Goal: Transaction & Acquisition: Purchase product/service

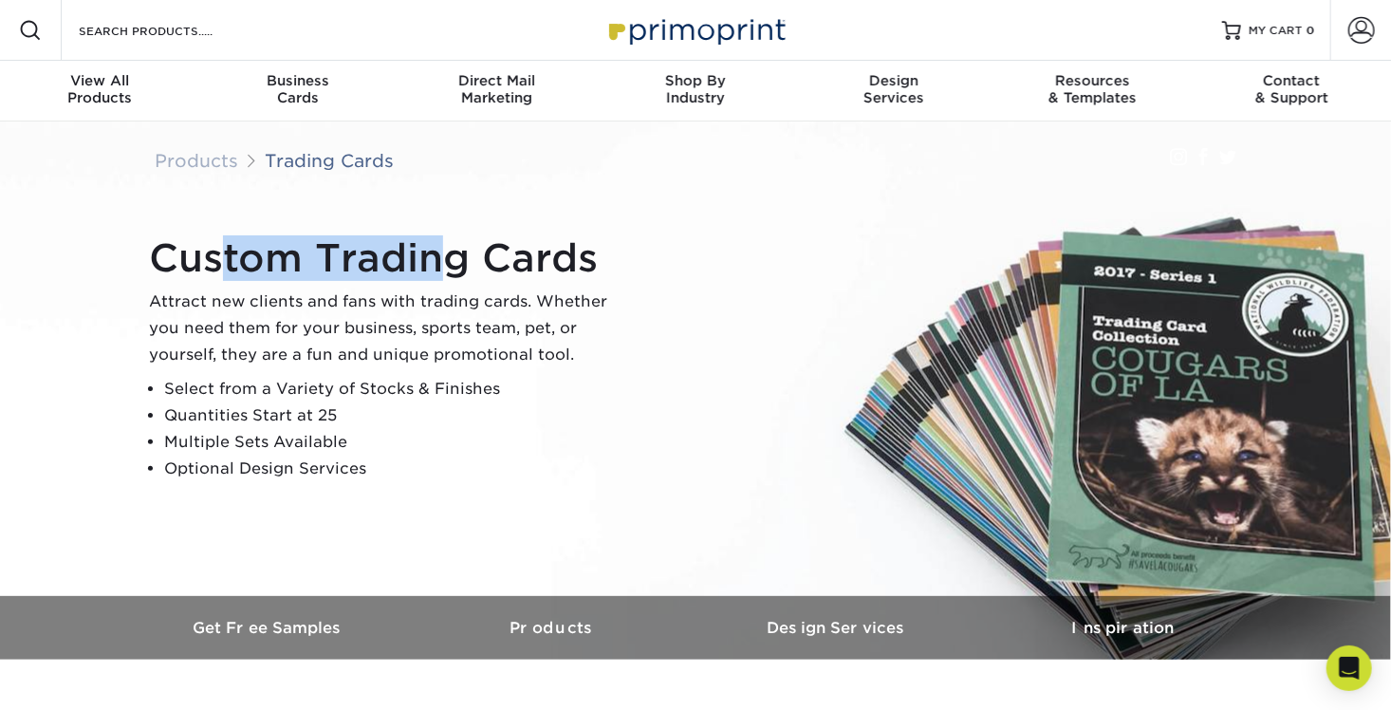
drag, startPoint x: 220, startPoint y: 261, endPoint x: 436, endPoint y: 273, distance: 215.8
click at [436, 272] on h1 "Custom Trading Cards" at bounding box center [386, 258] width 474 height 46
drag, startPoint x: 436, startPoint y: 273, endPoint x: 303, endPoint y: 376, distance: 167.8
click at [303, 376] on div "Custom Trading Cards Attract new clients and fans with trading cards. Whether y…" at bounding box center [386, 358] width 474 height 247
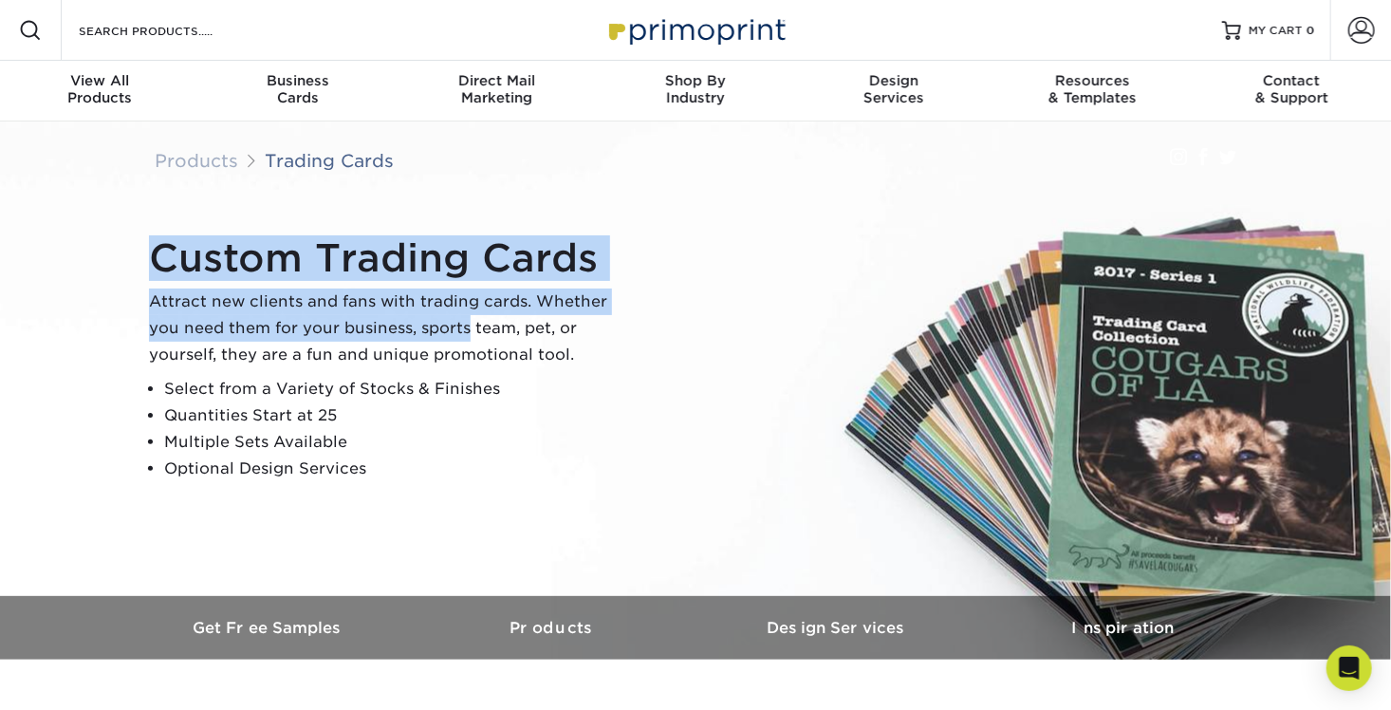
drag, startPoint x: 130, startPoint y: 306, endPoint x: 470, endPoint y: 322, distance: 340.1
click at [470, 322] on div "Custom Trading Cards Attract new clients and fans with trading cards. Whether y…" at bounding box center [695, 358] width 1139 height 474
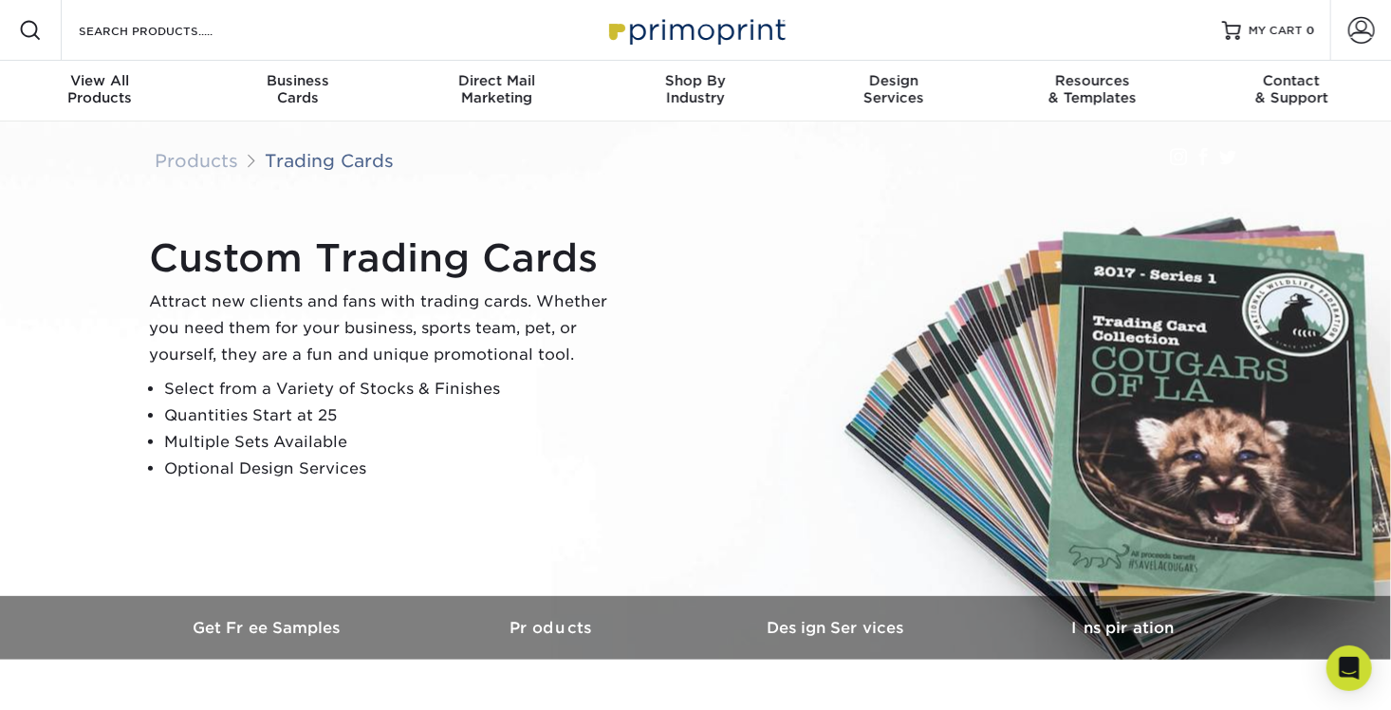
drag, startPoint x: 470, startPoint y: 322, endPoint x: 436, endPoint y: 405, distance: 90.2
click at [436, 405] on li "Quantities Start at 25" at bounding box center [393, 415] width 459 height 27
drag, startPoint x: 324, startPoint y: 345, endPoint x: 474, endPoint y: 349, distance: 150.0
click at [474, 349] on p "Attract new clients and fans with trading cards. Whether you need them for your…" at bounding box center [386, 328] width 474 height 80
drag, startPoint x: 474, startPoint y: 350, endPoint x: 379, endPoint y: 391, distance: 103.3
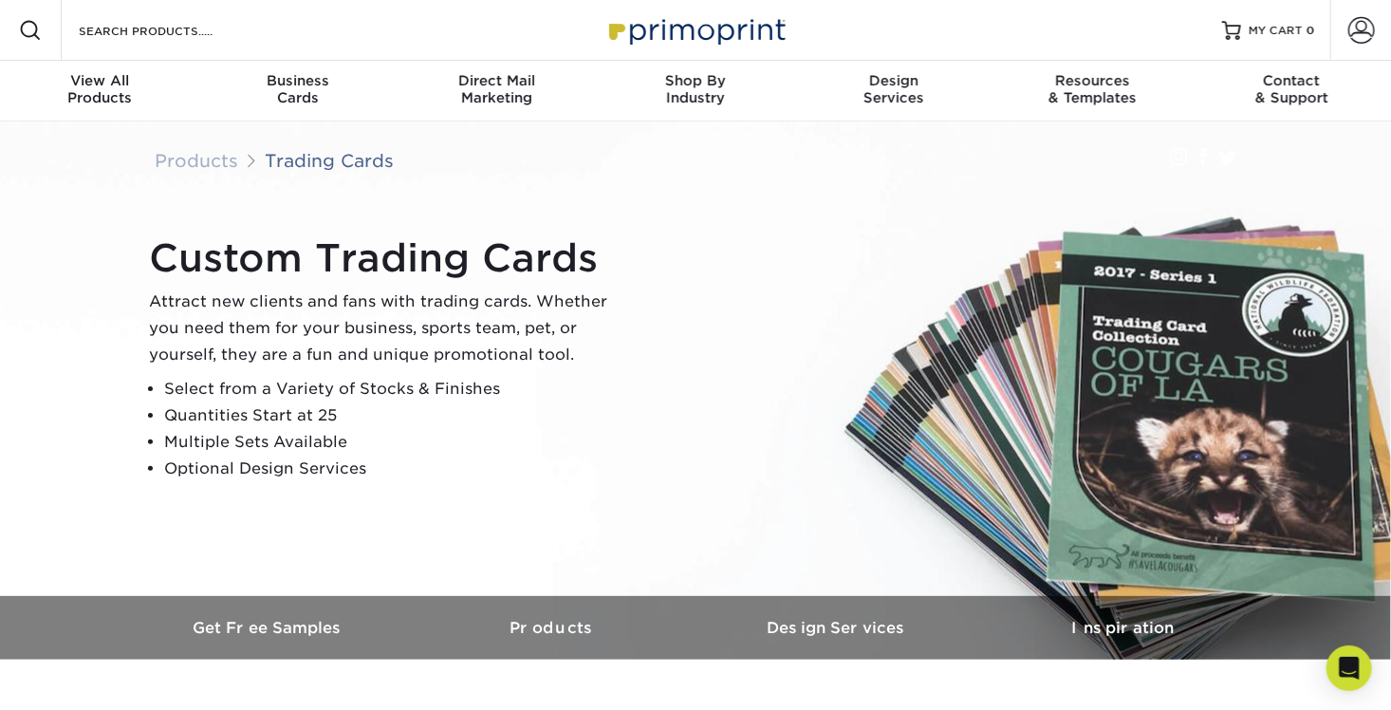
click at [379, 391] on li "Select from a Variety of Stocks & Finishes" at bounding box center [393, 389] width 459 height 27
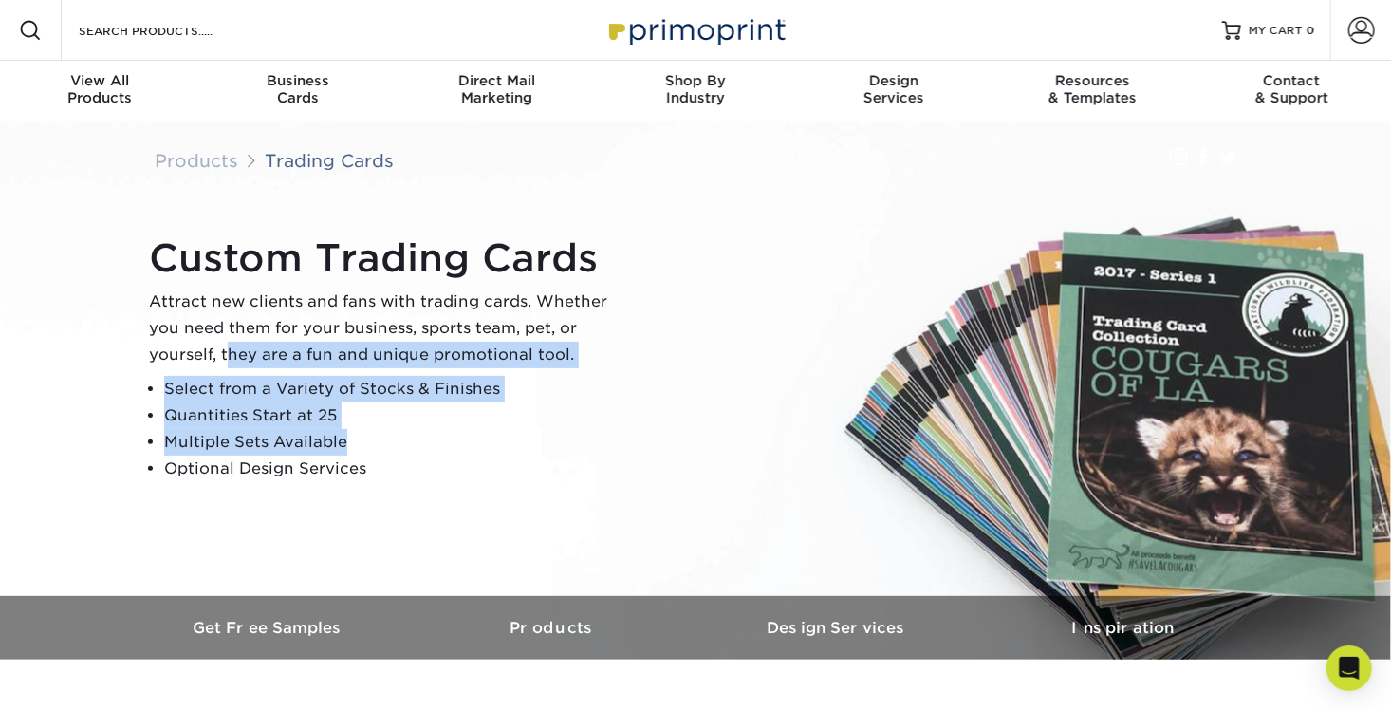
drag, startPoint x: 392, startPoint y: 451, endPoint x: 230, endPoint y: 361, distance: 185.6
click at [230, 361] on div "Custom Trading Cards Attract new clients and fans with trading cards. Whether y…" at bounding box center [386, 358] width 474 height 247
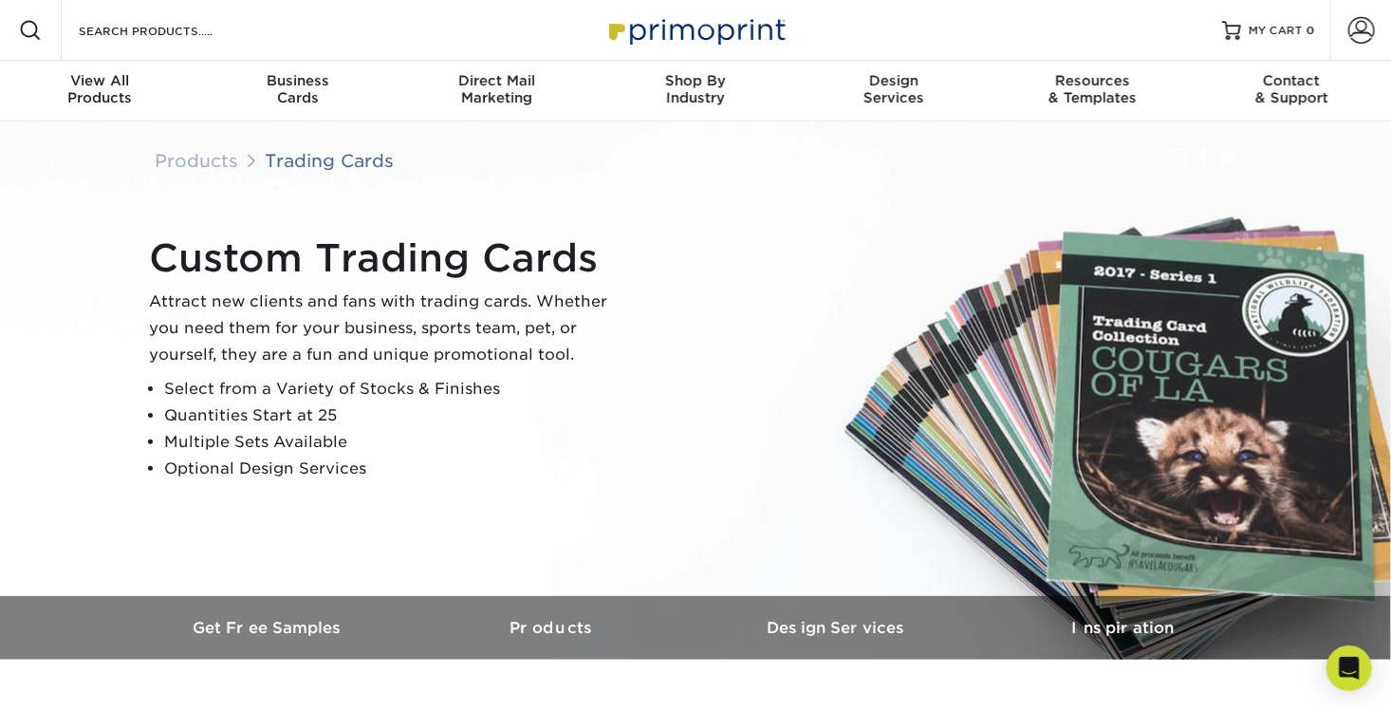
drag, startPoint x: 230, startPoint y: 361, endPoint x: 413, endPoint y: 467, distance: 211.8
click at [415, 468] on li "Optional Design Services" at bounding box center [393, 469] width 459 height 27
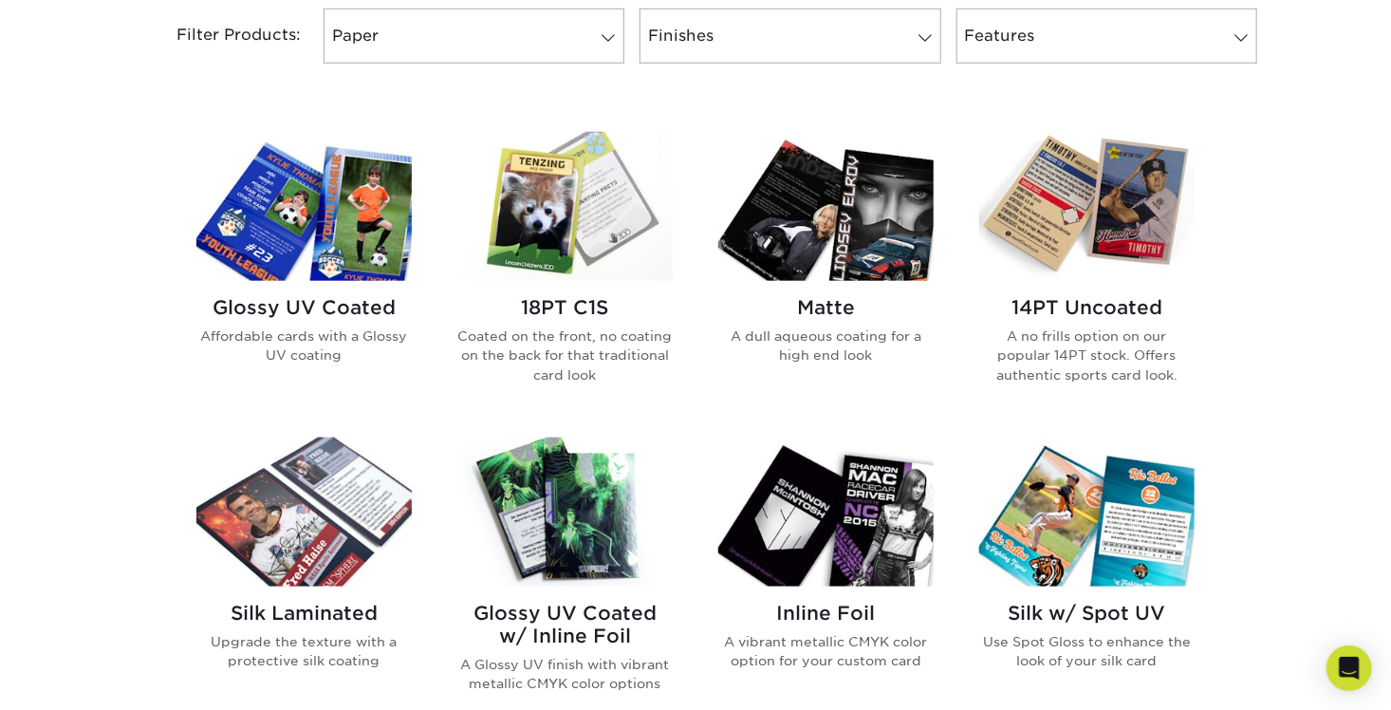
scroll to position [854, 0]
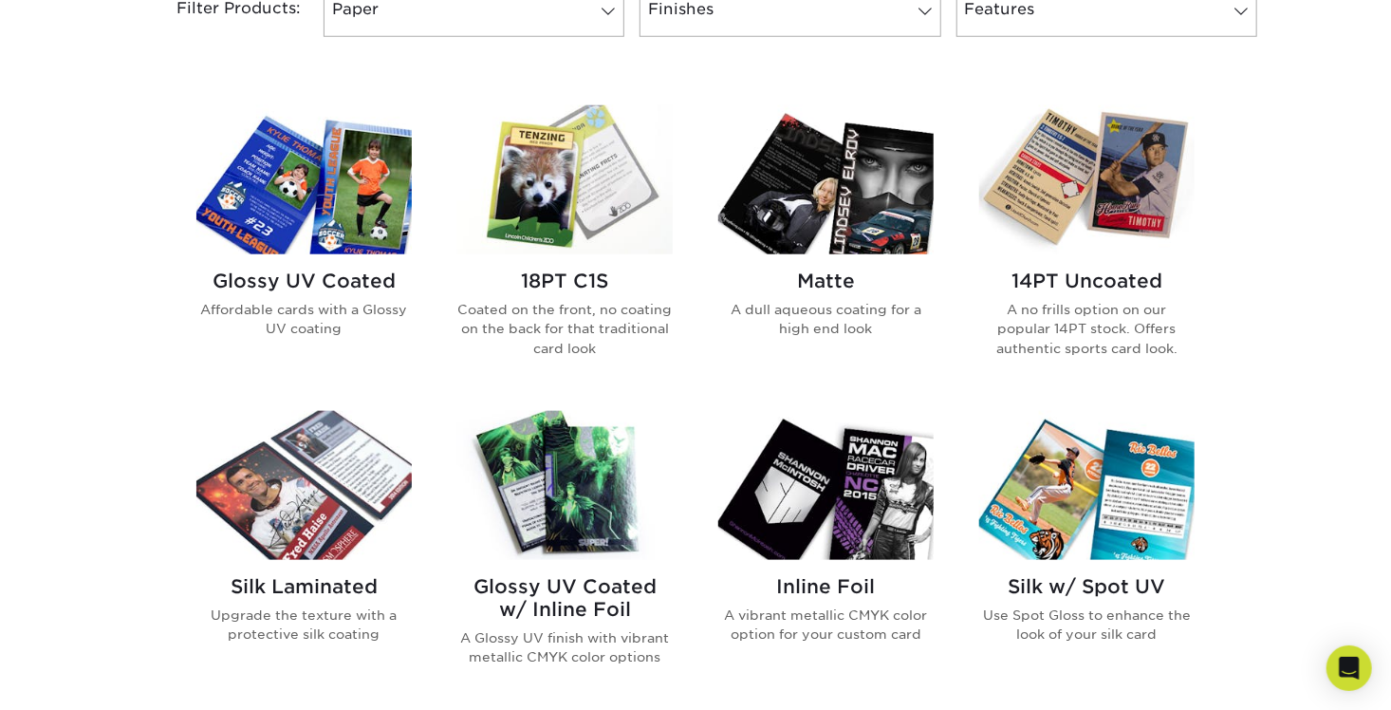
click at [1106, 281] on h2 "14PT Uncoated" at bounding box center [1086, 281] width 215 height 23
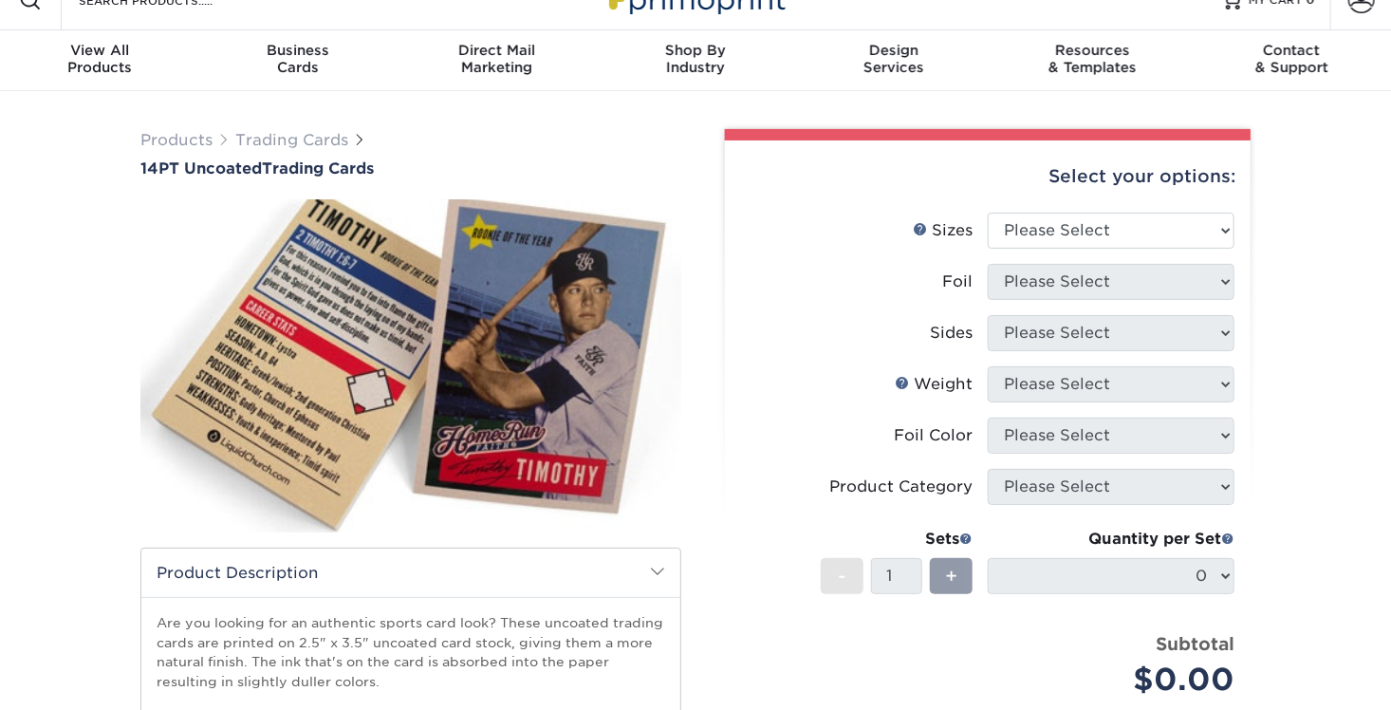
scroll to position [95, 0]
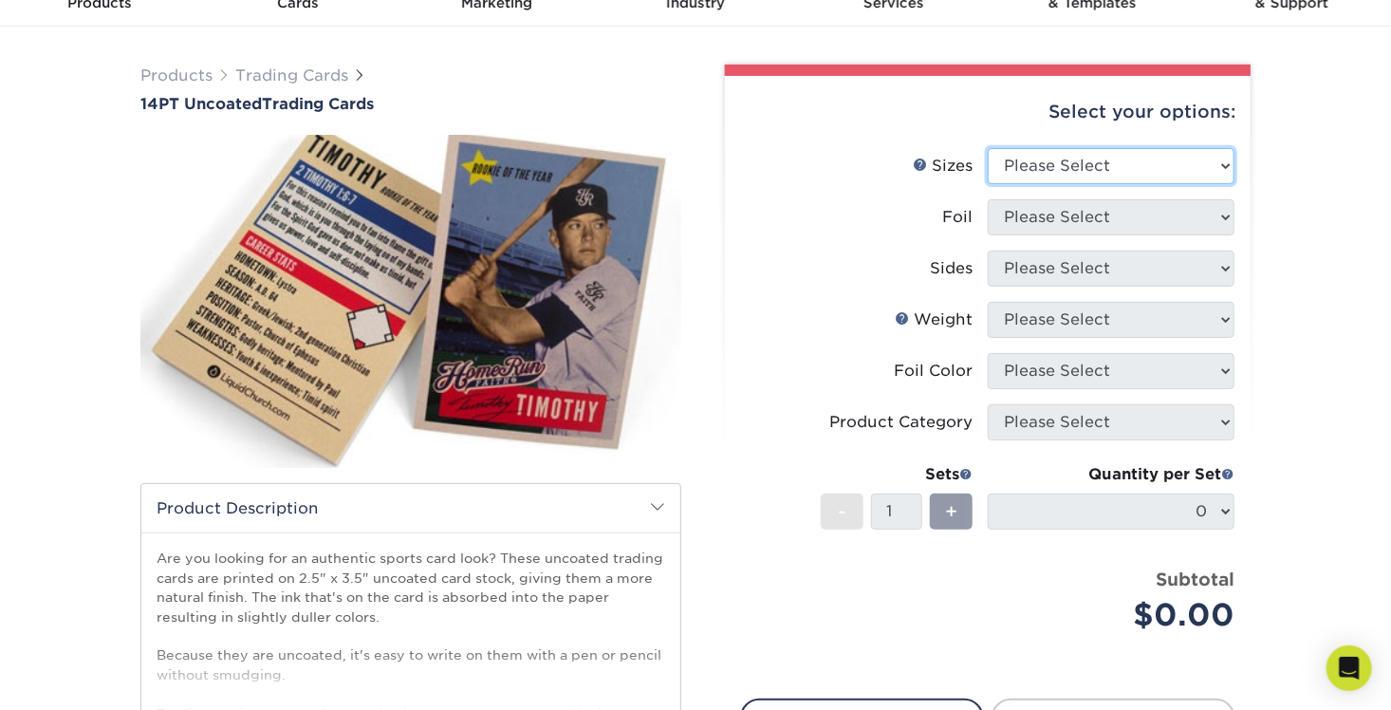
click at [1134, 163] on select "Please Select 2.5" x 3.5"" at bounding box center [1111, 166] width 247 height 36
select select "2.50x3.50"
click at [988, 148] on select "Please Select 2.5" x 3.5"" at bounding box center [1111, 166] width 247 height 36
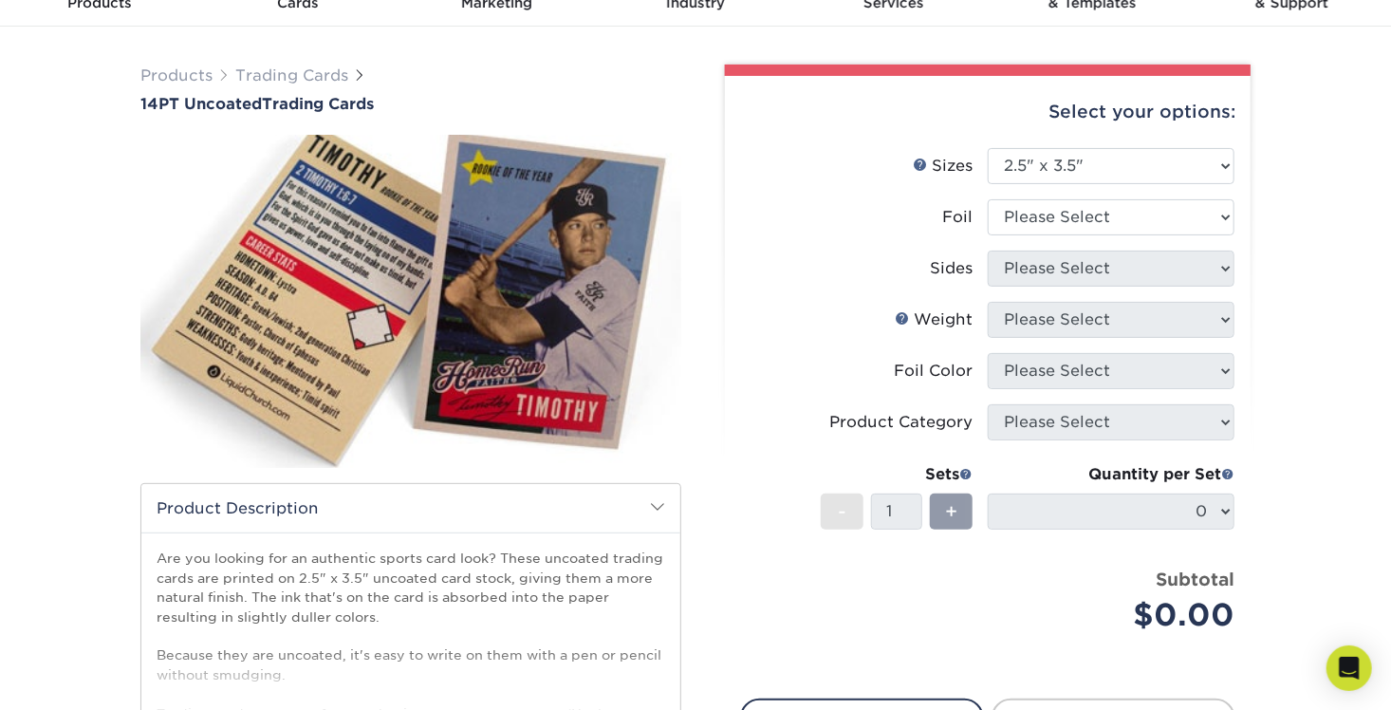
click at [1284, 239] on div "Products Trading Cards 14PT Uncoated Trading Cards show more Templates" at bounding box center [695, 503] width 1391 height 953
click at [1011, 216] on select "Please Select Yes No" at bounding box center [1111, 217] width 247 height 36
click at [1211, 205] on select "Please Select Yes No" at bounding box center [1111, 217] width 247 height 36
click at [1113, 217] on select "Please Select Yes No" at bounding box center [1111, 217] width 247 height 36
select select "0"
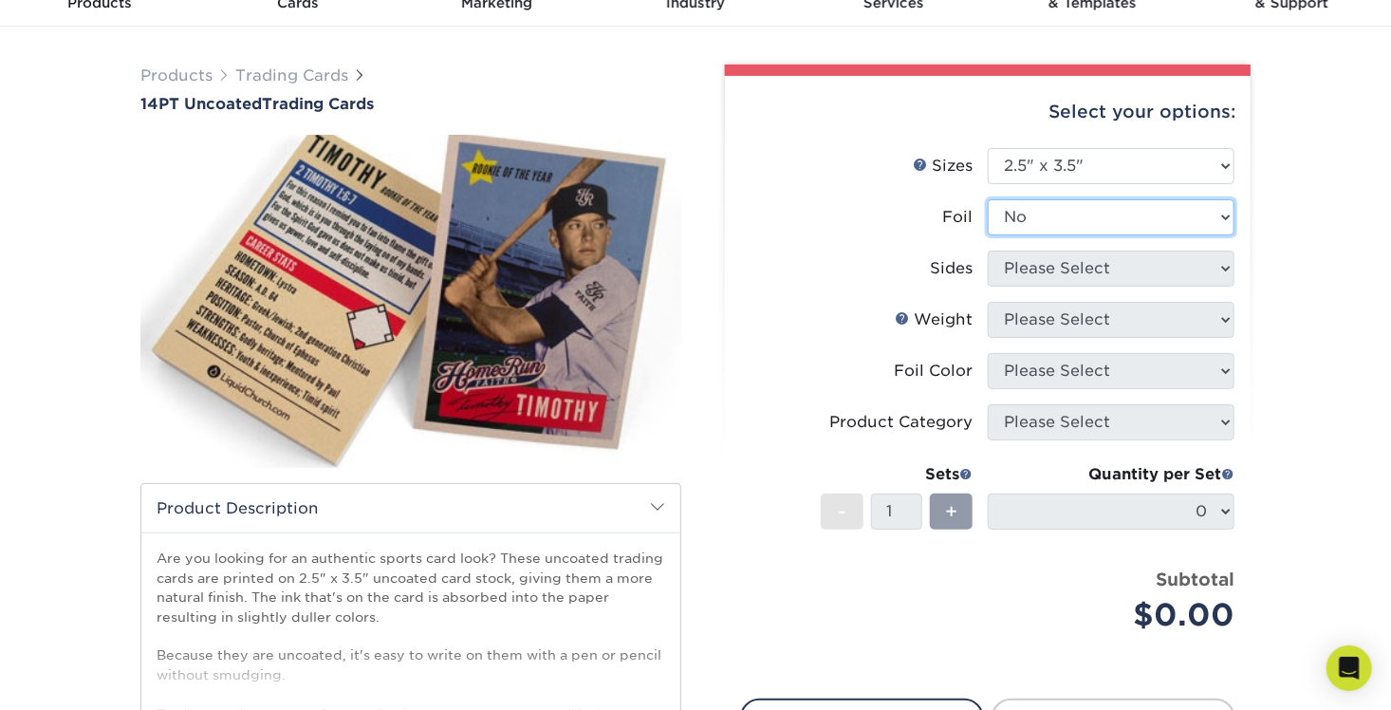
click at [988, 199] on select "Please Select Yes No" at bounding box center [1111, 217] width 247 height 36
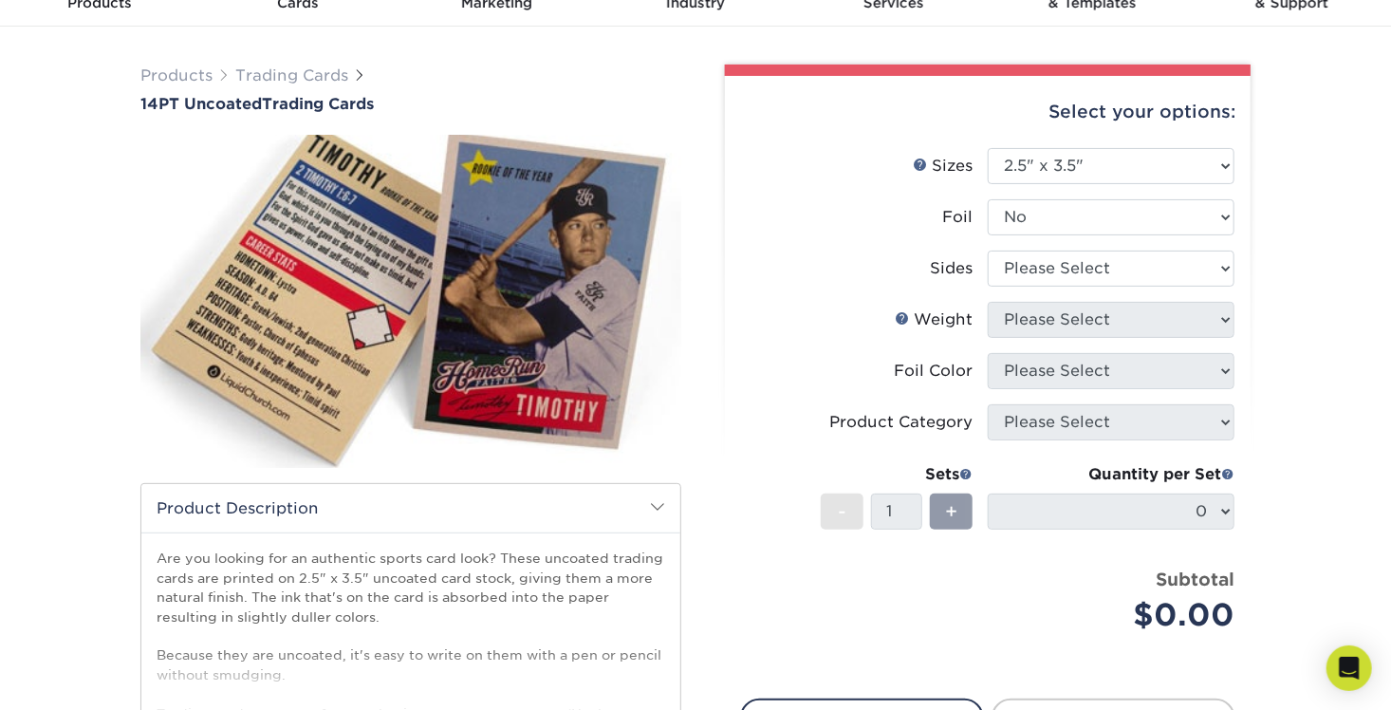
click at [1269, 263] on div "Products Trading Cards 14PT Uncoated Trading Cards show more Templates" at bounding box center [695, 503] width 1391 height 953
click at [1041, 270] on select "Please Select Print Both Sides Print Front Only" at bounding box center [1111, 269] width 247 height 36
select select "32d3c223-f82c-492b-b915-ba065a00862f"
click at [988, 251] on select "Please Select Print Both Sides Print Front Only" at bounding box center [1111, 269] width 247 height 36
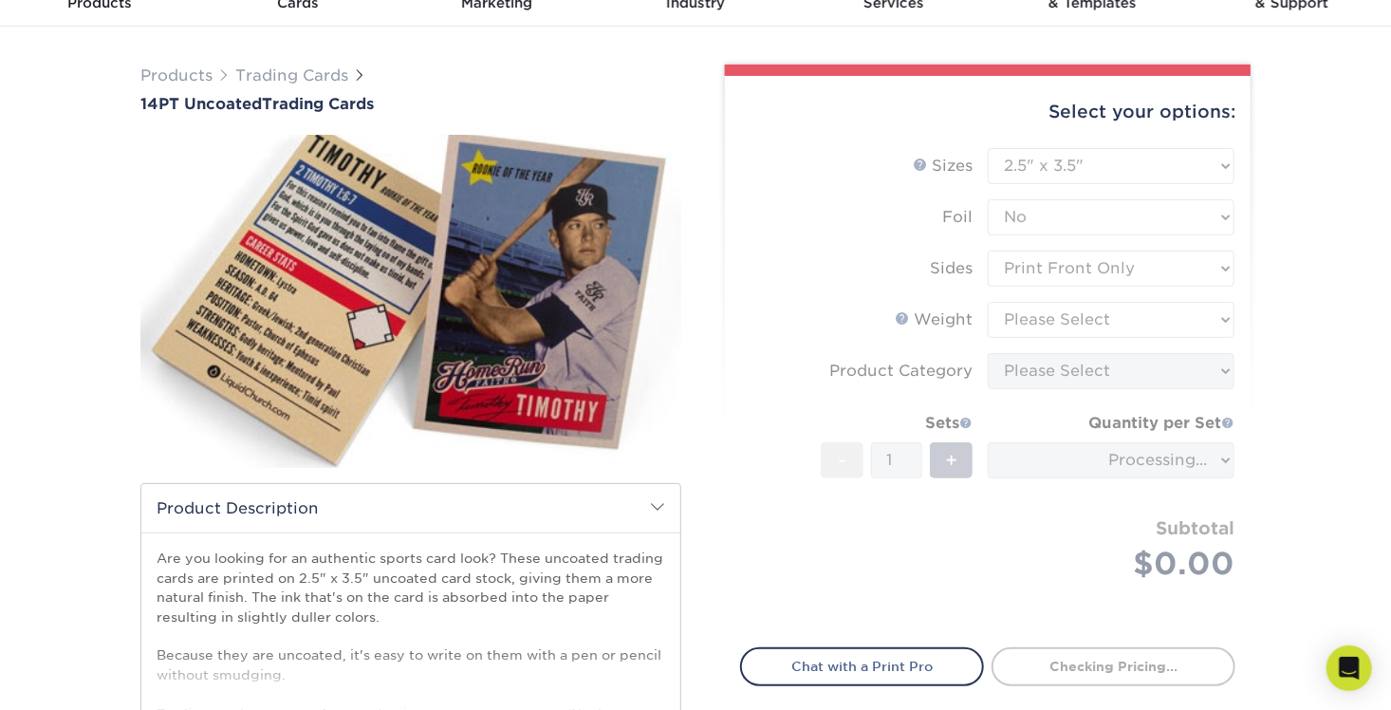
click at [1299, 302] on div "Products Trading Cards 14PT Uncoated Trading Cards show more Templates" at bounding box center [695, 503] width 1391 height 953
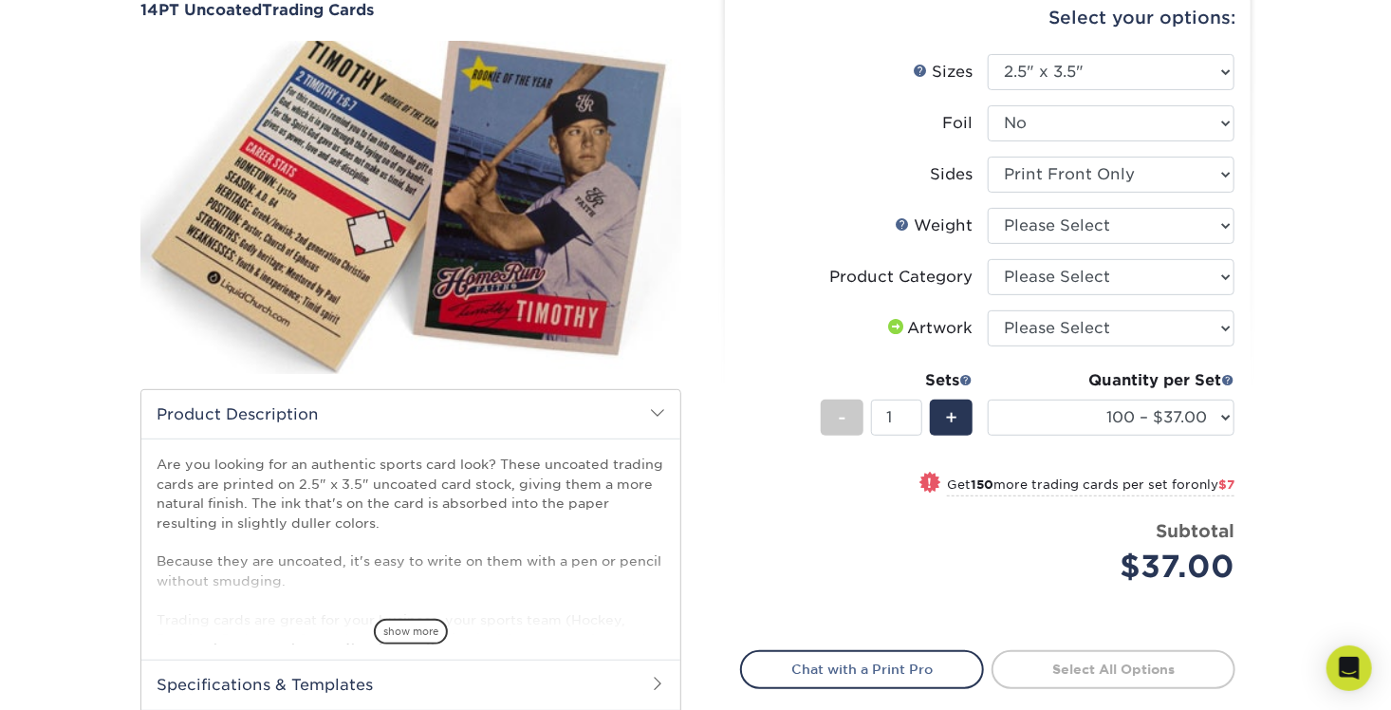
scroll to position [190, 0]
click at [1087, 225] on select "Please Select 14PT Uncoated" at bounding box center [1111, 225] width 247 height 36
select select "14PT Uncoated"
click at [988, 207] on select "Please Select 14PT Uncoated" at bounding box center [1111, 225] width 247 height 36
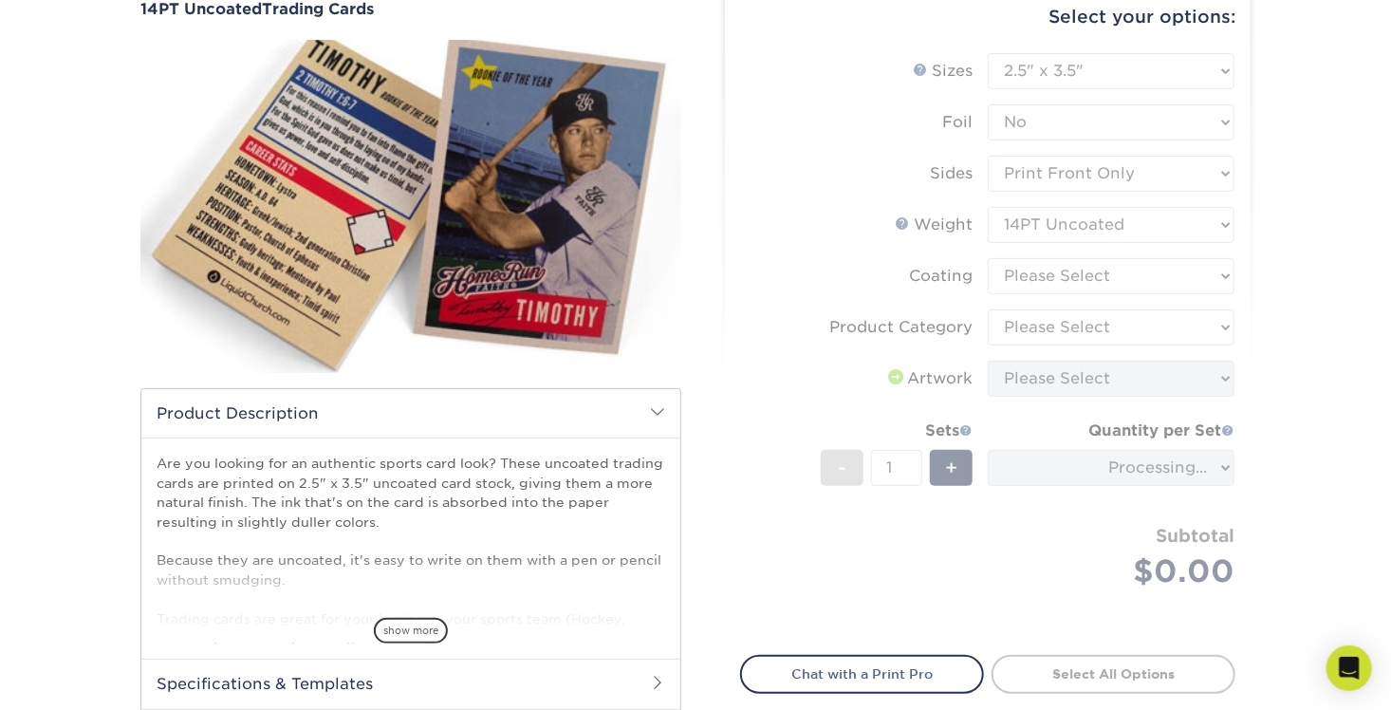
drag, startPoint x: 1358, startPoint y: 251, endPoint x: 1337, endPoint y: 258, distance: 22.2
click at [1357, 251] on div "Products Trading Cards 14PT Uncoated Trading Cards show more Templates" at bounding box center [695, 408] width 1391 height 953
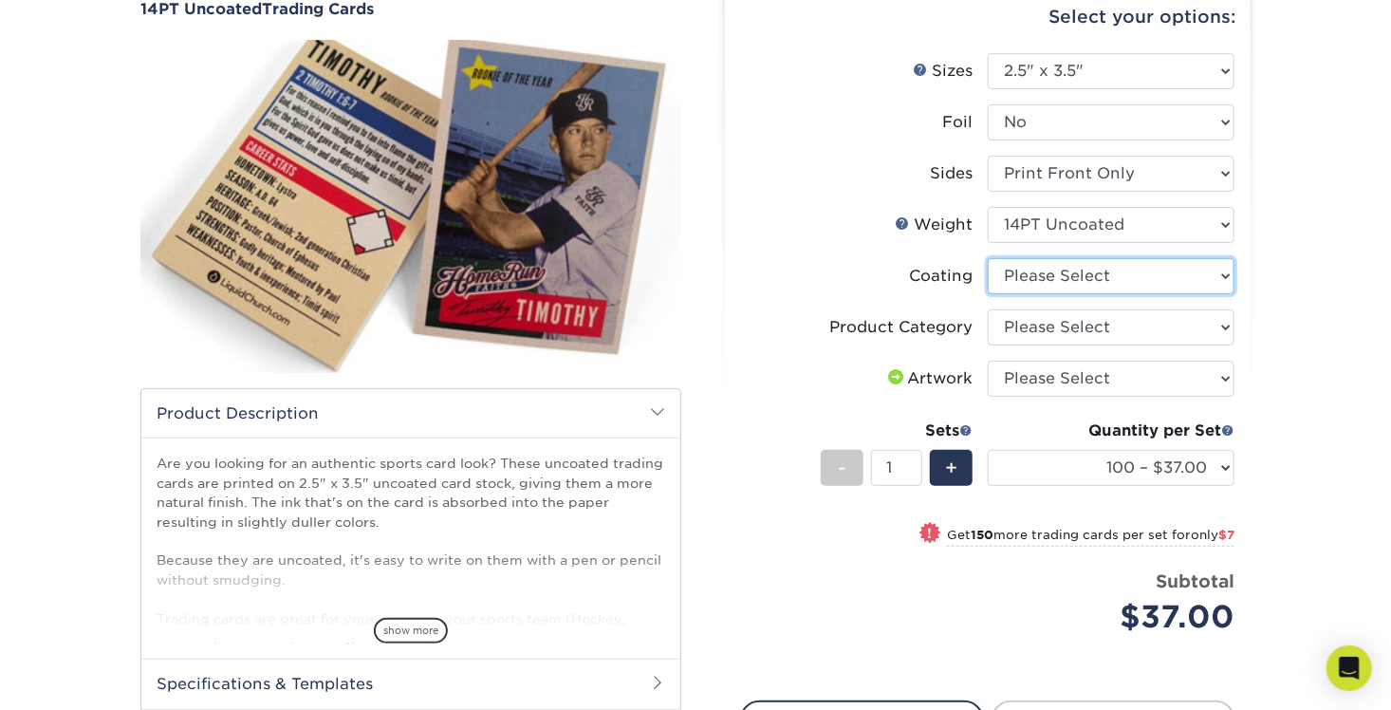
click at [1121, 275] on select at bounding box center [1111, 276] width 247 height 36
select select "3e7618de-abca-4bda-9f97-8b9129e913d8"
click at [988, 258] on select at bounding box center [1111, 276] width 247 height 36
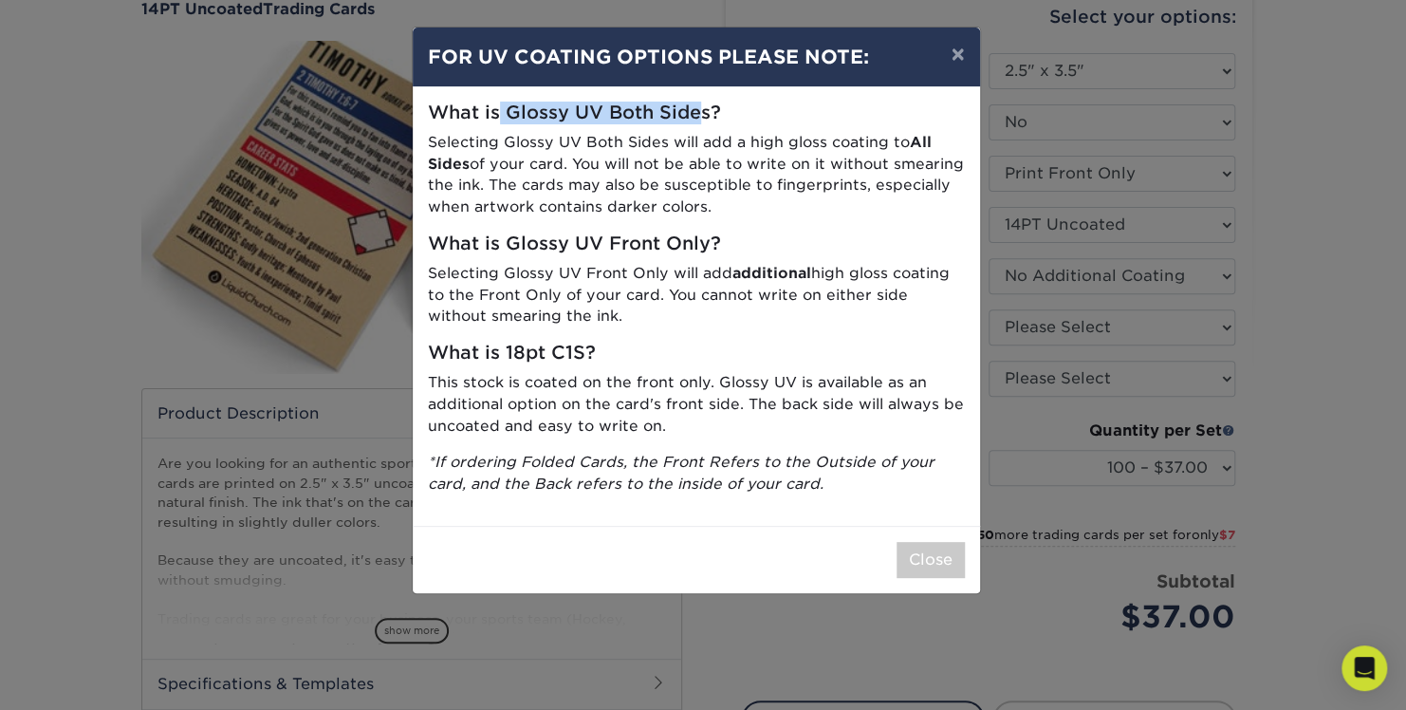
drag, startPoint x: 500, startPoint y: 107, endPoint x: 696, endPoint y: 118, distance: 195.8
click at [696, 118] on h5 "What is Glossy UV Both Sides?" at bounding box center [696, 113] width 537 height 22
drag, startPoint x: 696, startPoint y: 118, endPoint x: 627, endPoint y: 158, distance: 79.1
click at [627, 158] on p "Selecting Glossy UV Both Sides will add a high gloss coating to All Sides of yo…" at bounding box center [696, 175] width 537 height 86
drag, startPoint x: 563, startPoint y: 139, endPoint x: 806, endPoint y: 202, distance: 251.1
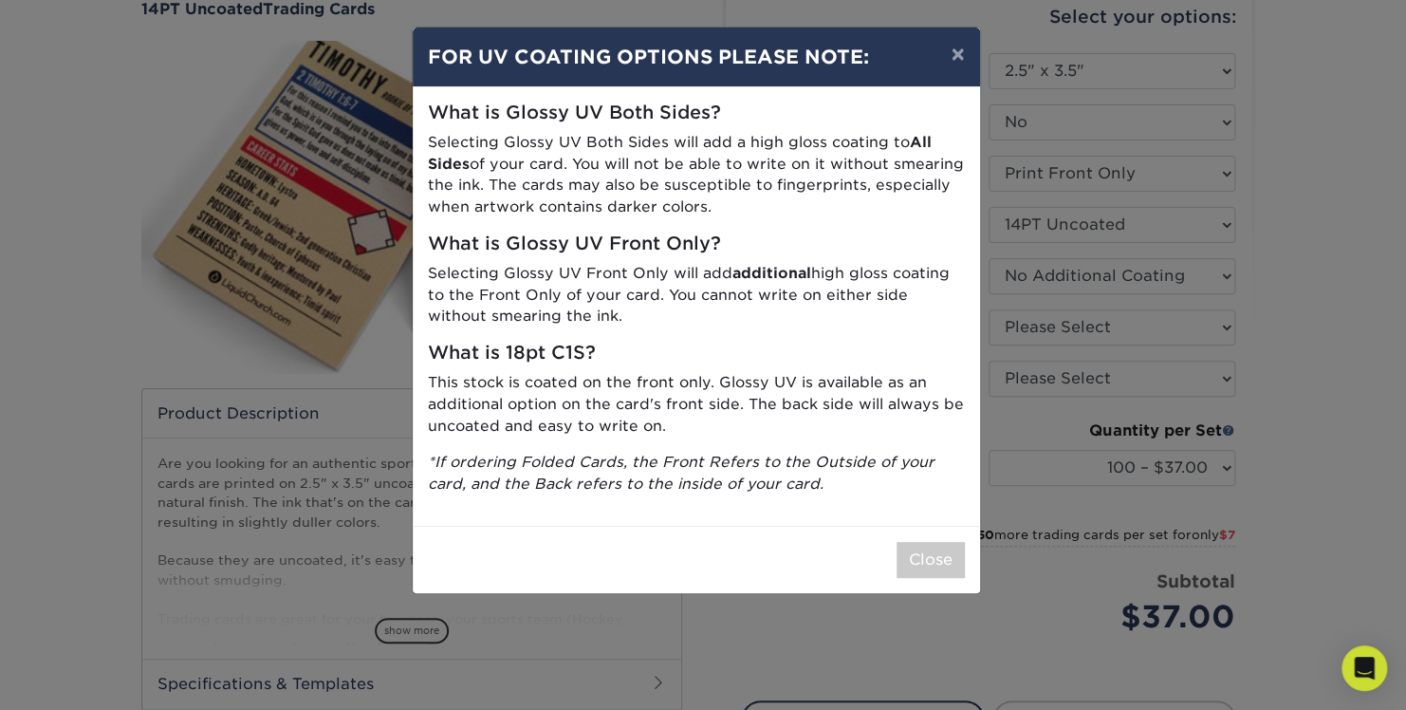
click at [806, 202] on p "Selecting Glossy UV Both Sides will add a high gloss coating to All Sides of yo…" at bounding box center [696, 175] width 537 height 86
drag, startPoint x: 806, startPoint y: 202, endPoint x: 675, endPoint y: 198, distance: 131.0
click at [675, 198] on p "Selecting Glossy UV Both Sides will add a high gloss coating to All Sides of yo…" at bounding box center [696, 175] width 537 height 86
click at [685, 183] on p "Selecting Glossy UV Both Sides will add a high gloss coating to All Sides of yo…" at bounding box center [696, 175] width 537 height 86
drag, startPoint x: 692, startPoint y: 162, endPoint x: 734, endPoint y: 203, distance: 58.4
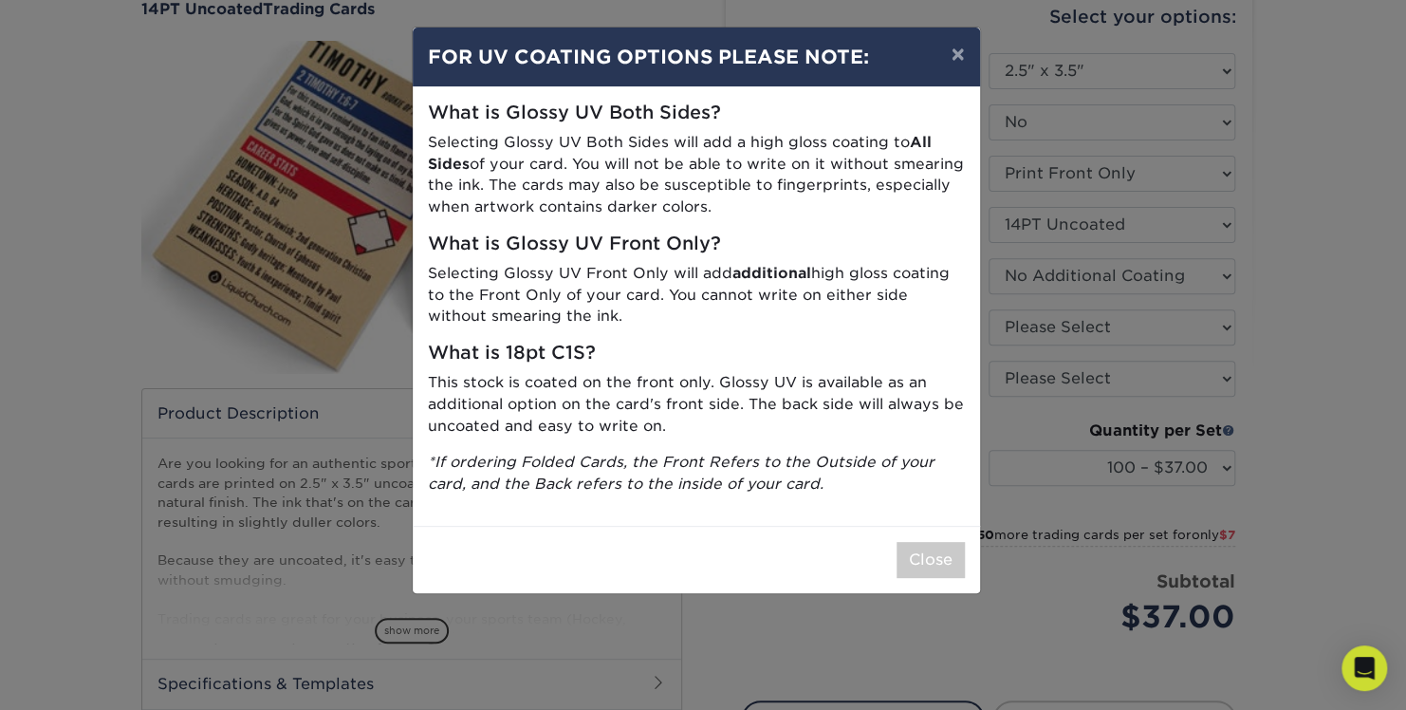
click at [734, 203] on p "Selecting Glossy UV Both Sides will add a high gloss coating to All Sides of yo…" at bounding box center [696, 175] width 537 height 86
drag, startPoint x: 734, startPoint y: 203, endPoint x: 567, endPoint y: 163, distance: 171.7
click at [567, 163] on p "Selecting Glossy UV Both Sides will add a high gloss coating to All Sides of yo…" at bounding box center [696, 175] width 537 height 86
drag, startPoint x: 849, startPoint y: 165, endPoint x: 889, endPoint y: 166, distance: 39.9
click at [889, 166] on p "Selecting Glossy UV Both Sides will add a high gloss coating to All Sides of yo…" at bounding box center [696, 175] width 537 height 86
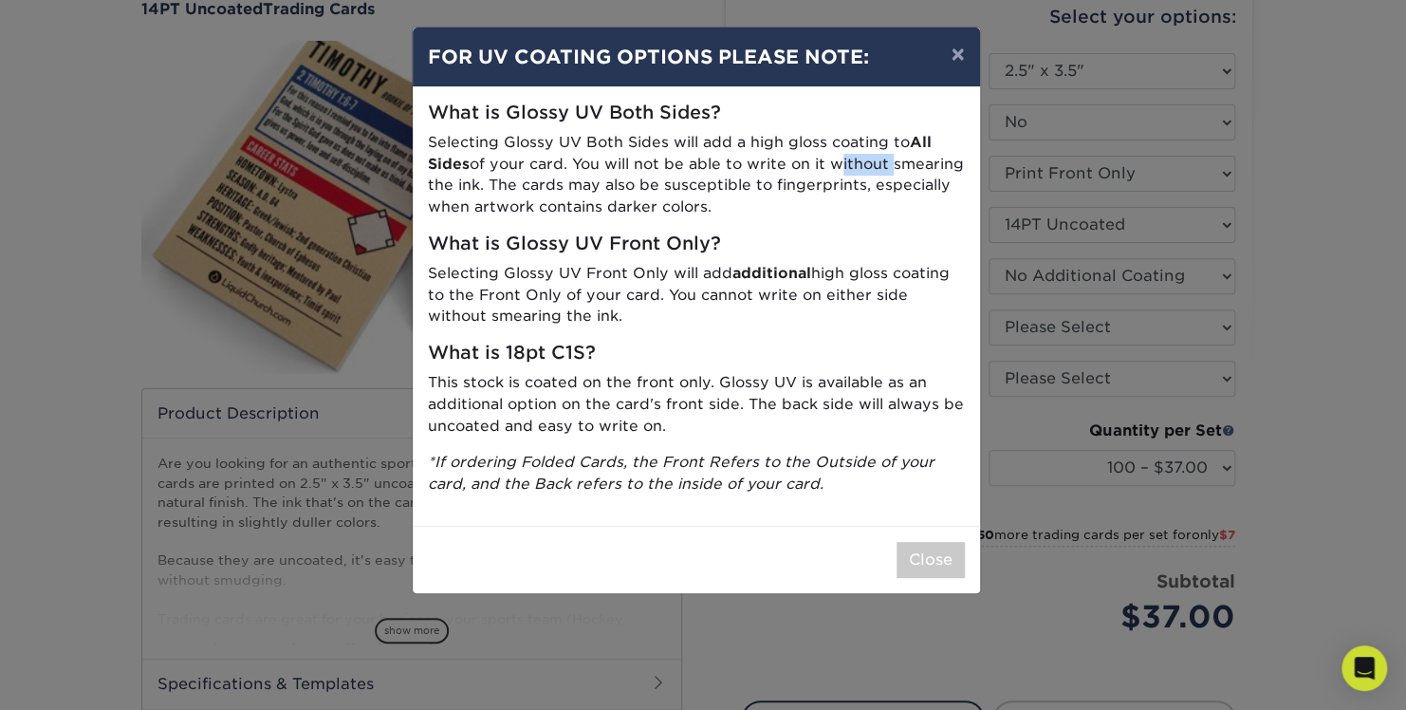
drag, startPoint x: 489, startPoint y: 181, endPoint x: 735, endPoint y: 216, distance: 248.3
click at [735, 216] on p "Selecting Glossy UV Both Sides will add a high gloss coating to All Sides of yo…" at bounding box center [696, 175] width 537 height 86
drag, startPoint x: 735, startPoint y: 216, endPoint x: 689, endPoint y: 270, distance: 70.0
click at [689, 270] on p "Selecting Glossy UV Front Only will add additional high gloss coating to the Fr…" at bounding box center [696, 295] width 537 height 65
drag, startPoint x: 496, startPoint y: 227, endPoint x: 722, endPoint y: 247, distance: 226.7
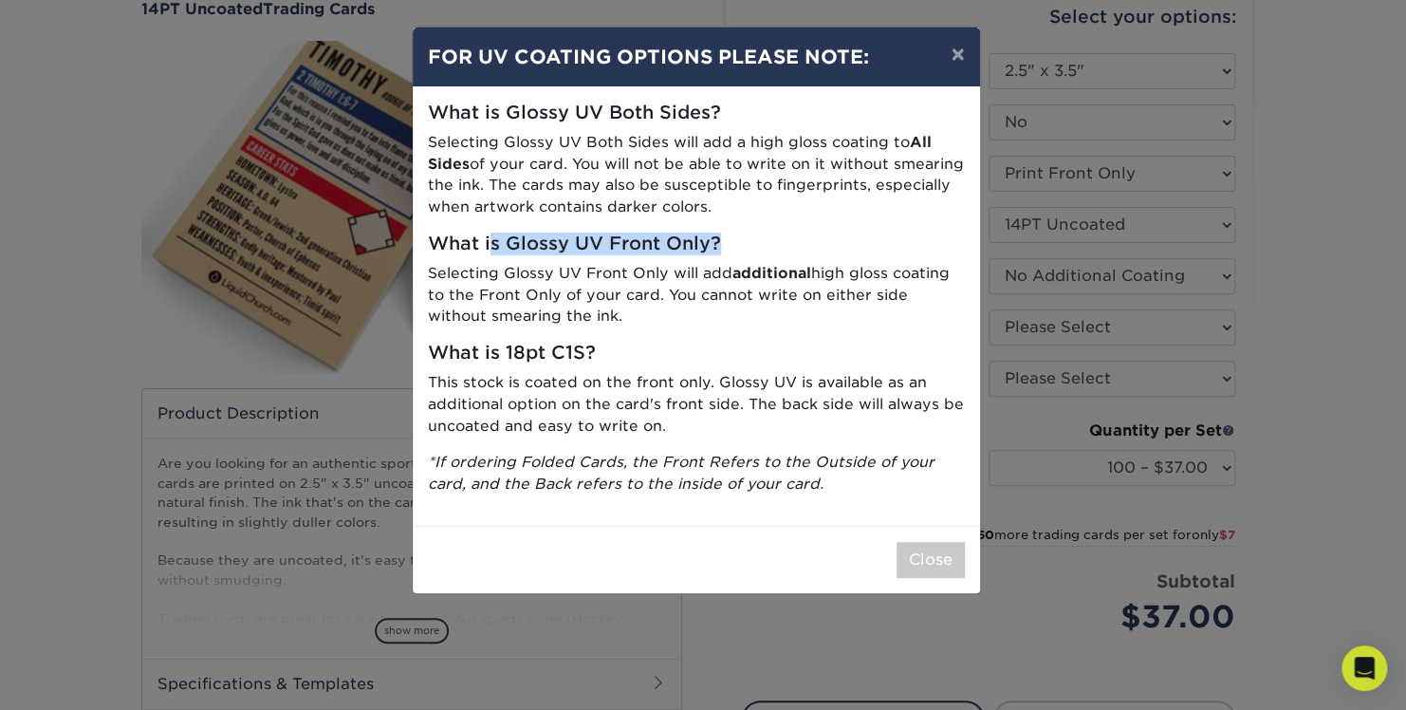
click at [722, 247] on div "What is Glossy UV Both Sides? Selecting Glossy UV Both Sides will add a high gl…" at bounding box center [696, 306] width 567 height 438
drag, startPoint x: 722, startPoint y: 247, endPoint x: 623, endPoint y: 302, distance: 113.8
click at [623, 302] on p "Selecting Glossy UV Front Only will add additional high gloss coating to the Fr…" at bounding box center [696, 295] width 537 height 65
drag, startPoint x: 595, startPoint y: 318, endPoint x: 532, endPoint y: 247, distance: 94.8
click at [532, 247] on div "What is Glossy UV Both Sides? Selecting Glossy UV Both Sides will add a high gl…" at bounding box center [696, 306] width 567 height 438
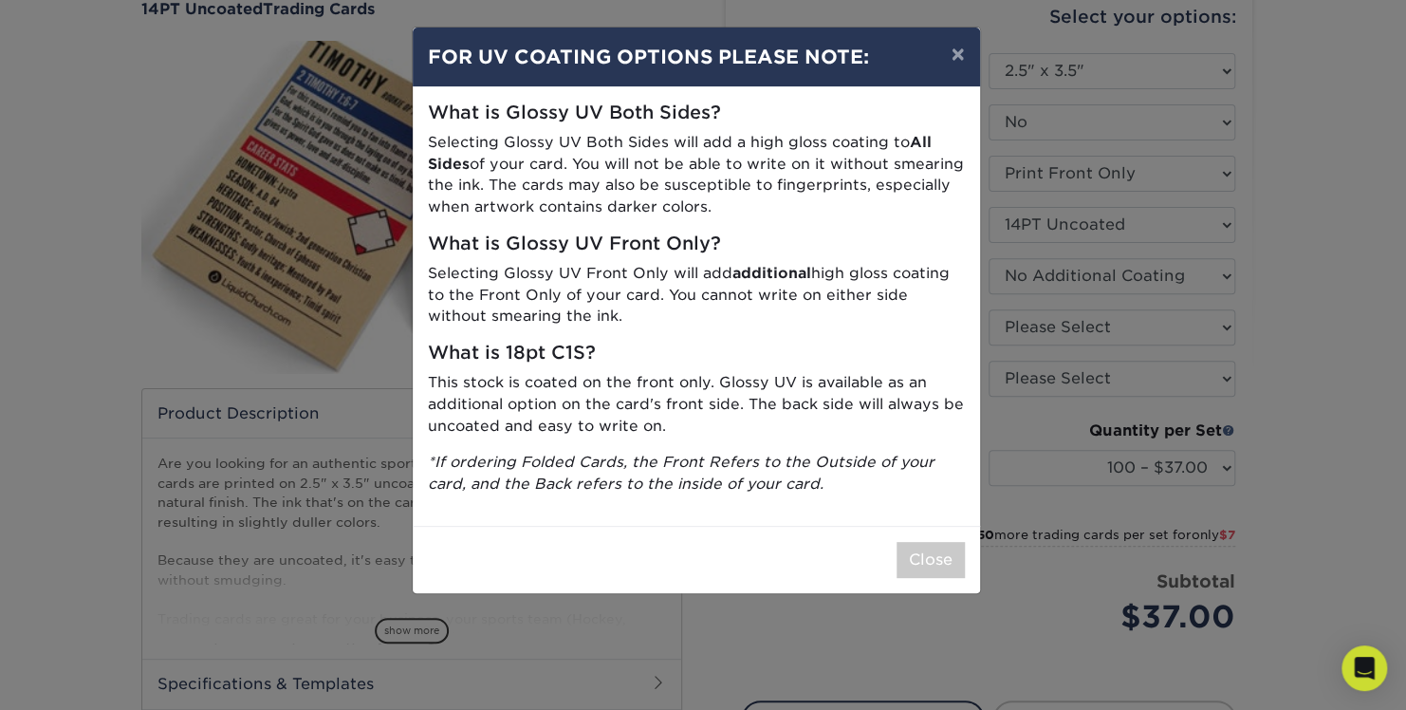
drag, startPoint x: 532, startPoint y: 247, endPoint x: 676, endPoint y: 354, distance: 179.0
click at [676, 354] on h5 "What is 18pt C1S?" at bounding box center [696, 354] width 537 height 22
drag, startPoint x: 639, startPoint y: 306, endPoint x: 555, endPoint y: 239, distance: 106.7
click at [555, 239] on div "What is Glossy UV Both Sides? Selecting Glossy UV Both Sides will add a high gl…" at bounding box center [696, 306] width 567 height 438
drag, startPoint x: 555, startPoint y: 239, endPoint x: 716, endPoint y: 316, distance: 178.7
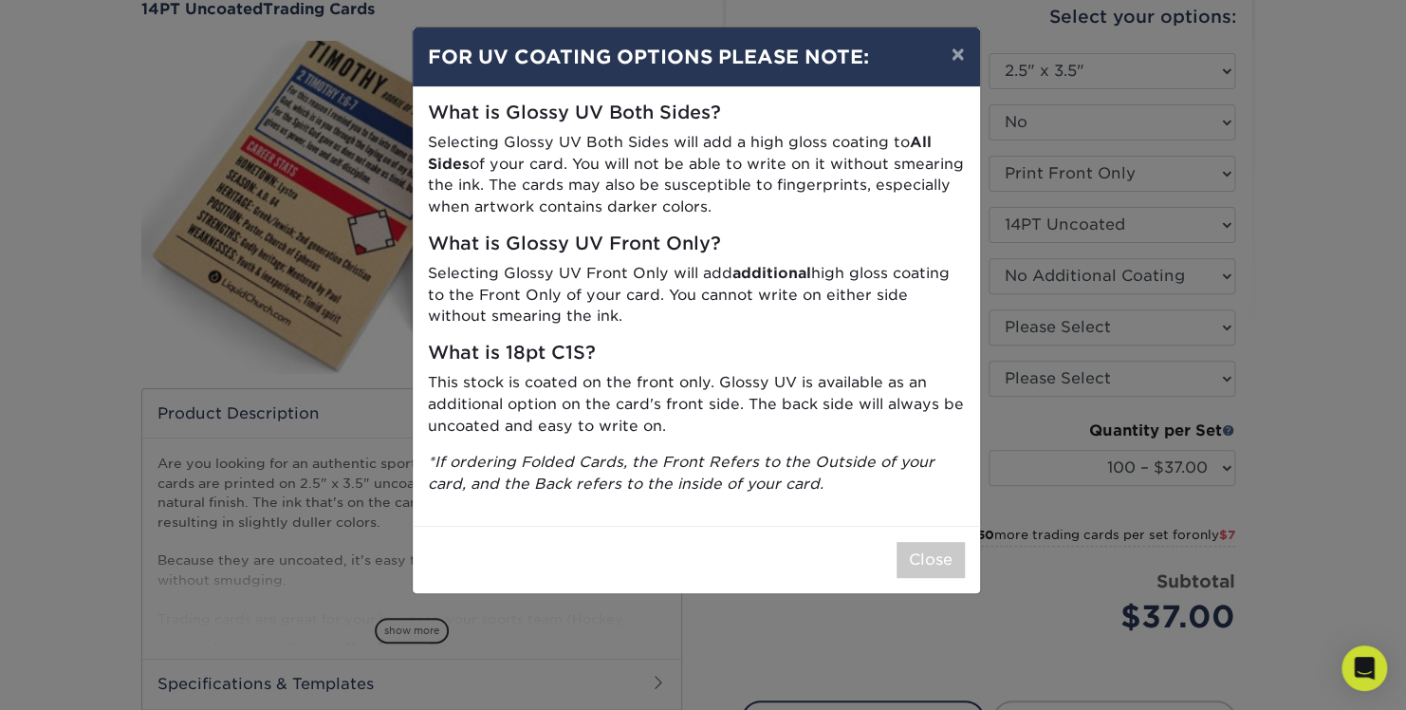
click at [716, 316] on p "Selecting Glossy UV Front Only will add additional high gloss coating to the Fr…" at bounding box center [696, 295] width 537 height 65
click at [711, 307] on p "Selecting Glossy UV Front Only will add additional high gloss coating to the Fr…" at bounding box center [696, 295] width 537 height 65
click at [852, 433] on p "This stock is coated on the front only. Glossy UV is available as an additional…" at bounding box center [696, 404] width 537 height 65
click at [952, 548] on button "Close" at bounding box center [931, 560] width 68 height 36
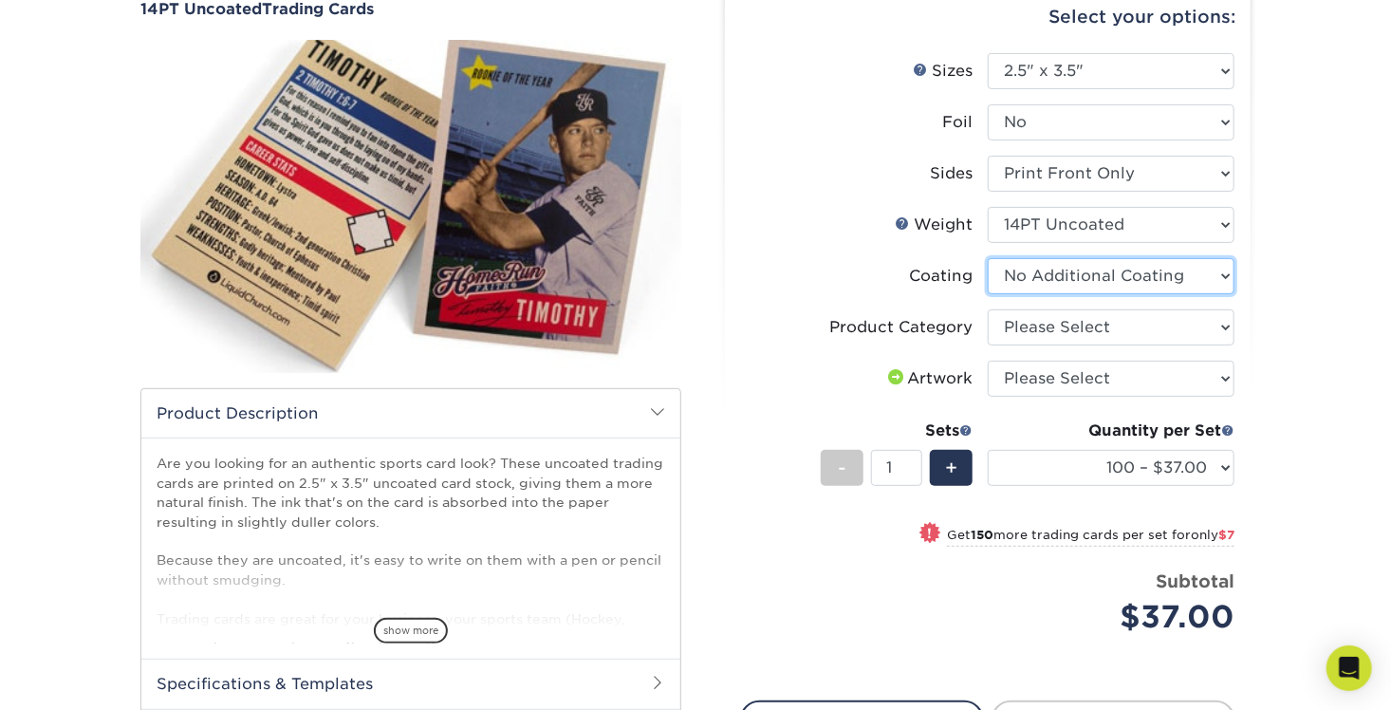
click at [1101, 283] on select at bounding box center [1111, 276] width 247 height 36
click at [1260, 268] on div "Select your options: Sizes Help Sizes Please Select 2.5" x 3.5" Foil Yes" at bounding box center [980, 419] width 569 height 899
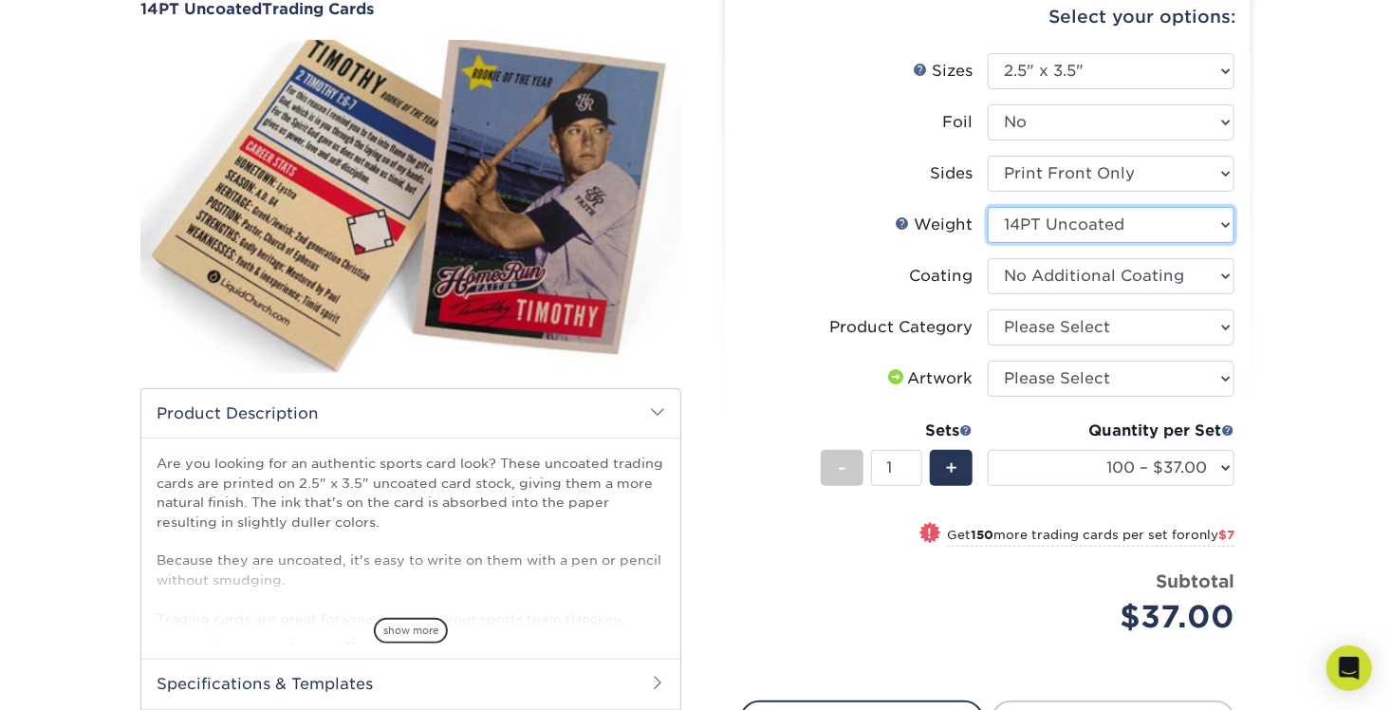
click at [1064, 224] on select "Please Select 14PT Uncoated" at bounding box center [1111, 225] width 247 height 36
click at [1062, 224] on select "Please Select 14PT Uncoated" at bounding box center [1111, 225] width 247 height 36
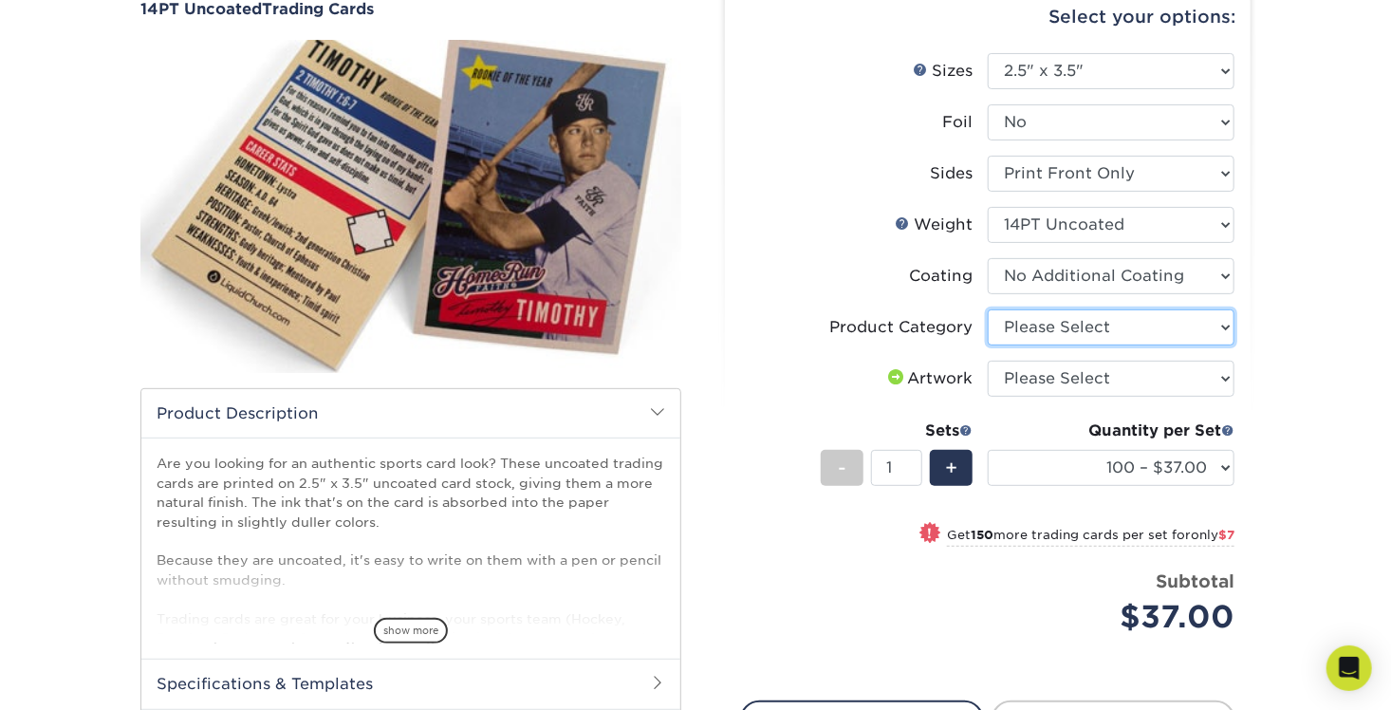
click at [1098, 326] on select "Please Select Trading Cards" at bounding box center [1111, 327] width 247 height 36
drag, startPoint x: 1288, startPoint y: 307, endPoint x: 1242, endPoint y: 367, distance: 75.9
click at [1289, 307] on div "Products Trading Cards 14PT Uncoated Trading Cards show more Templates" at bounding box center [695, 427] width 1391 height 990
click at [1086, 322] on select "Please Select Trading Cards" at bounding box center [1111, 327] width 247 height 36
select select "c2f9bce9-36c2-409d-b101-c29d9d031e18"
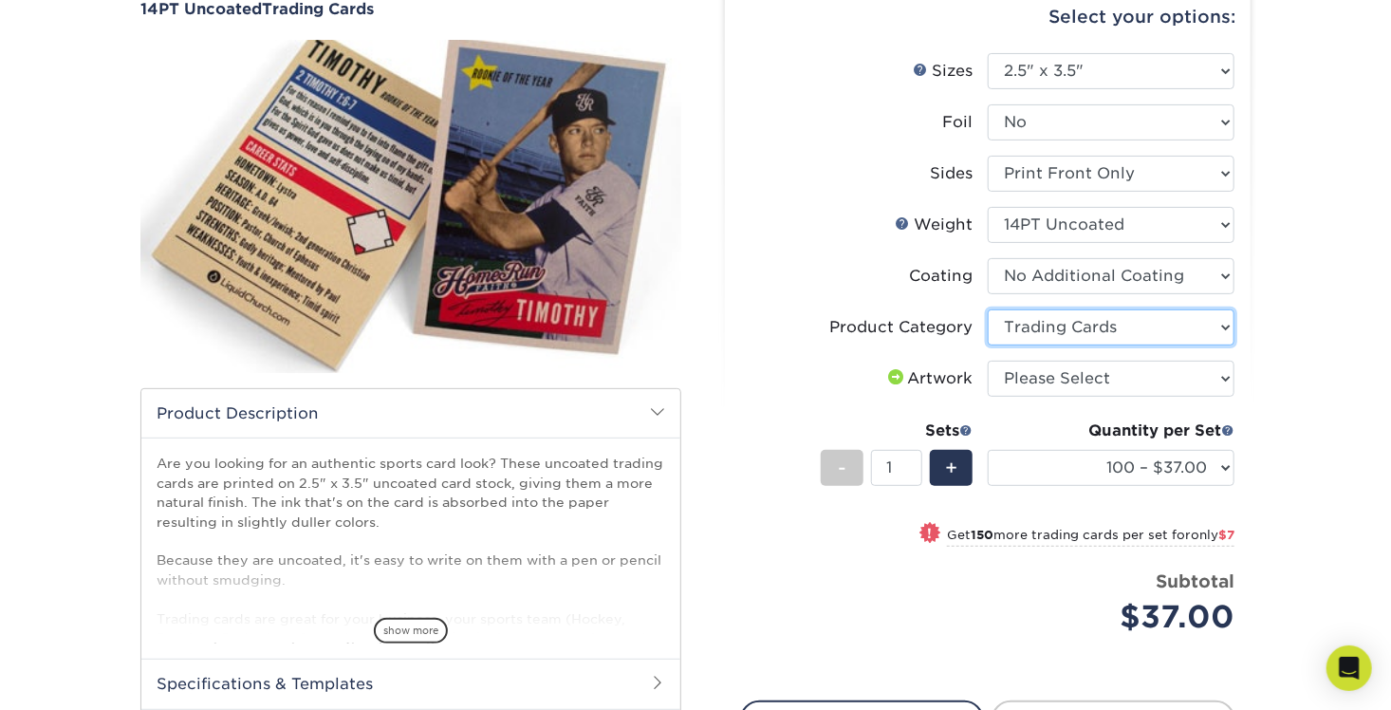
click at [988, 309] on select "Please Select Trading Cards" at bounding box center [1111, 327] width 247 height 36
click at [1121, 370] on select "Please Select I will upload files I need a design - $100" at bounding box center [1111, 379] width 247 height 36
select select "upload"
click at [988, 361] on select "Please Select I will upload files I need a design - $100" at bounding box center [1111, 379] width 247 height 36
click at [1277, 374] on div "Products Trading Cards 14PT Uncoated Trading Cards show more Templates" at bounding box center [695, 427] width 1391 height 990
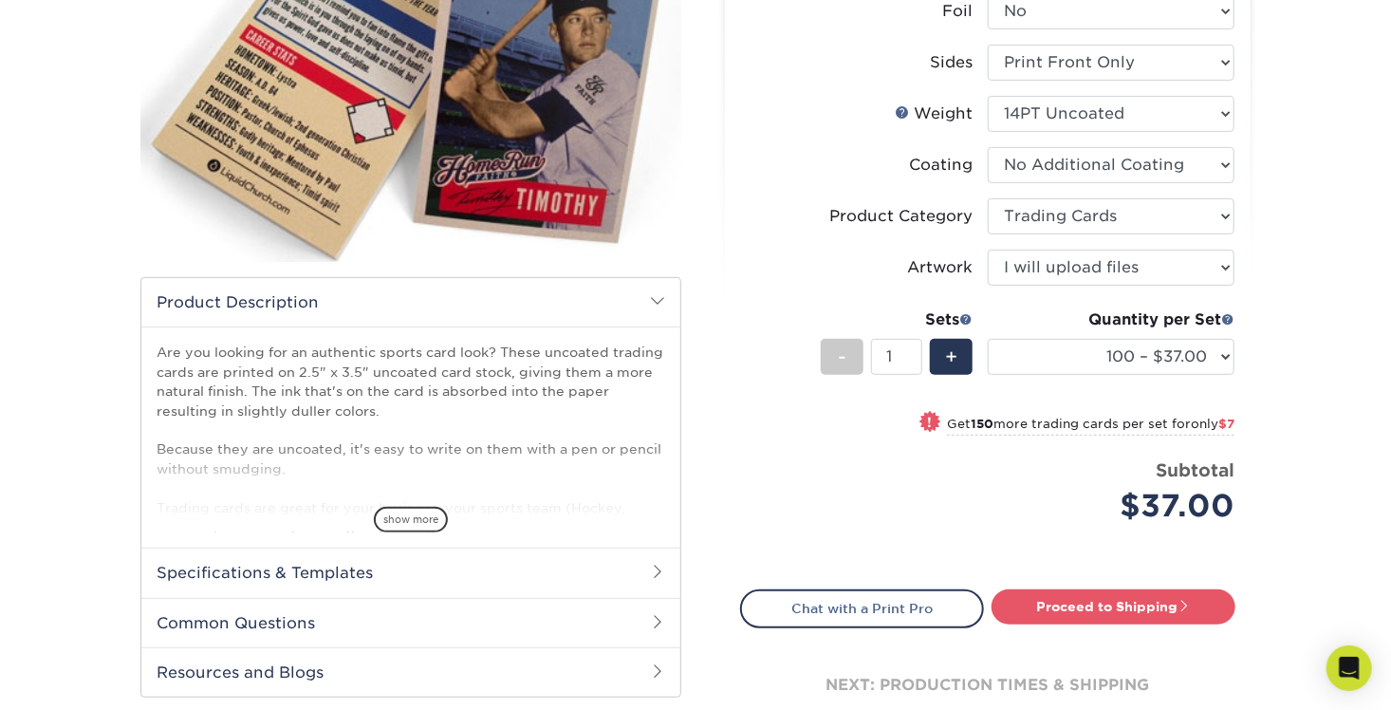
scroll to position [380, 0]
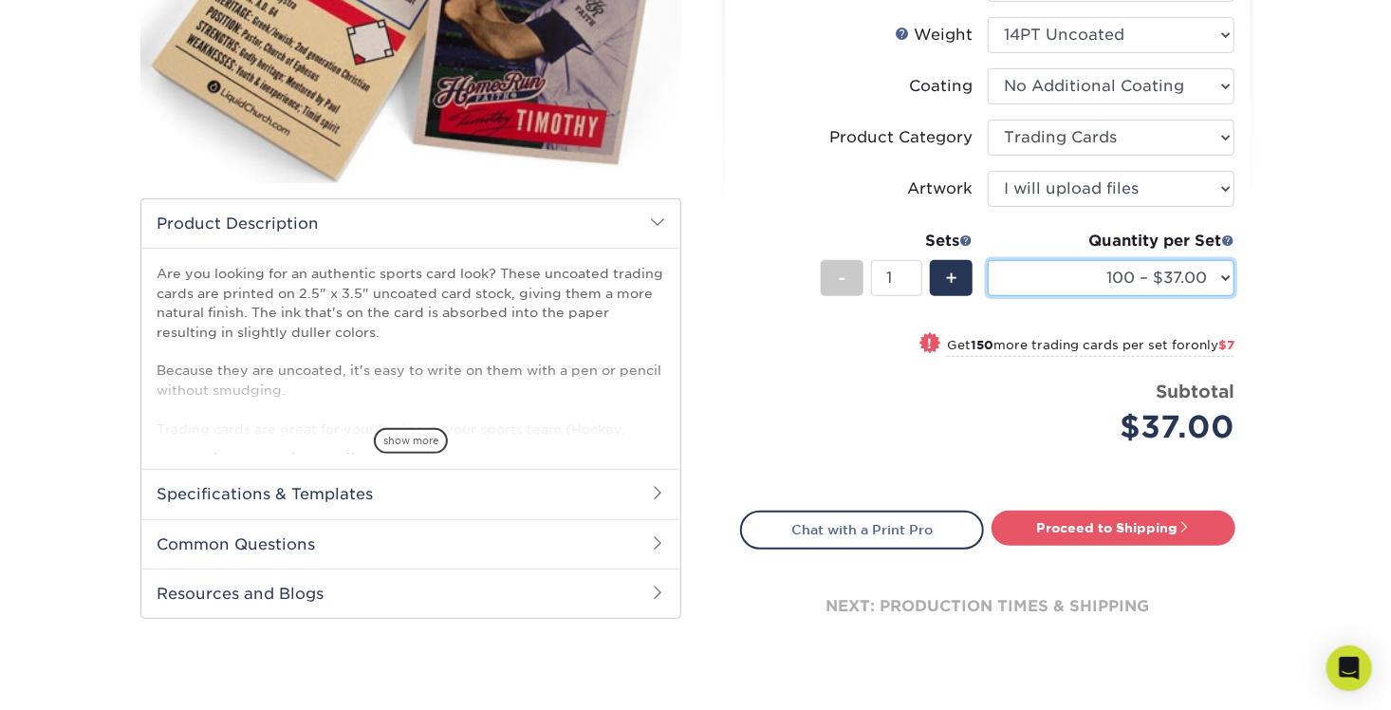
click at [1178, 280] on select "100 – $37.00 250 – $44.00 500 – $47.00 1000 – $74.00 2500 – $145.00 5000 – $192…" at bounding box center [1111, 278] width 247 height 36
select select "1000 – $74.00"
click at [988, 260] on select "100 – $37.00 250 – $44.00 500 – $47.00 1000 – $74.00 2500 – $145.00 5000 – $192…" at bounding box center [1111, 278] width 247 height 36
click at [1299, 345] on div "Products Trading Cards 14PT Uncoated Trading Cards show more Templates" at bounding box center [695, 237] width 1391 height 990
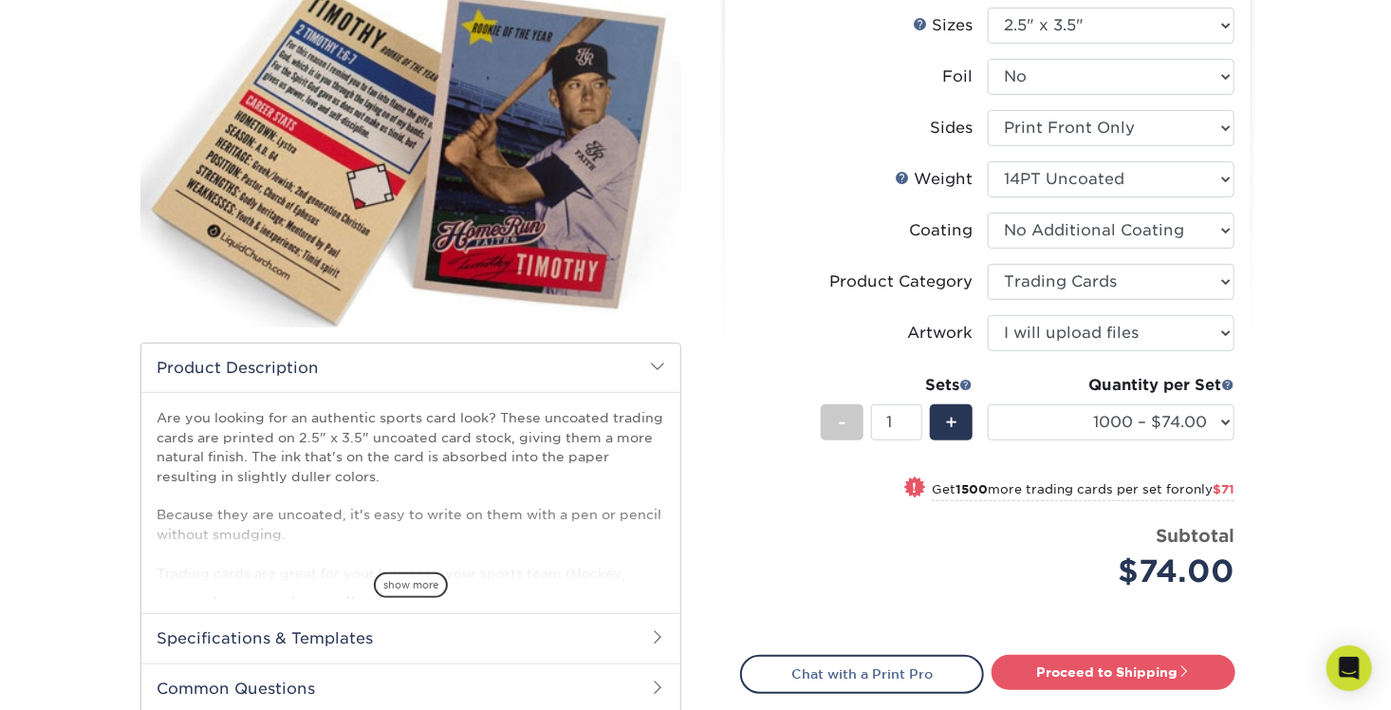
scroll to position [190, 0]
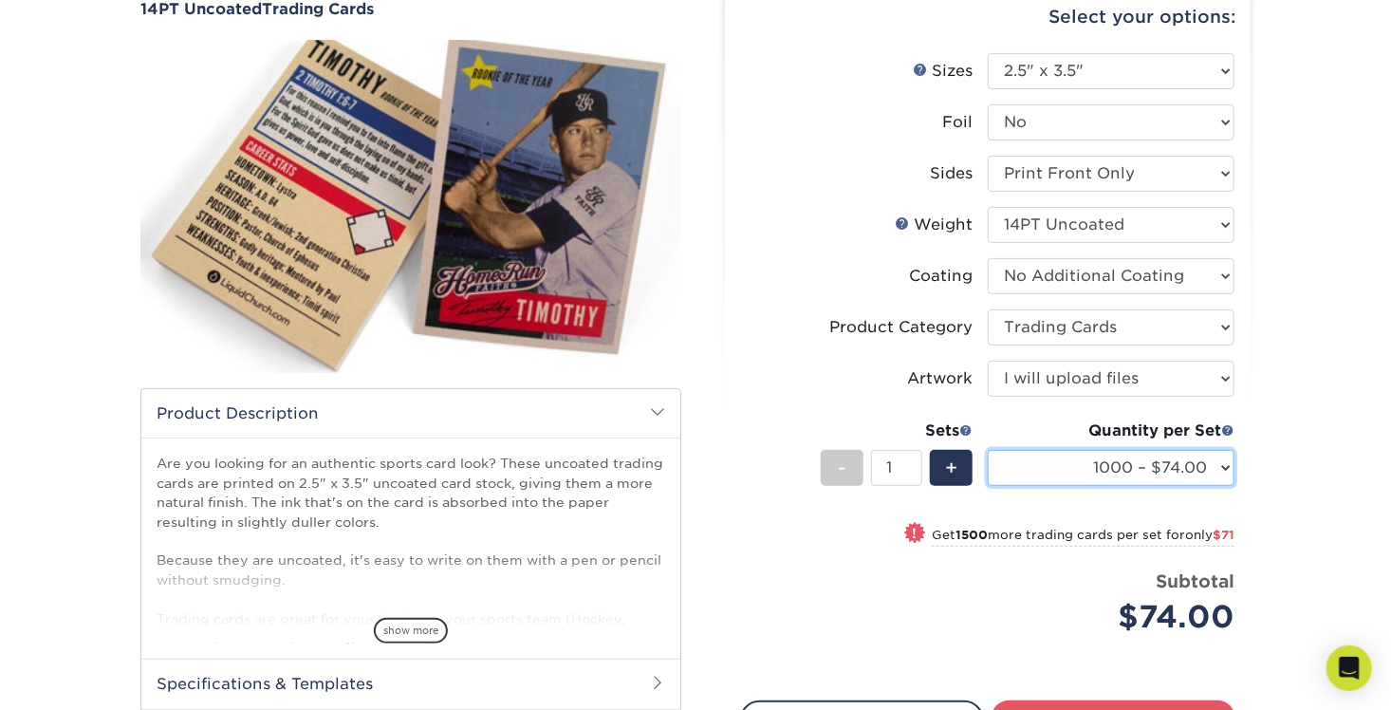
click at [1210, 472] on select "100 – $37.00 250 – $44.00 500 – $47.00 1000 – $74.00 2500 – $145.00 5000 – $192…" at bounding box center [1111, 468] width 247 height 36
click at [1211, 472] on select "100 – $37.00 250 – $44.00 500 – $47.00 1000 – $74.00 2500 – $145.00 5000 – $192…" at bounding box center [1111, 468] width 247 height 36
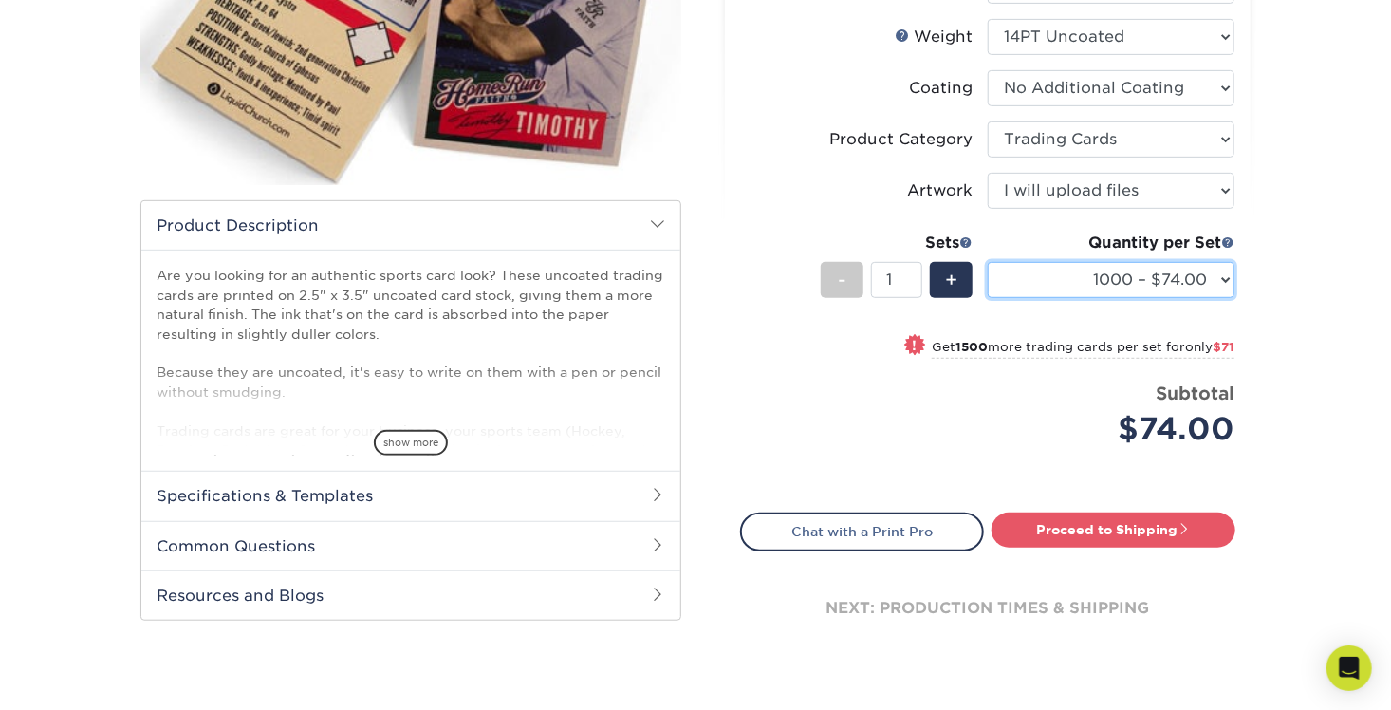
scroll to position [380, 0]
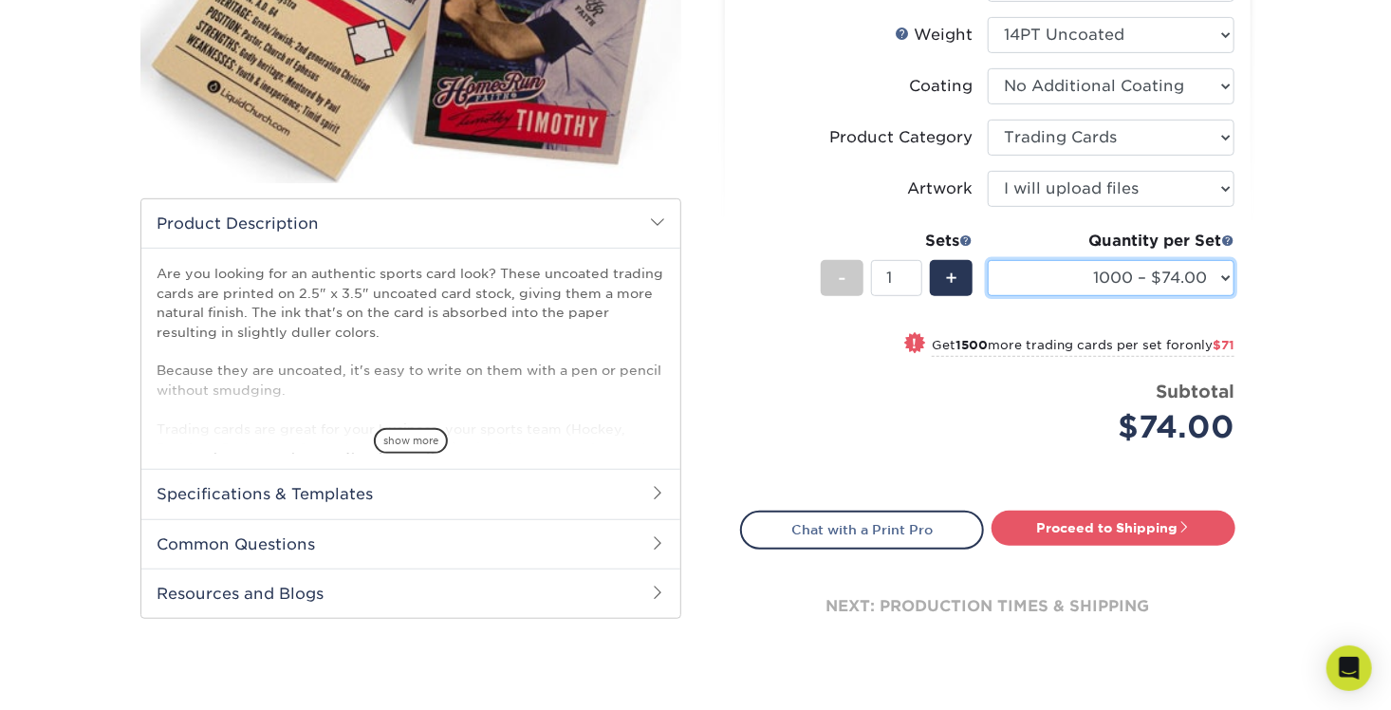
click at [1218, 284] on select "100 – $37.00 250 – $44.00 500 – $47.00 1000 – $74.00 2500 – $145.00 5000 – $192…" at bounding box center [1111, 278] width 247 height 36
click at [1292, 265] on div "Products Trading Cards 14PT Uncoated Trading Cards show more Templates" at bounding box center [695, 237] width 1391 height 990
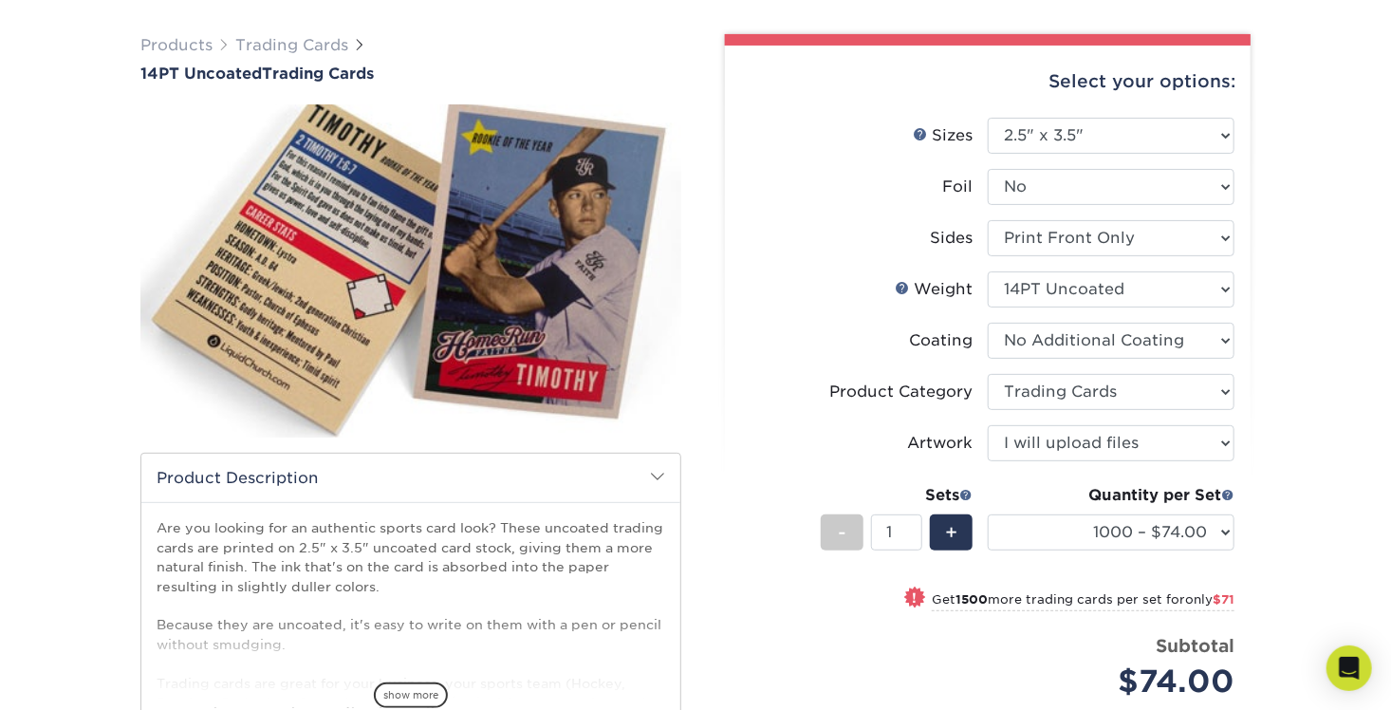
scroll to position [95, 0]
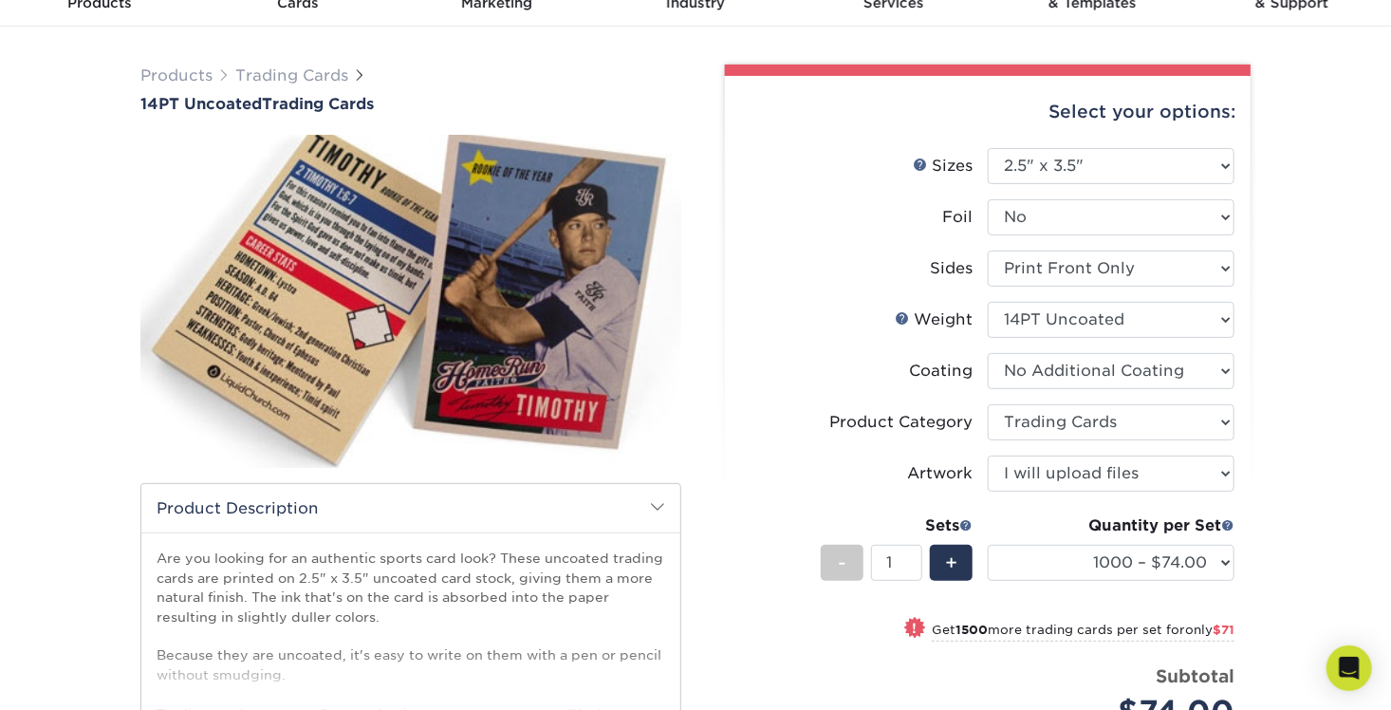
drag, startPoint x: 304, startPoint y: 232, endPoint x: 400, endPoint y: 190, distance: 104.5
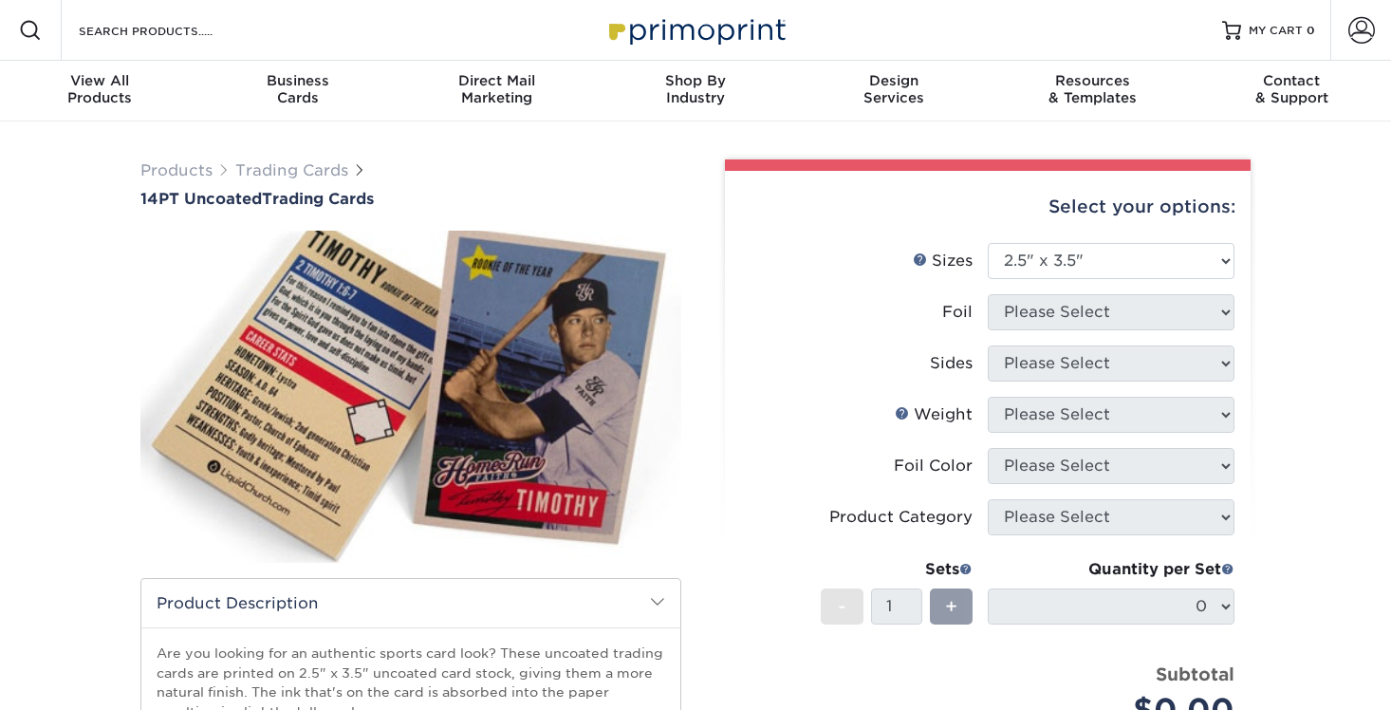
select select "2.50x3.50"
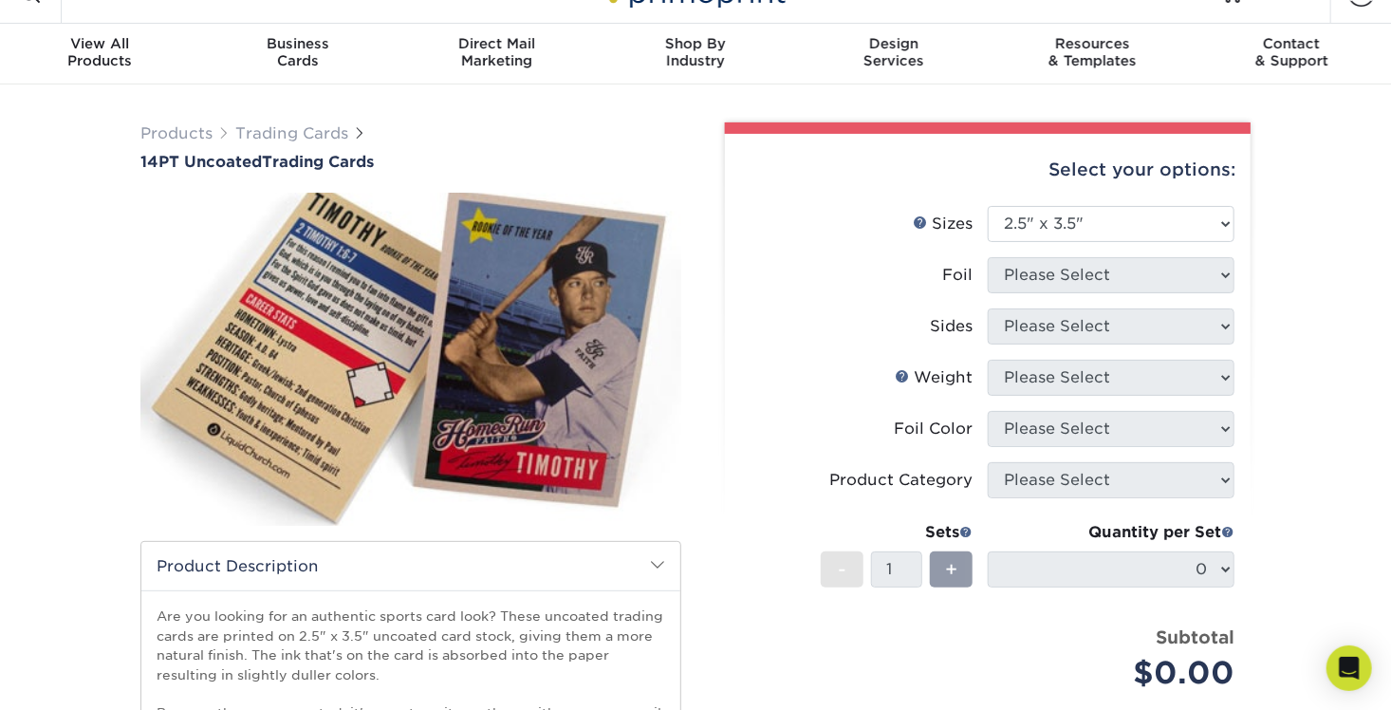
scroll to position [190, 0]
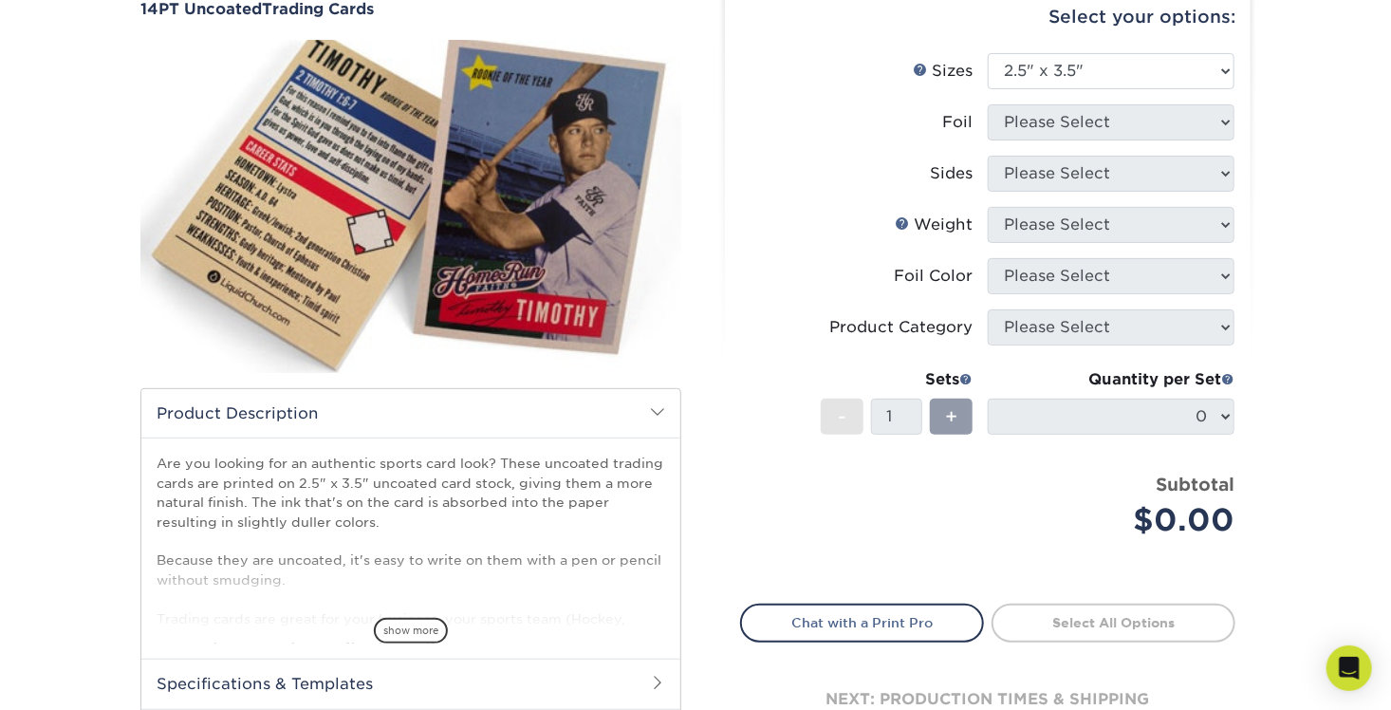
click at [1185, 433] on div "Quantity per Set 0 (Price includes envelopes)" at bounding box center [1111, 412] width 247 height 88
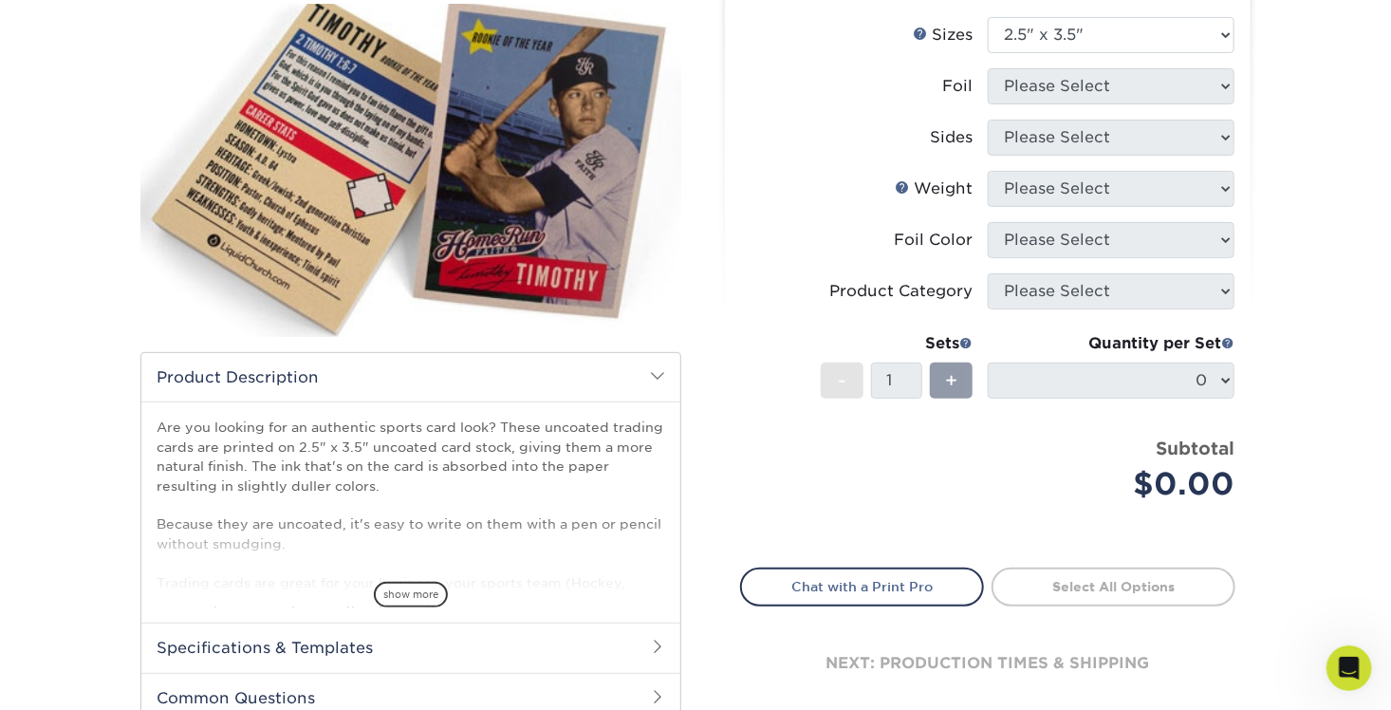
scroll to position [474, 0]
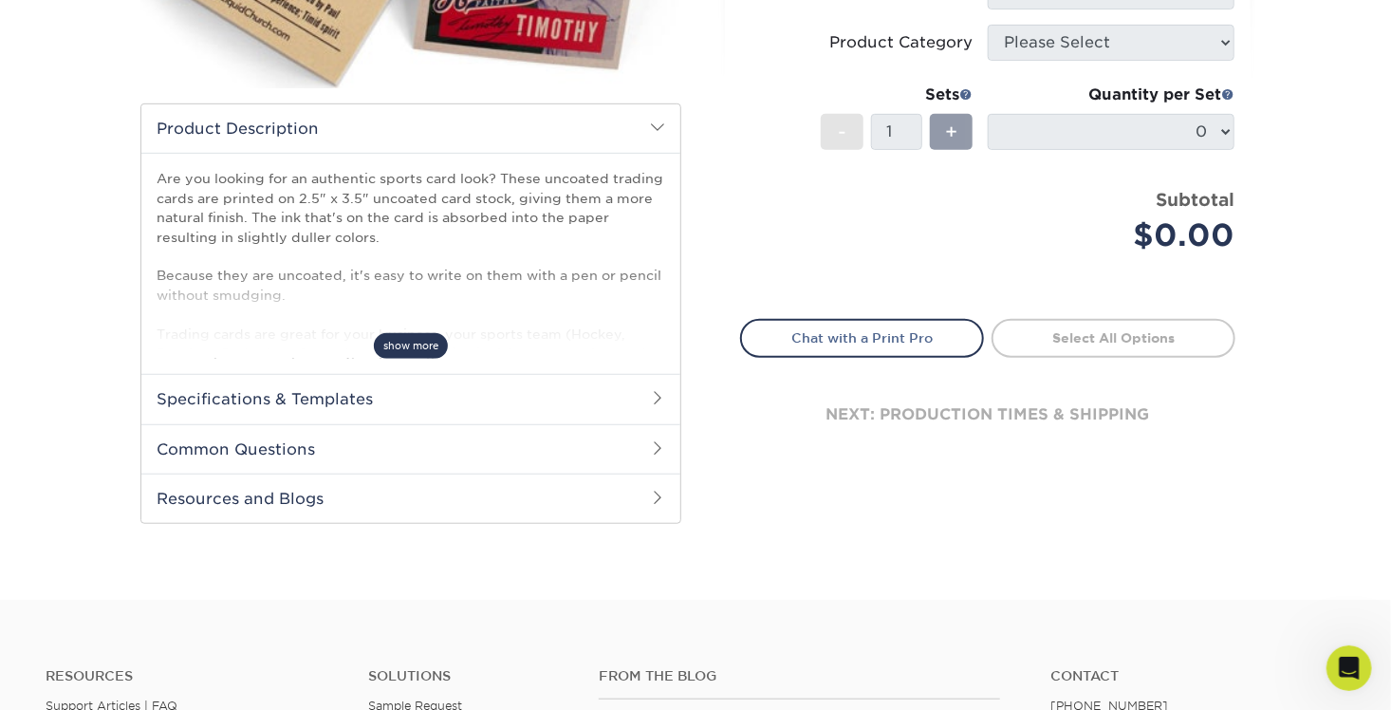
click at [405, 351] on span "show more" at bounding box center [411, 346] width 74 height 26
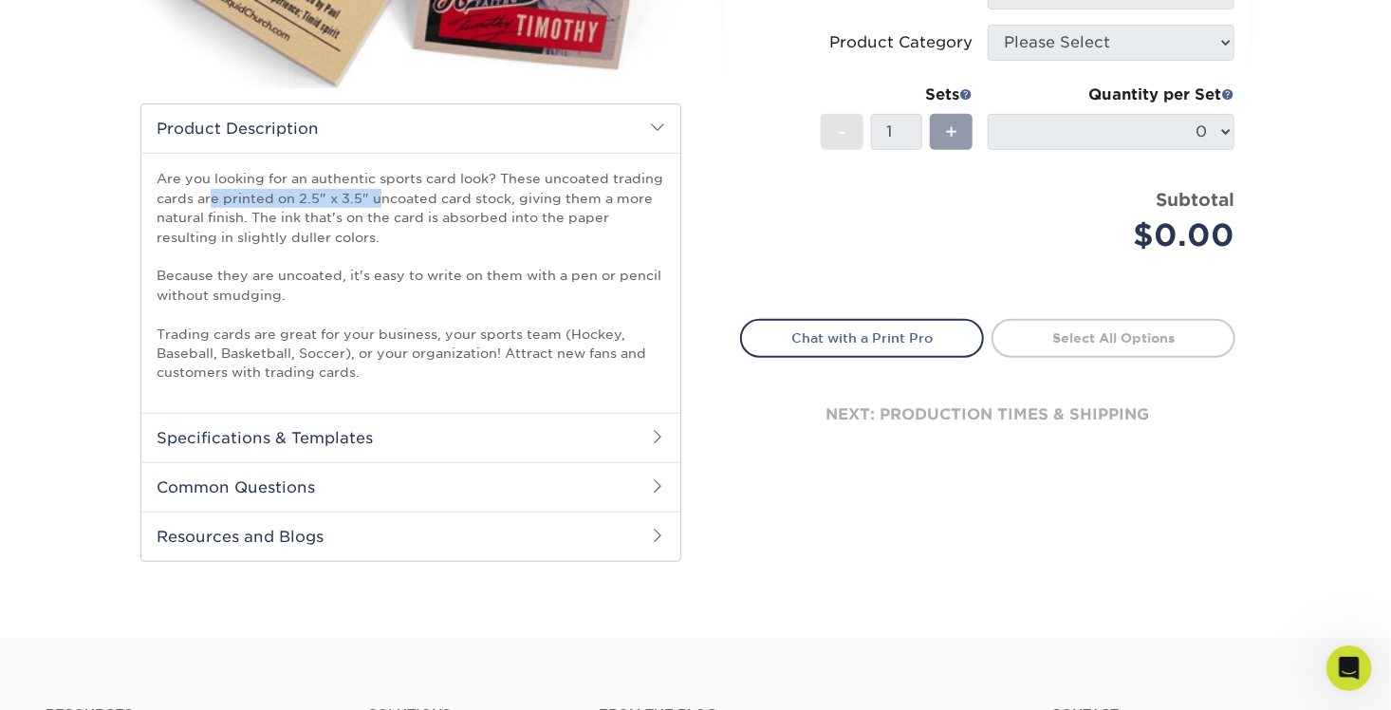
drag, startPoint x: 398, startPoint y: 171, endPoint x: 581, endPoint y: 183, distance: 183.6
click at [581, 183] on p "Are you looking for an authentic sports card look? These uncoated trading cards…" at bounding box center [411, 275] width 509 height 213
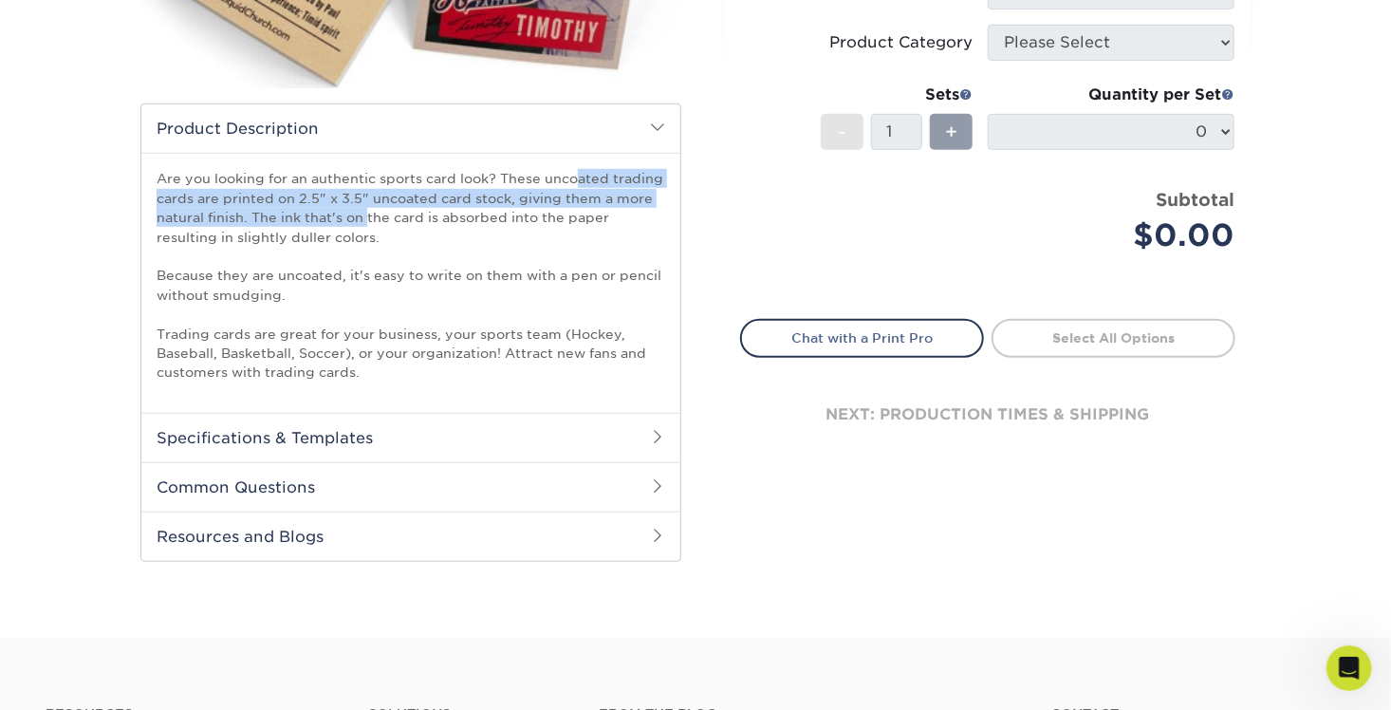
drag, startPoint x: 256, startPoint y: 187, endPoint x: 560, endPoint y: 195, distance: 303.8
click at [560, 195] on p "Are you looking for an authentic sports card look? These uncoated trading cards…" at bounding box center [411, 275] width 509 height 213
drag, startPoint x: 223, startPoint y: 225, endPoint x: 476, endPoint y: 235, distance: 253.6
click at [476, 235] on p "Are you looking for an authentic sports card look? These uncoated trading cards…" at bounding box center [411, 275] width 509 height 213
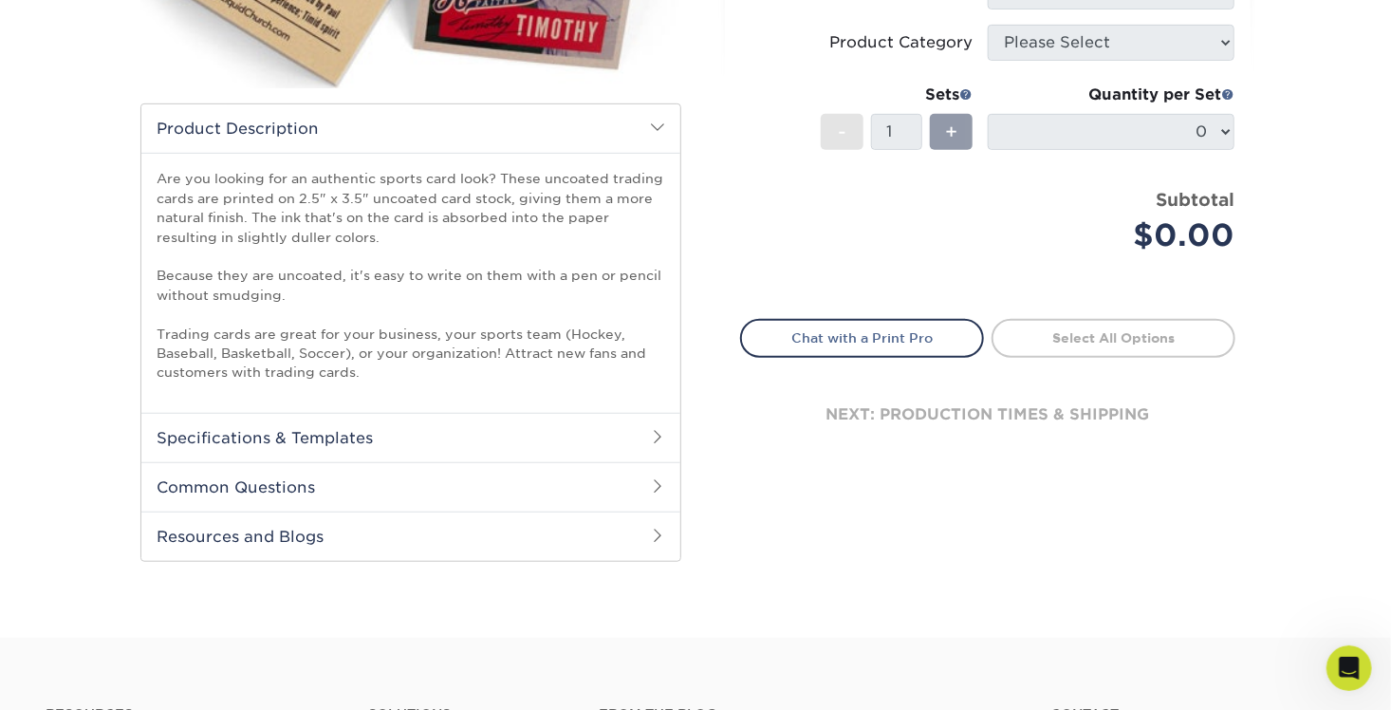
drag, startPoint x: 476, startPoint y: 235, endPoint x: 369, endPoint y: 256, distance: 109.2
click at [369, 254] on p "Are you looking for an authentic sports card look? These uncoated trading cards…" at bounding box center [411, 275] width 509 height 213
drag, startPoint x: 222, startPoint y: 285, endPoint x: 487, endPoint y: 304, distance: 265.4
click at [487, 304] on p "Are you looking for an authentic sports card look? These uncoated trading cards…" at bounding box center [411, 275] width 509 height 213
drag, startPoint x: 487, startPoint y: 304, endPoint x: 380, endPoint y: 331, distance: 110.7
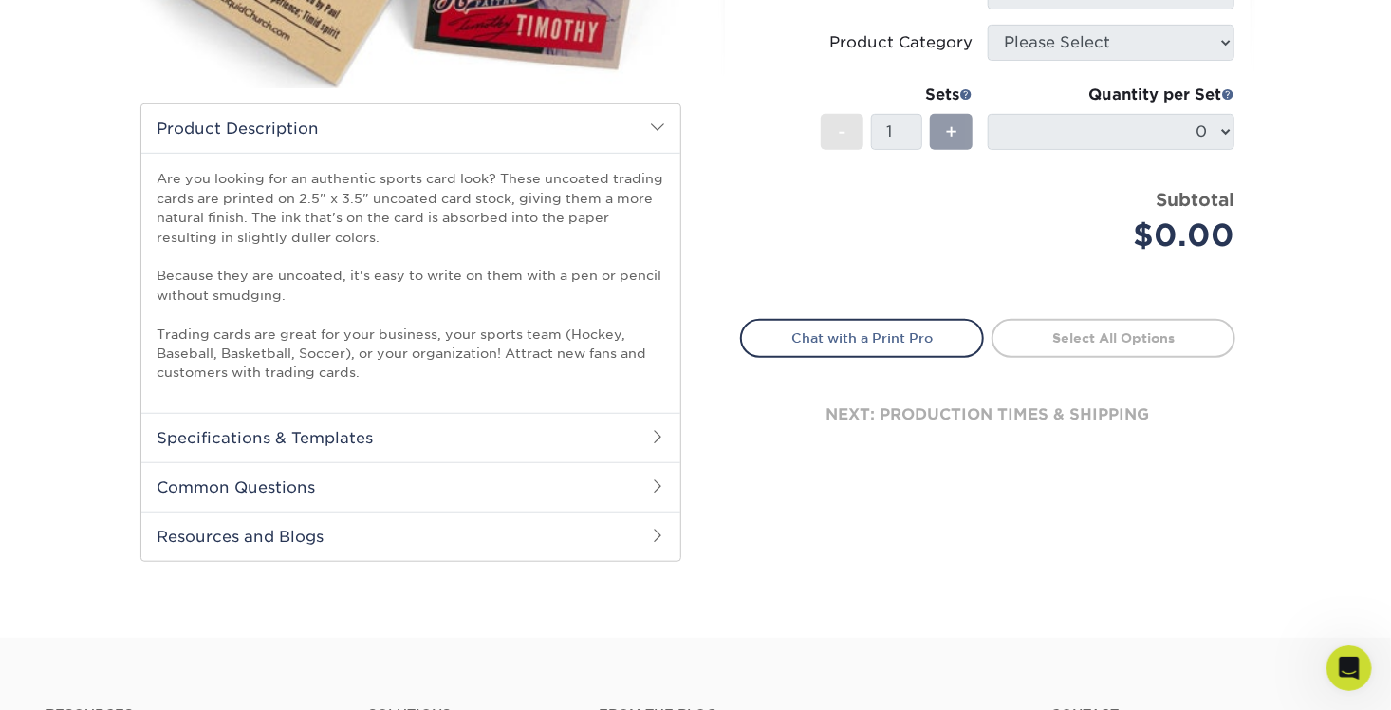
click at [380, 330] on p "Are you looking for an authentic sports card look? These uncoated trading cards…" at bounding box center [411, 275] width 509 height 213
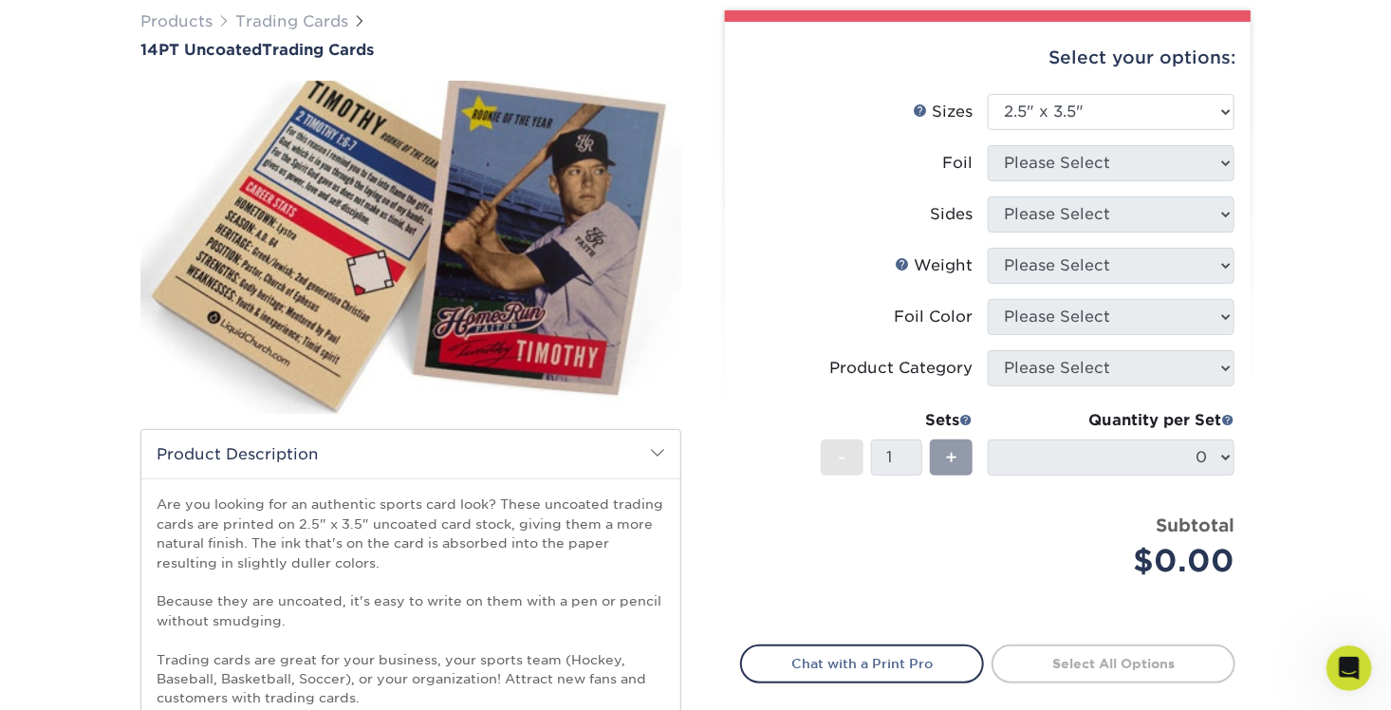
scroll to position [0, 0]
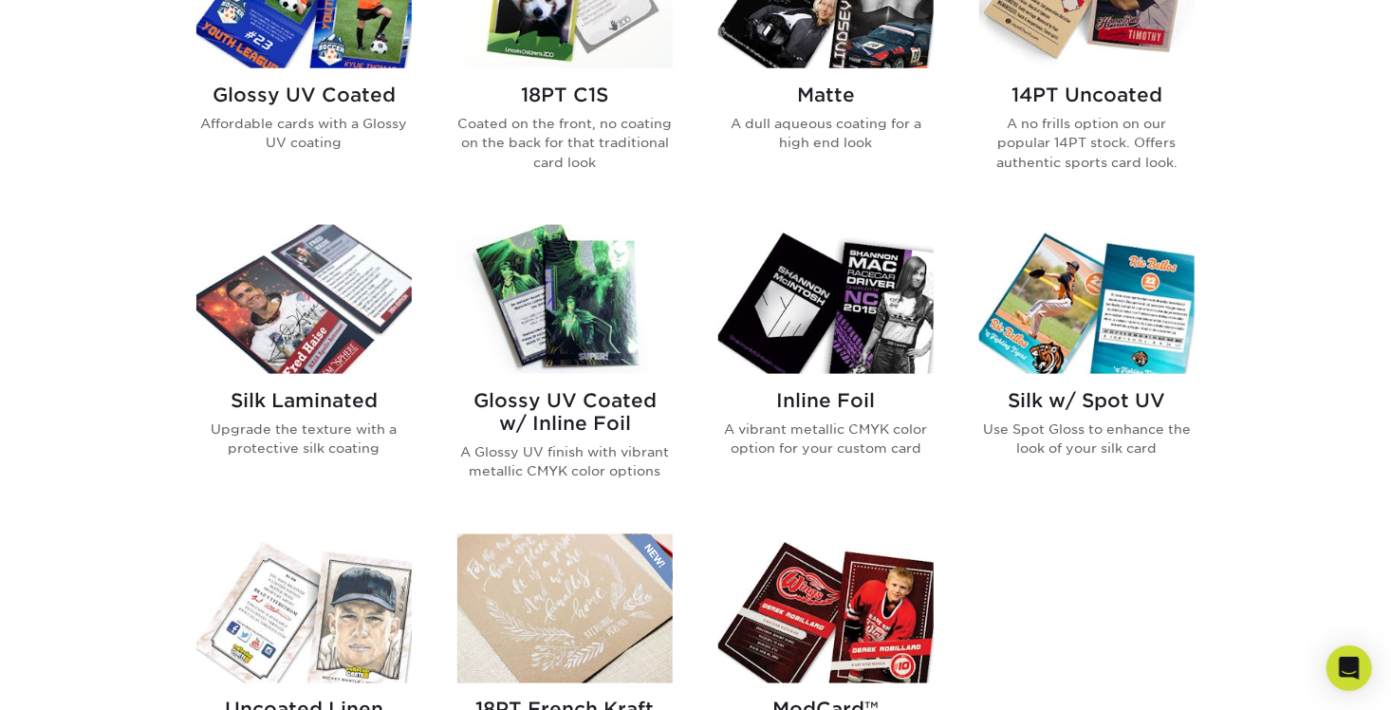
scroll to position [949, 0]
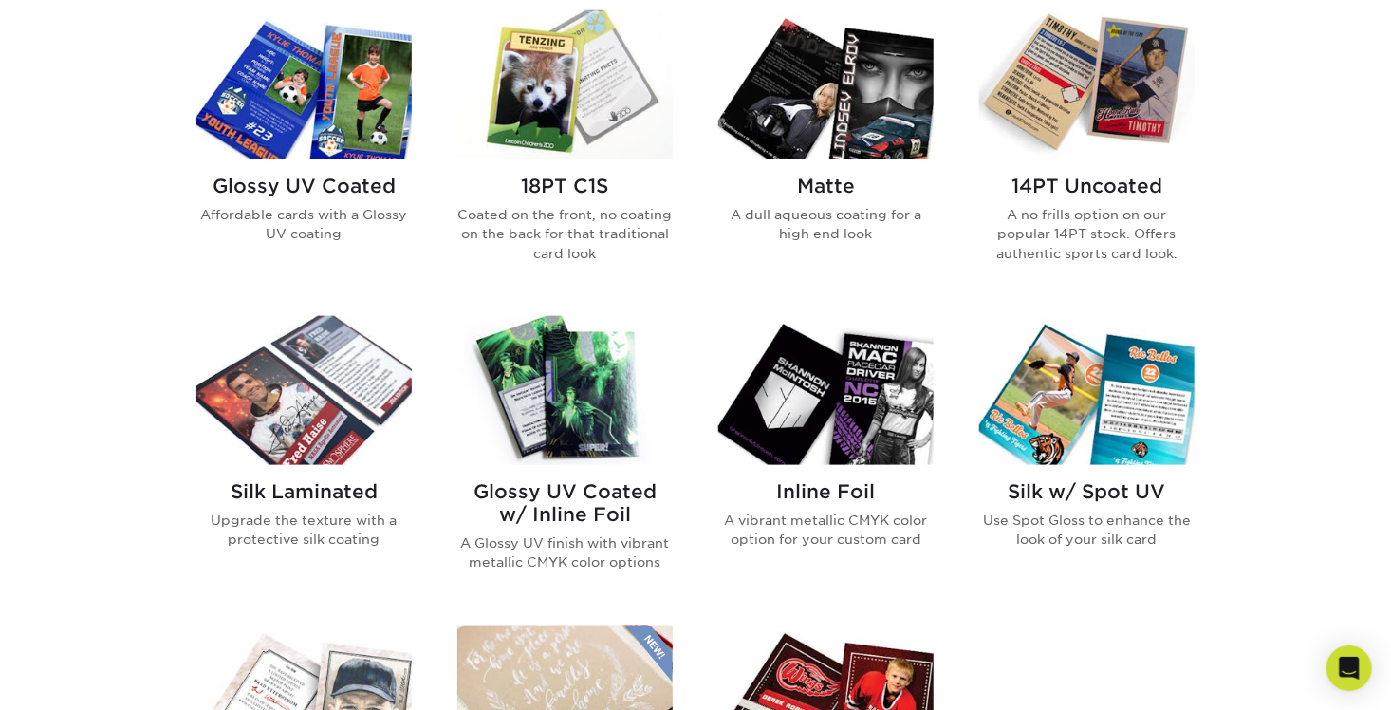
click at [586, 490] on h2 "Glossy UV Coated w/ Inline Foil" at bounding box center [564, 503] width 215 height 46
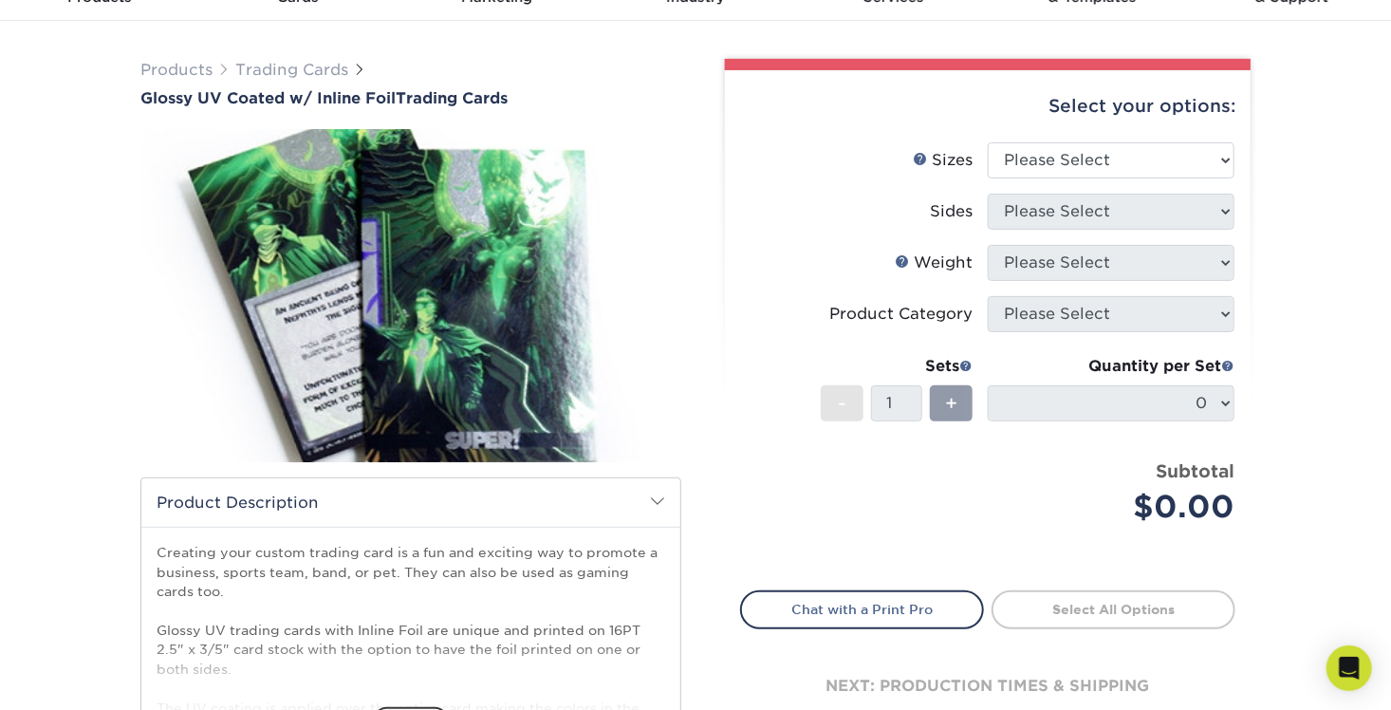
scroll to position [95, 0]
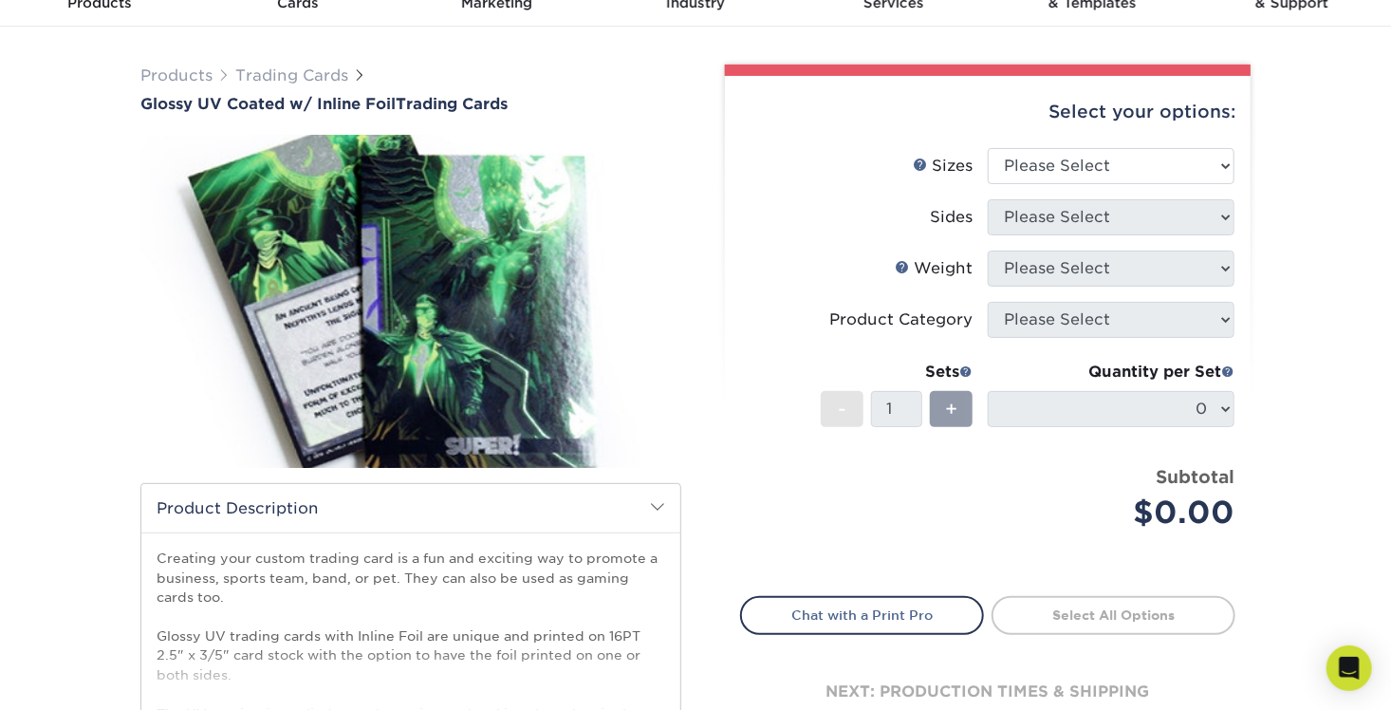
drag, startPoint x: 487, startPoint y: 281, endPoint x: 433, endPoint y: 280, distance: 54.1
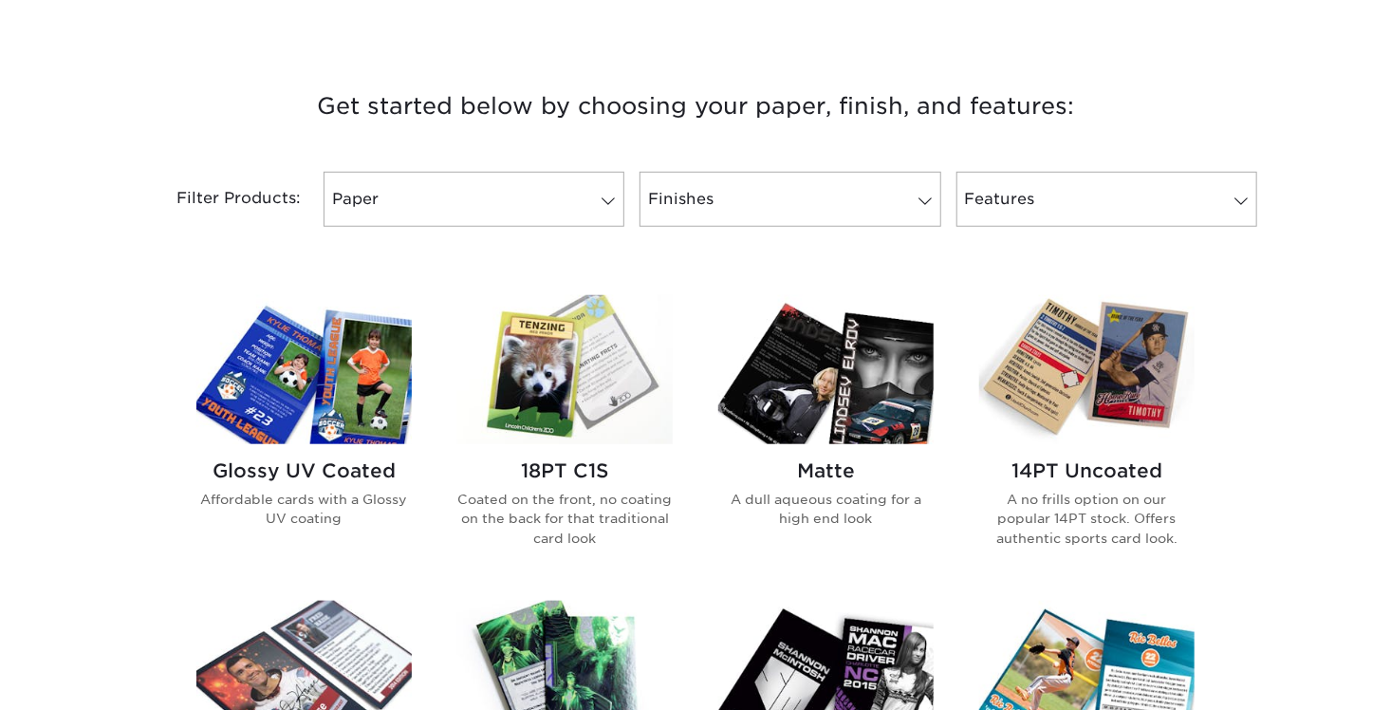
scroll to position [949, 0]
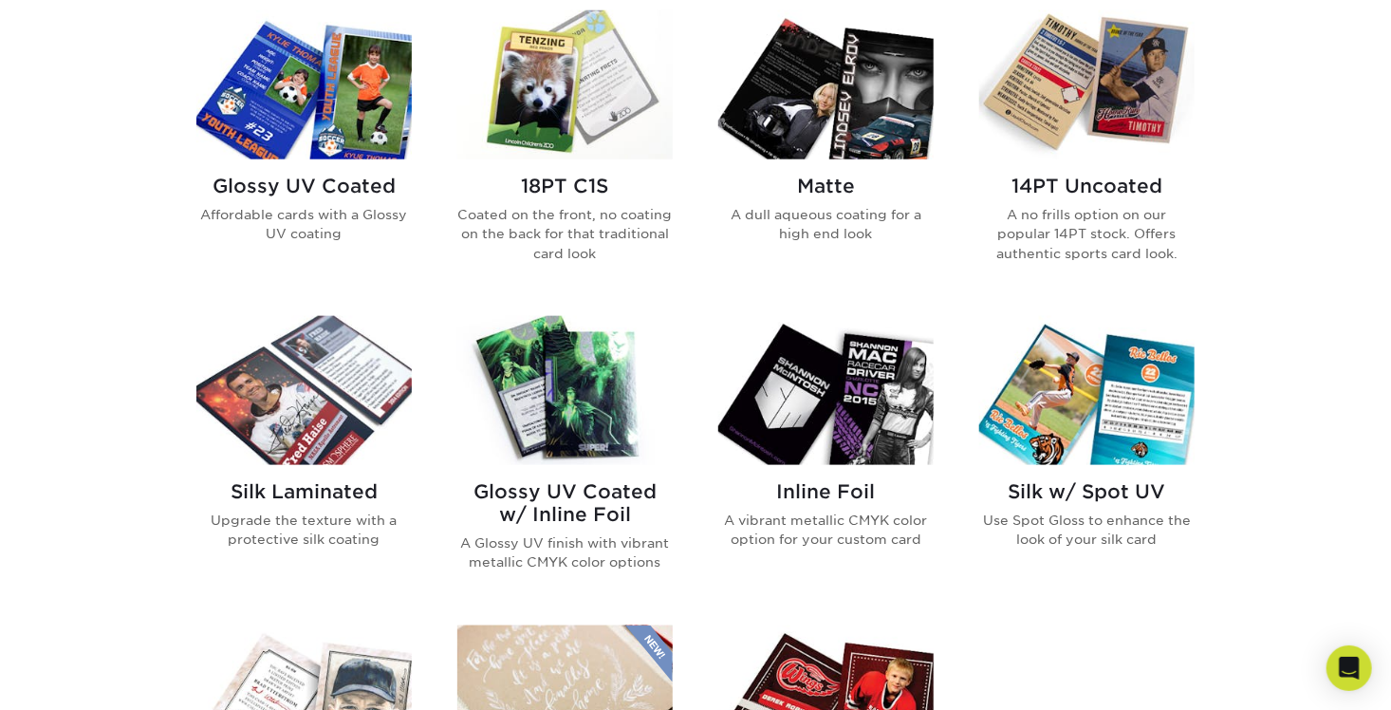
click at [865, 212] on p "A dull aqueous coating for a high end look" at bounding box center [825, 224] width 215 height 39
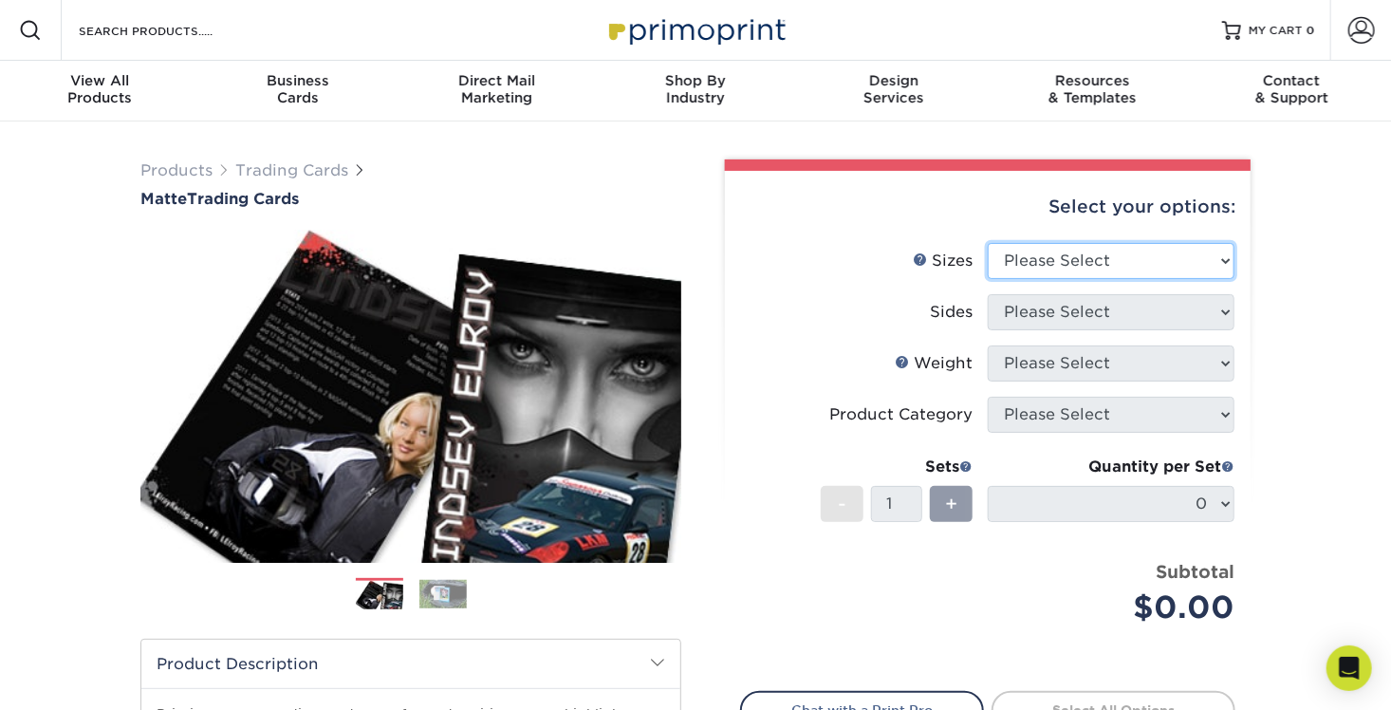
click at [1135, 261] on select "Please Select 2.5" x 3.5"" at bounding box center [1111, 261] width 247 height 36
select select "2.50x3.50"
click at [988, 243] on select "Please Select 2.5" x 3.5"" at bounding box center [1111, 261] width 247 height 36
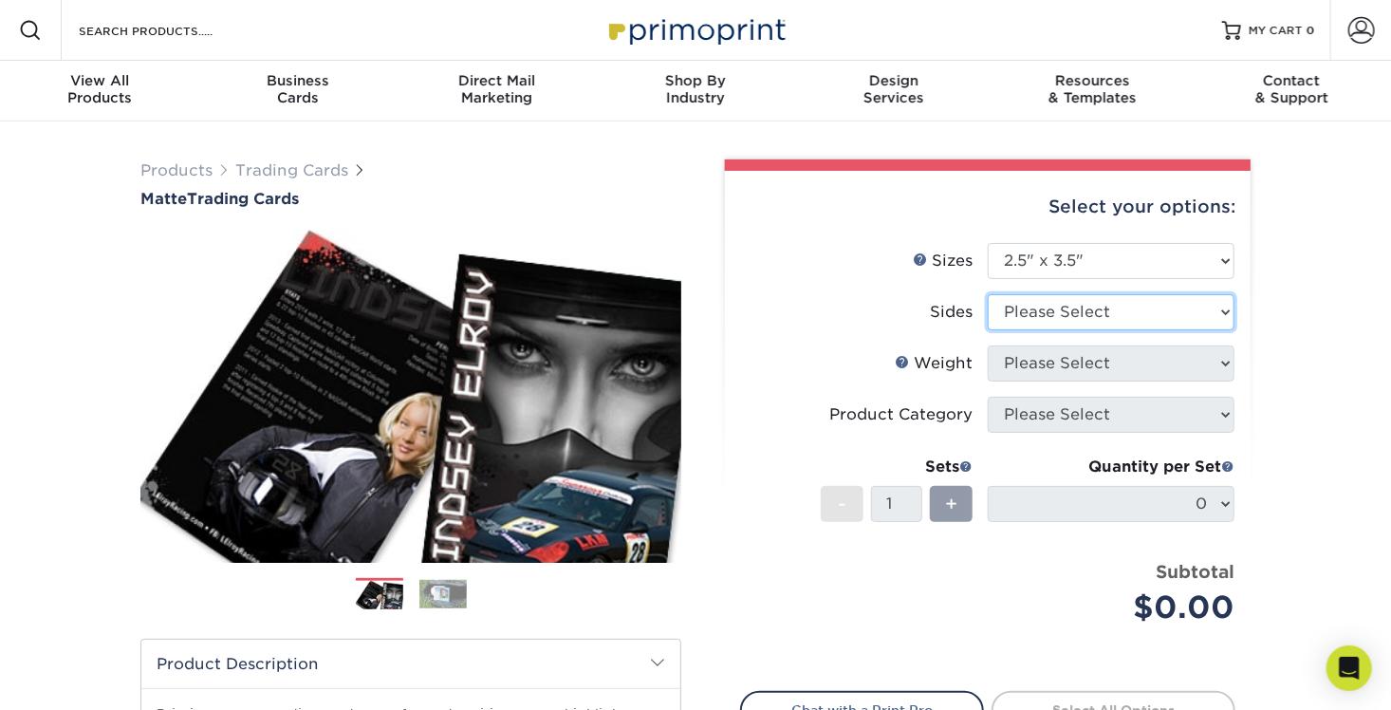
click at [1116, 314] on select "Please Select Print Both Sides Print Front Only" at bounding box center [1111, 312] width 247 height 36
select select "32d3c223-f82c-492b-b915-ba065a00862f"
click at [988, 294] on select "Please Select Print Both Sides Print Front Only" at bounding box center [1111, 312] width 247 height 36
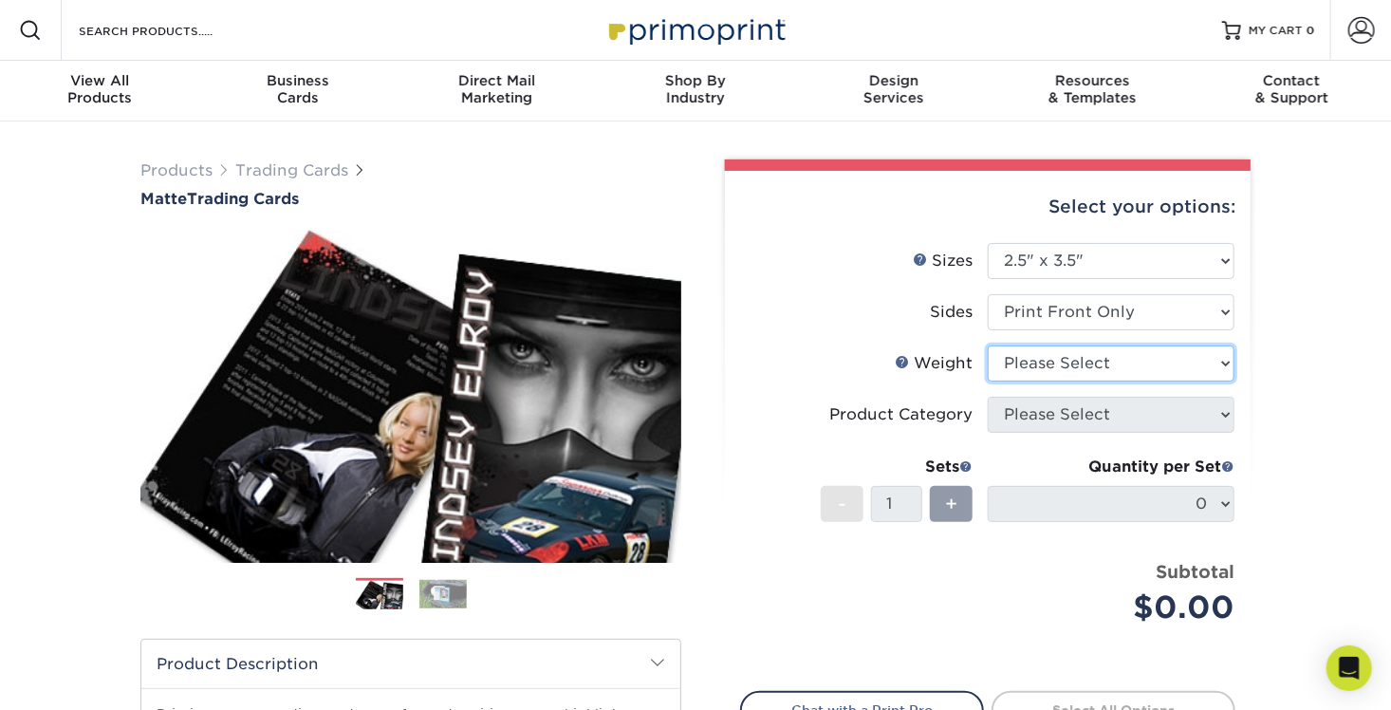
click at [1181, 358] on select "Please Select 16PT 14PT" at bounding box center [1111, 363] width 247 height 36
select select "14PT"
click at [988, 345] on select "Please Select 16PT 14PT" at bounding box center [1111, 363] width 247 height 36
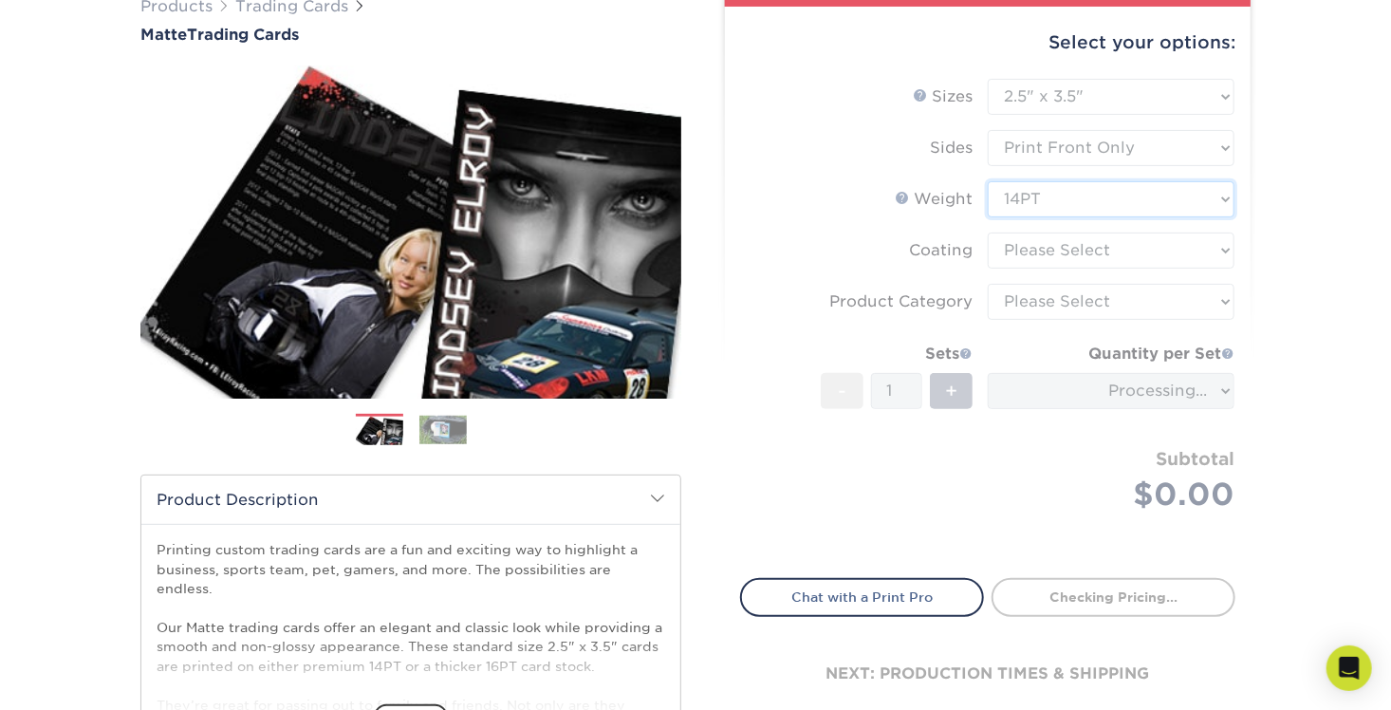
scroll to position [190, 0]
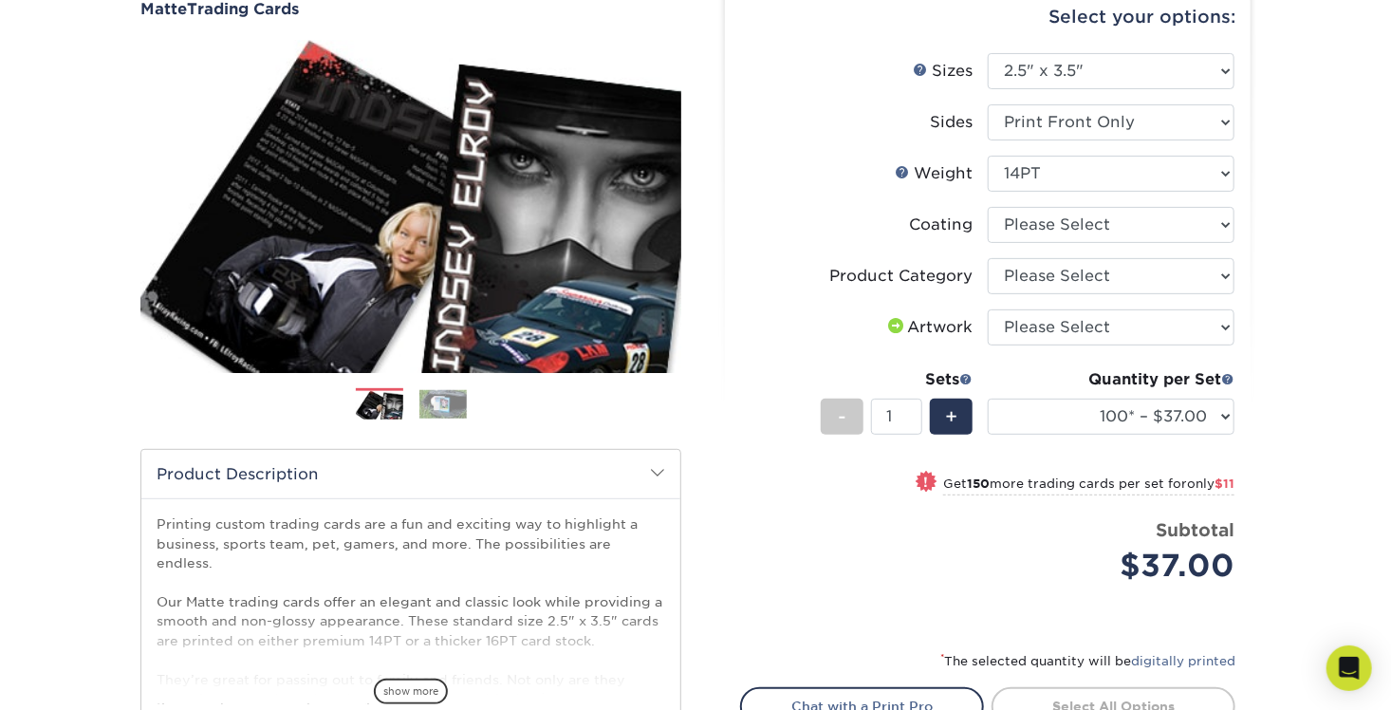
click at [1143, 243] on li "Coating" at bounding box center [987, 232] width 493 height 51
click at [1143, 237] on select at bounding box center [1111, 225] width 247 height 36
select select "121bb7b5-3b4d-429f-bd8d-bbf80e953313"
click at [988, 207] on select at bounding box center [1111, 225] width 247 height 36
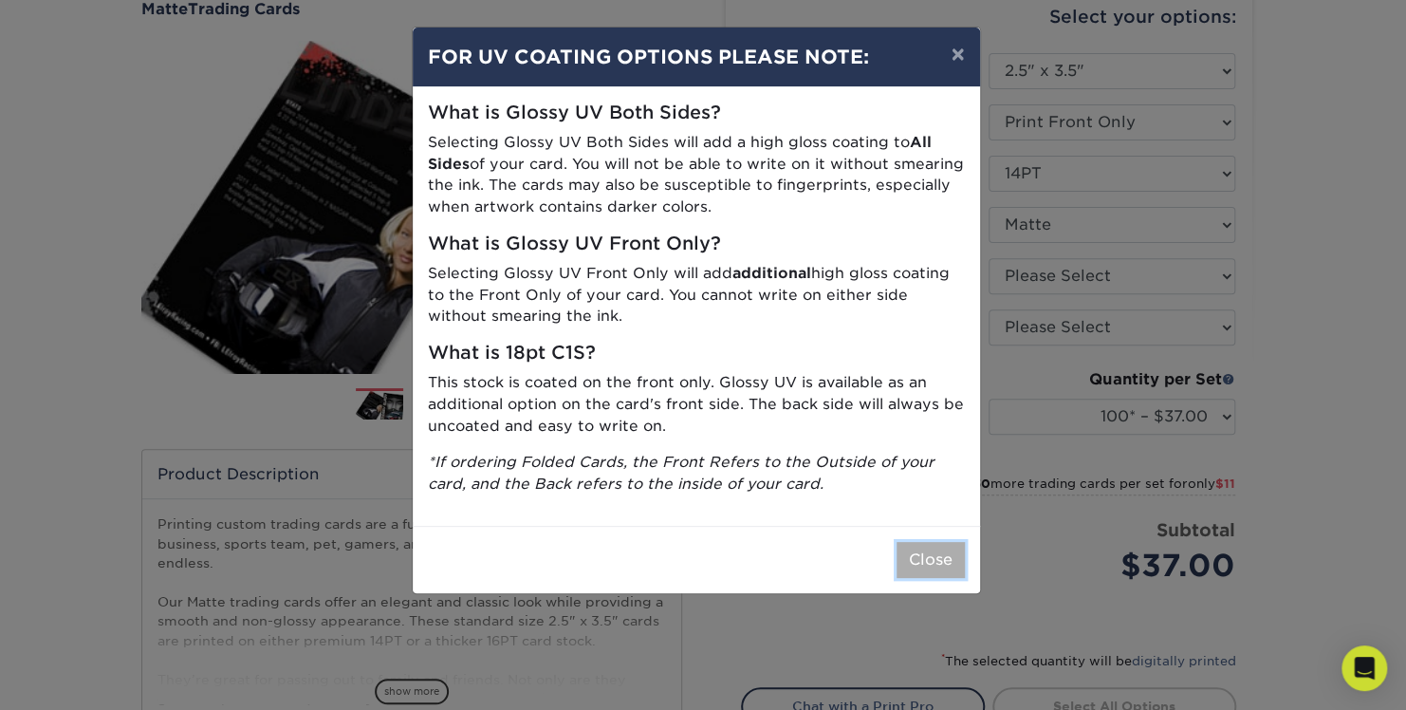
click at [935, 549] on button "Close" at bounding box center [931, 560] width 68 height 36
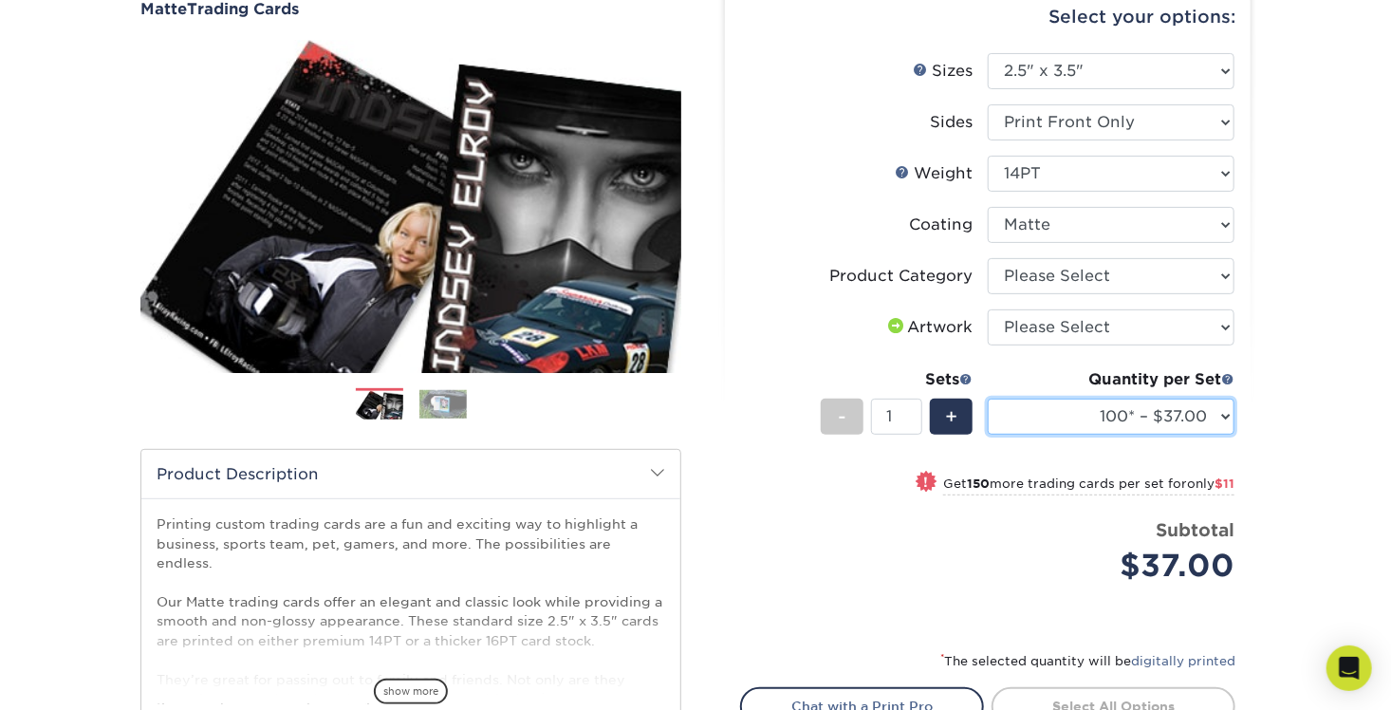
click at [1157, 413] on select "100* – $37.00 250* – $48.00 500* – $59.00 1000 – $72.00 2500 – $141.00 5000 – $…" at bounding box center [1111, 417] width 247 height 36
click at [1300, 423] on div "Products Trading Cards Matte Trading Cards" at bounding box center [695, 439] width 1391 height 1014
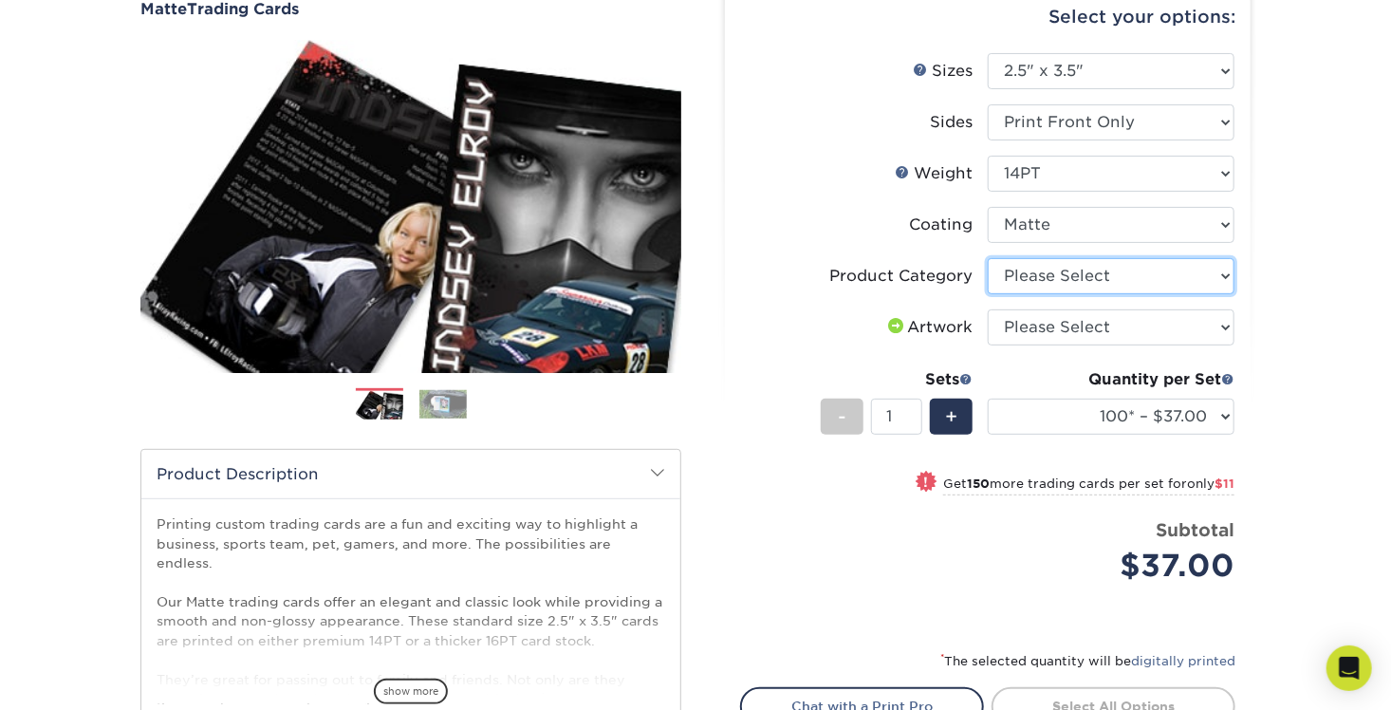
click at [1061, 273] on select "Please Select Trading Cards" at bounding box center [1111, 276] width 247 height 36
select select "c2f9bce9-36c2-409d-b101-c29d9d031e18"
click at [988, 258] on select "Please Select Trading Cards" at bounding box center [1111, 276] width 247 height 36
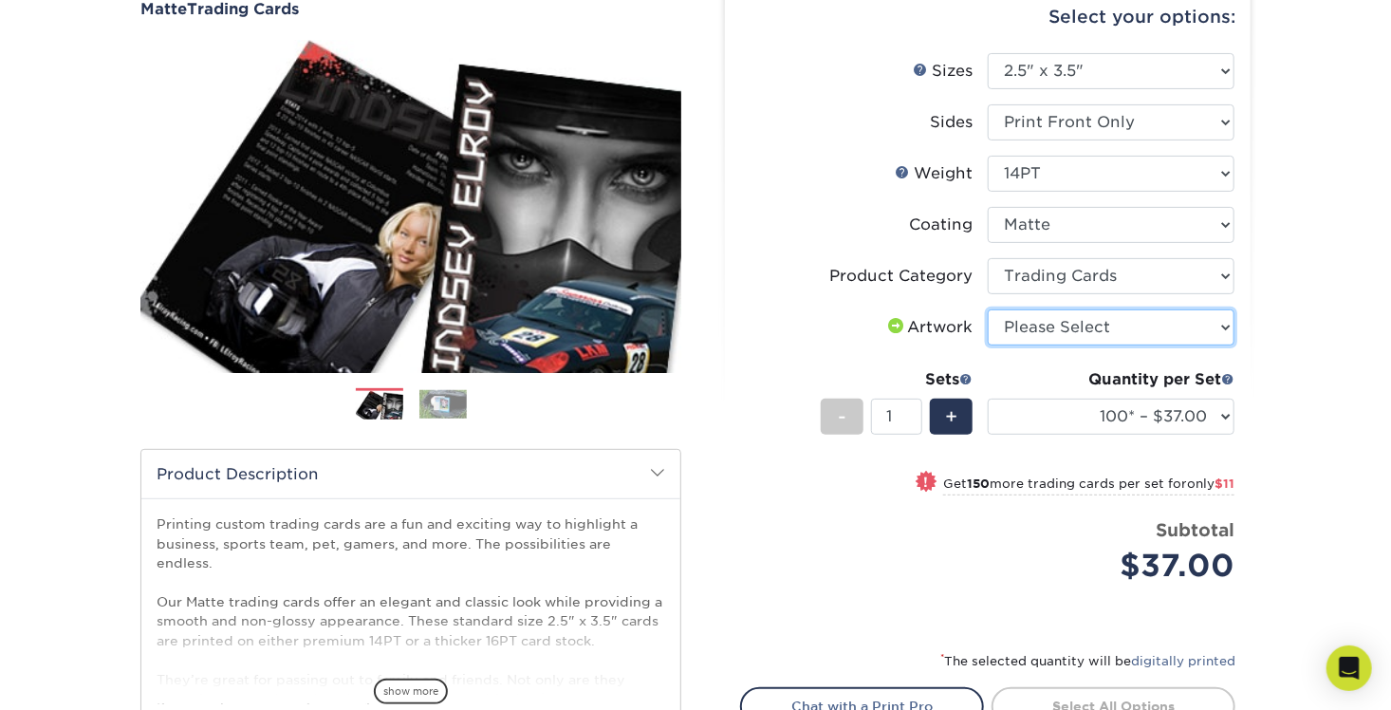
click at [1076, 338] on select "Please Select I will upload files I need a design - $100" at bounding box center [1111, 327] width 247 height 36
select select "upload"
click at [988, 309] on select "Please Select I will upload files I need a design - $100" at bounding box center [1111, 327] width 247 height 36
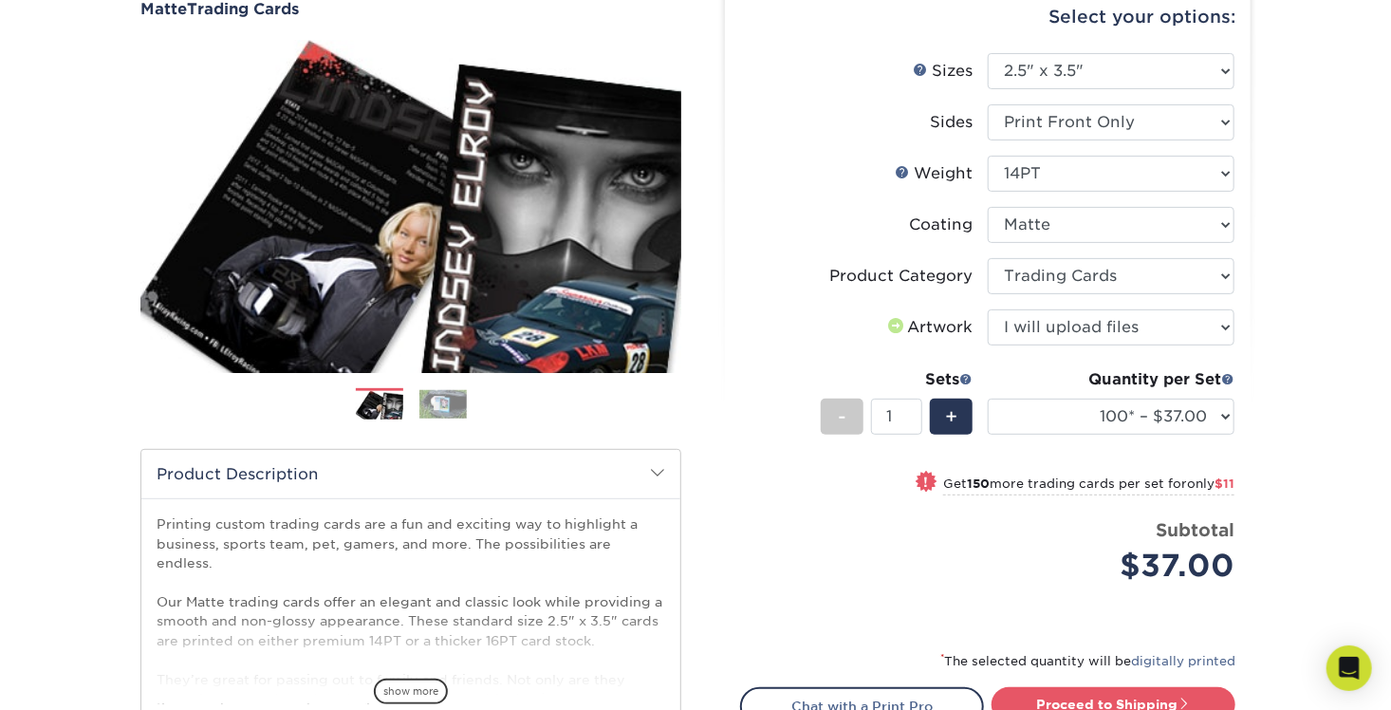
click at [1291, 304] on div "Products Trading Cards Matte Trading Cards" at bounding box center [695, 439] width 1391 height 1014
click at [1200, 414] on select "100* – $37.00 250* – $48.00 500* – $59.00 1000 – $72.00 2500 – $141.00 5000 – $…" at bounding box center [1111, 417] width 247 height 36
click at [988, 399] on select "100* – $37.00 250* – $48.00 500* – $59.00 1000 – $72.00 2500 – $141.00 5000 – $…" at bounding box center [1111, 417] width 247 height 36
click at [1302, 427] on div "Products Trading Cards Matte Trading Cards" at bounding box center [695, 439] width 1391 height 1014
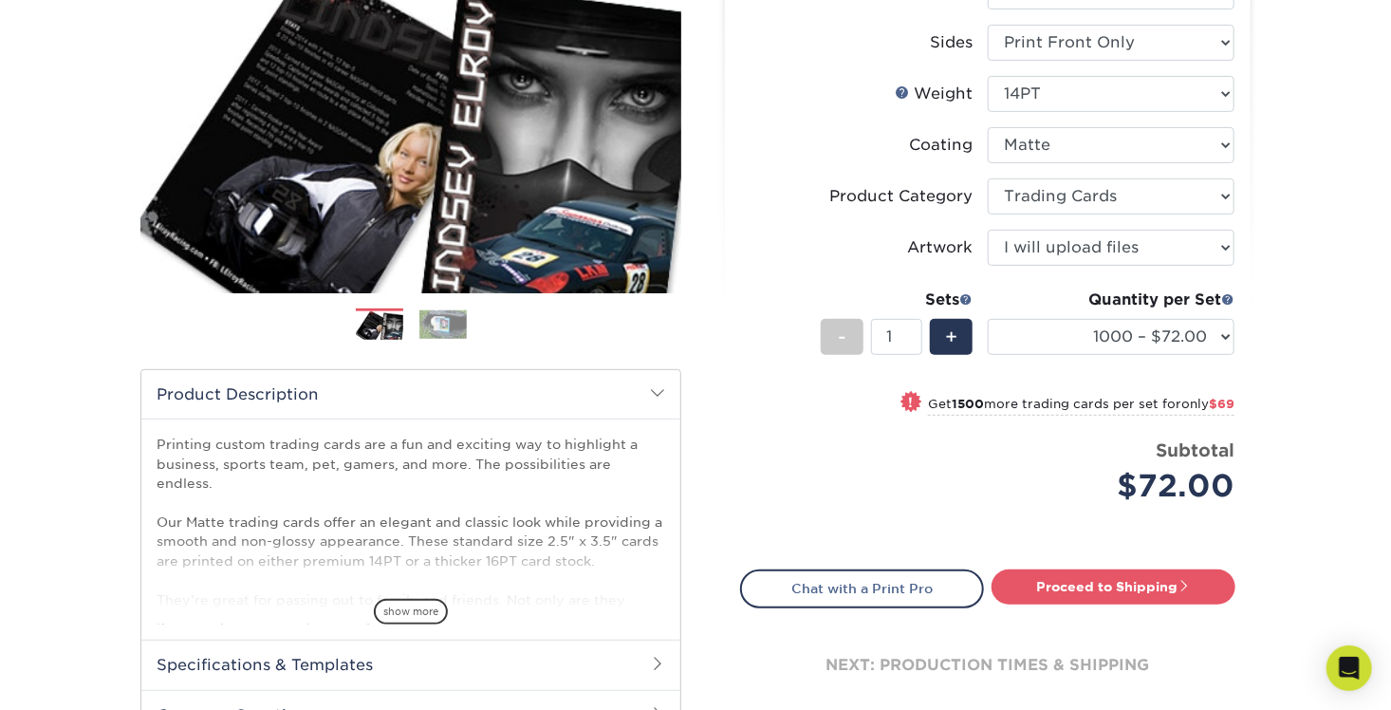
scroll to position [285, 0]
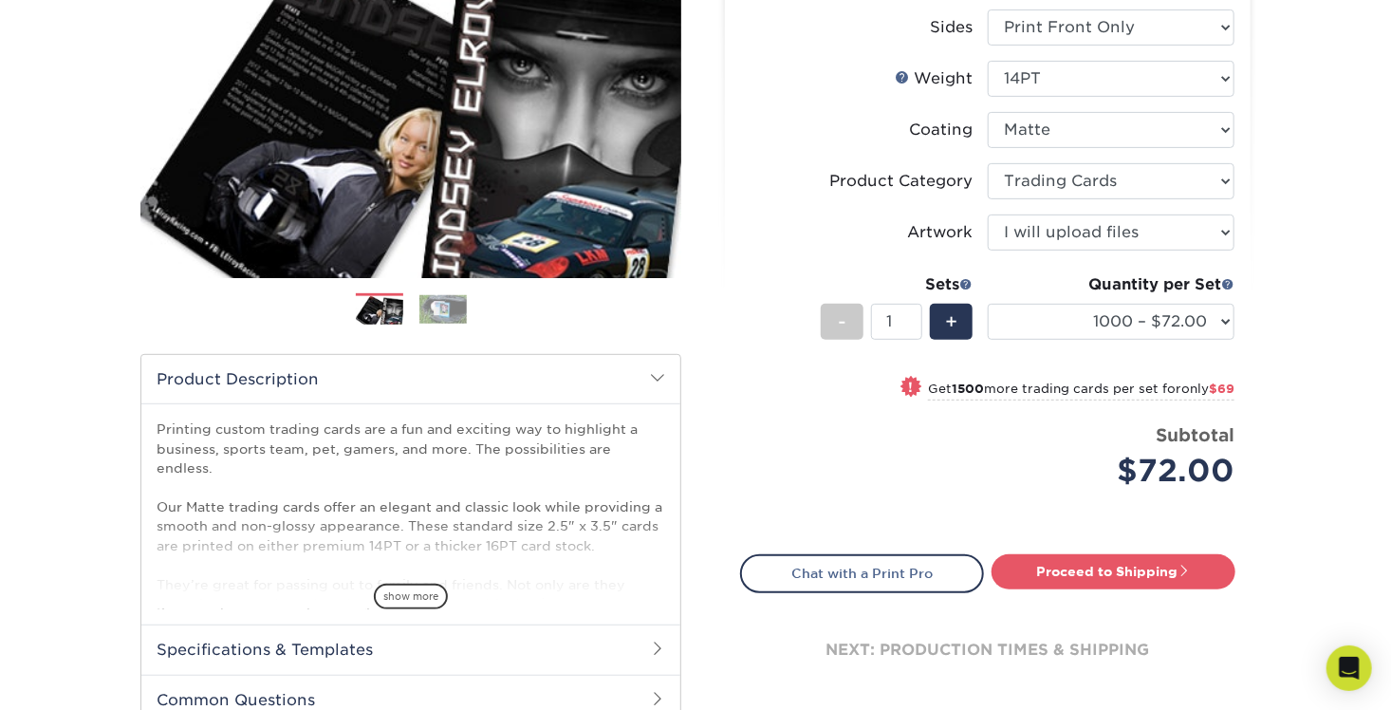
click at [1180, 296] on div "Quantity per Set 100* – $37.00 250* – $48.00 500* – $59.00 1000 – $72.00 2500 –…" at bounding box center [1111, 317] width 247 height 88
drag, startPoint x: 1180, startPoint y: 296, endPoint x: 1163, endPoint y: 315, distance: 24.9
click at [1163, 315] on select "100* – $37.00 250* – $48.00 500* – $59.00 1000 – $72.00 2500 – $141.00 5000 – $…" at bounding box center [1111, 322] width 247 height 36
click at [1332, 298] on div "Products Trading Cards Matte Trading Cards" at bounding box center [695, 344] width 1391 height 1014
click at [1174, 337] on select "100* – $37.00 250* – $48.00 500* – $59.00 1000 – $72.00 2500 – $141.00 5000 – $…" at bounding box center [1111, 322] width 247 height 36
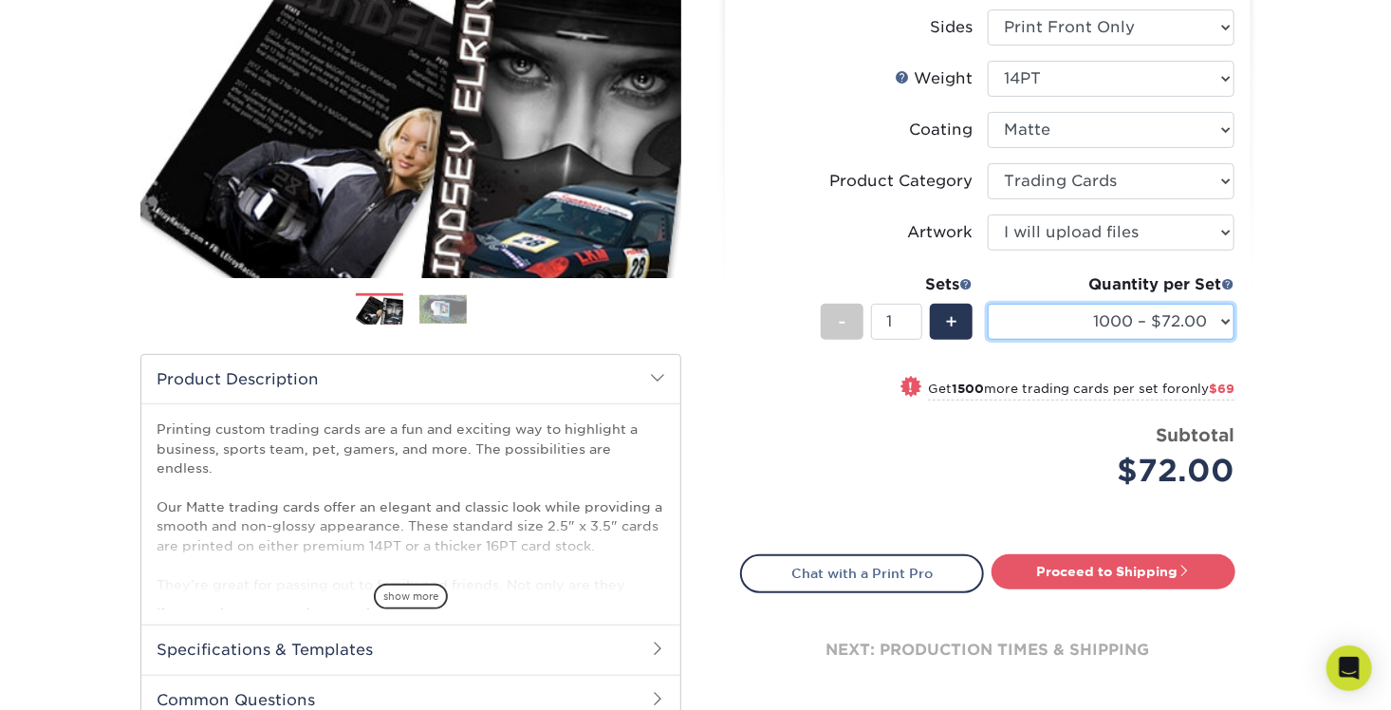
click at [988, 304] on select "100* – $37.00 250* – $48.00 500* – $59.00 1000 – $72.00 2500 – $141.00 5000 – $…" at bounding box center [1111, 322] width 247 height 36
click at [1302, 319] on div "Products Trading Cards Matte Trading Cards" at bounding box center [695, 344] width 1391 height 1014
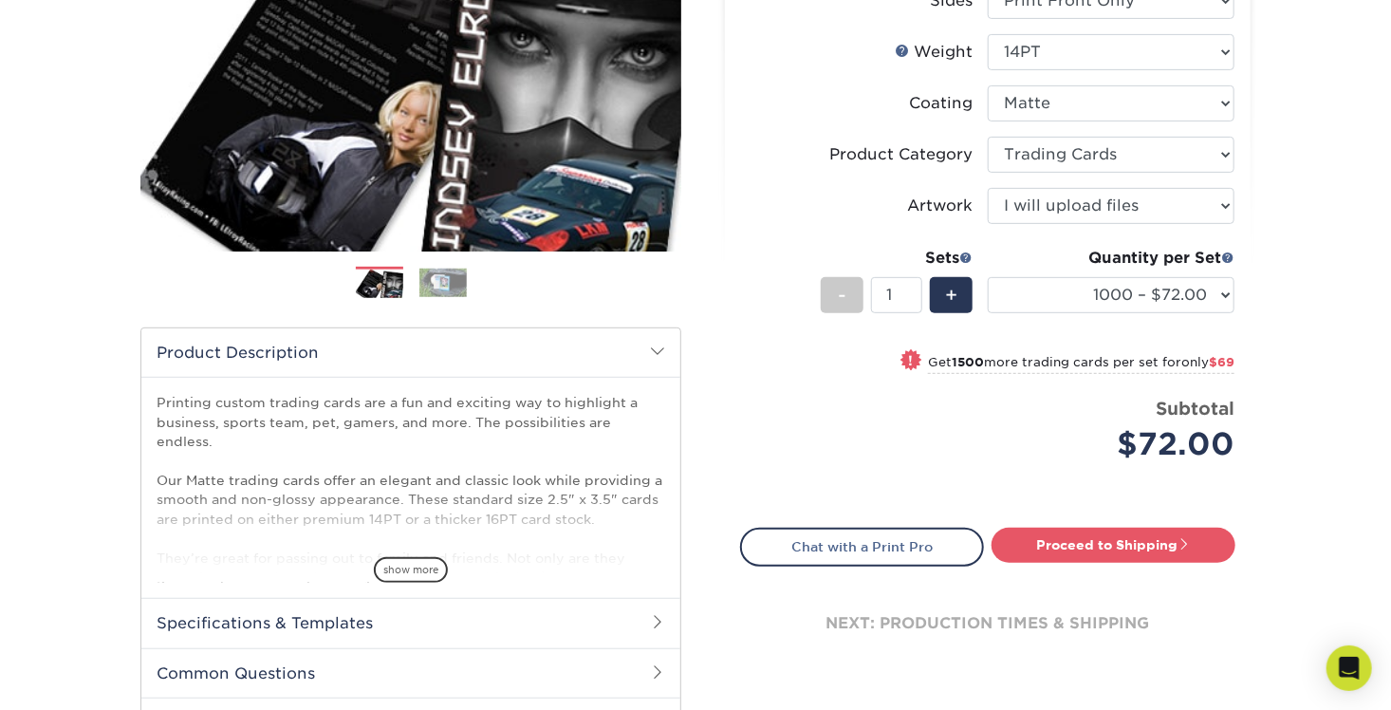
scroll to position [380, 0]
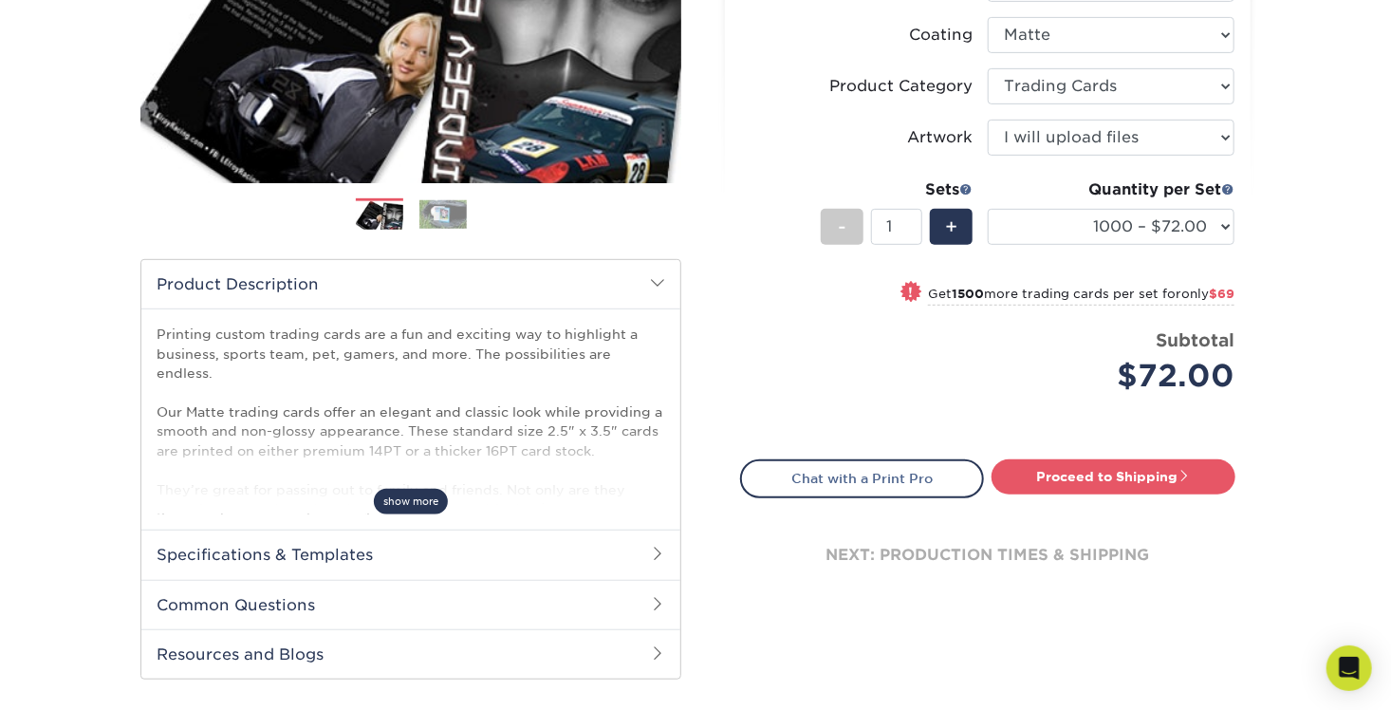
click at [421, 493] on span "show more" at bounding box center [411, 502] width 74 height 26
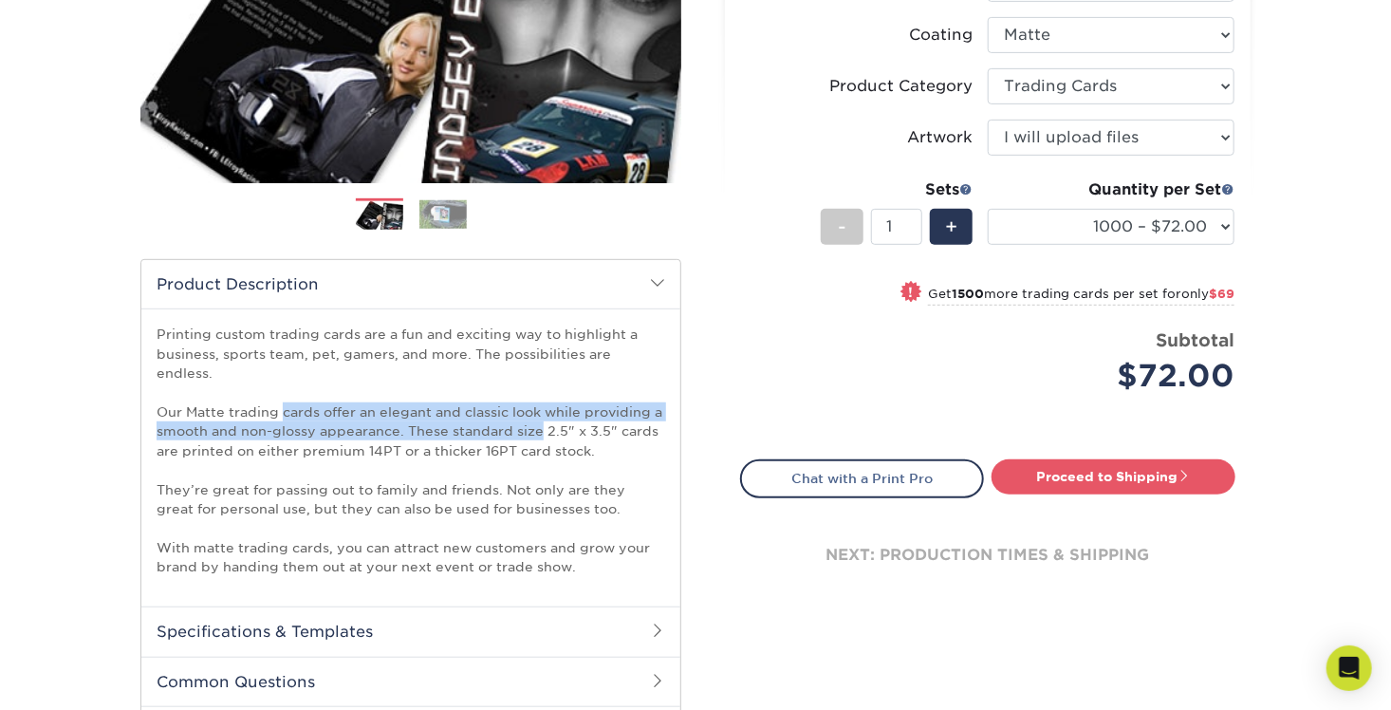
drag, startPoint x: 282, startPoint y: 393, endPoint x: 539, endPoint y: 411, distance: 257.8
click at [539, 411] on p "Printing custom trading cards are a fun and exciting way to highlight a busines…" at bounding box center [411, 450] width 509 height 251
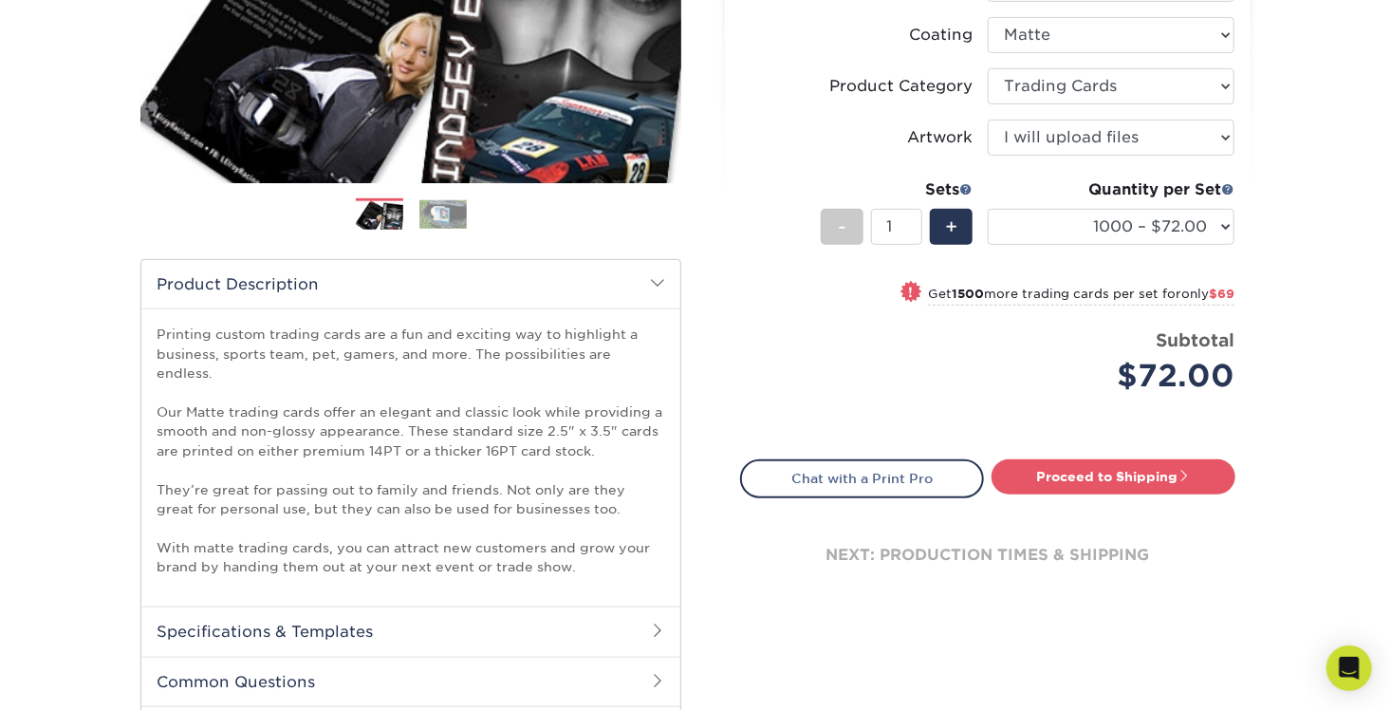
drag, startPoint x: 539, startPoint y: 411, endPoint x: 509, endPoint y: 463, distance: 60.4
click at [509, 462] on p "Printing custom trading cards are a fun and exciting way to highlight a busines…" at bounding box center [411, 450] width 509 height 251
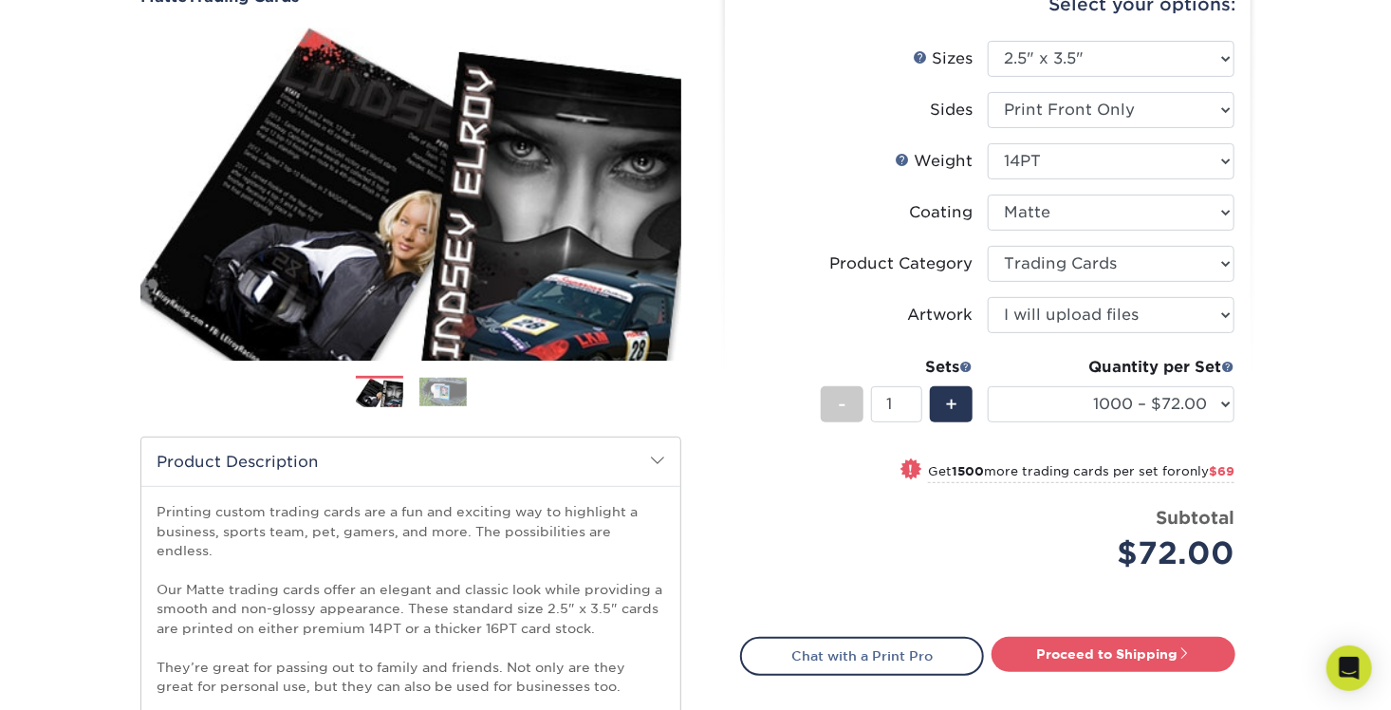
scroll to position [190, 0]
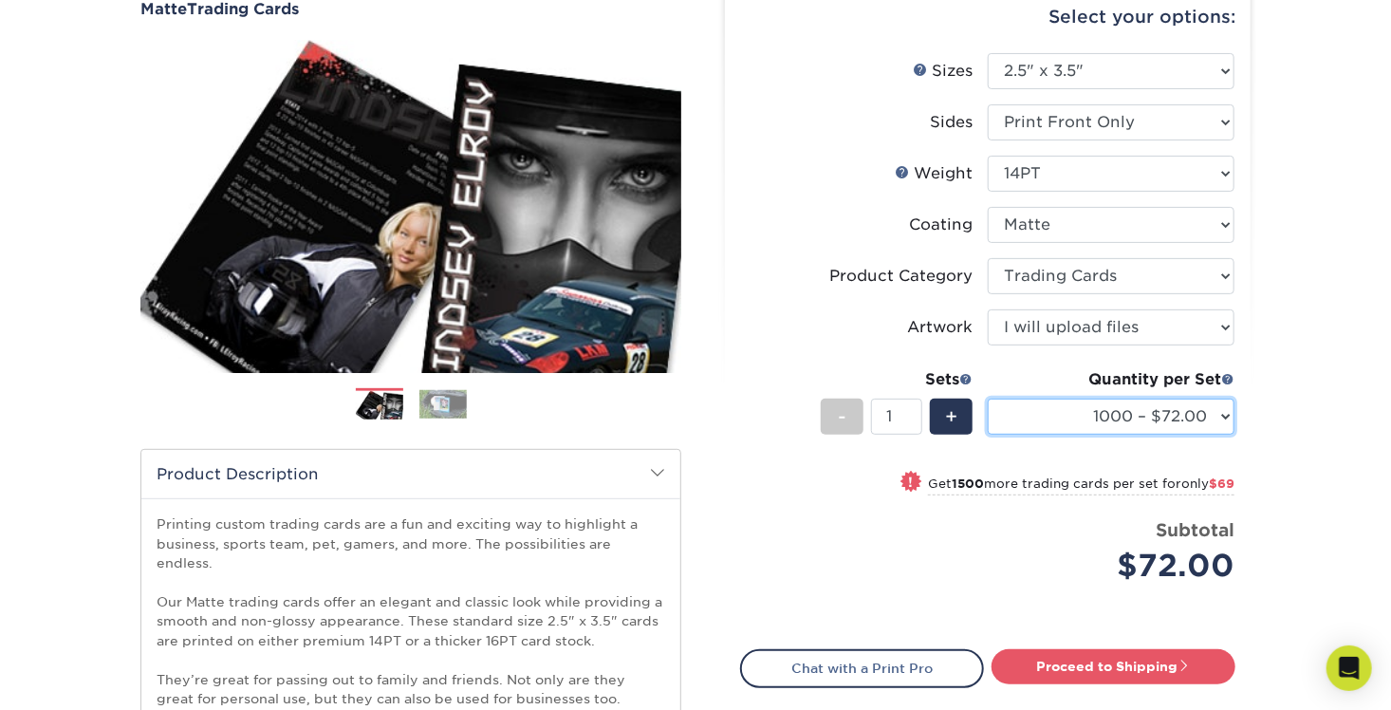
click at [1169, 421] on select "100* – $37.00 250* – $48.00 500* – $59.00 1000 – $72.00 2500 – $141.00 5000 – $…" at bounding box center [1111, 417] width 247 height 36
click at [1166, 417] on select "100* – $37.00 250* – $48.00 500* – $59.00 1000 – $72.00 2500 – $141.00 5000 – $…" at bounding box center [1111, 417] width 247 height 36
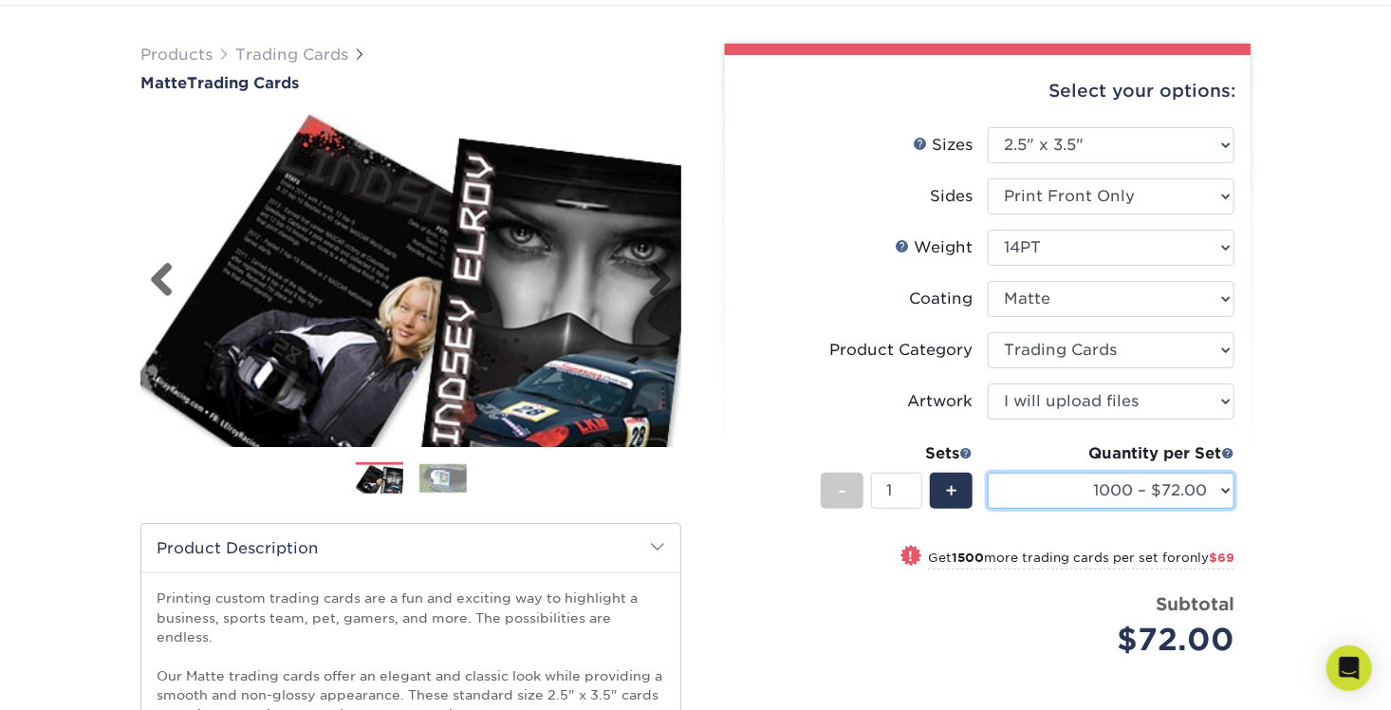
scroll to position [95, 0]
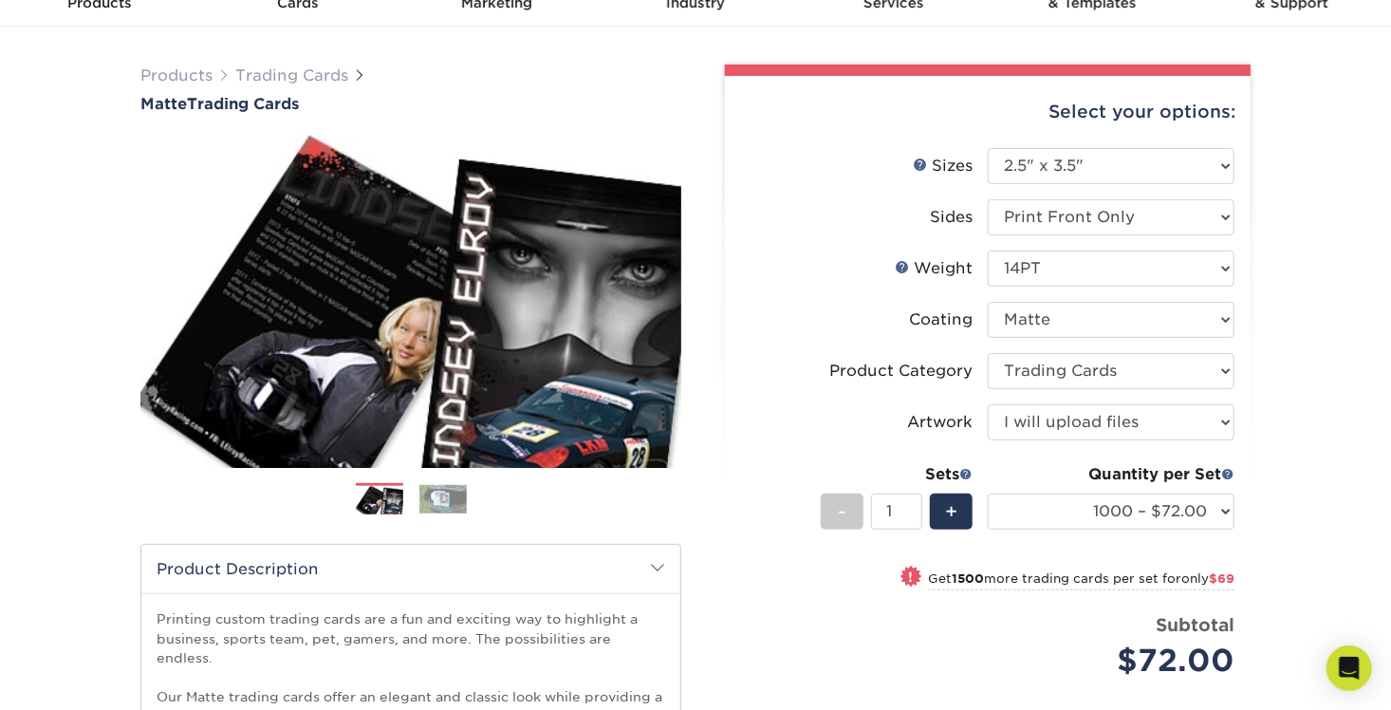
click at [427, 486] on img at bounding box center [442, 499] width 47 height 28
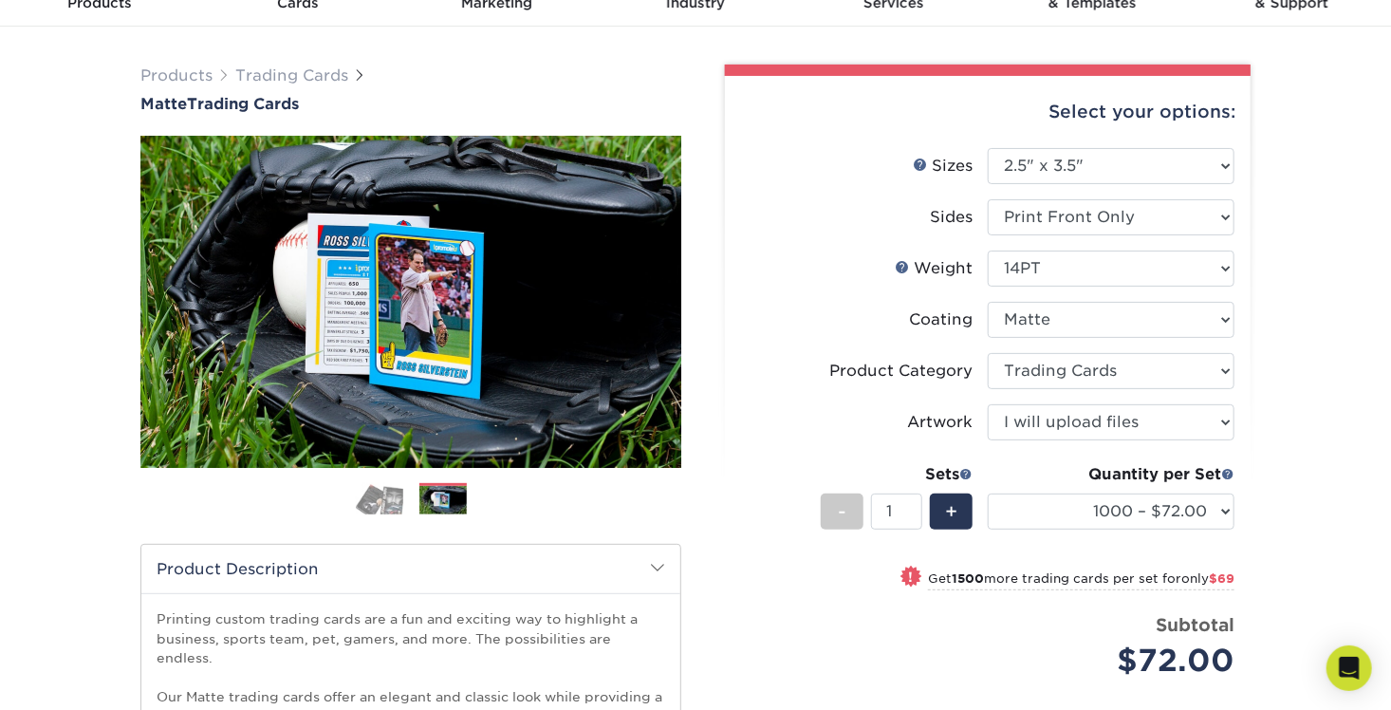
click at [376, 493] on img at bounding box center [379, 499] width 47 height 32
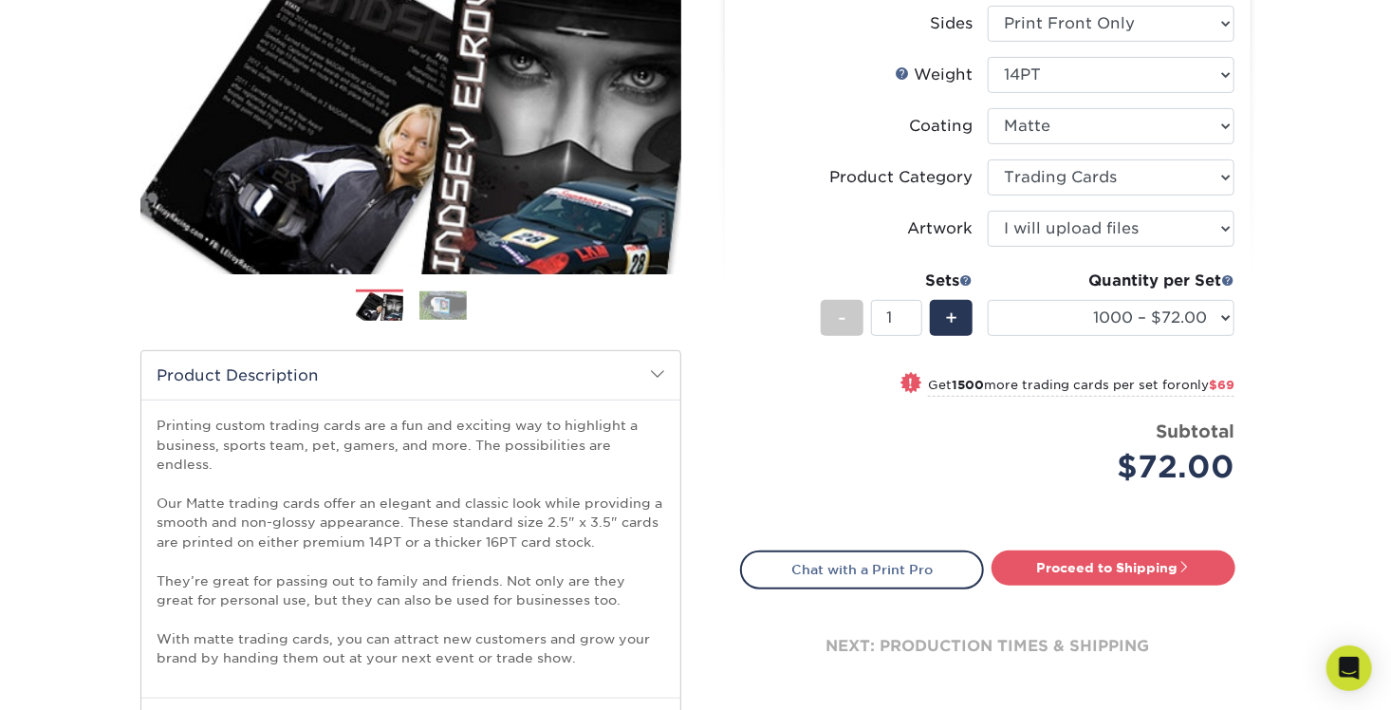
scroll to position [285, 0]
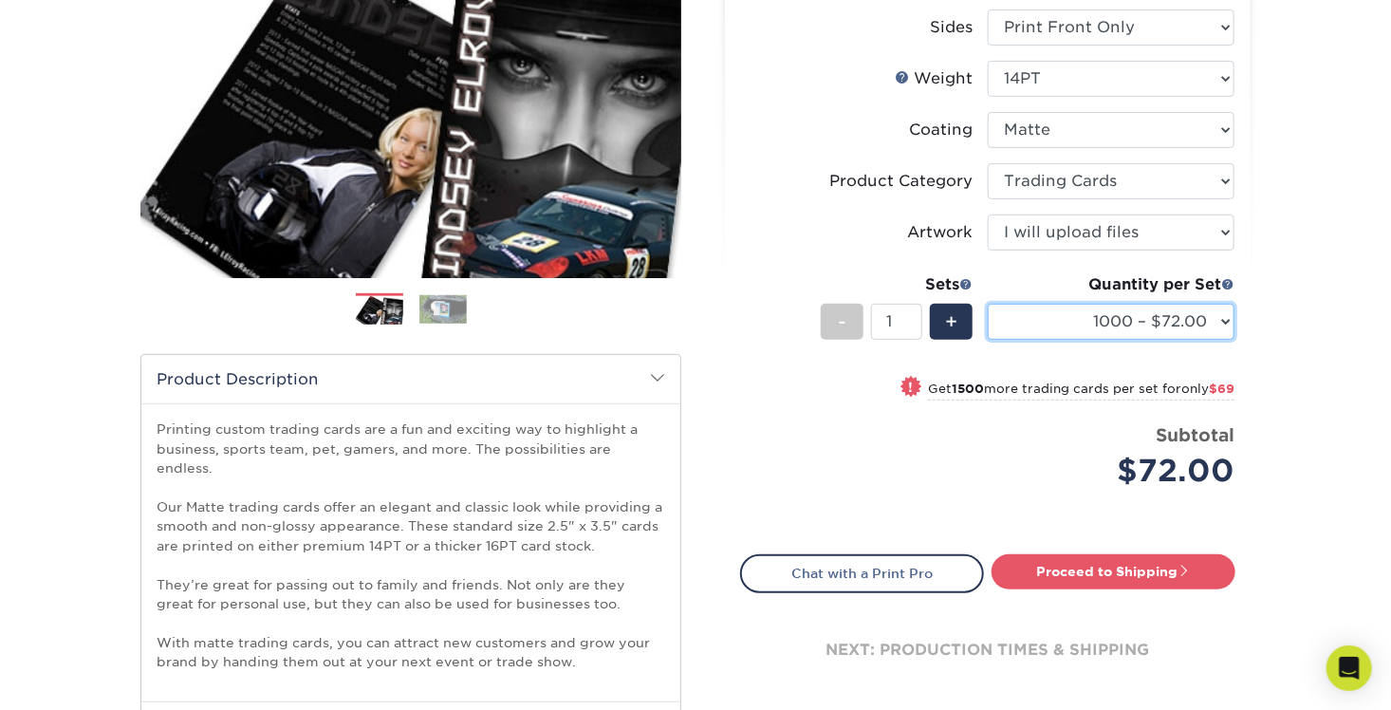
click at [1128, 325] on select "100* – $37.00 250* – $48.00 500* – $59.00 1000 – $72.00 2500 – $141.00 5000 – $…" at bounding box center [1111, 322] width 247 height 36
click at [1274, 303] on div "Products Trading Cards Matte Trading Cards" at bounding box center [695, 382] width 1391 height 1090
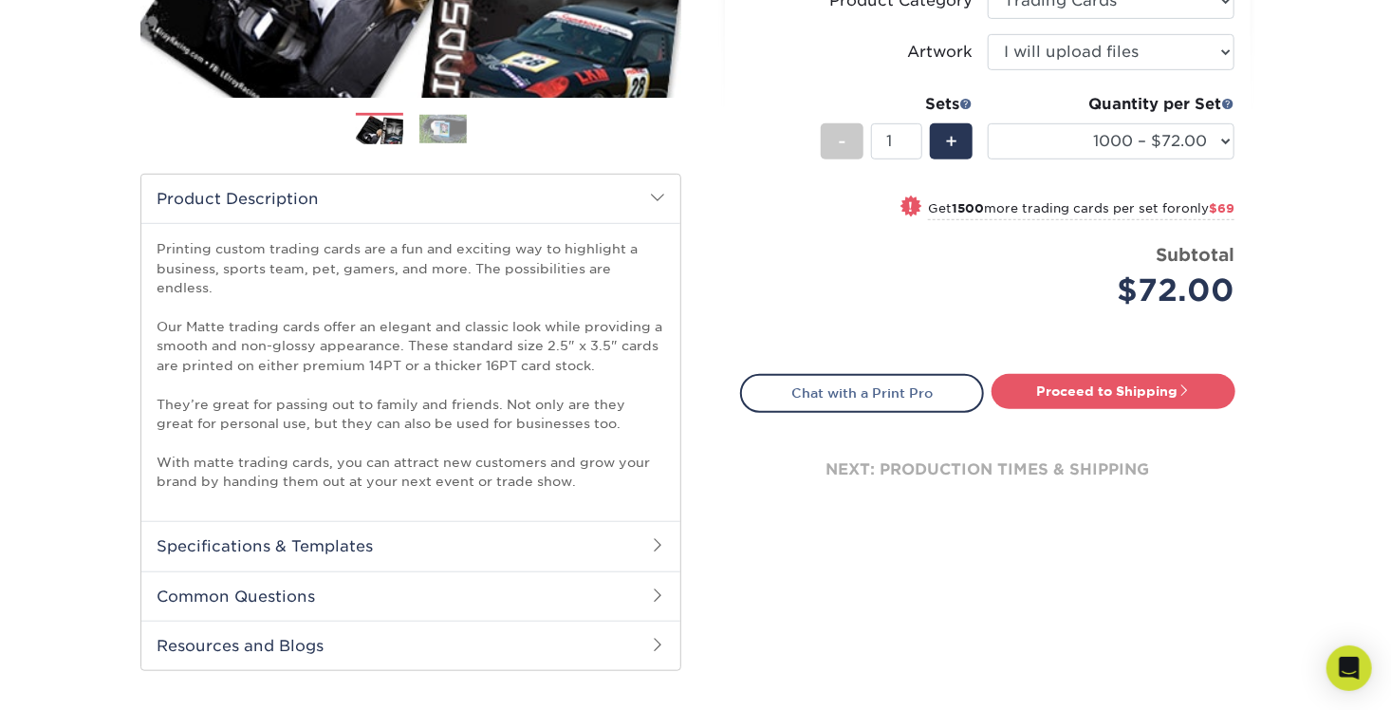
scroll to position [474, 0]
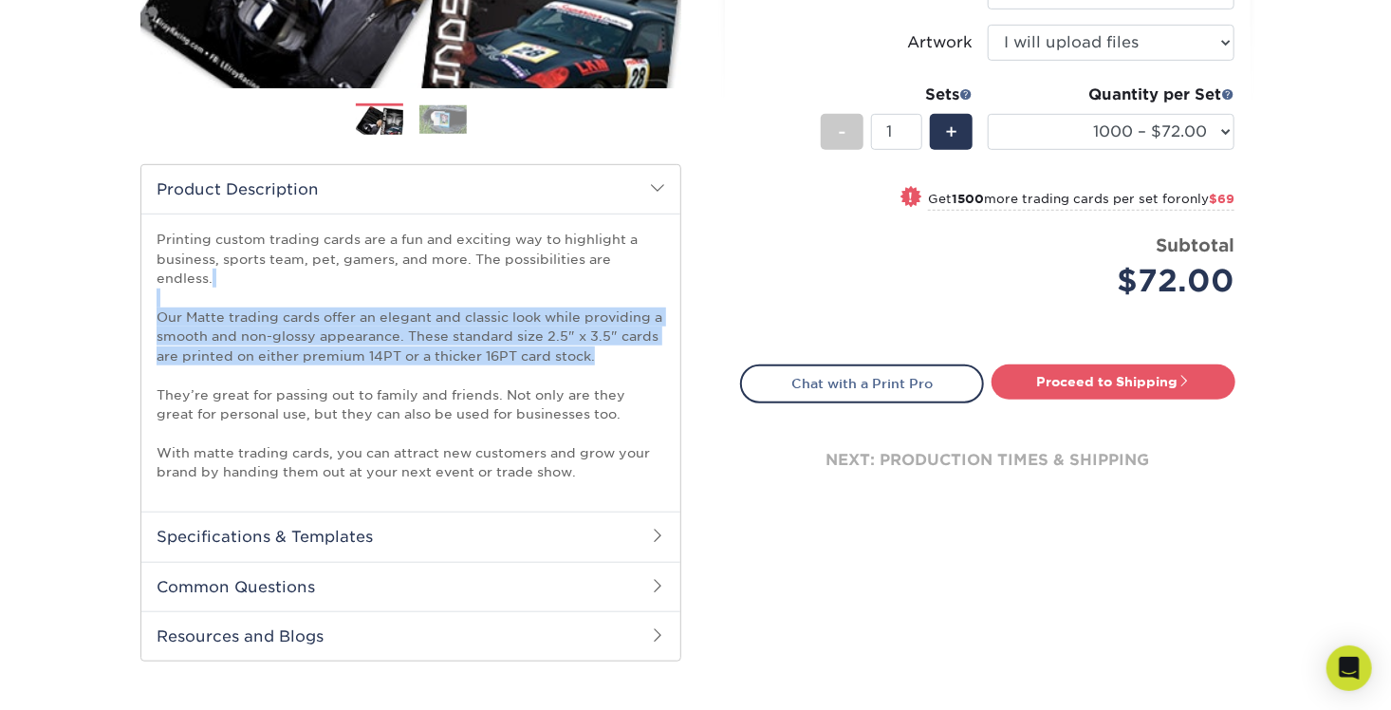
drag, startPoint x: 222, startPoint y: 284, endPoint x: 613, endPoint y: 328, distance: 393.5
click at [613, 328] on p "Printing custom trading cards are a fun and exciting way to highlight a busines…" at bounding box center [411, 355] width 509 height 251
click at [616, 329] on p "Printing custom trading cards are a fun and exciting way to highlight a busines…" at bounding box center [411, 355] width 509 height 251
click at [610, 334] on p "Printing custom trading cards are a fun and exciting way to highlight a busines…" at bounding box center [411, 355] width 509 height 251
drag, startPoint x: 612, startPoint y: 334, endPoint x: 149, endPoint y: 290, distance: 465.2
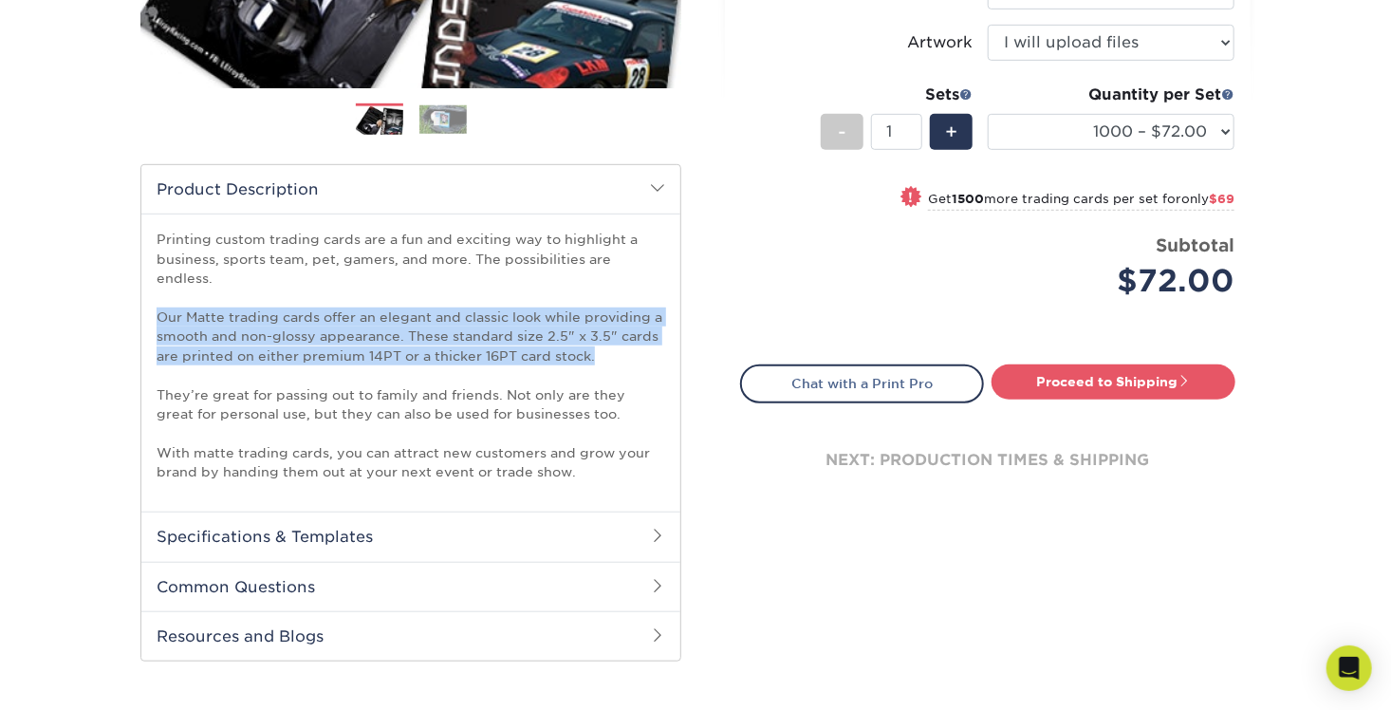
click at [149, 290] on div "Printing custom trading cards are a fun and exciting way to highlight a busines…" at bounding box center [410, 363] width 539 height 298
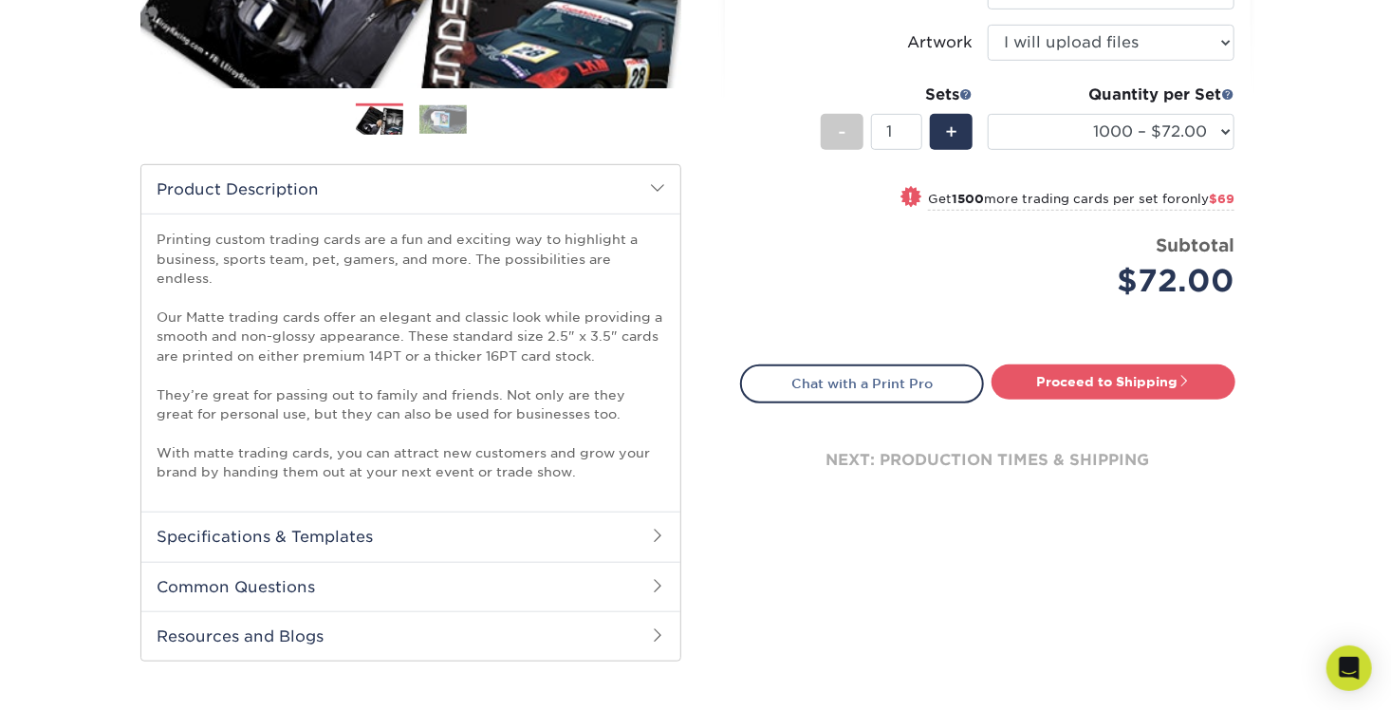
drag, startPoint x: 149, startPoint y: 290, endPoint x: 574, endPoint y: 429, distance: 447.1
click at [574, 429] on p "Printing custom trading cards are a fun and exciting way to highlight a busines…" at bounding box center [411, 355] width 509 height 251
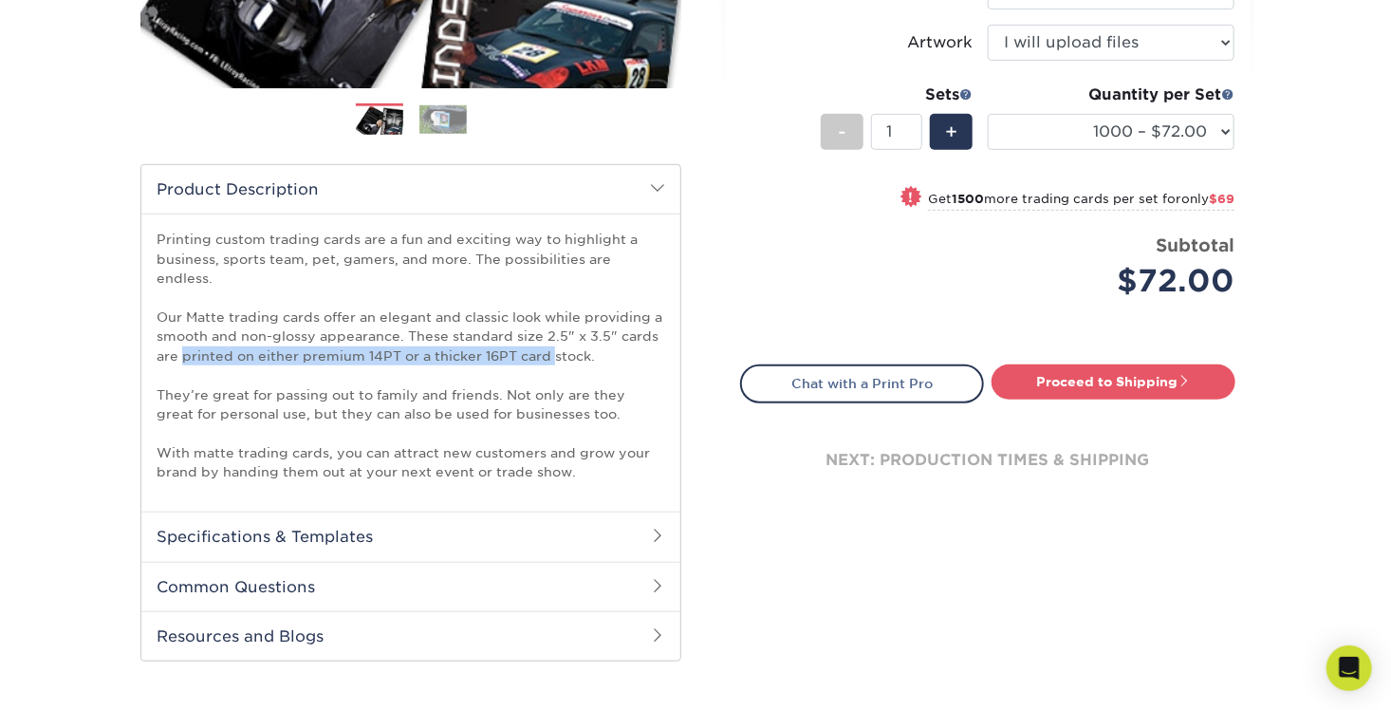
drag, startPoint x: 183, startPoint y: 337, endPoint x: 554, endPoint y: 342, distance: 371.1
click at [554, 342] on p "Printing custom trading cards are a fun and exciting way to highlight a busines…" at bounding box center [411, 355] width 509 height 251
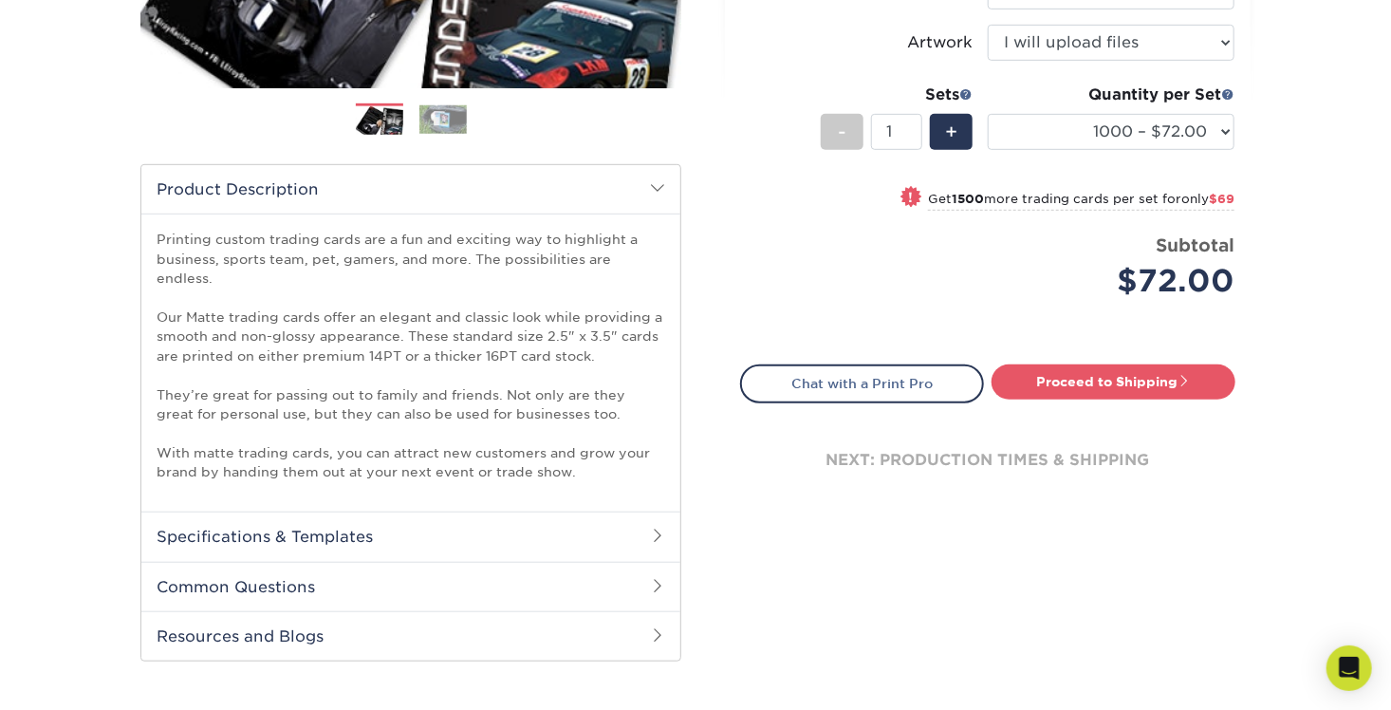
drag, startPoint x: 554, startPoint y: 342, endPoint x: 548, endPoint y: 407, distance: 65.8
click at [548, 407] on p "Printing custom trading cards are a fun and exciting way to highlight a busines…" at bounding box center [411, 355] width 509 height 251
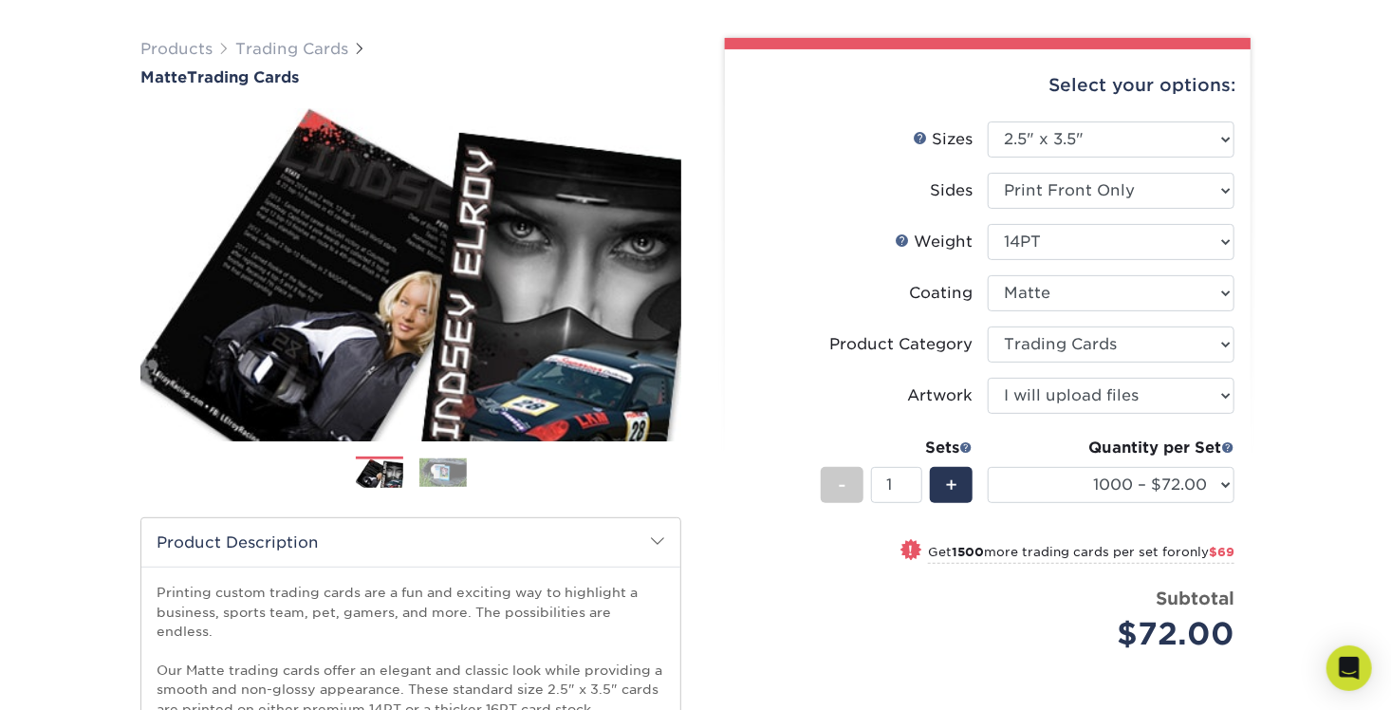
scroll to position [95, 0]
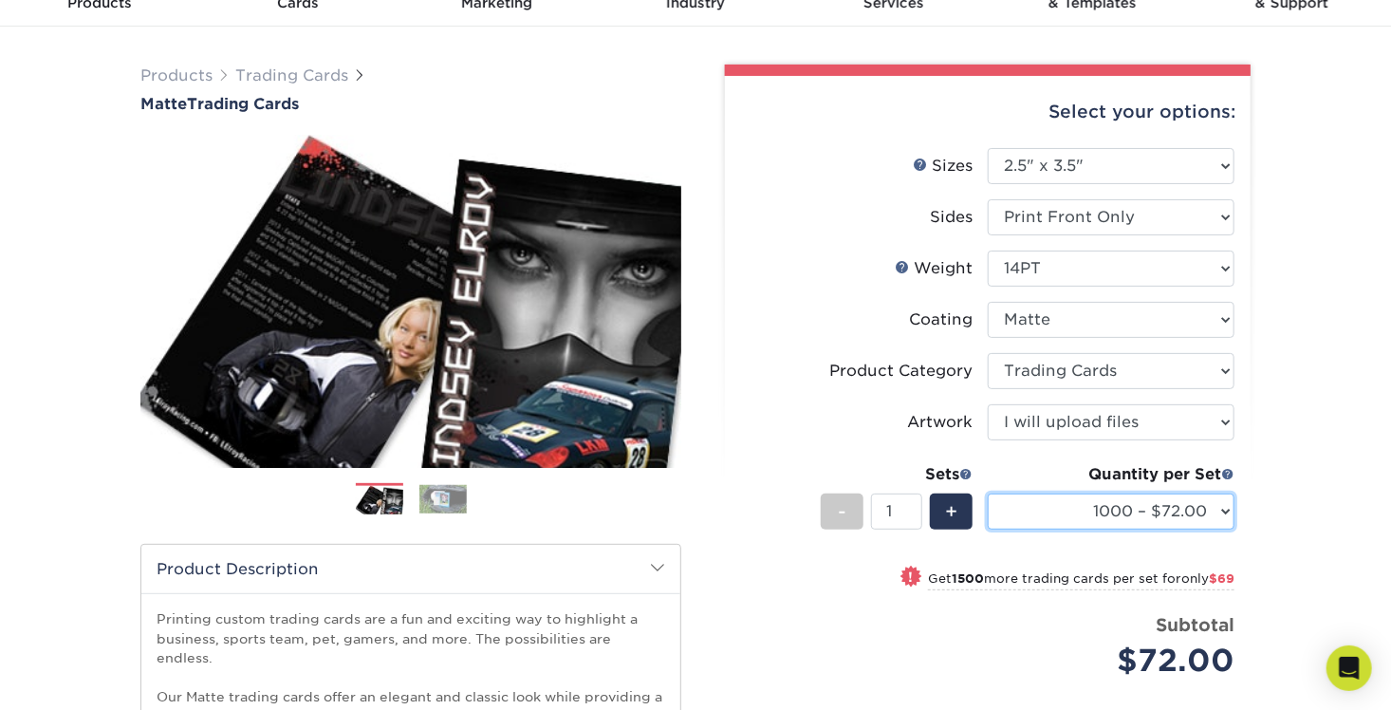
click at [1062, 511] on select "100* – $37.00 250* – $48.00 500* – $59.00 1000 – $72.00 2500 – $141.00 5000 – $…" at bounding box center [1111, 511] width 247 height 36
select select "250* – $48.00"
click at [988, 493] on select "100* – $37.00 250* – $48.00 500* – $59.00 1000 – $72.00 2500 – $141.00 5000 – $…" at bounding box center [1111, 511] width 247 height 36
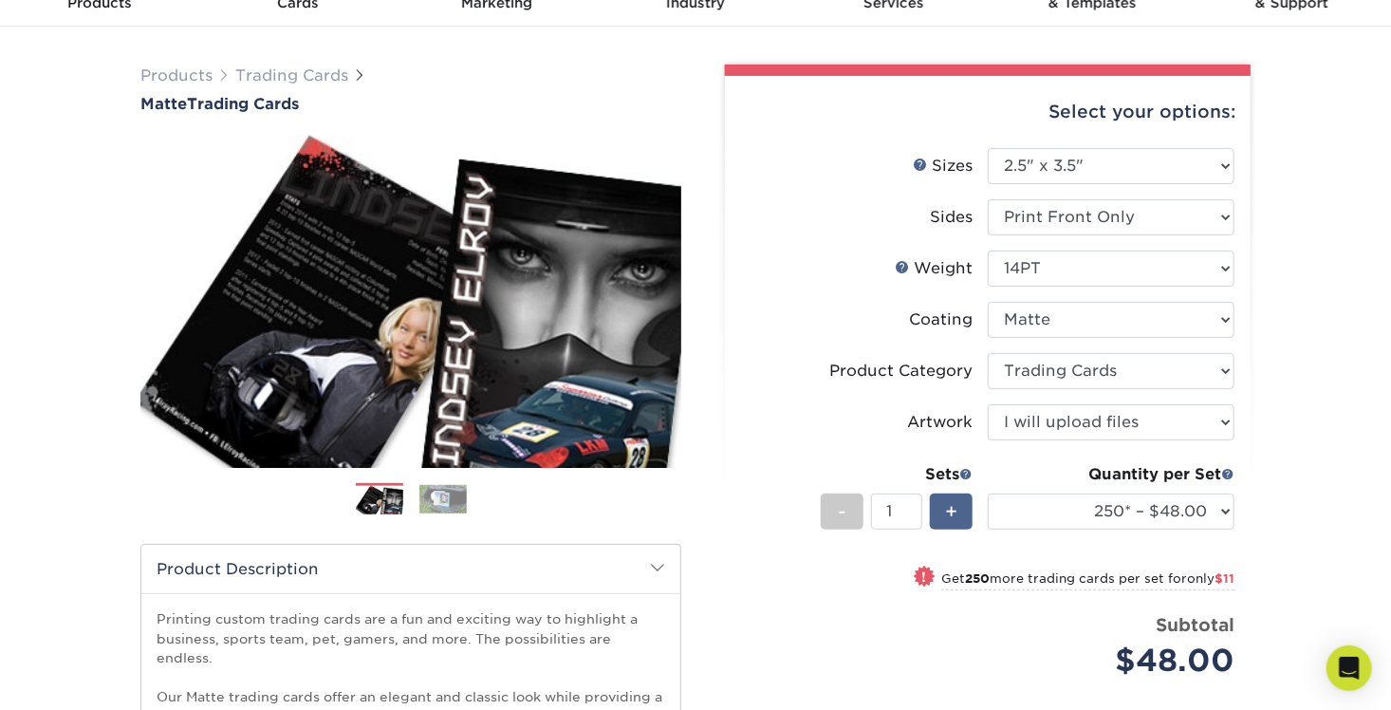
click at [956, 509] on span "+" at bounding box center [951, 511] width 12 height 28
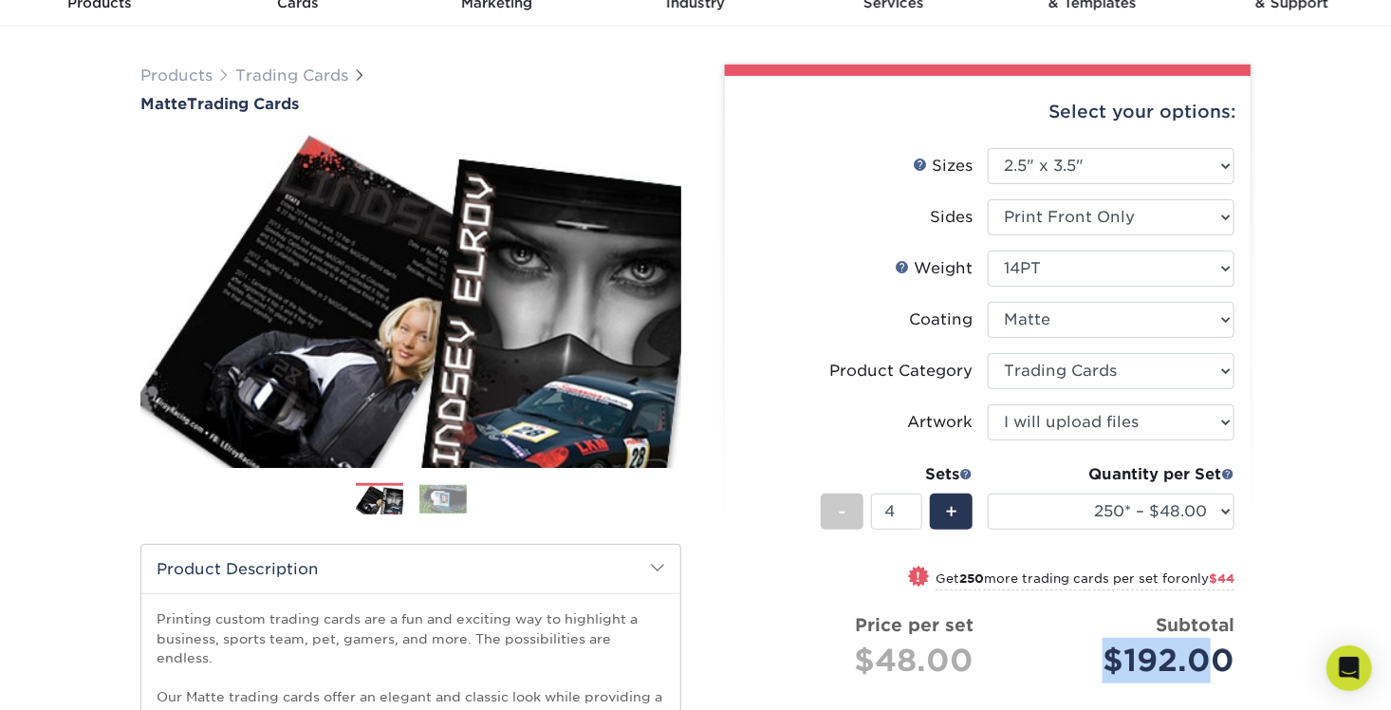
drag, startPoint x: 1075, startPoint y: 656, endPoint x: 1216, endPoint y: 654, distance: 140.5
click at [1216, 654] on div "$192.00" at bounding box center [1118, 661] width 232 height 46
drag, startPoint x: 1216, startPoint y: 654, endPoint x: 1247, endPoint y: 308, distance: 346.8
click at [1247, 308] on div "Select your options: Sizes Help Sizes Please Select 2.5" x 3.5" Sides Please Se…" at bounding box center [988, 552] width 526 height 952
click at [840, 522] on span "-" at bounding box center [842, 511] width 9 height 28
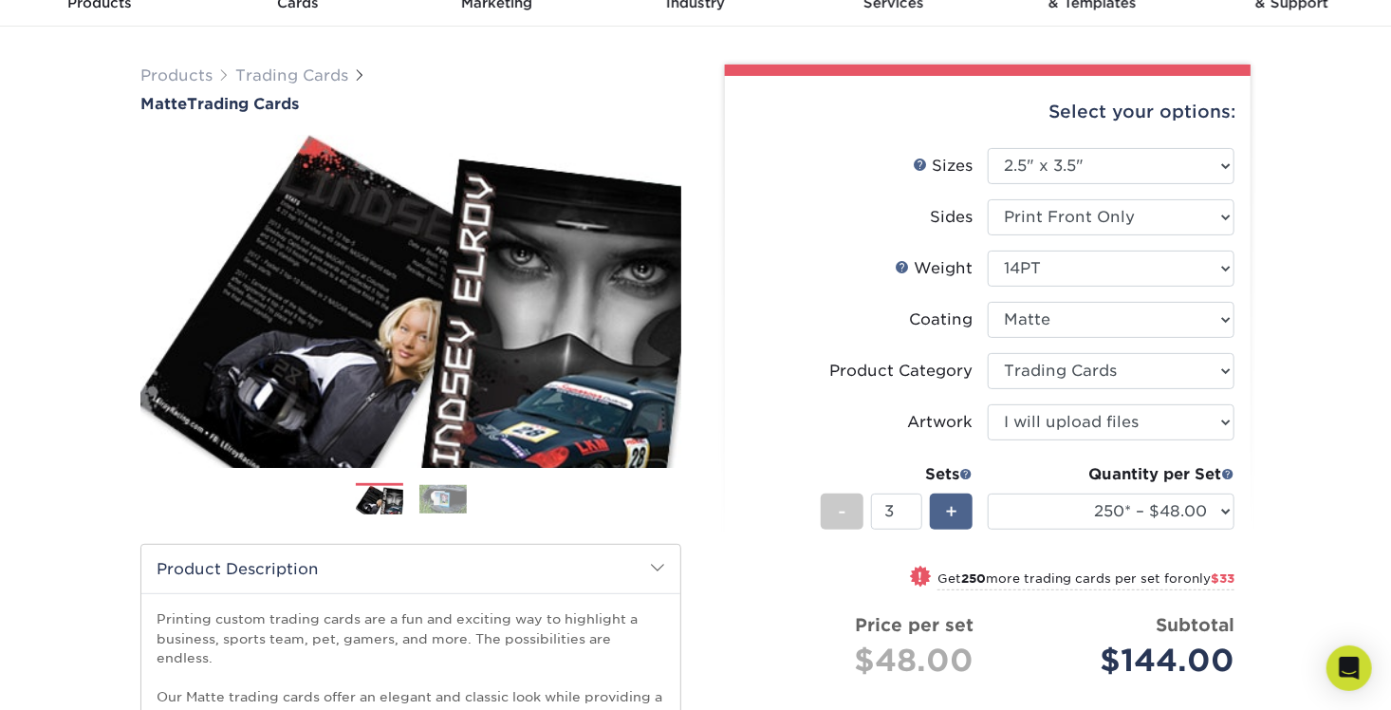
click at [945, 518] on span "+" at bounding box center [951, 511] width 12 height 28
drag, startPoint x: 1108, startPoint y: 653, endPoint x: 1254, endPoint y: 655, distance: 145.2
click at [1254, 655] on div "Select your options: Sizes Help Sizes Please Select 2.5" x 3.5" Sides - 4" at bounding box center [980, 564] width 569 height 999
drag, startPoint x: 1254, startPoint y: 655, endPoint x: 1307, endPoint y: 349, distance: 310.2
click at [1307, 349] on div "Products Trading Cards Matte Trading Cards" at bounding box center [695, 572] width 1391 height 1090
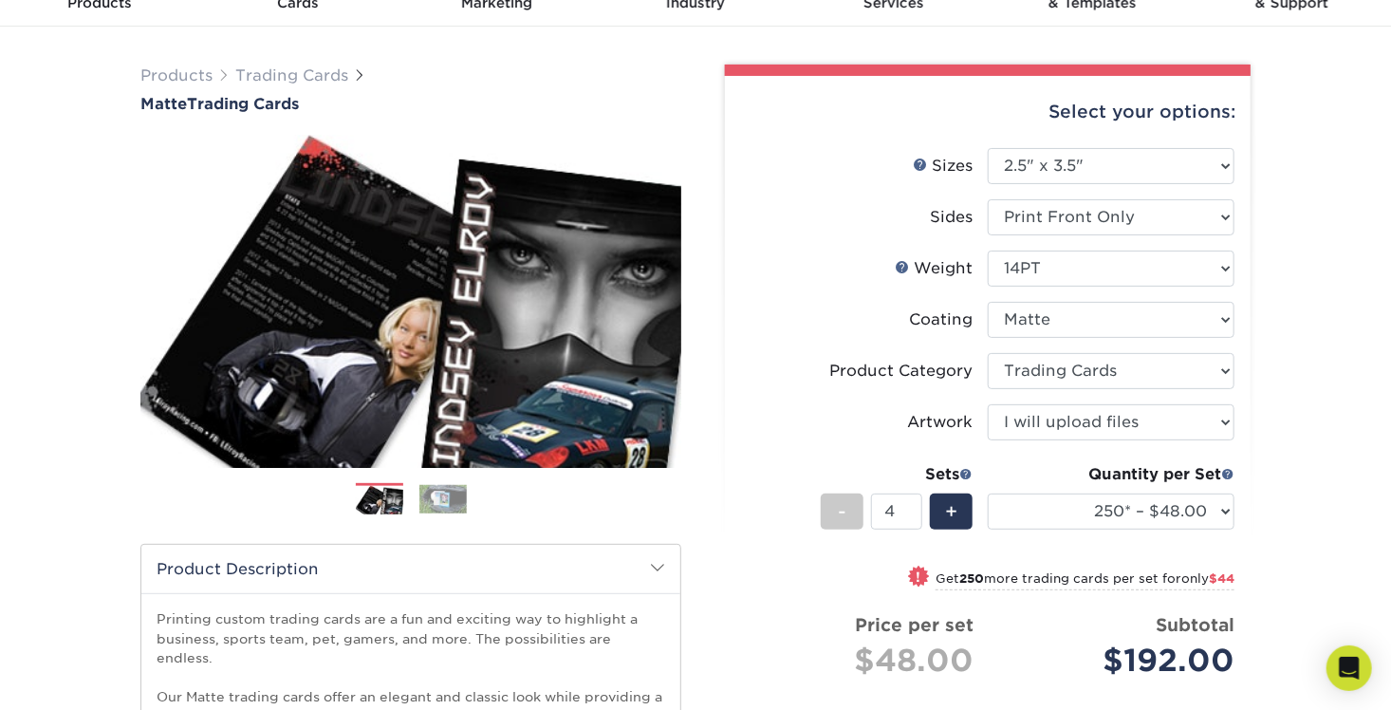
click at [969, 474] on span at bounding box center [965, 473] width 13 height 13
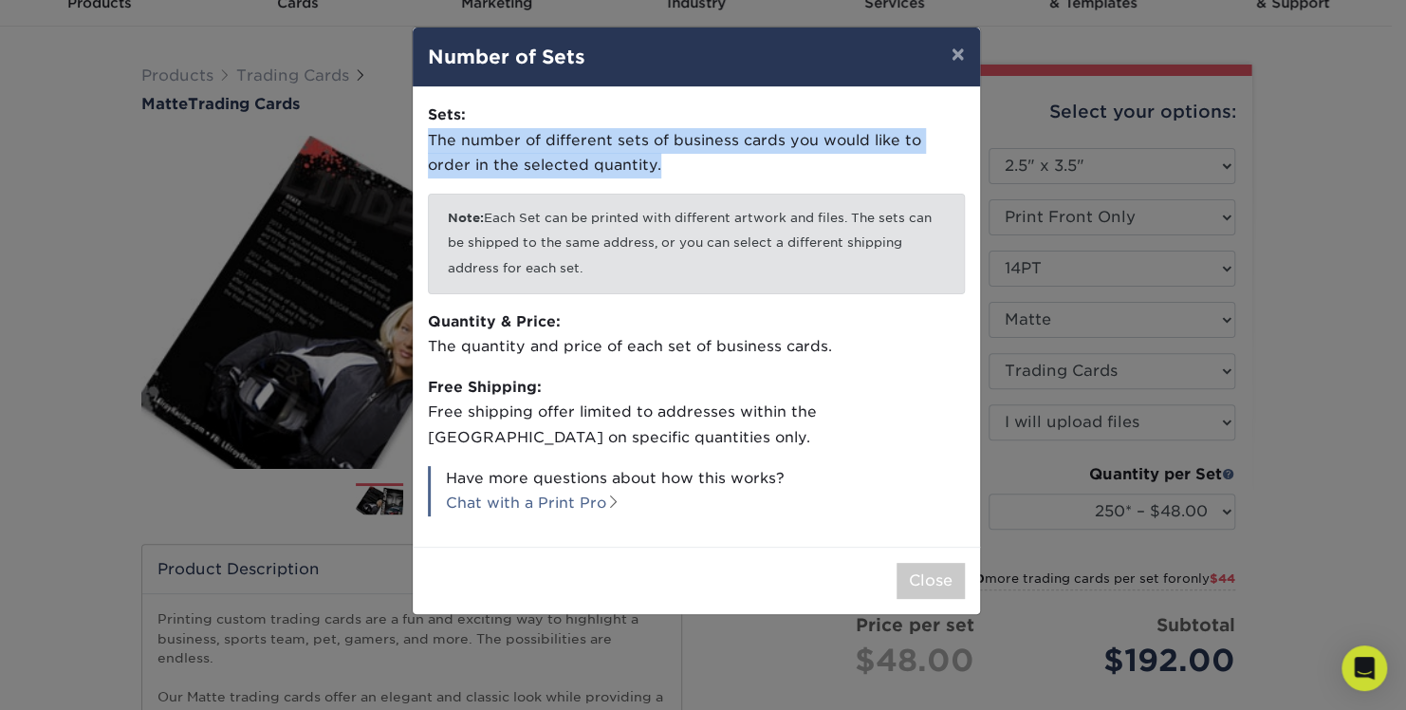
drag, startPoint x: 647, startPoint y: 168, endPoint x: 423, endPoint y: 133, distance: 226.7
click at [423, 133] on div "Sets: The number of different sets of business cards you would like to order in…" at bounding box center [696, 316] width 567 height 459
drag, startPoint x: 423, startPoint y: 133, endPoint x: 661, endPoint y: 172, distance: 241.3
click at [661, 172] on p "Sets: The number of different sets of business cards you would like to order in…" at bounding box center [696, 140] width 537 height 76
click at [680, 166] on p "Sets: The number of different sets of business cards you would like to order in…" at bounding box center [696, 140] width 537 height 76
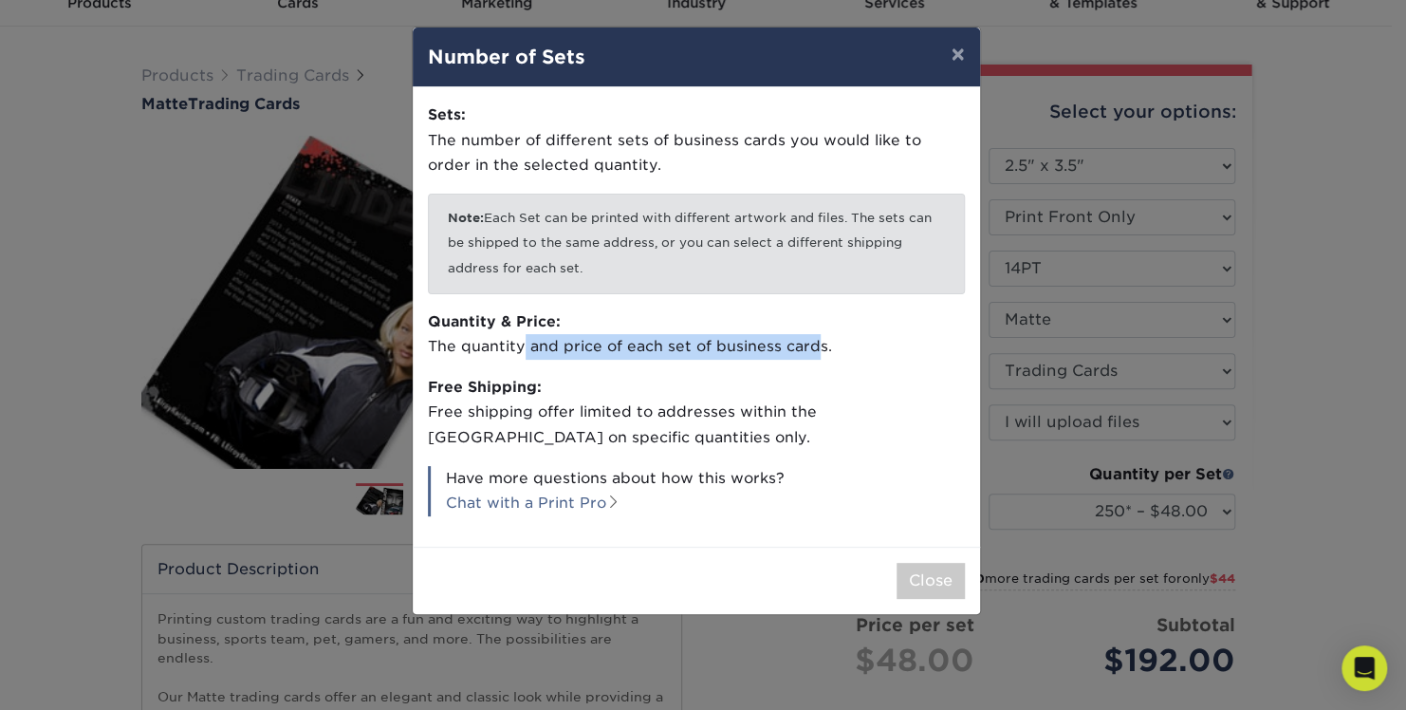
drag, startPoint x: 524, startPoint y: 347, endPoint x: 811, endPoint y: 352, distance: 287.6
click at [811, 352] on p "Quantity & Price: The quantity and price of each set of business cards." at bounding box center [696, 334] width 537 height 50
drag, startPoint x: 811, startPoint y: 352, endPoint x: 680, endPoint y: 387, distance: 135.6
click at [680, 387] on p "Free Shipping: Free shipping offer limited to addresses within [GEOGRAPHIC_DATA…" at bounding box center [696, 413] width 537 height 76
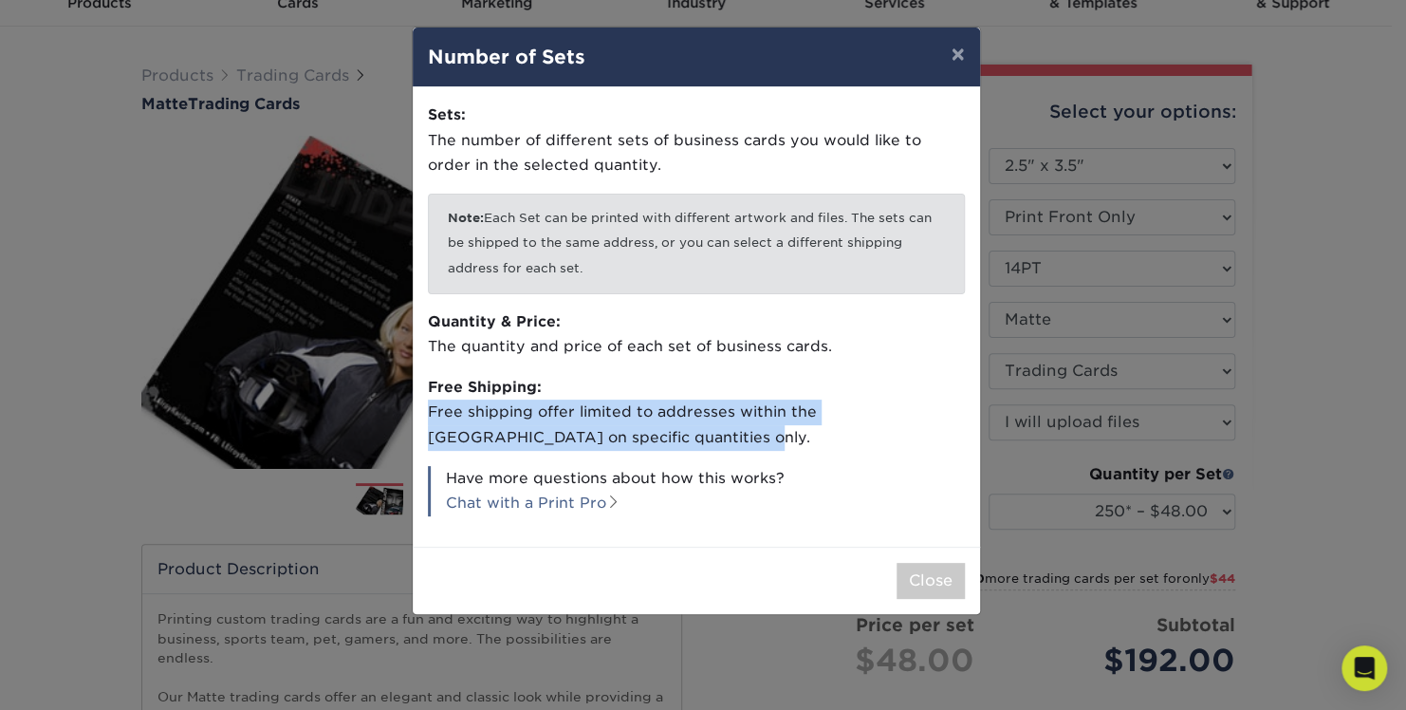
drag, startPoint x: 637, startPoint y: 437, endPoint x: 428, endPoint y: 409, distance: 210.6
click at [428, 409] on p "Free Shipping: Free shipping offer limited to addresses within [GEOGRAPHIC_DATA…" at bounding box center [696, 413] width 537 height 76
drag, startPoint x: 428, startPoint y: 409, endPoint x: 616, endPoint y: 449, distance: 192.1
click at [616, 449] on p "Free Shipping: Free shipping offer limited to addresses within [GEOGRAPHIC_DATA…" at bounding box center [696, 413] width 537 height 76
click at [950, 51] on button "×" at bounding box center [958, 54] width 44 height 53
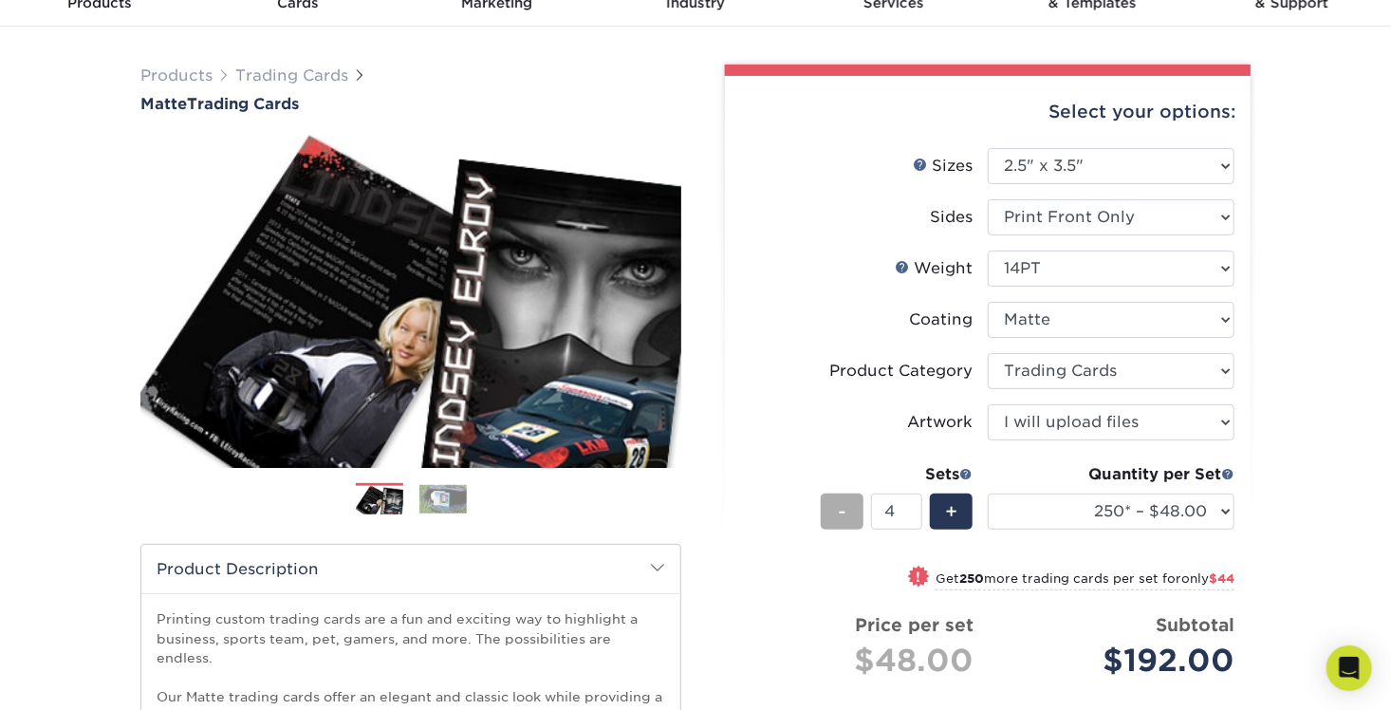
click at [855, 517] on div "-" at bounding box center [842, 511] width 43 height 36
type input "1"
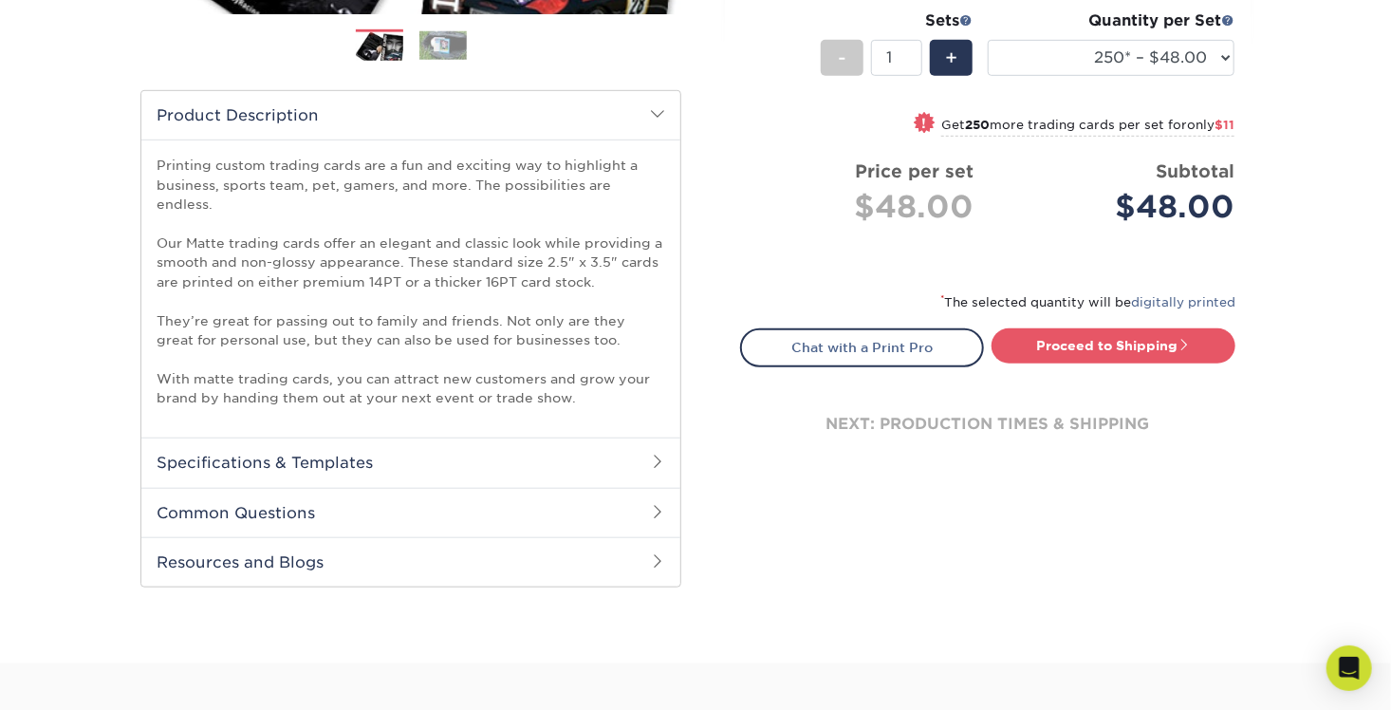
scroll to position [569, 0]
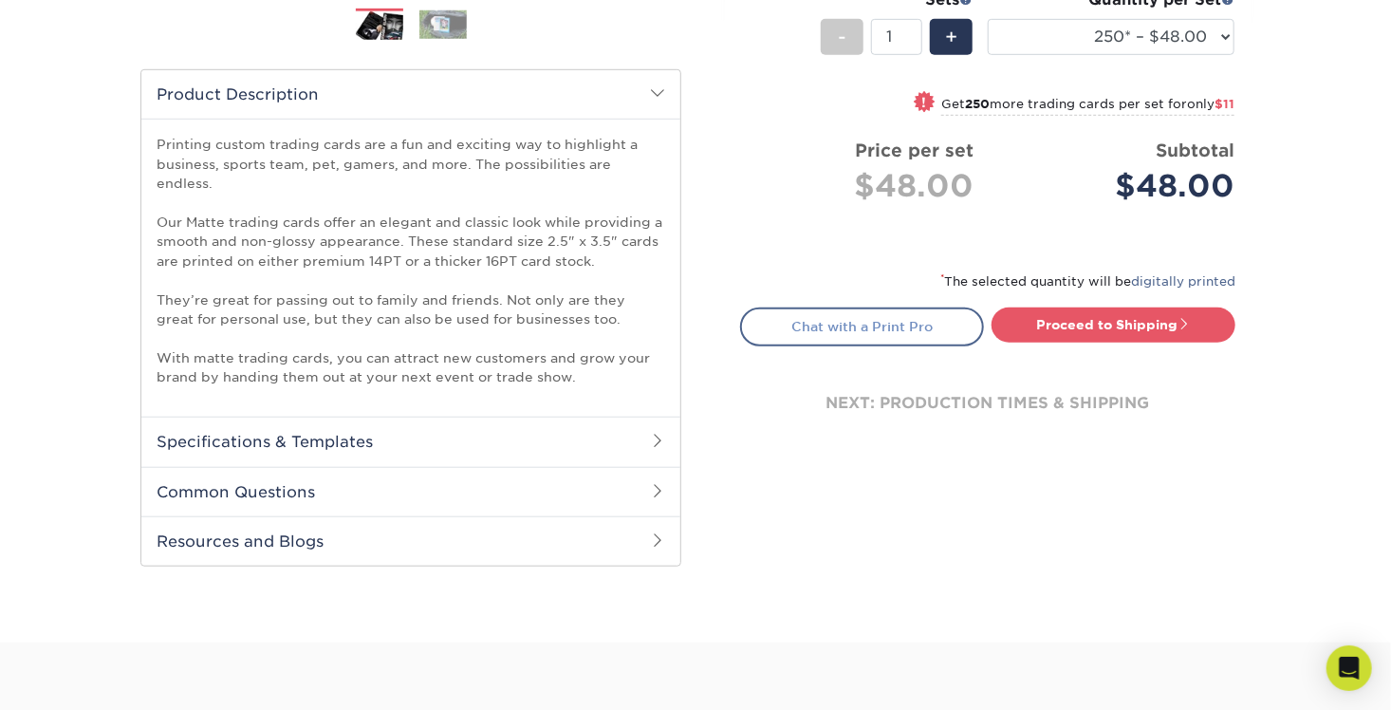
click at [834, 326] on link "Chat with a Print Pro" at bounding box center [862, 326] width 244 height 38
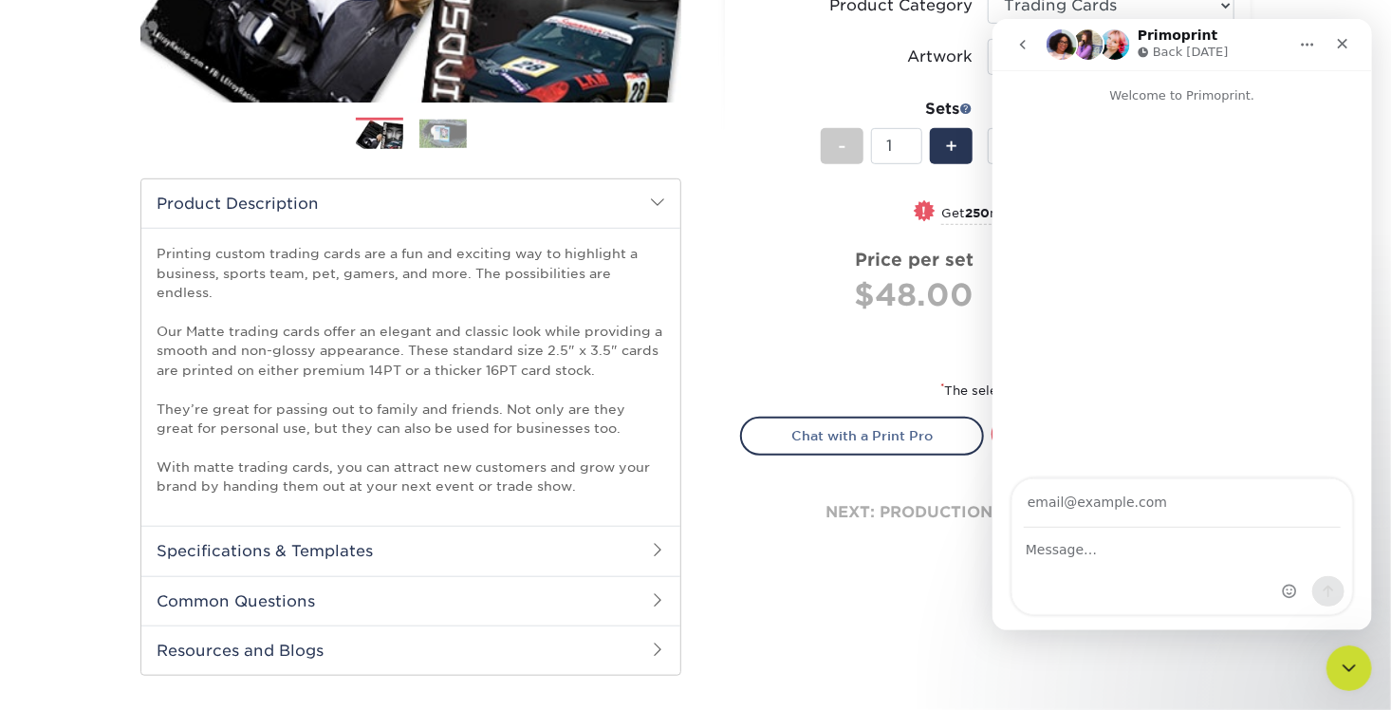
scroll to position [285, 0]
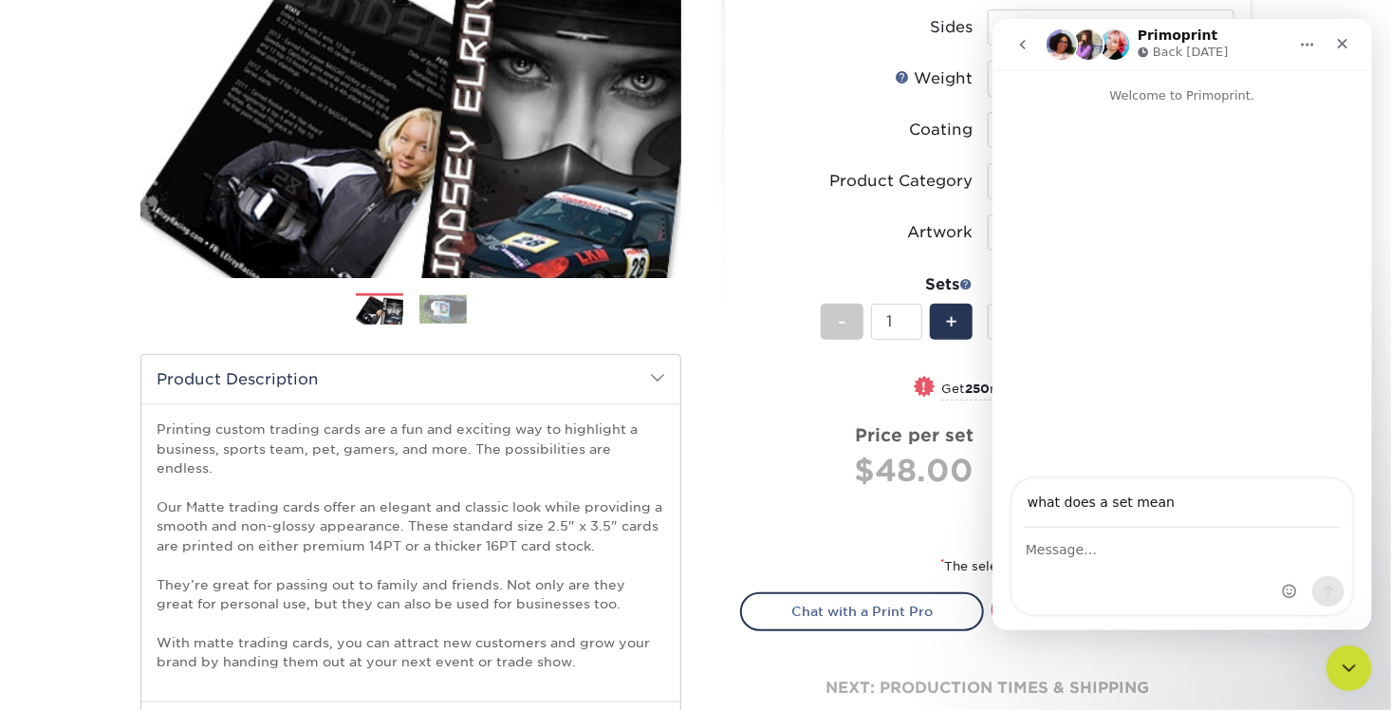
type input "what does a set mean"
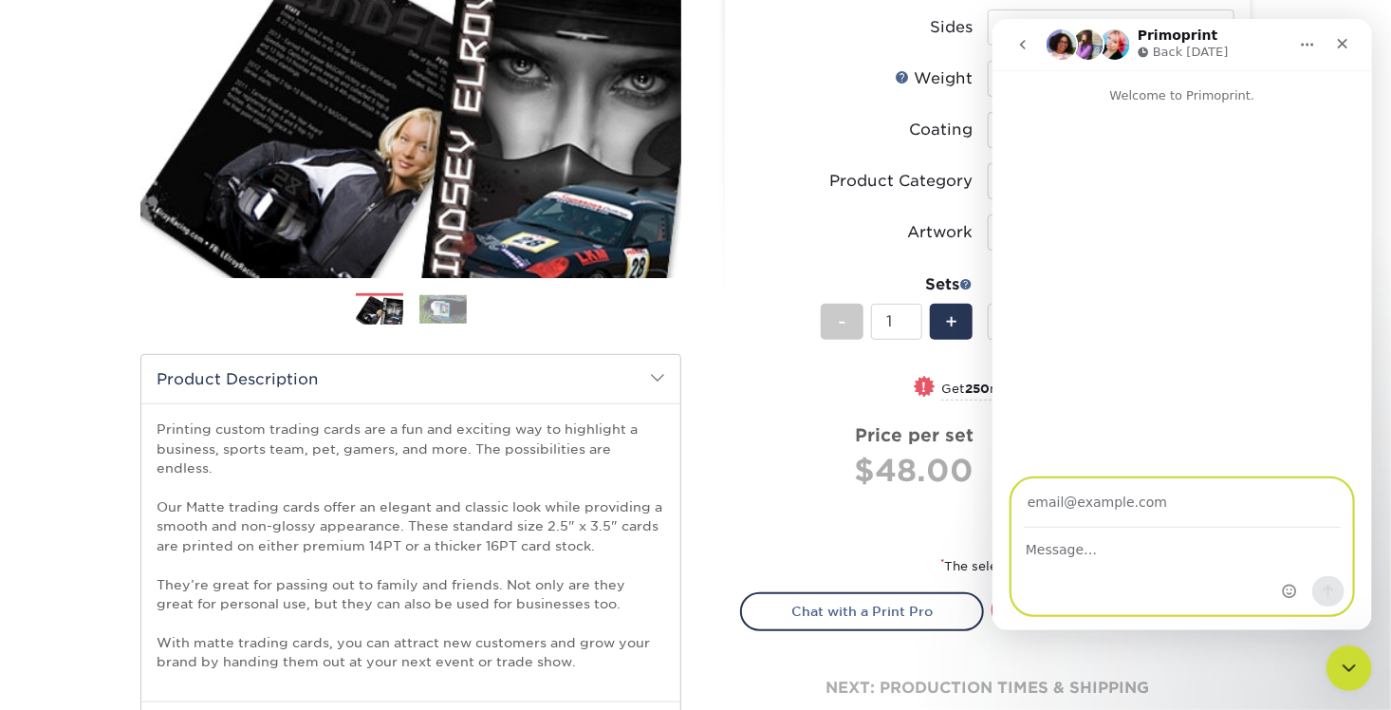
click at [1089, 535] on textarea "Message…" at bounding box center [1182, 545] width 340 height 32
paste textarea "what does a set mean"
type textarea "what does a set mean"
click at [1104, 496] on input "Your email" at bounding box center [1181, 503] width 317 height 48
type input "[EMAIL_ADDRESS][DOMAIN_NAME]"
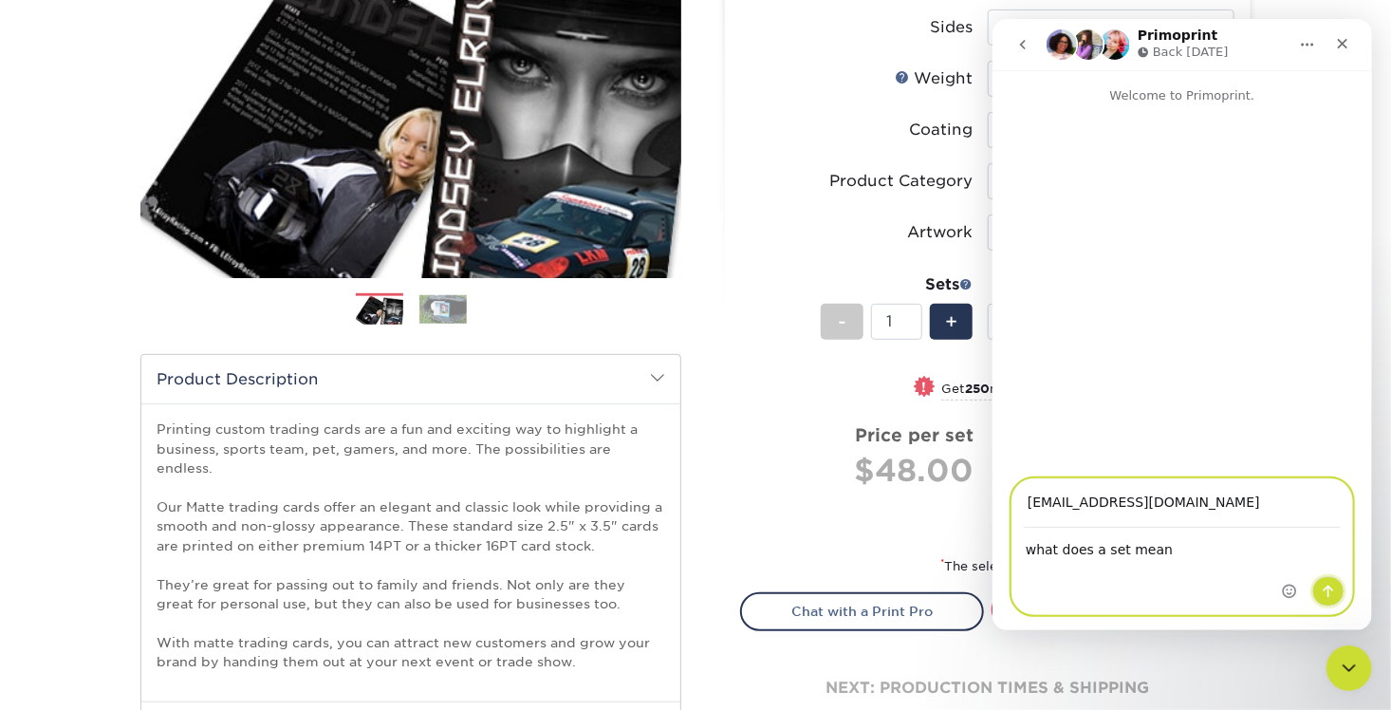
click at [1334, 590] on icon "Send a message…" at bounding box center [1327, 591] width 15 height 15
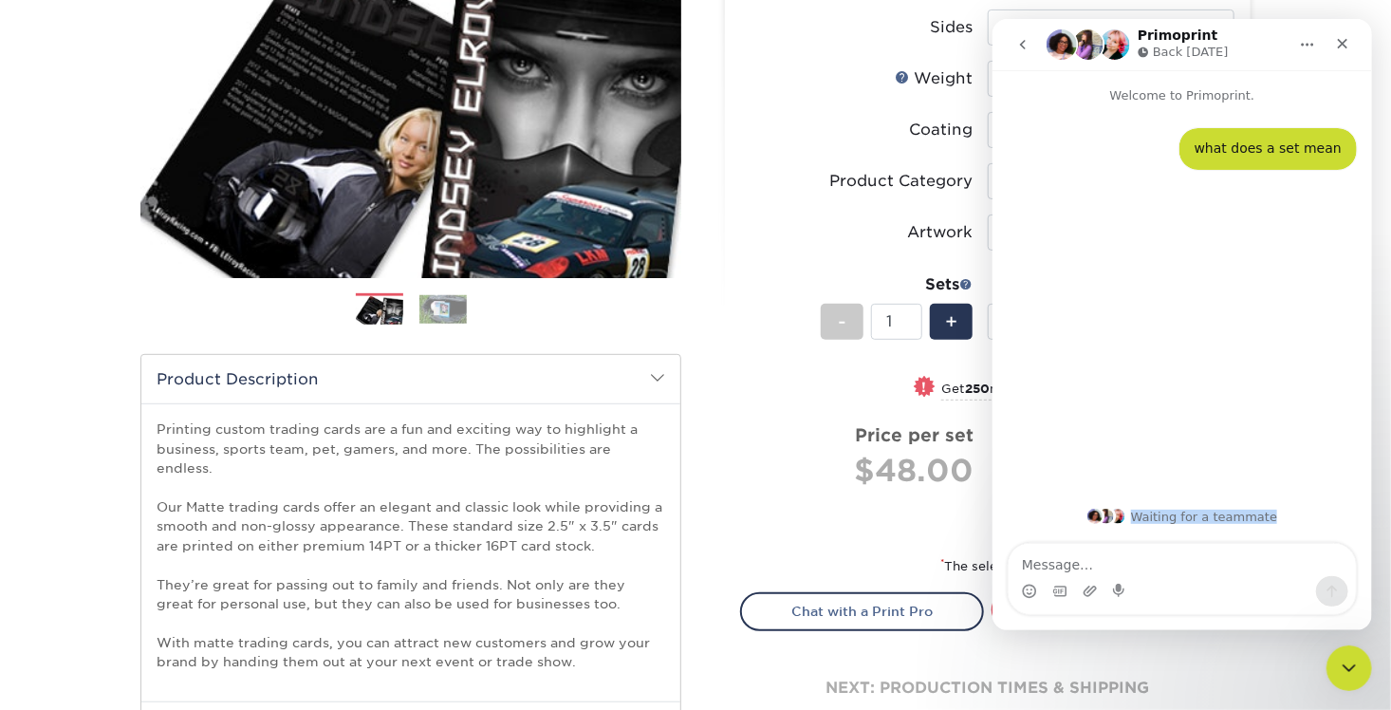
drag, startPoint x: 1139, startPoint y: 519, endPoint x: 1271, endPoint y: 525, distance: 132.0
click at [1271, 525] on div "Waiting for a teammate" at bounding box center [1182, 516] width 380 height 53
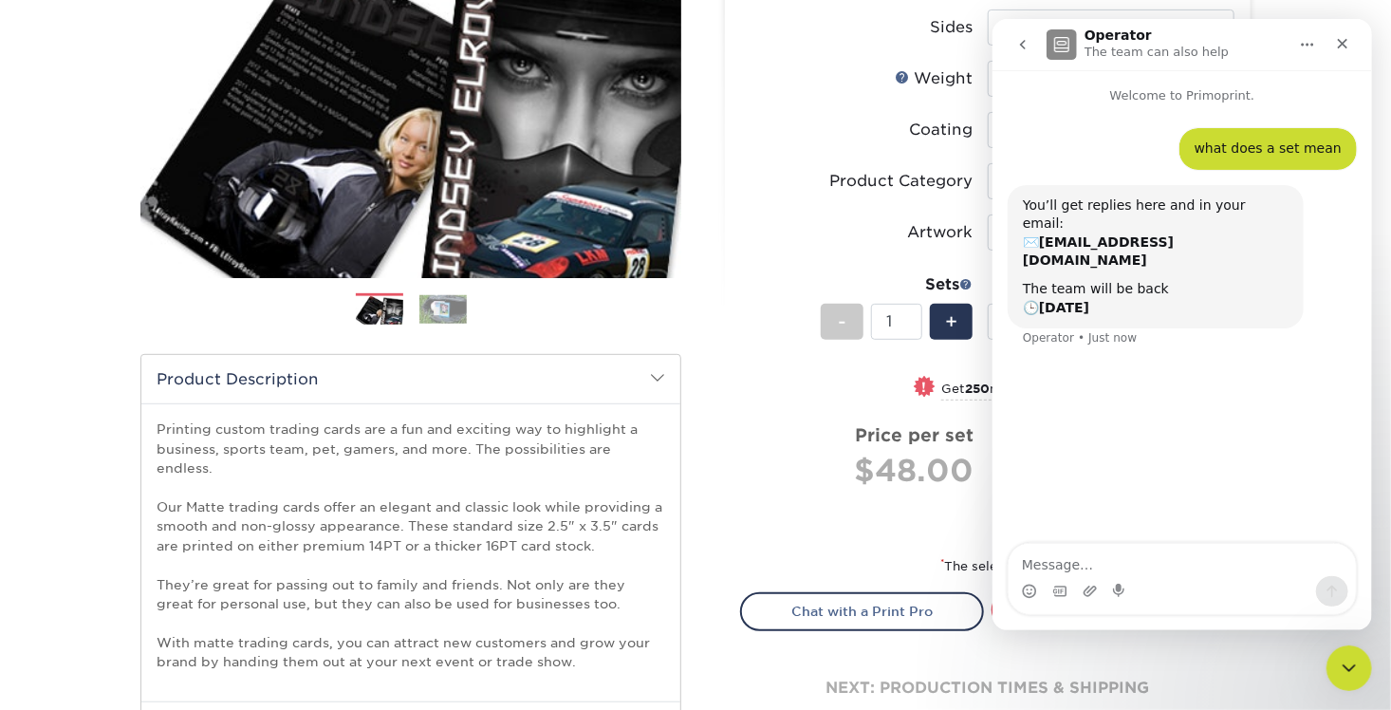
drag, startPoint x: 1271, startPoint y: 525, endPoint x: 1186, endPoint y: 506, distance: 86.6
click at [1186, 506] on div "what does a set mean • Just now You’ll get replies here and in your email: ✉️ […" at bounding box center [1182, 325] width 380 height 440
drag, startPoint x: 1089, startPoint y: 201, endPoint x: 1199, endPoint y: 207, distance: 109.3
click at [1199, 207] on div "You’ll get replies here and in your email: ✉️ [EMAIL_ADDRESS][DOMAIN_NAME]" at bounding box center [1155, 233] width 266 height 74
drag, startPoint x: 1199, startPoint y: 207, endPoint x: 1125, endPoint y: 235, distance: 78.4
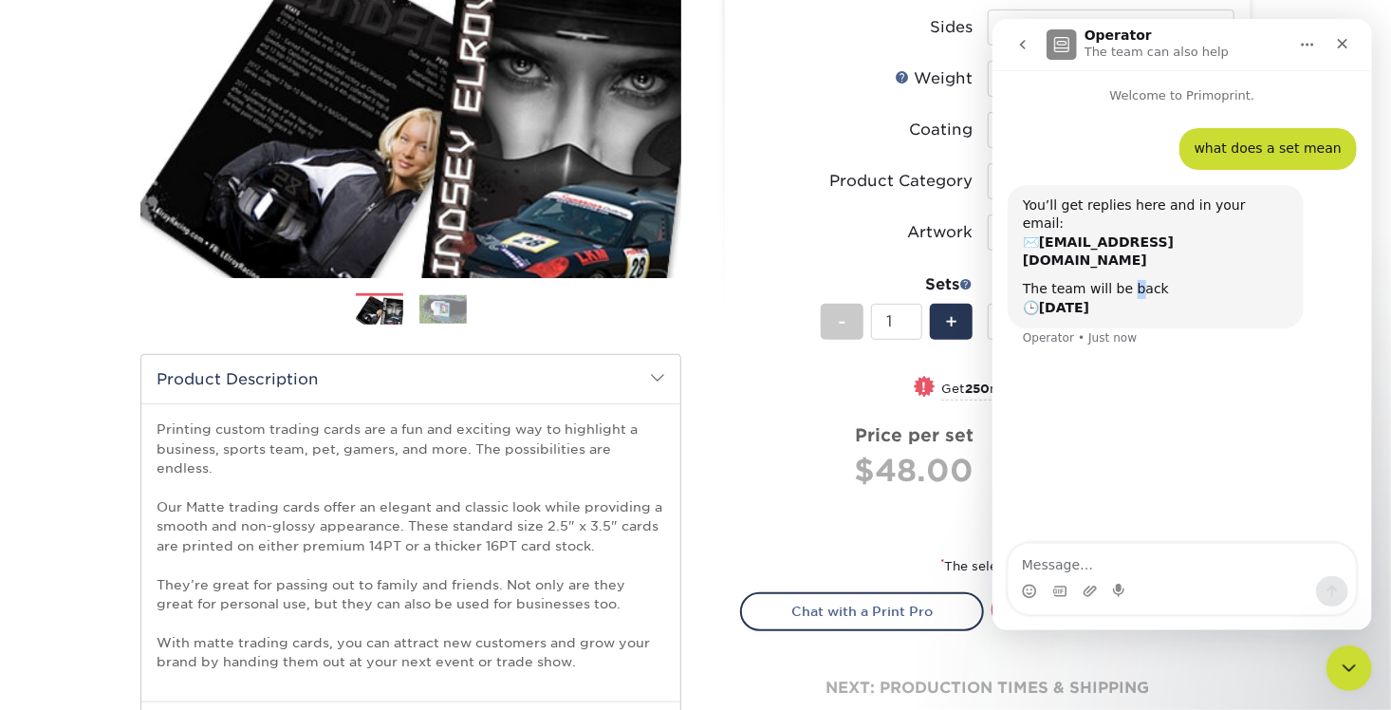
click at [1125, 235] on div "You’ll get replies here and in your email: ✉️ [EMAIL_ADDRESS][DOMAIN_NAME] The …" at bounding box center [1155, 256] width 266 height 121
drag, startPoint x: 1125, startPoint y: 235, endPoint x: 1095, endPoint y: 280, distance: 54.0
click at [1095, 280] on div "You’ll get replies here and in your email: ✉️ [EMAIL_ADDRESS][DOMAIN_NAME] The …" at bounding box center [1155, 257] width 296 height 144
drag, startPoint x: 1095, startPoint y: 280, endPoint x: 1114, endPoint y: 285, distance: 19.6
click at [1114, 285] on div "You’ll get replies here and in your email: ✉️ [EMAIL_ADDRESS][DOMAIN_NAME] The …" at bounding box center [1155, 257] width 296 height 144
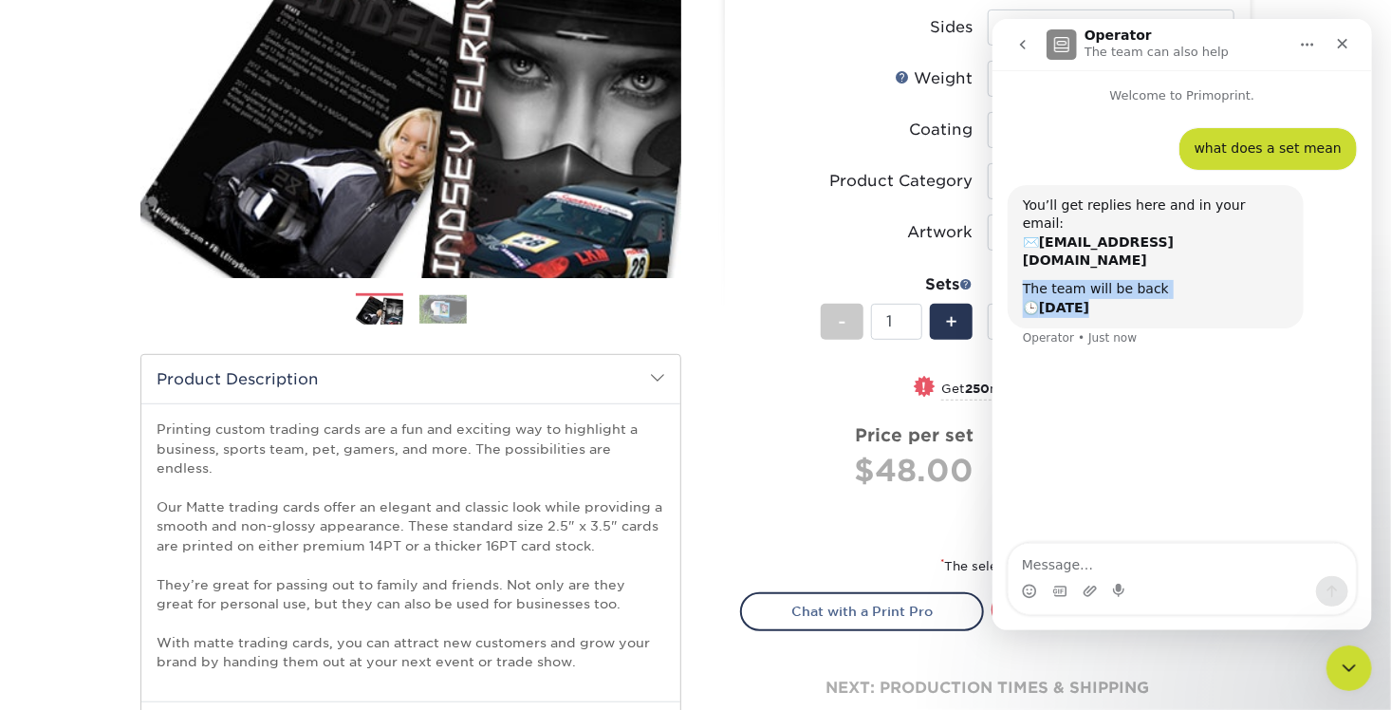
click at [1126, 280] on div "The team will be back 🕒 [DATE]" at bounding box center [1155, 298] width 266 height 37
drag, startPoint x: 1126, startPoint y: 274, endPoint x: 1023, endPoint y: 251, distance: 105.9
click at [1023, 280] on div "The team will be back 🕒 [DATE]" at bounding box center [1155, 298] width 266 height 37
click at [1136, 298] on div "You’ll get replies here and in your email: ✉️ [EMAIL_ADDRESS][DOMAIN_NAME] The …" at bounding box center [1181, 278] width 349 height 186
click at [1353, 42] on div "Close" at bounding box center [1342, 44] width 34 height 34
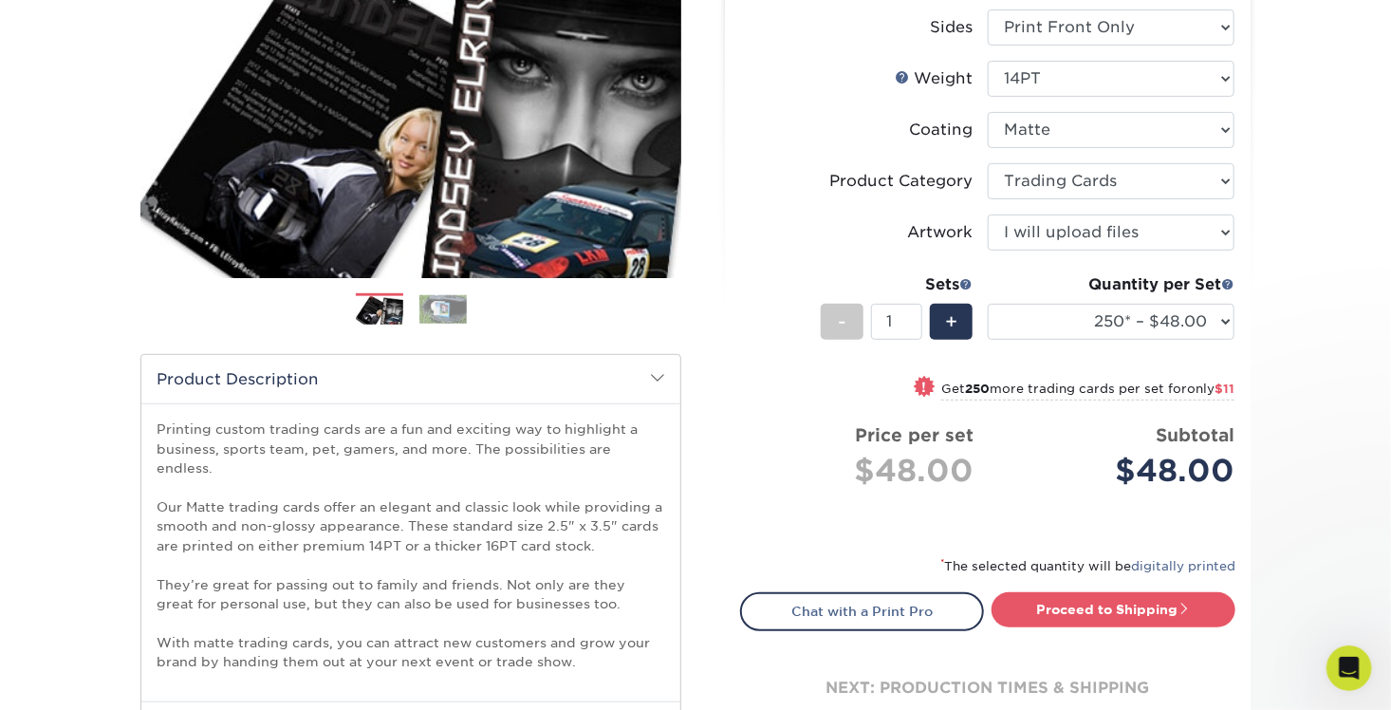
scroll to position [0, 0]
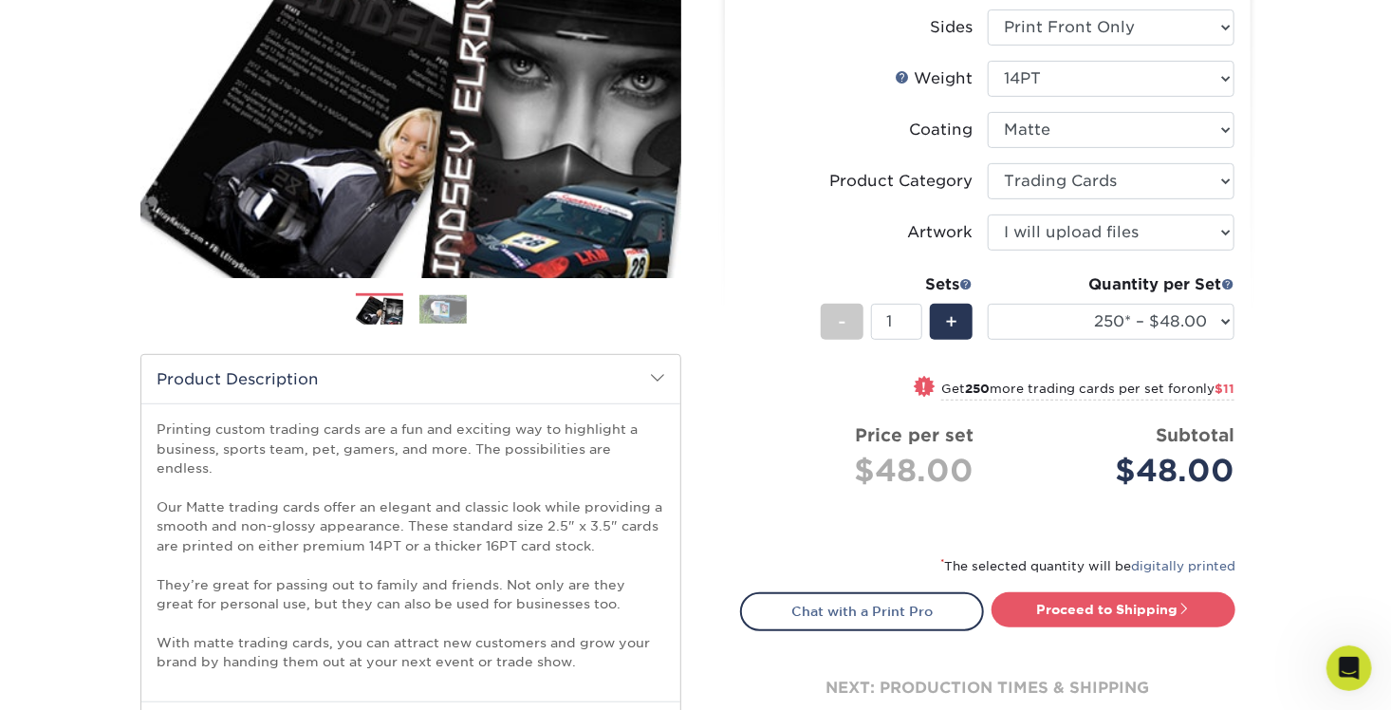
click at [1299, 214] on div "Products Trading Cards Matte Trading Cards" at bounding box center [695, 382] width 1391 height 1090
click at [1208, 326] on select "100* – $37.00 250* – $48.00 500* – $59.00 1000 – $72.00 2500 – $141.00 5000 – $…" at bounding box center [1111, 322] width 247 height 36
select select "1000 – $72.00"
click at [988, 304] on select "100* – $37.00 250* – $48.00 500* – $59.00 1000 – $72.00 2500 – $141.00 5000 – $…" at bounding box center [1111, 322] width 247 height 36
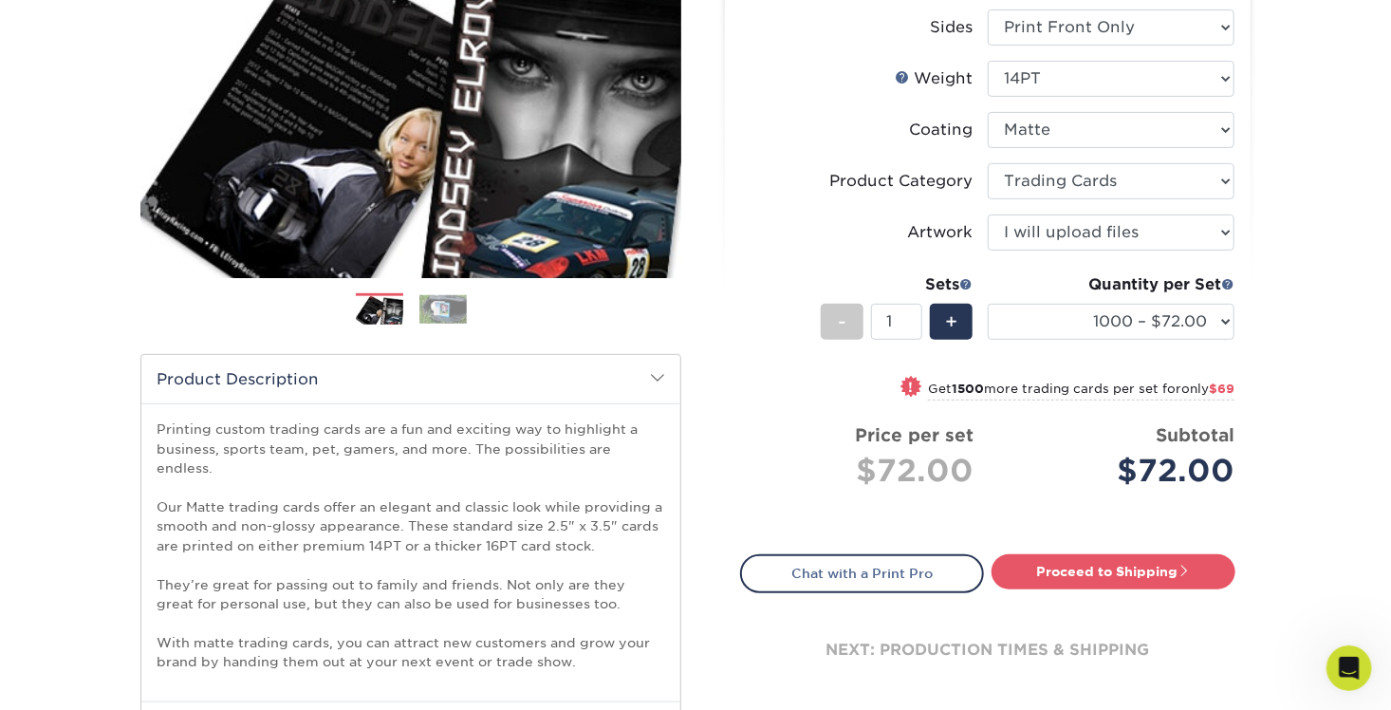
click at [1293, 387] on div "Products Trading Cards Matte Trading Cards" at bounding box center [695, 382] width 1391 height 1090
click at [968, 280] on span at bounding box center [965, 283] width 13 height 13
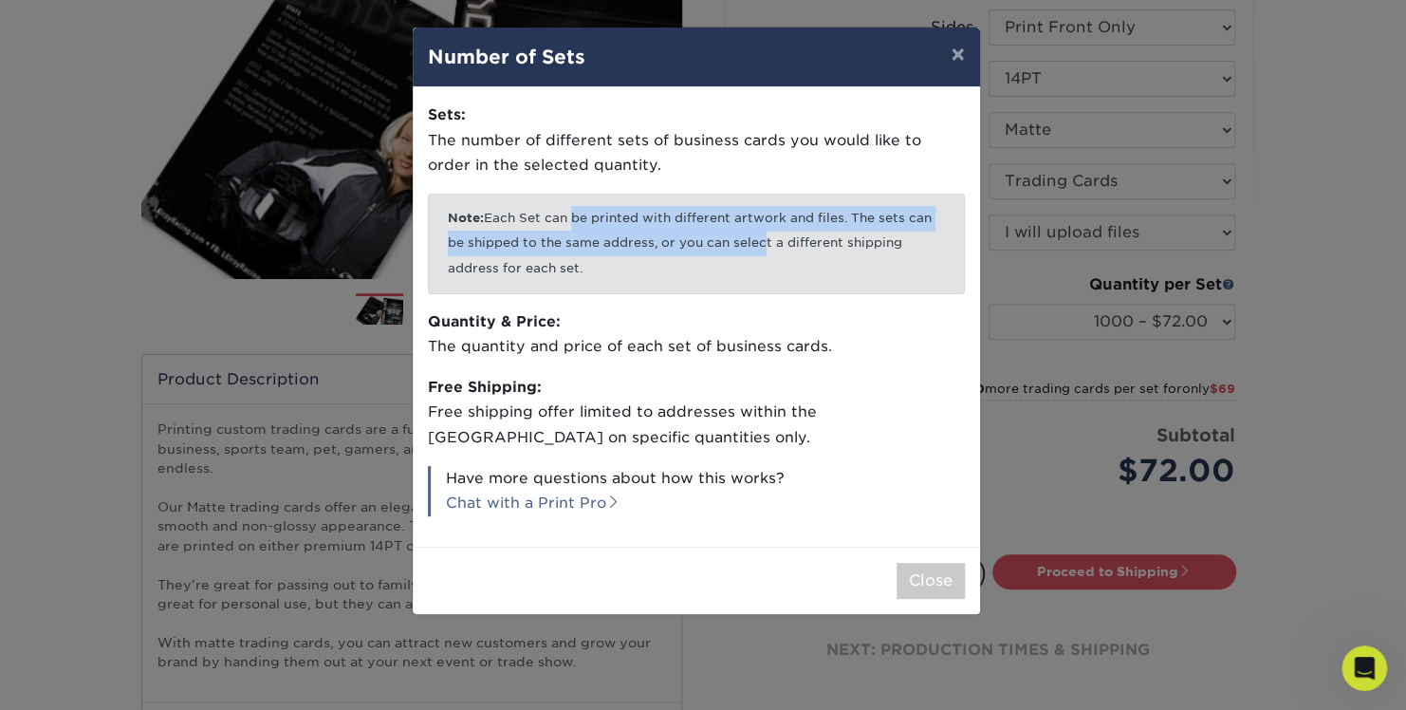
drag, startPoint x: 567, startPoint y: 217, endPoint x: 757, endPoint y: 254, distance: 194.3
click at [757, 254] on p "Note: Each Set can be printed with different artwork and files. The sets can be…" at bounding box center [696, 244] width 537 height 101
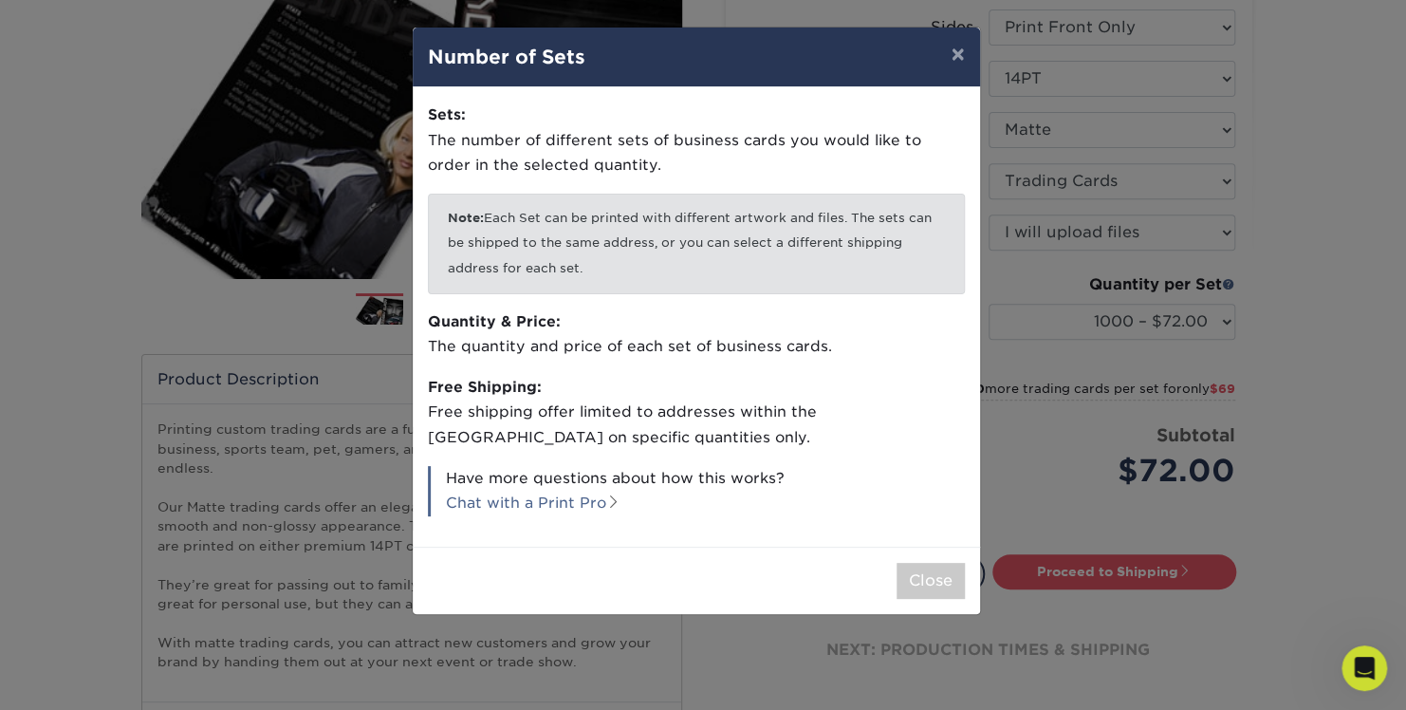
drag, startPoint x: 757, startPoint y: 254, endPoint x: 702, endPoint y: 299, distance: 70.8
click at [702, 299] on div "Sets: The number of different sets of business cards you would like to order in…" at bounding box center [696, 316] width 567 height 459
drag, startPoint x: 485, startPoint y: 343, endPoint x: 737, endPoint y: 344, distance: 252.4
click at [737, 344] on p "Quantity & Price: The quantity and price of each set of business cards." at bounding box center [696, 334] width 537 height 50
drag, startPoint x: 737, startPoint y: 344, endPoint x: 507, endPoint y: 175, distance: 286.4
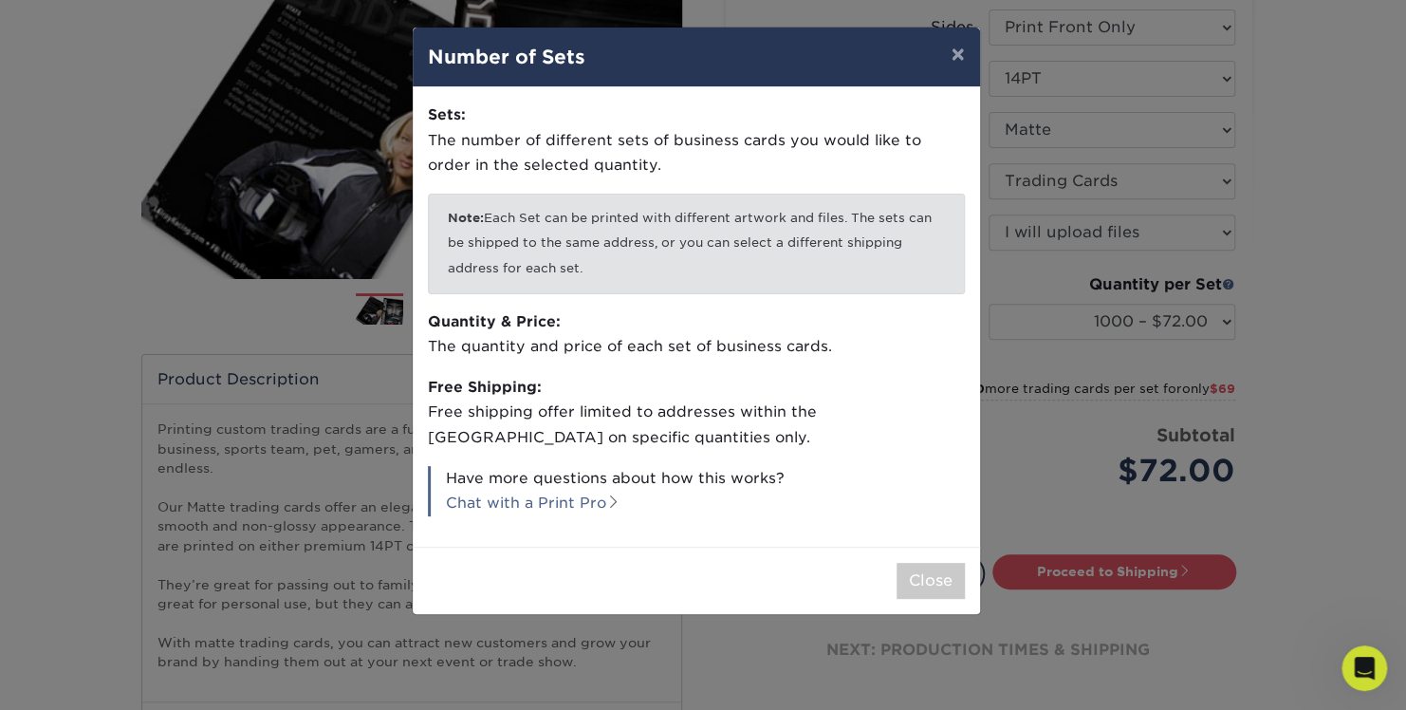
click at [496, 171] on p "Sets: The number of different sets of business cards you would like to order in…" at bounding box center [696, 140] width 537 height 76
click at [938, 49] on button "×" at bounding box center [958, 54] width 44 height 53
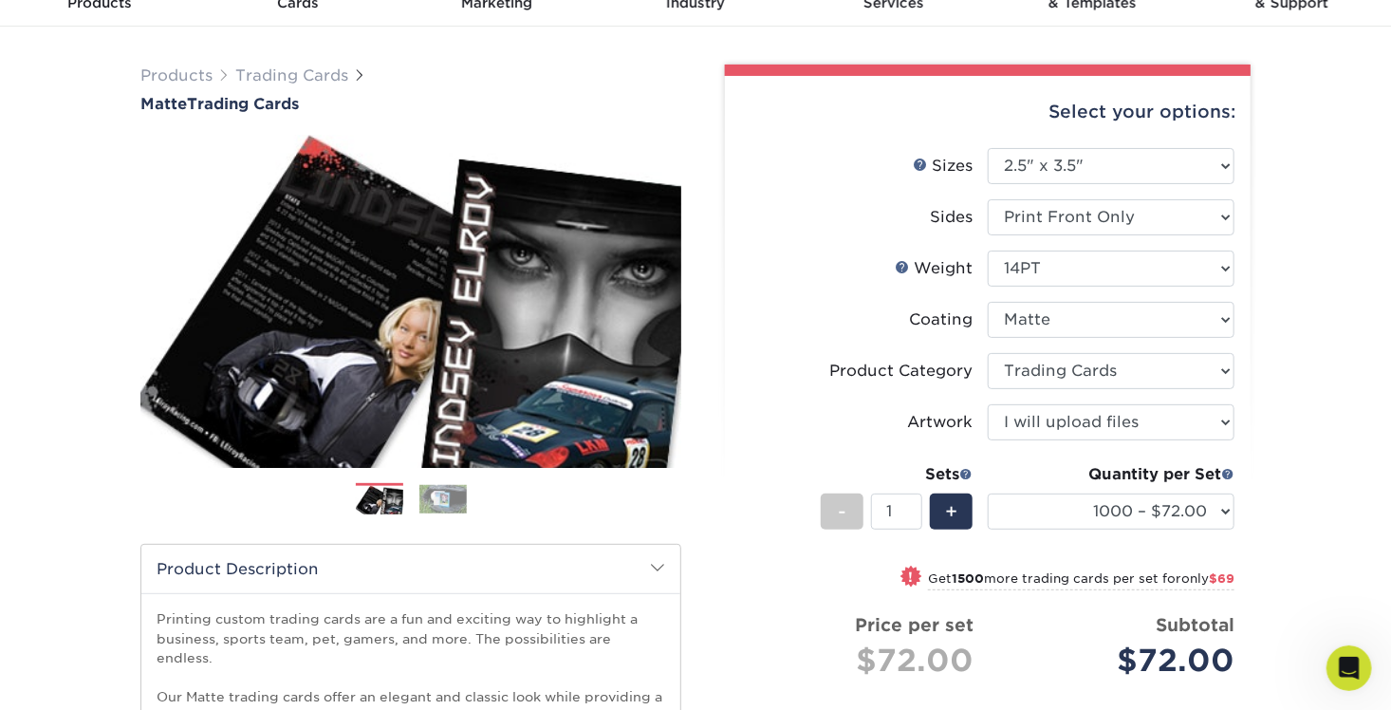
scroll to position [285, 0]
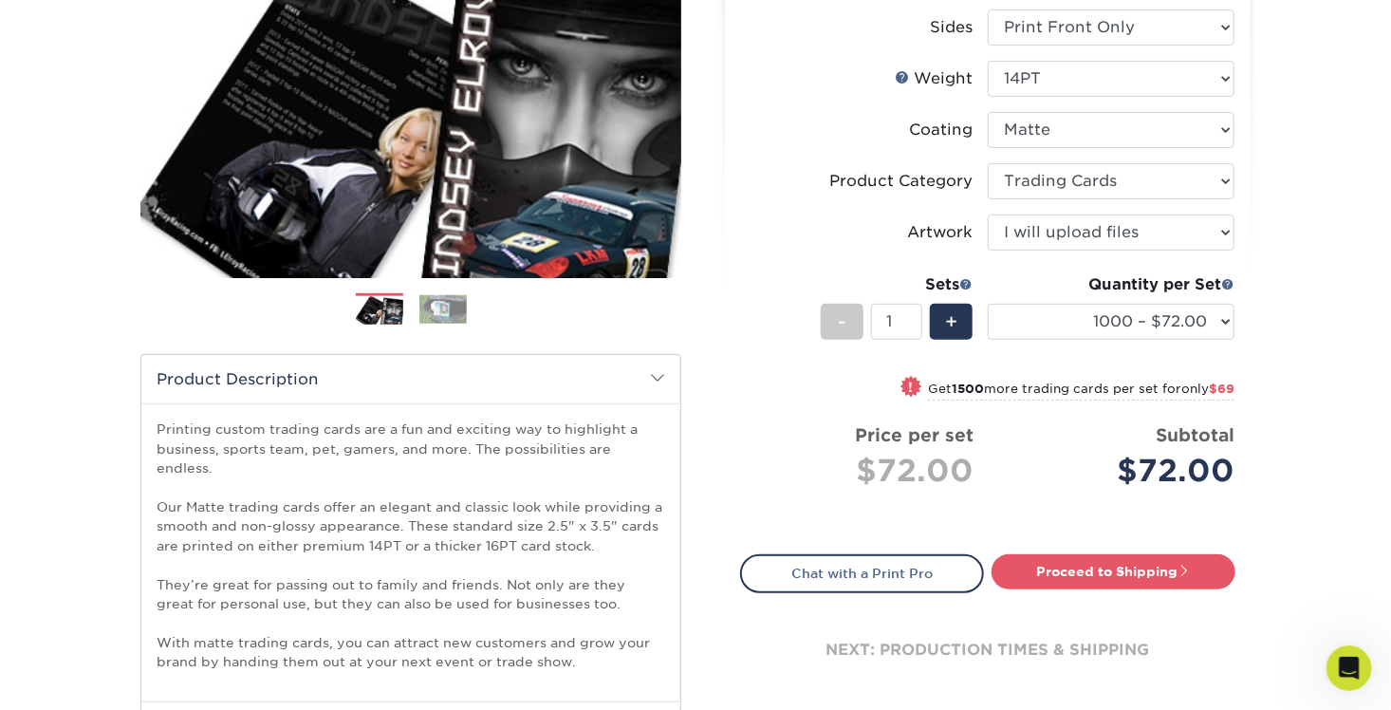
click at [1307, 400] on div "Products Trading Cards Matte Trading Cards" at bounding box center [695, 382] width 1391 height 1090
drag, startPoint x: 882, startPoint y: 650, endPoint x: 1106, endPoint y: 660, distance: 224.2
click at [1106, 660] on div "next: production times & shipping" at bounding box center [987, 650] width 495 height 114
drag, startPoint x: 1106, startPoint y: 660, endPoint x: 913, endPoint y: 638, distance: 194.0
click at [913, 638] on div "next: production times & shipping" at bounding box center [987, 650] width 495 height 114
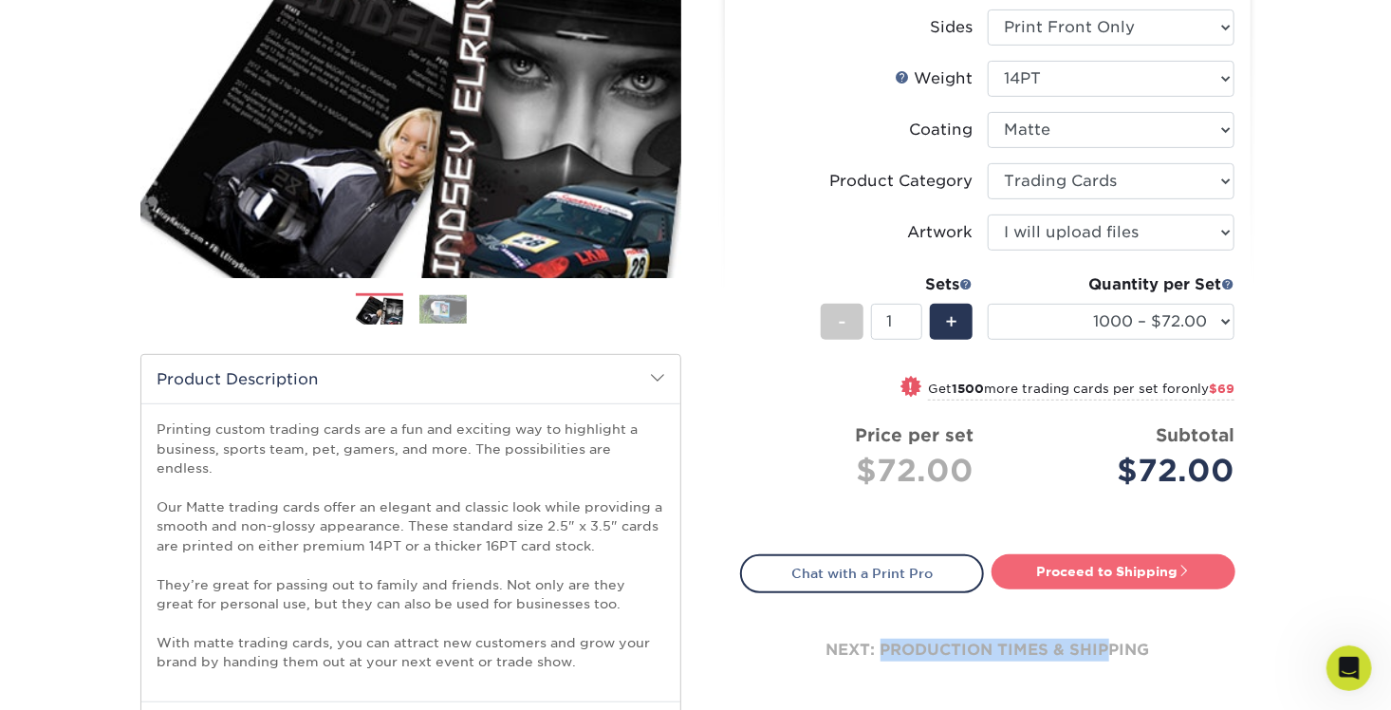
click at [1128, 562] on link "Proceed to Shipping" at bounding box center [1114, 571] width 244 height 34
type input "Set 1"
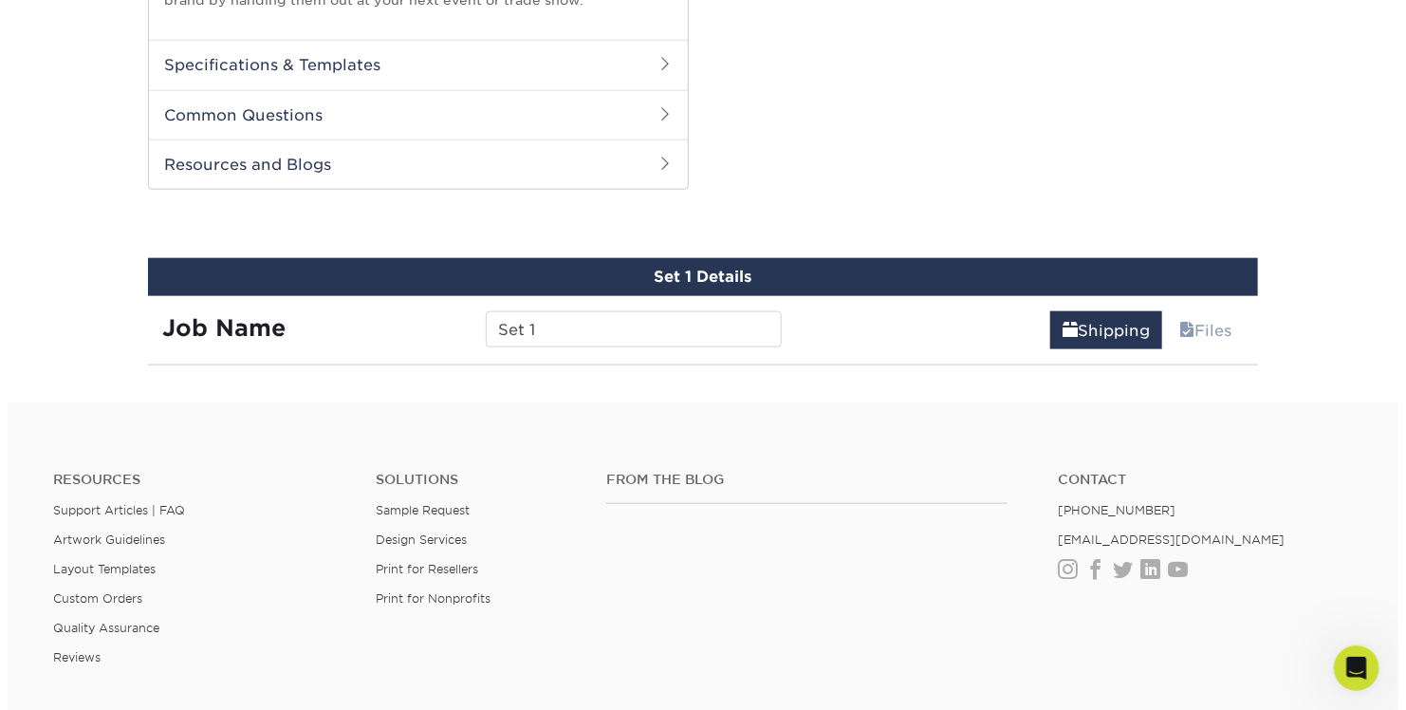
scroll to position [1021, 0]
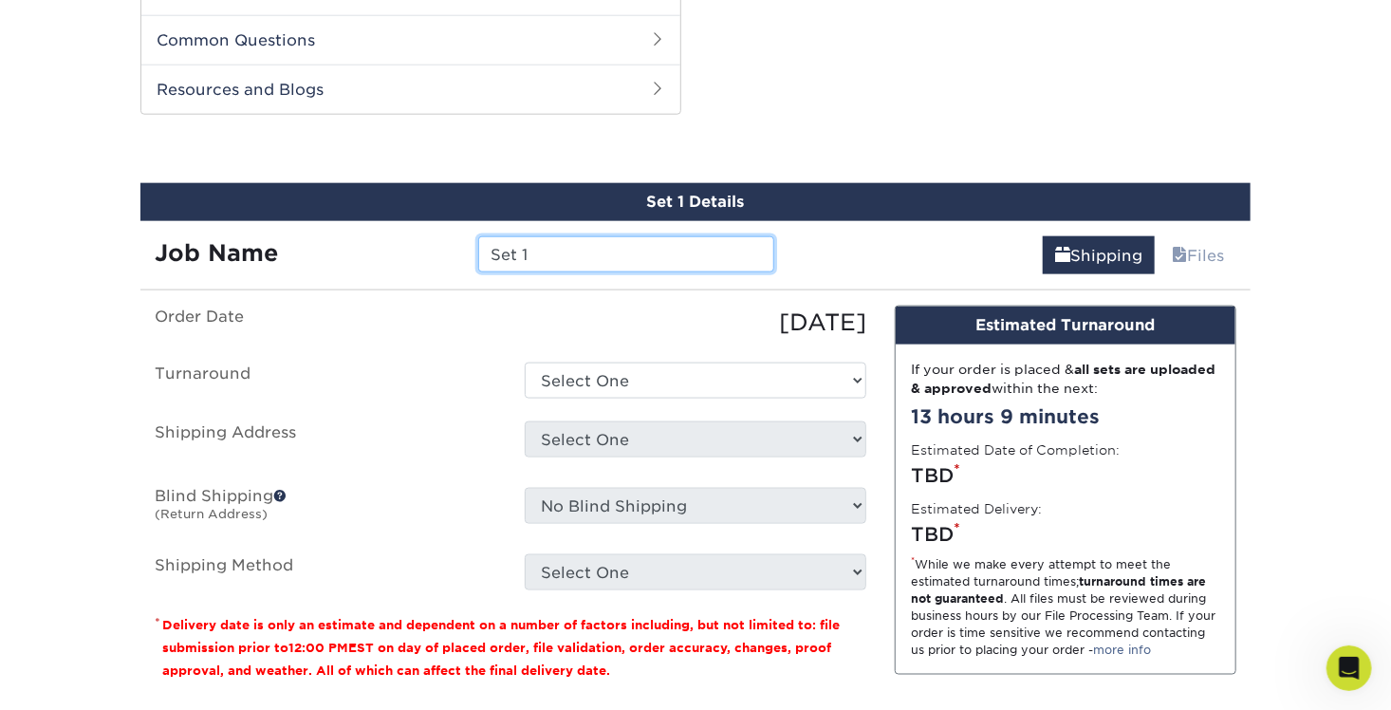
click at [564, 237] on input "Set 1" at bounding box center [625, 254] width 295 height 36
drag, startPoint x: 551, startPoint y: 232, endPoint x: 427, endPoint y: 223, distance: 124.6
click at [427, 236] on div "Job Name Set 1" at bounding box center [464, 254] width 648 height 36
click at [674, 236] on input "Set 1" at bounding box center [625, 254] width 295 height 36
drag, startPoint x: 297, startPoint y: 602, endPoint x: 790, endPoint y: 609, distance: 493.5
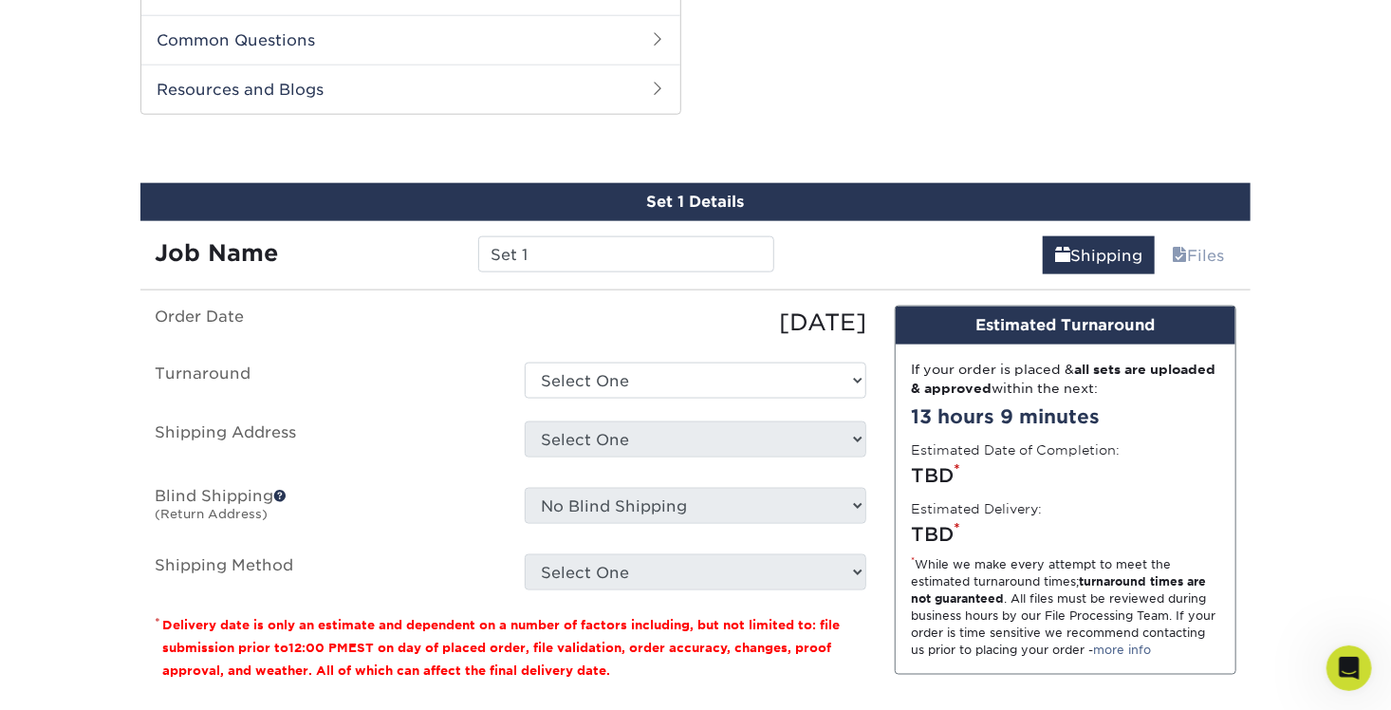
click at [790, 618] on small "Delivery date is only an estimate and dependent on a number of factors includin…" at bounding box center [501, 648] width 678 height 60
drag, startPoint x: 230, startPoint y: 630, endPoint x: 844, endPoint y: 637, distance: 614.0
click at [844, 637] on p "* Delivery date is only an estimate and dependent on a number of factors includ…" at bounding box center [511, 647] width 712 height 68
click at [282, 653] on small "Delivery date is only an estimate and dependent on a number of factors includin…" at bounding box center [501, 648] width 678 height 60
click at [211, 649] on small "Delivery date is only an estimate and dependent on a number of factors includin…" at bounding box center [501, 648] width 678 height 60
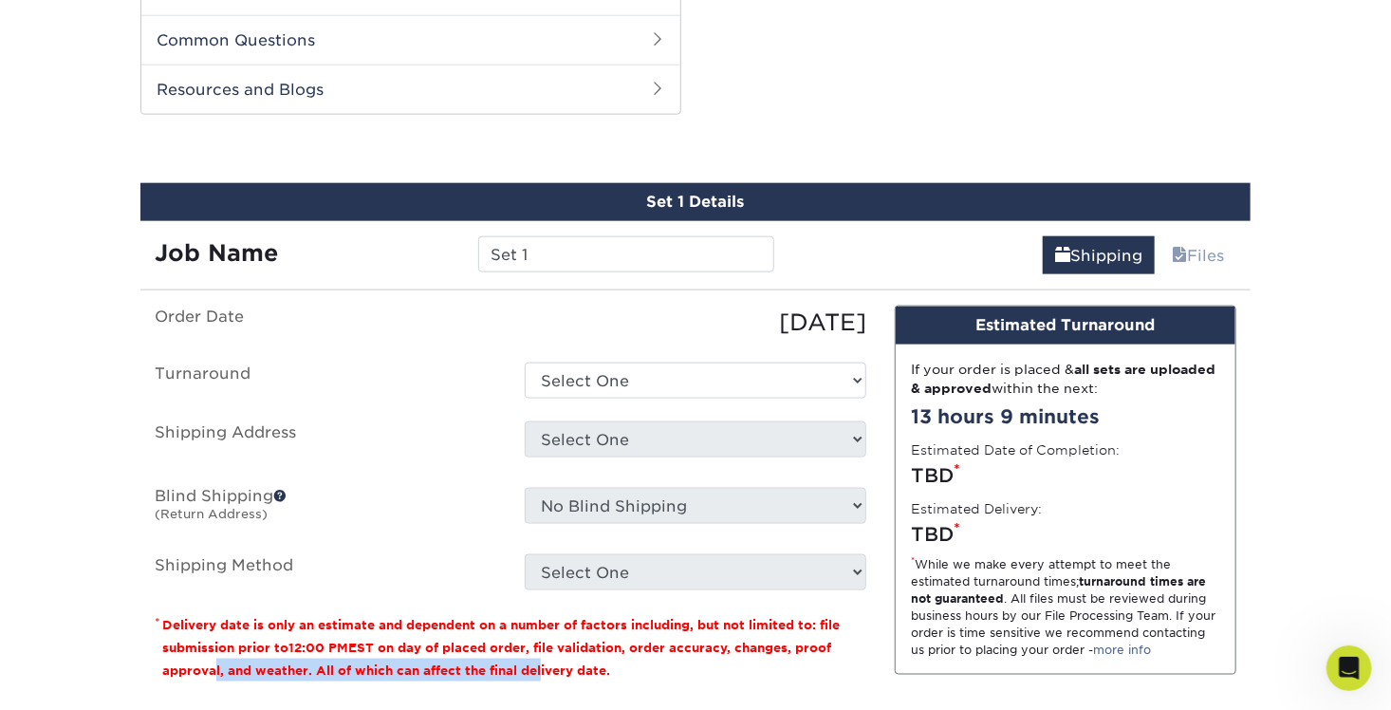
drag, startPoint x: 209, startPoint y: 649, endPoint x: 546, endPoint y: 658, distance: 337.0
click at [545, 658] on p "* Delivery date is only an estimate and dependent on a number of factors includ…" at bounding box center [511, 647] width 712 height 68
click at [1001, 607] on div "* While we make every attempt to meet the estimated turnaround times; turnaroun…" at bounding box center [1065, 607] width 309 height 102
drag, startPoint x: 1054, startPoint y: 352, endPoint x: 1068, endPoint y: 347, distance: 14.1
click at [1068, 360] on div "If your order is placed & all sets are uploaded & approved within the next:" at bounding box center [1065, 379] width 309 height 39
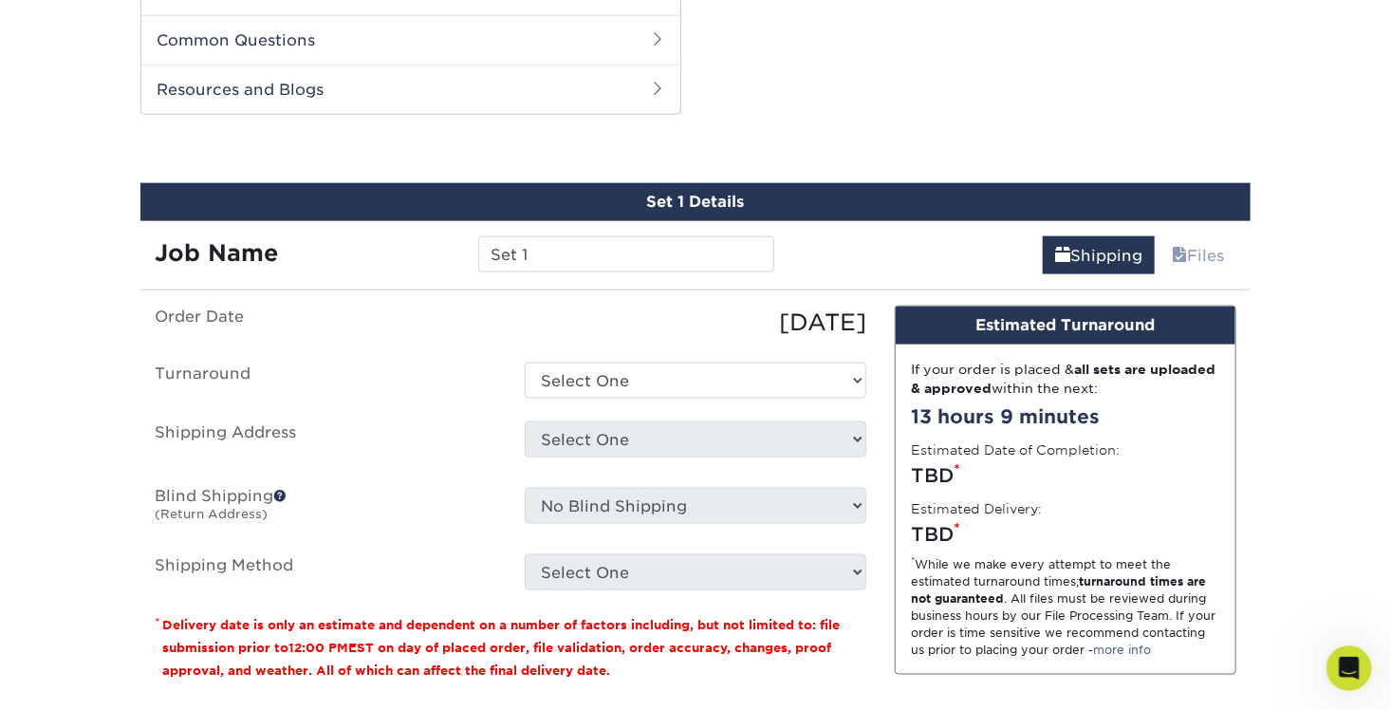
drag, startPoint x: 1068, startPoint y: 347, endPoint x: 1117, endPoint y: 372, distance: 55.2
click at [1117, 372] on div "If your order is placed & all sets are uploaded & approved within the next:" at bounding box center [1065, 379] width 309 height 39
drag, startPoint x: 924, startPoint y: 357, endPoint x: 1154, endPoint y: 364, distance: 229.8
click at [1154, 364] on div "If your order is placed & all sets are uploaded & approved within the next:" at bounding box center [1065, 379] width 309 height 39
drag, startPoint x: 1154, startPoint y: 364, endPoint x: 1133, endPoint y: 400, distance: 40.8
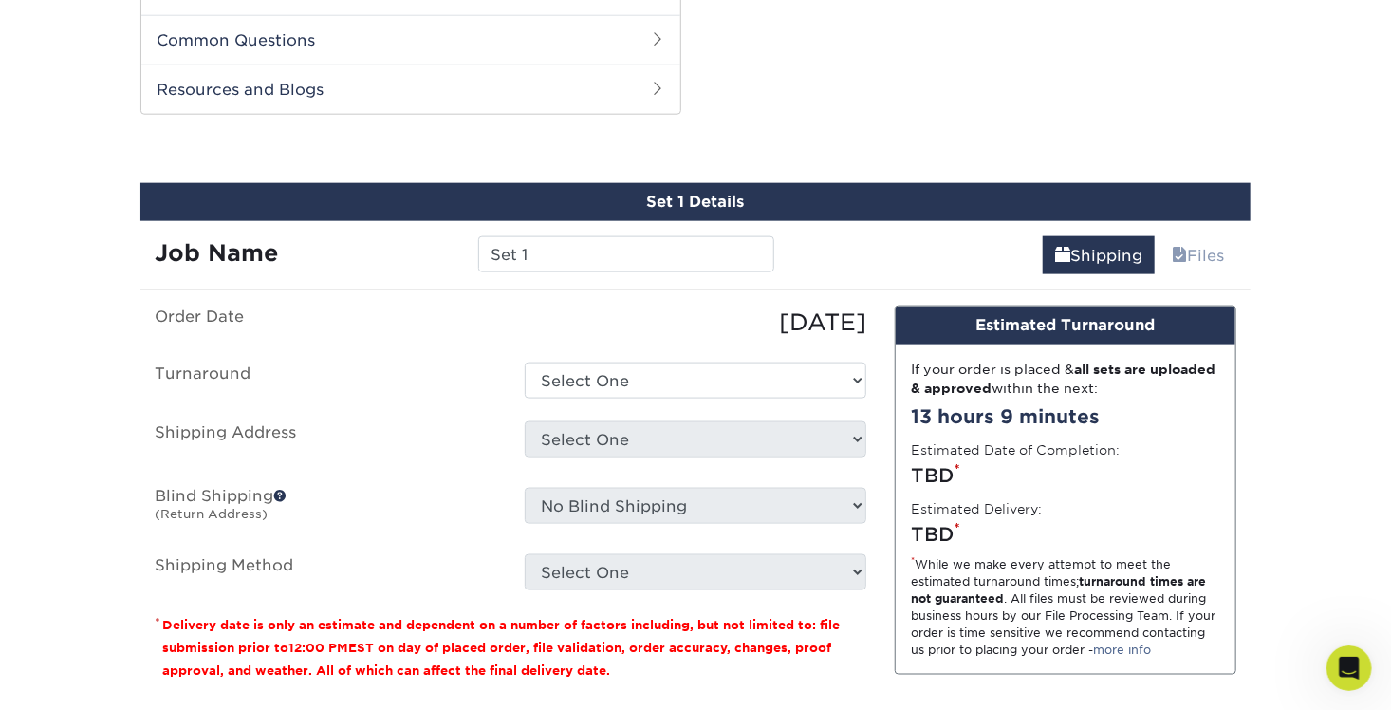
click at [1133, 402] on div "13 hours 9 minutes" at bounding box center [1065, 416] width 309 height 28
drag, startPoint x: 906, startPoint y: 394, endPoint x: 1118, endPoint y: 396, distance: 211.6
click at [1118, 396] on div "If your order is placed & all sets are uploaded & approved within the next: 13 …" at bounding box center [1066, 508] width 340 height 329
drag, startPoint x: 1118, startPoint y: 396, endPoint x: 1005, endPoint y: 433, distance: 118.8
click at [1006, 440] on label "Estimated Date of Completion:" at bounding box center [1015, 449] width 209 height 19
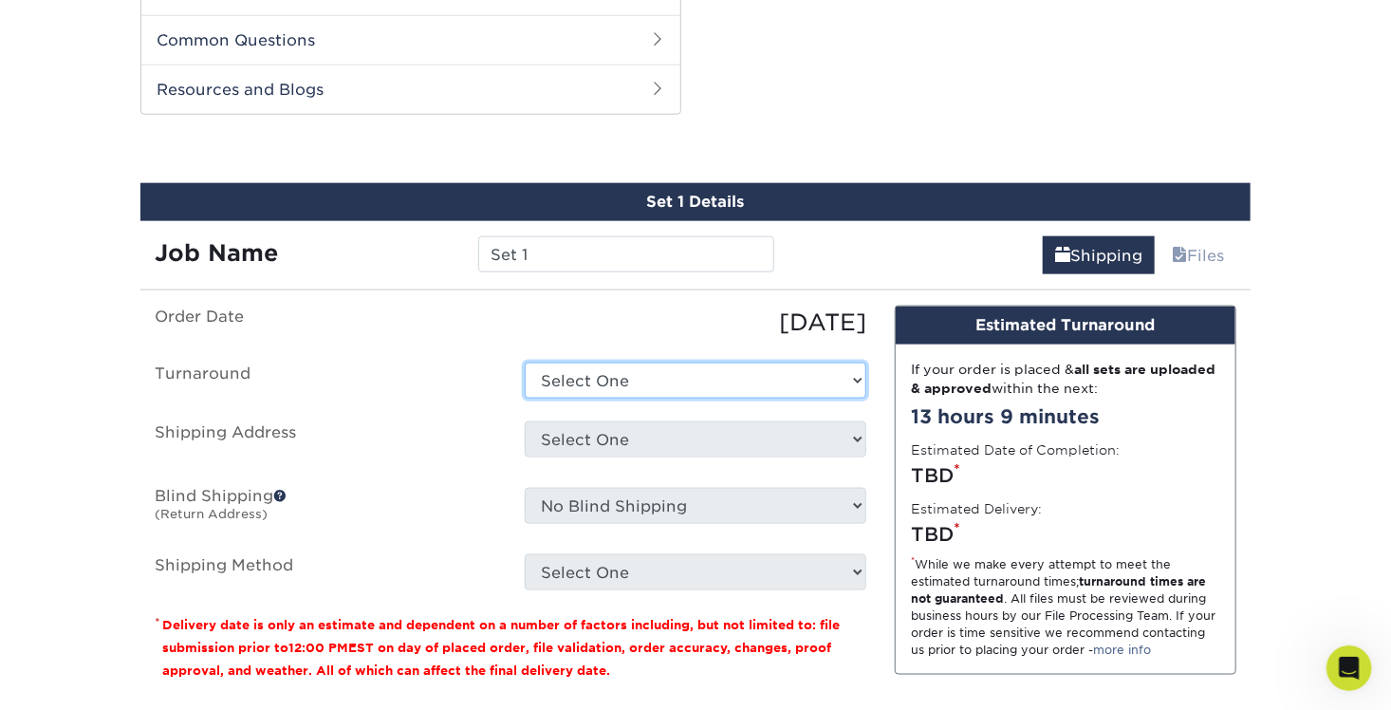
click at [548, 363] on select "Select One 2-4 Business Days 2 Day Next Business Day" at bounding box center [696, 381] width 342 height 36
select select "bbe6d8de-fb2f-4cf9-a383-f98d720c6075"
click at [525, 363] on select "Select One 2-4 Business Days 2 Day Next Business Day" at bounding box center [696, 381] width 342 height 36
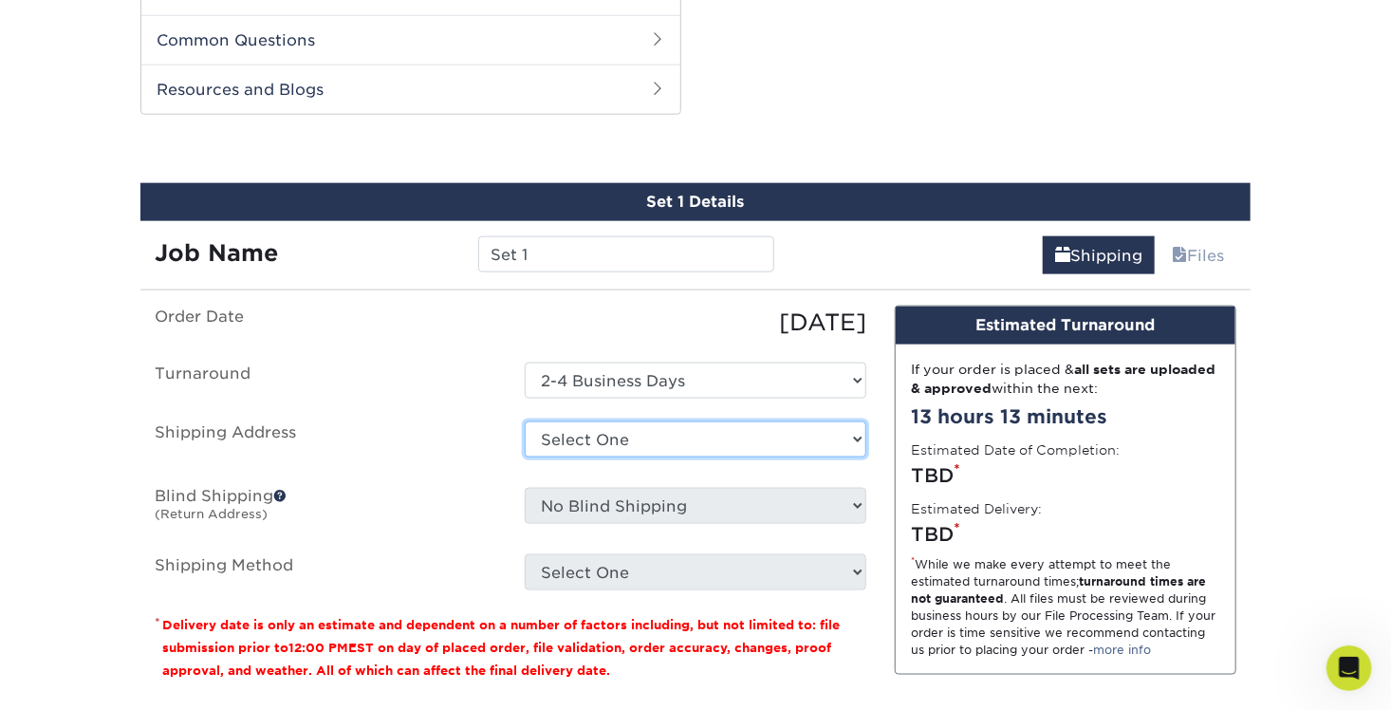
click at [648, 421] on select "Select One + Add New Address - Login" at bounding box center [696, 439] width 342 height 36
select select "newaddress"
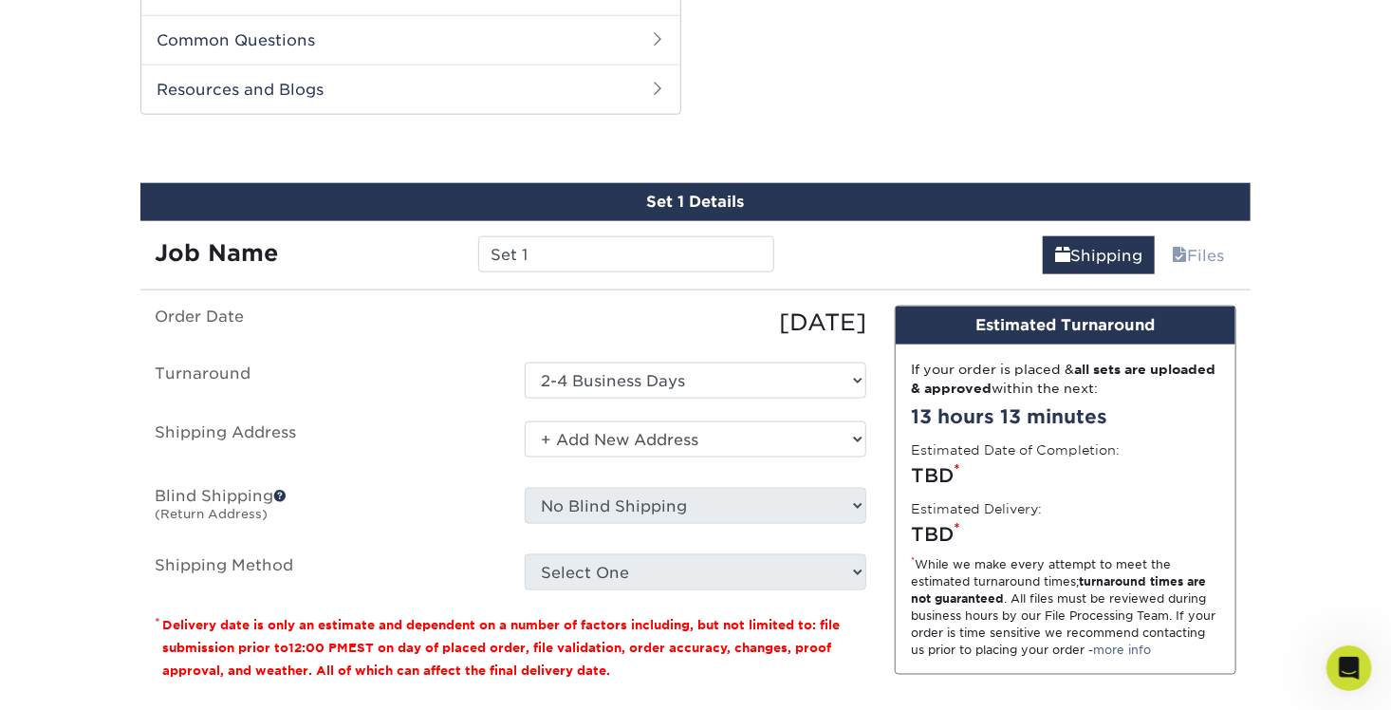
click at [525, 421] on select "Select One + Add New Address - Login" at bounding box center [696, 439] width 342 height 36
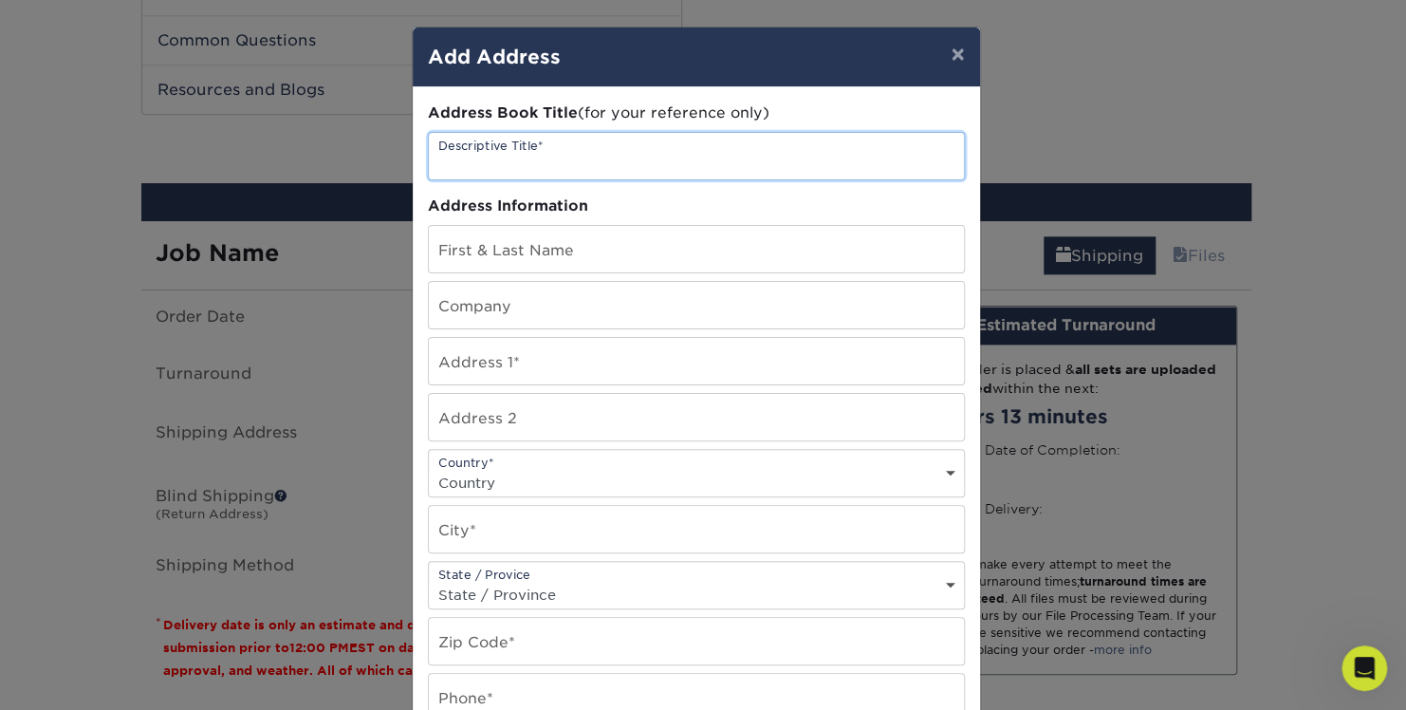
click at [537, 139] on input "text" at bounding box center [696, 156] width 535 height 46
type input "home"
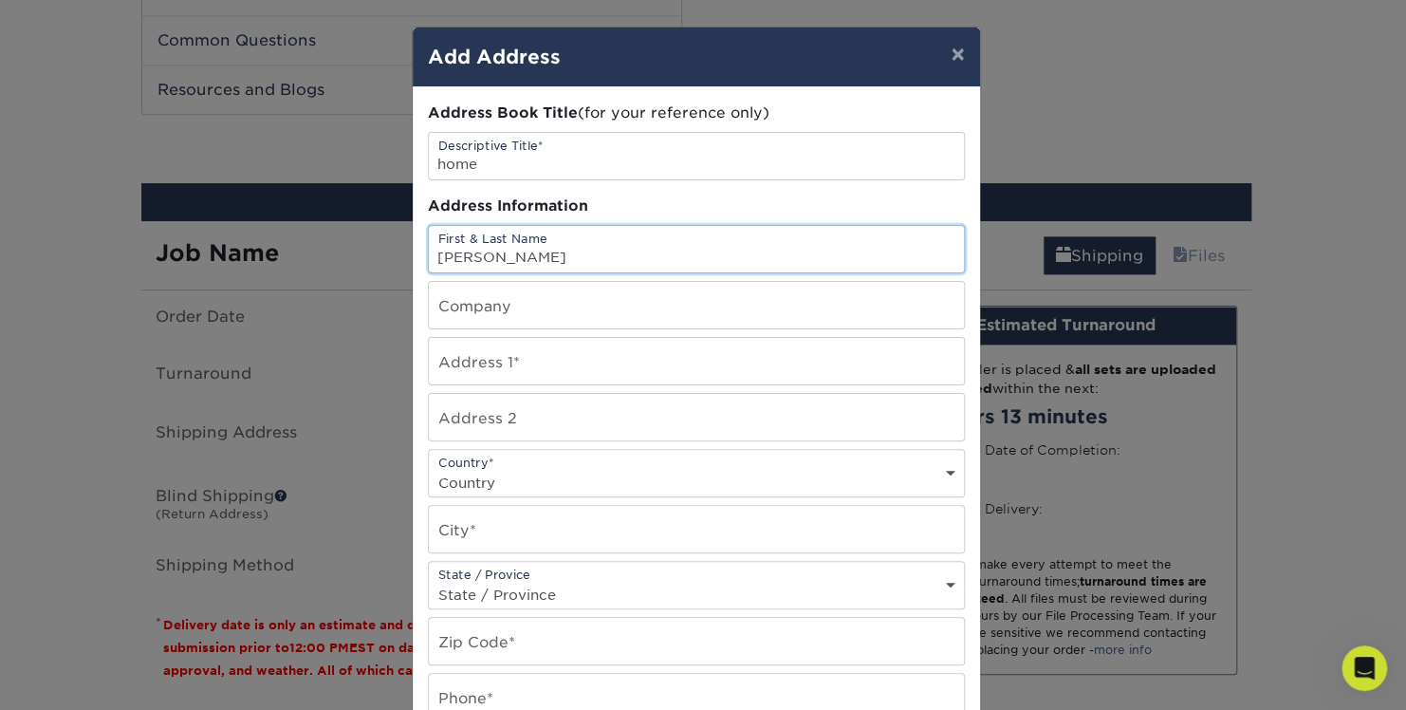
type input "[PERSON_NAME]"
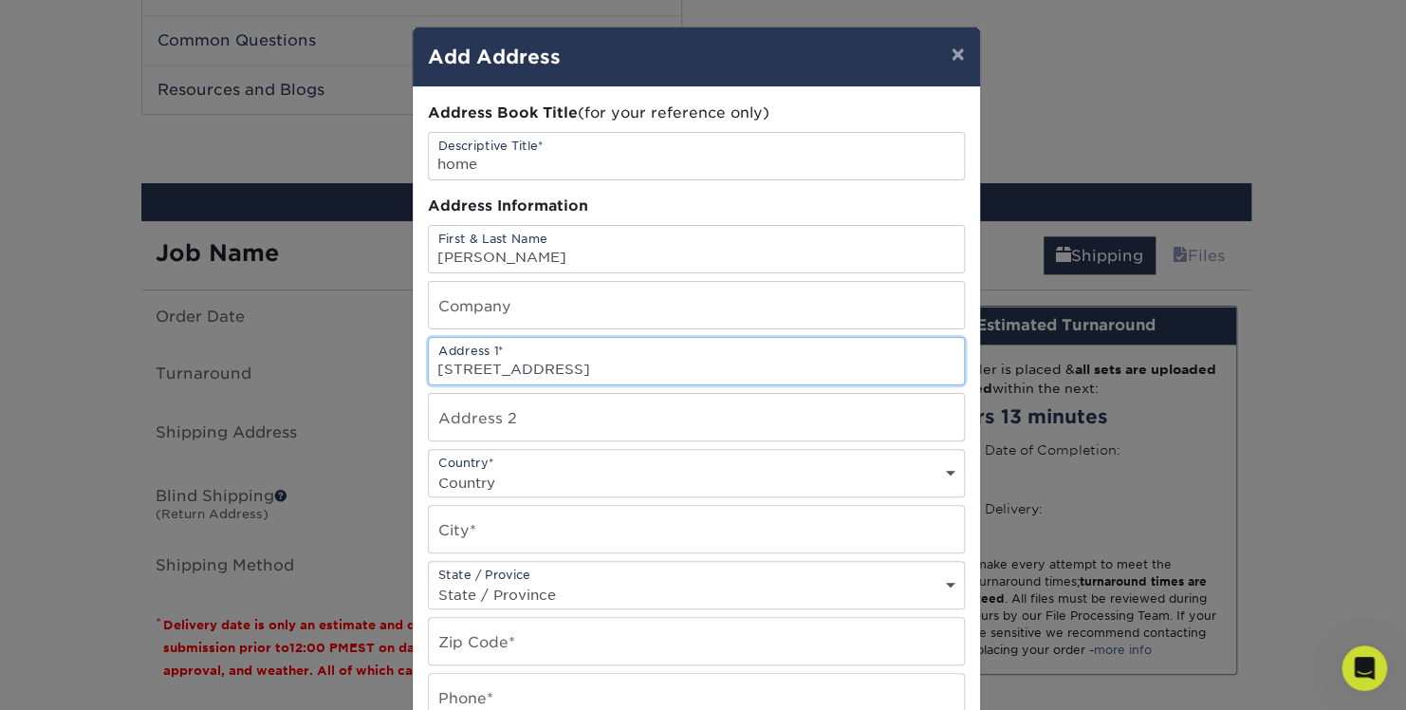
type input "[STREET_ADDRESS]"
type input "3J"
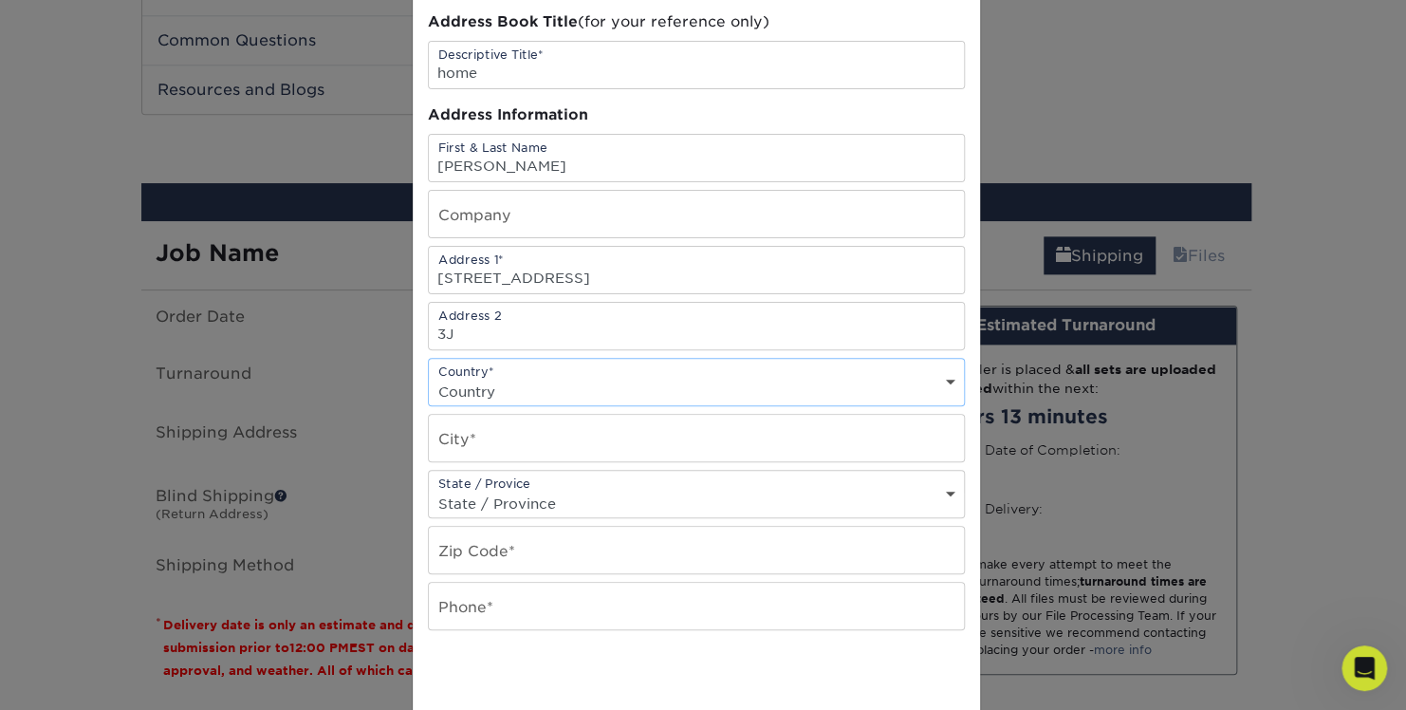
scroll to position [95, 0]
click at [562, 385] on select "Country [GEOGRAPHIC_DATA] [GEOGRAPHIC_DATA] ----------------------------- [GEOG…" at bounding box center [696, 388] width 535 height 28
click at [562, 374] on select "Country [GEOGRAPHIC_DATA] [GEOGRAPHIC_DATA] ----------------------------- [GEOG…" at bounding box center [696, 388] width 535 height 28
select select "US"
click at [429, 374] on select "Country [GEOGRAPHIC_DATA] [GEOGRAPHIC_DATA] ----------------------------- [GEOG…" at bounding box center [696, 388] width 535 height 28
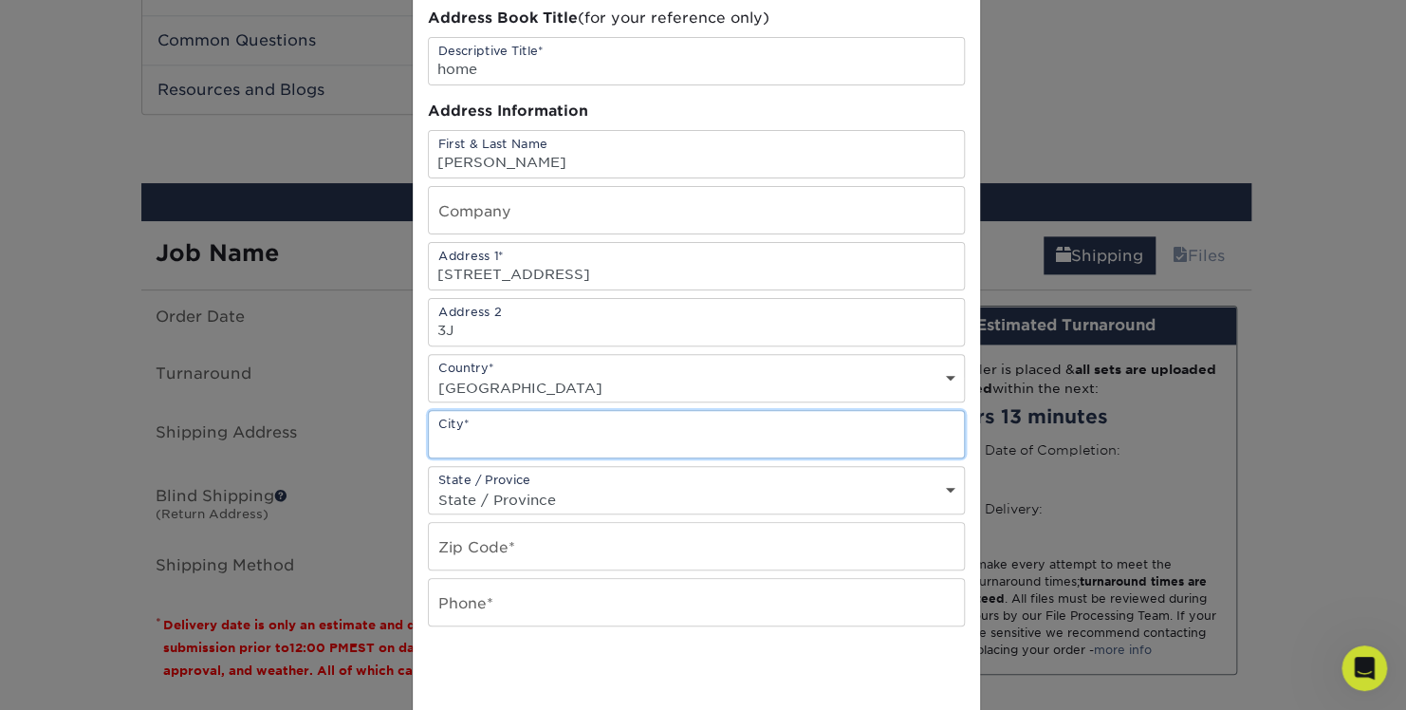
click at [562, 448] on input "text" at bounding box center [696, 434] width 535 height 46
type input "[US_STATE]"
click at [567, 475] on div "State / Provice State / Province [US_STATE] [US_STATE] [US_STATE] [US_STATE] [U…" at bounding box center [696, 490] width 537 height 48
click at [565, 501] on select "State / Province [US_STATE] [US_STATE] [US_STATE] [US_STATE] [US_STATE] [US_STA…" at bounding box center [696, 500] width 535 height 28
select select "NY"
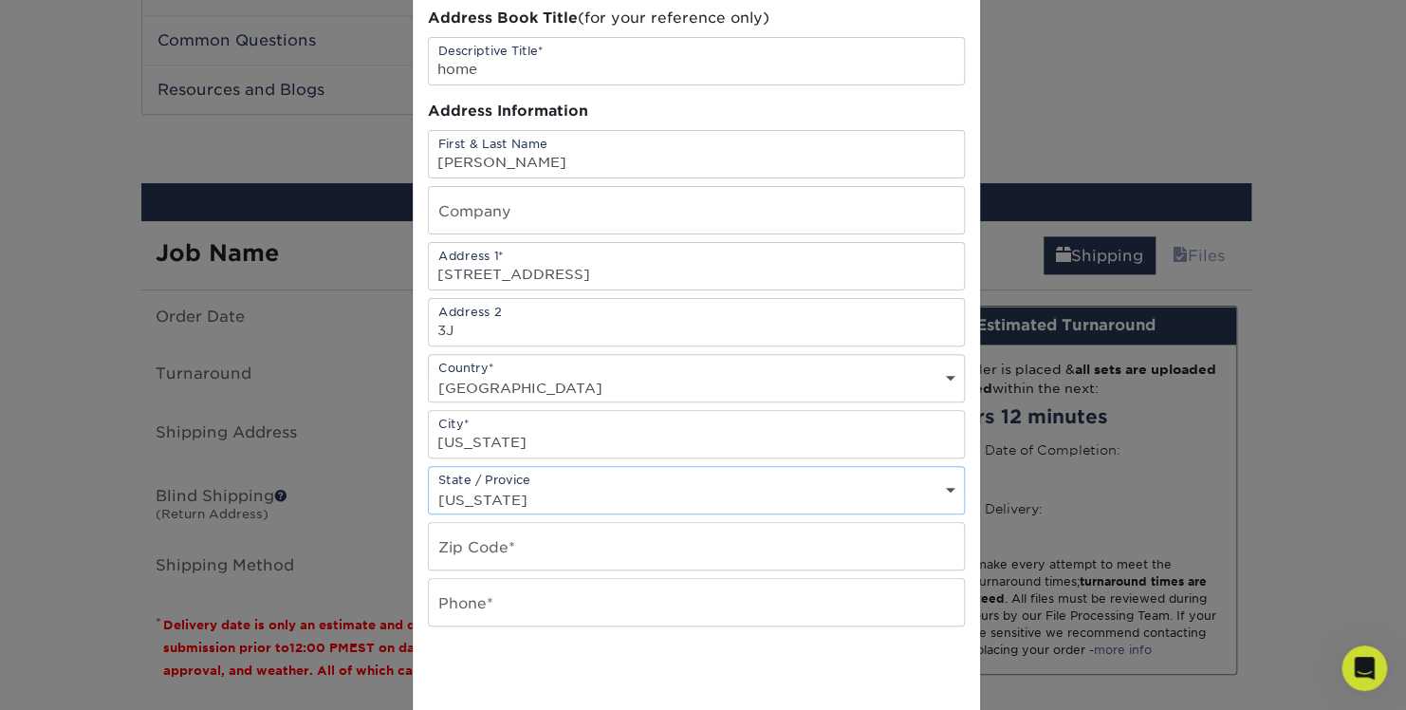
click at [429, 486] on select "State / Province [US_STATE] [US_STATE] [US_STATE] [US_STATE] [US_STATE] [US_STA…" at bounding box center [696, 500] width 535 height 28
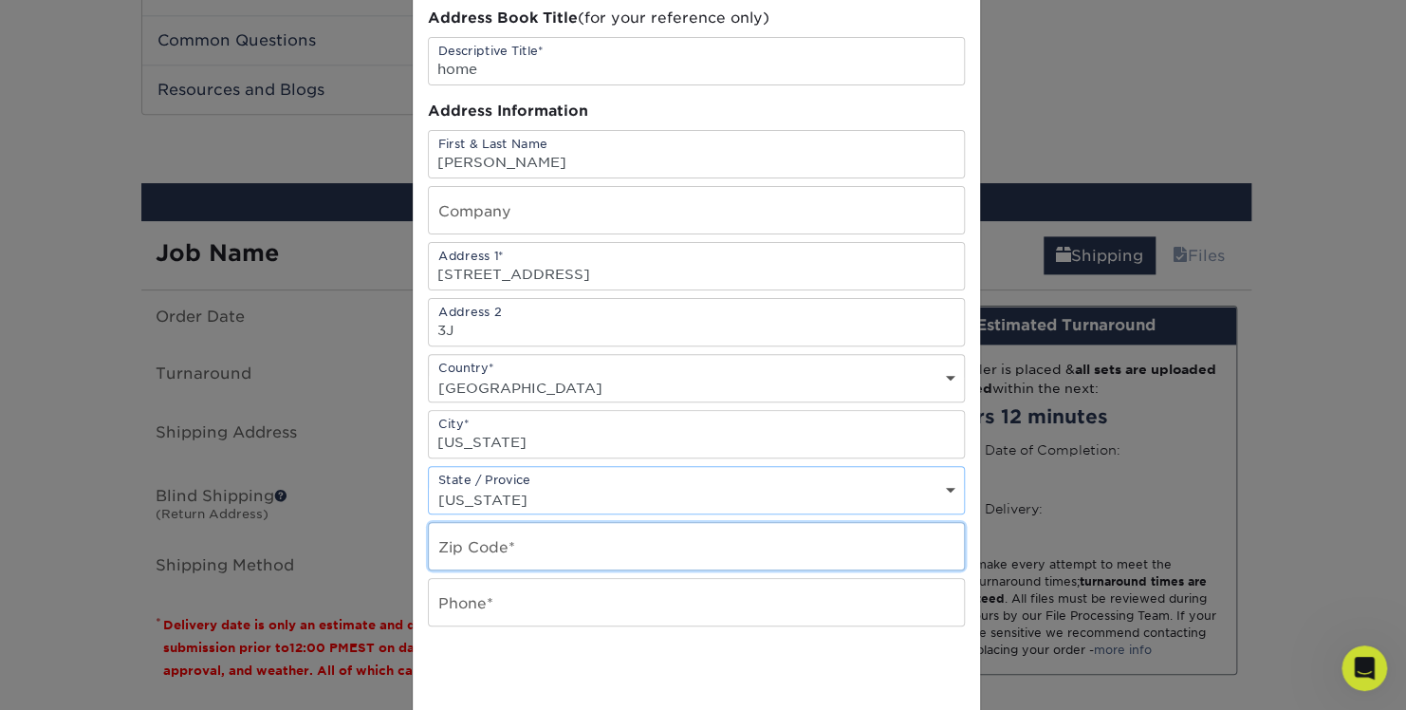
click at [544, 538] on input "text" at bounding box center [696, 546] width 535 height 46
type input "10019"
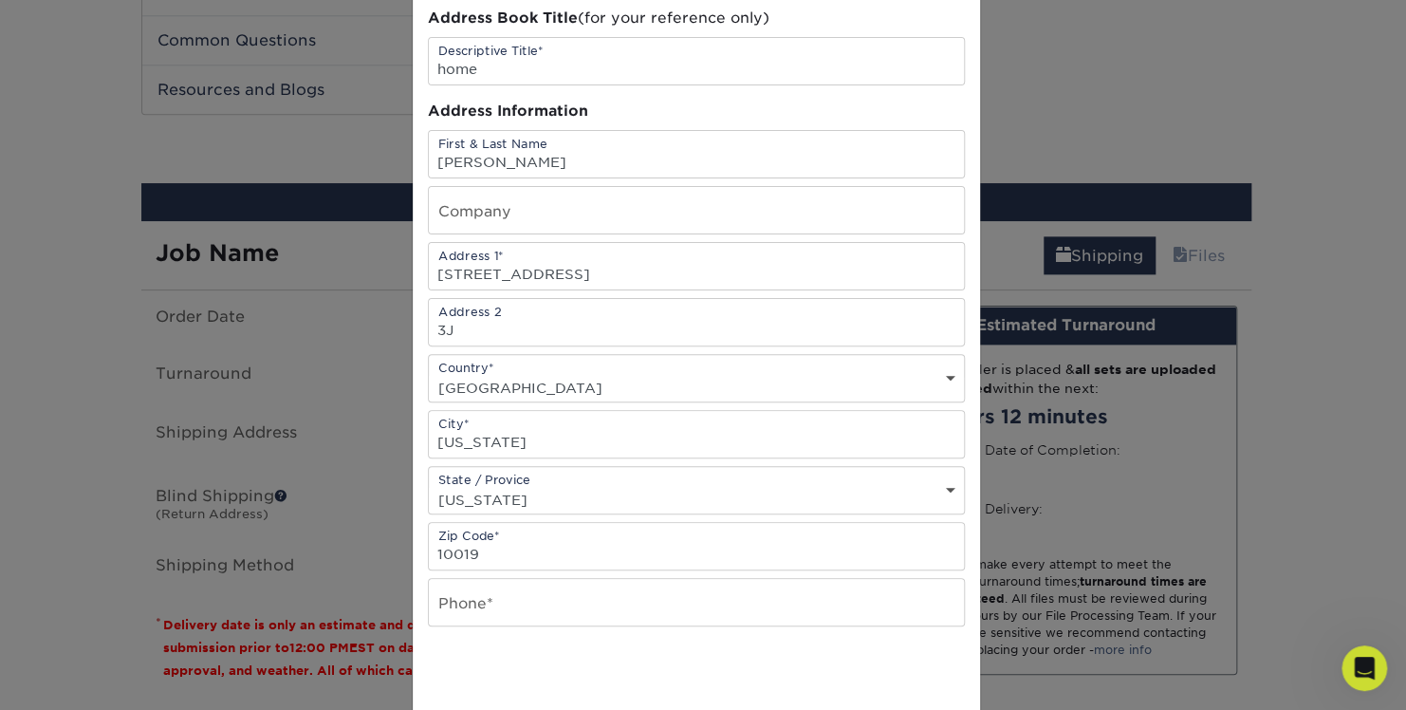
click at [551, 569] on div "Address Book Title (for your reference only) Descriptive Title* home Address In…" at bounding box center [696, 417] width 537 height 819
click at [567, 583] on input "text" at bounding box center [696, 602] width 535 height 46
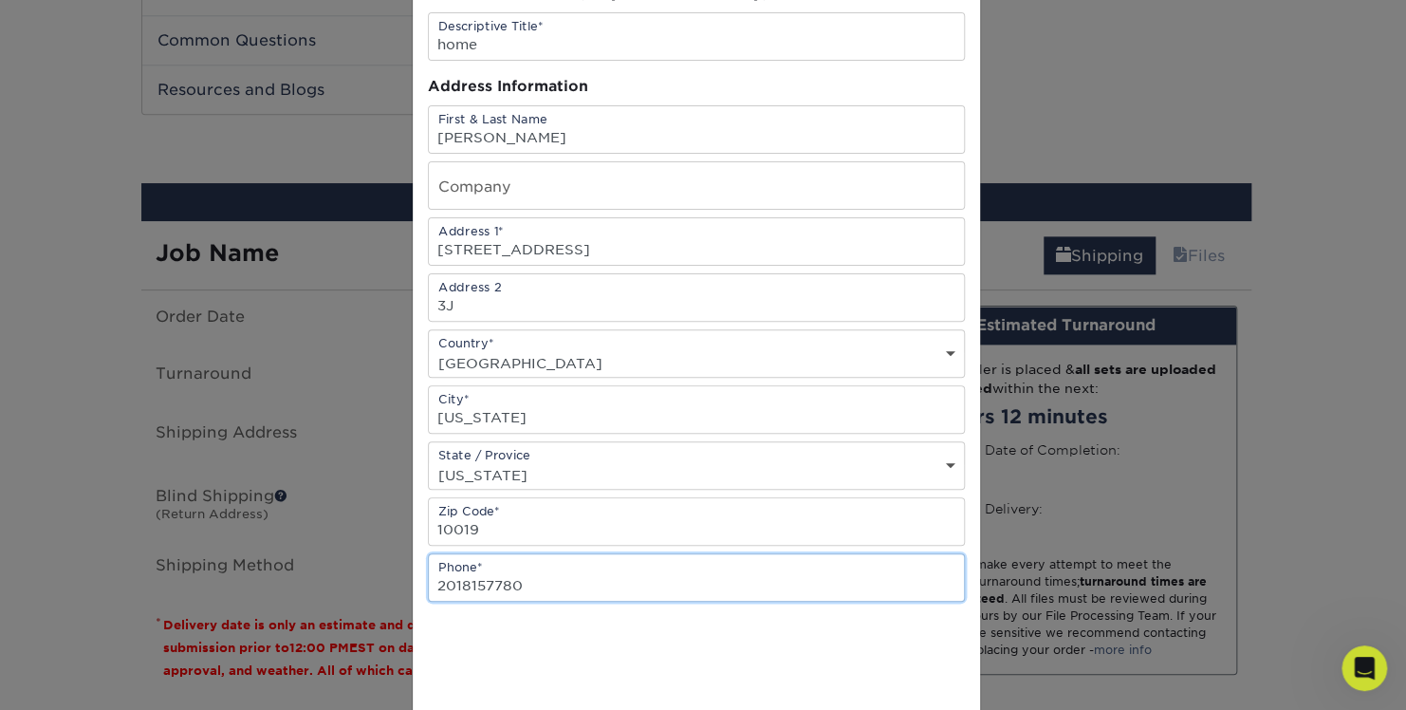
scroll to position [285, 0]
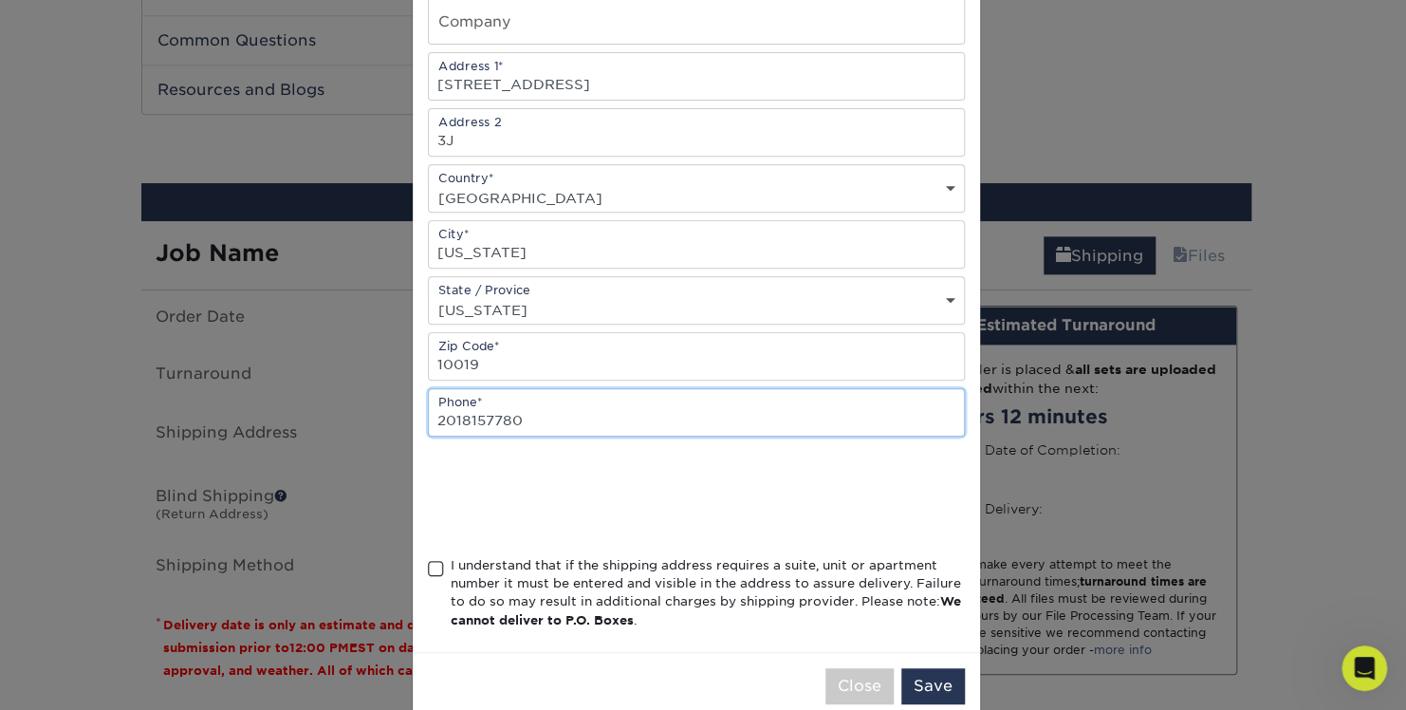
type input "2018157780"
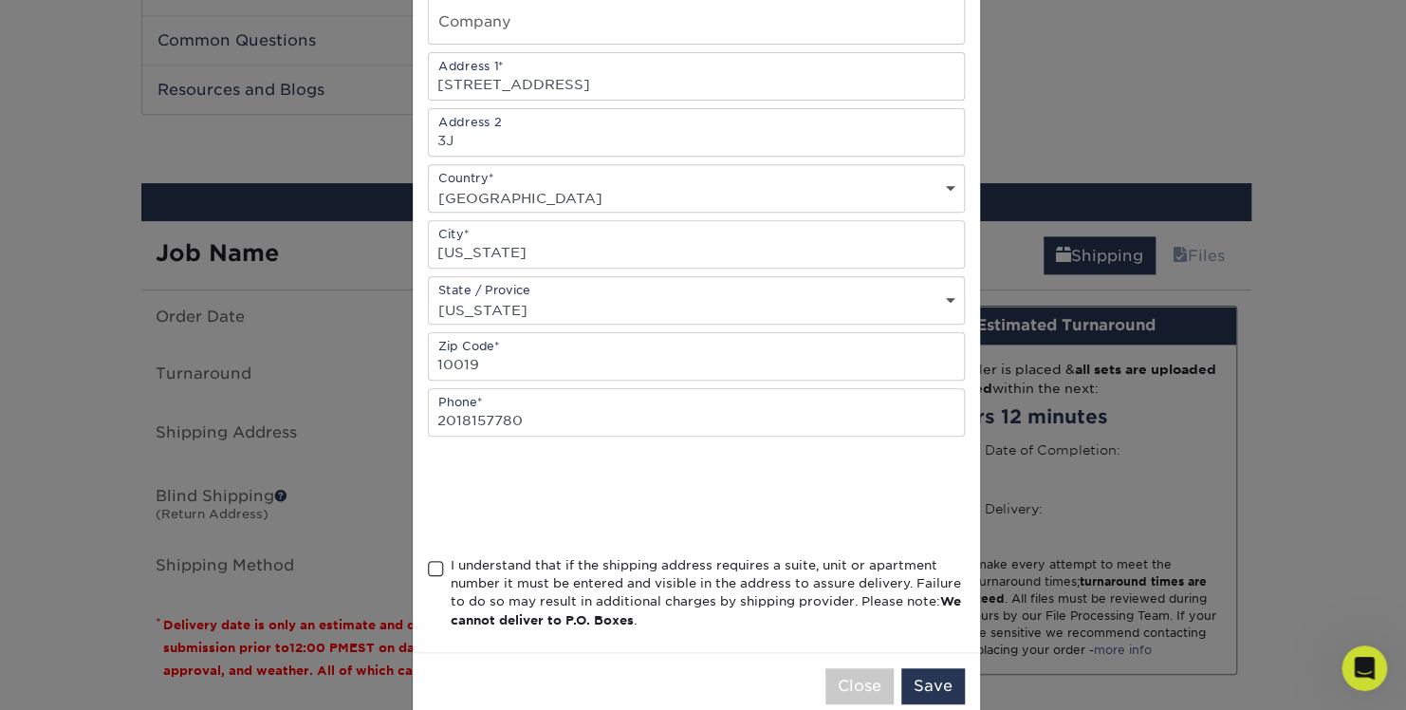
click at [791, 569] on div "I understand that if the shipping address requires a suite, unit or apartment n…" at bounding box center [708, 593] width 514 height 74
click at [0, 0] on input "I understand that if the shipping address requires a suite, unit or apartment n…" at bounding box center [0, 0] width 0 height 0
click at [938, 679] on button "Save" at bounding box center [934, 686] width 64 height 36
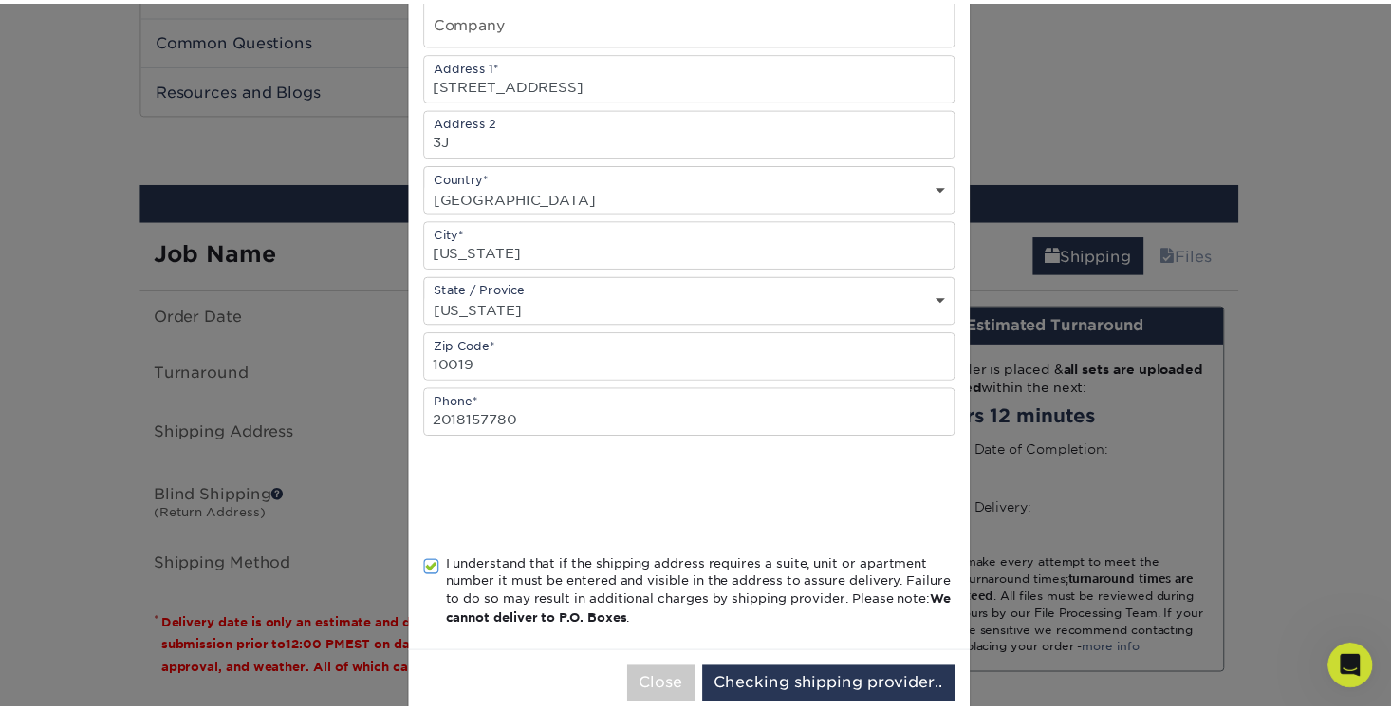
scroll to position [0, 0]
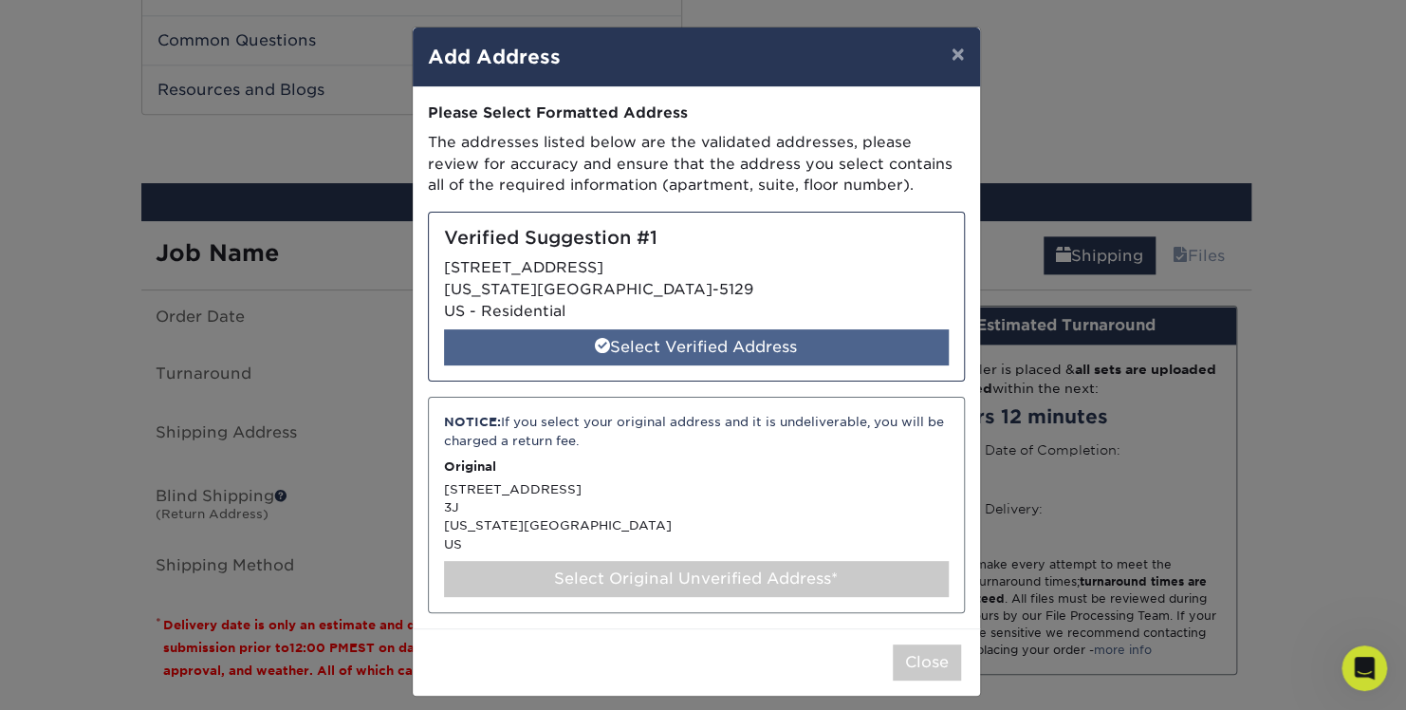
click at [635, 347] on div "Select Verified Address" at bounding box center [696, 347] width 505 height 36
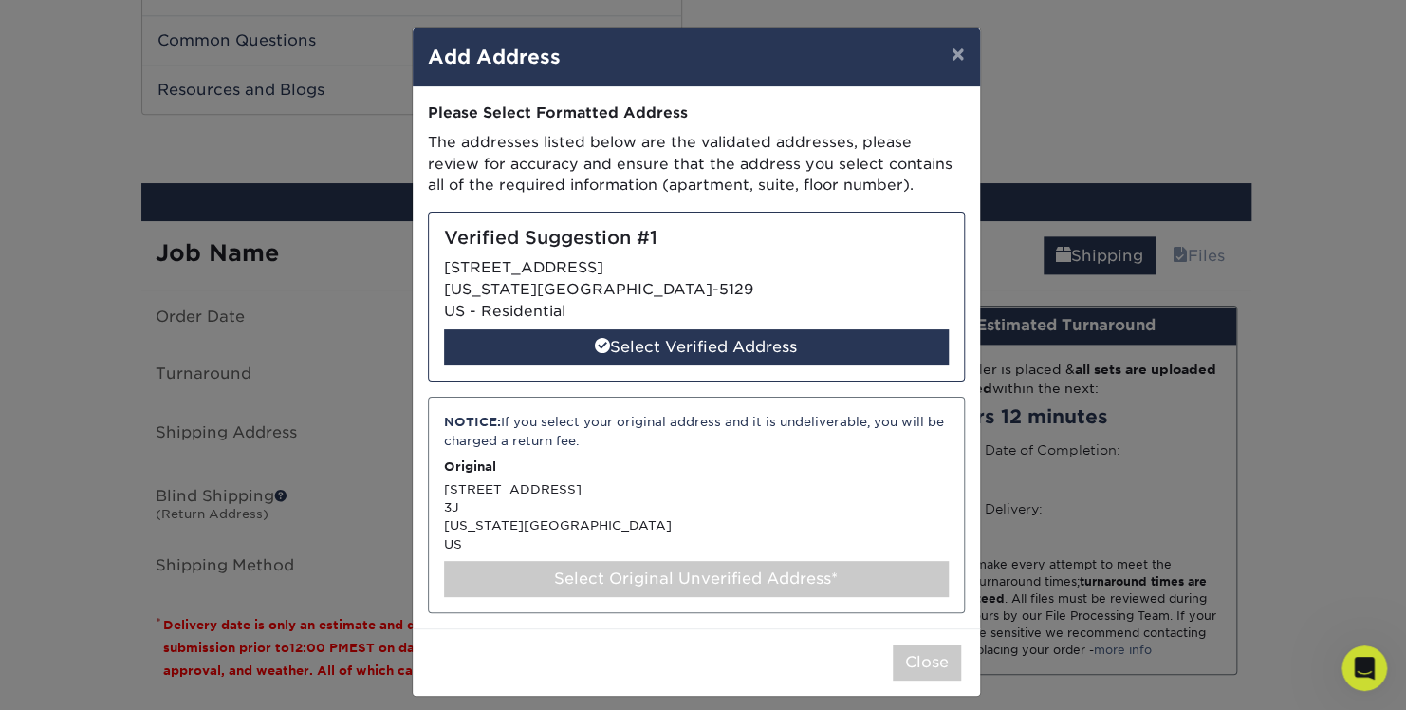
select select "285746"
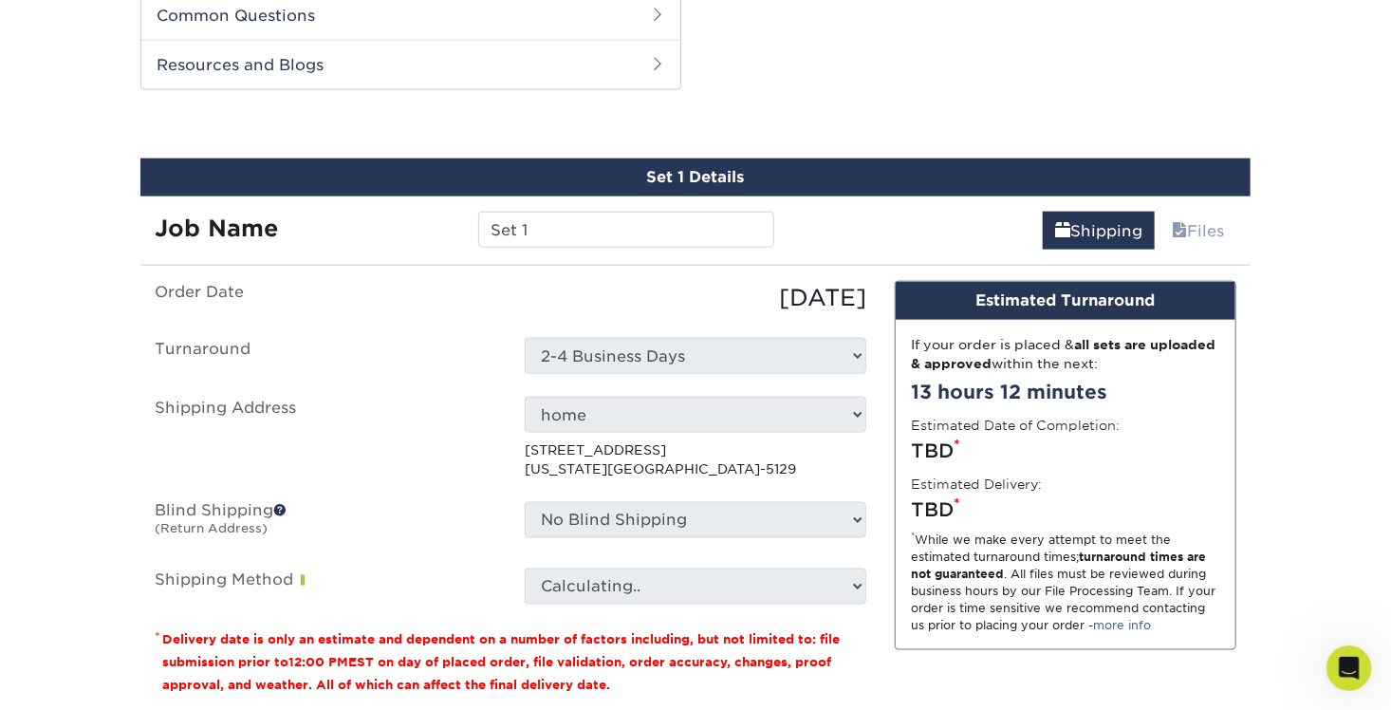
scroll to position [1116, 0]
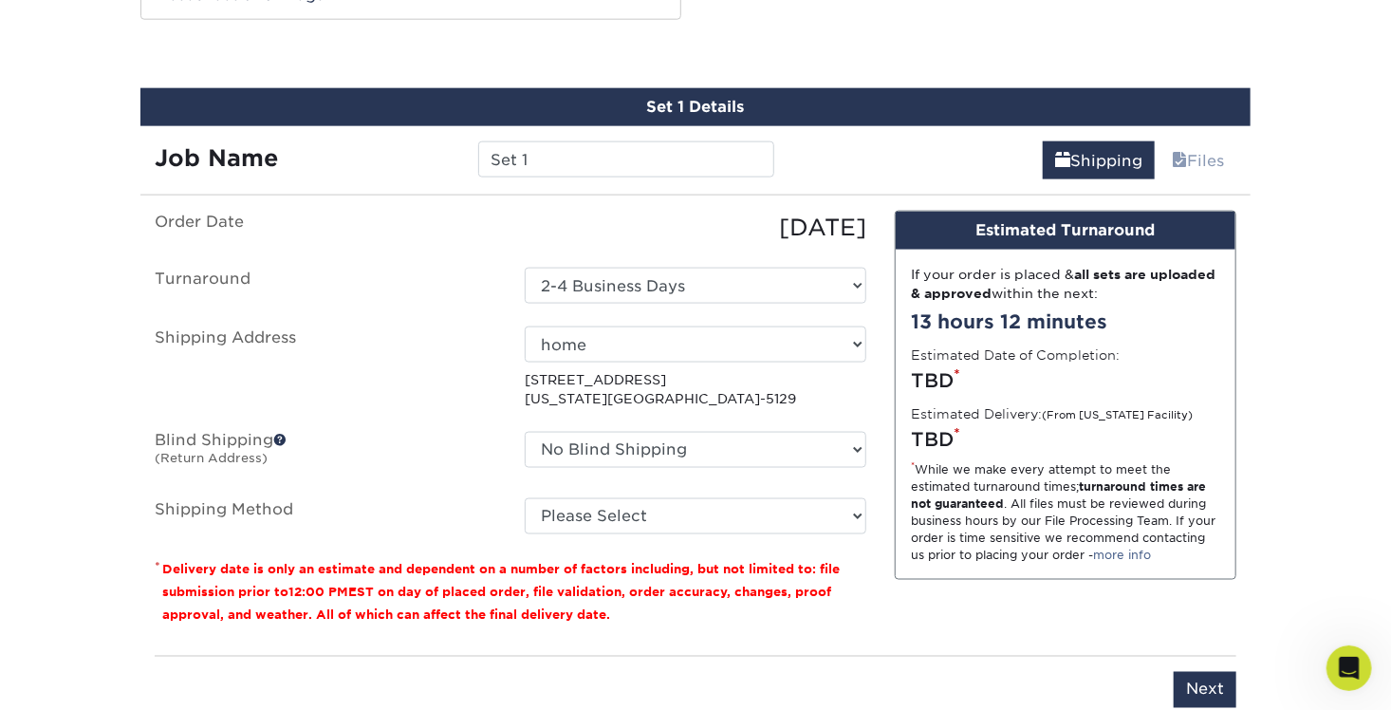
click at [628, 448] on div "No Blind Shipping + Add New Address" at bounding box center [696, 454] width 370 height 44
click at [633, 432] on select "No Blind Shipping + Add New Address" at bounding box center [696, 450] width 342 height 36
click at [635, 498] on select "Please Select Ground Shipping (+$36.32) 3 Day Shipping Service (+$41.24) 2 Day …" at bounding box center [696, 516] width 342 height 36
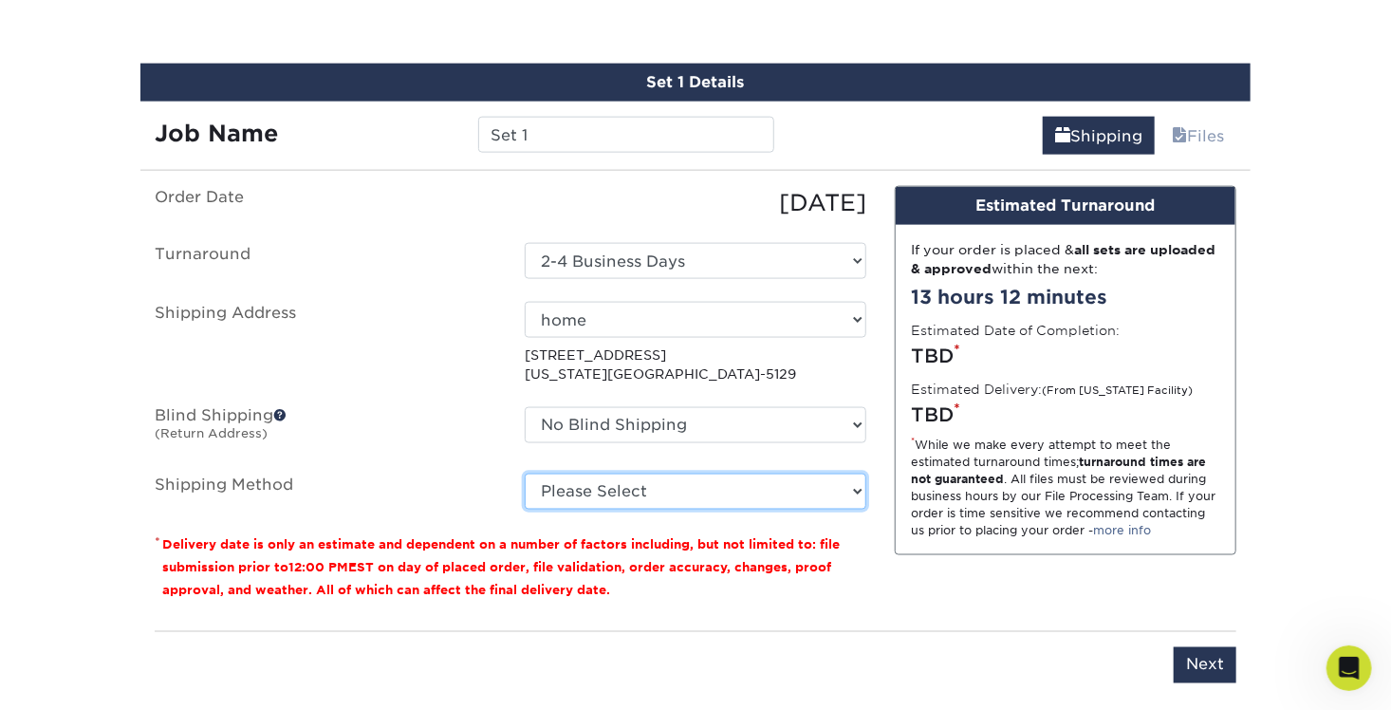
scroll to position [1211, 0]
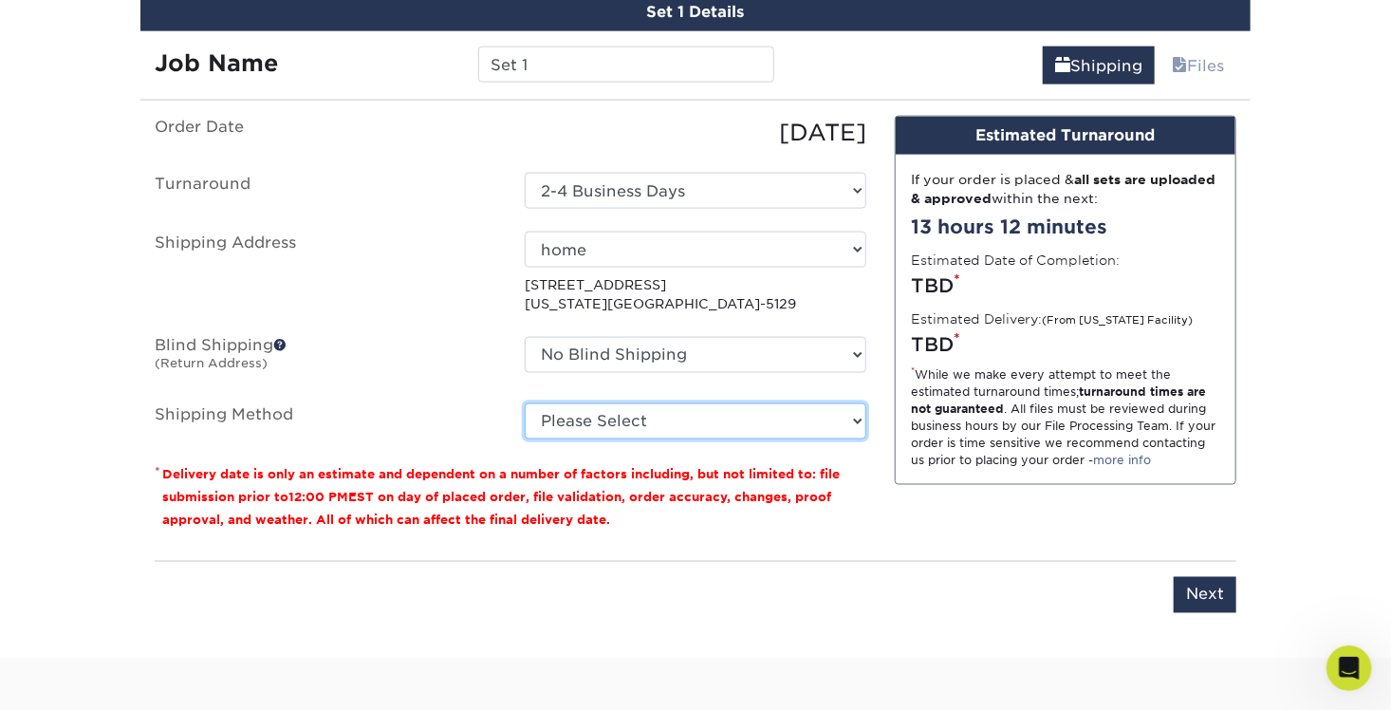
click at [624, 413] on select "Please Select Ground Shipping (+$36.32) 3 Day Shipping Service (+$41.24) 2 Day …" at bounding box center [696, 421] width 342 height 36
click at [627, 408] on select "Please Select Ground Shipping (+$36.32) 3 Day Shipping Service (+$41.24) 2 Day …" at bounding box center [696, 421] width 342 height 36
click at [525, 403] on select "Please Select Ground Shipping (+$36.32) 3 Day Shipping Service (+$41.24) 2 Day …" at bounding box center [696, 421] width 342 height 36
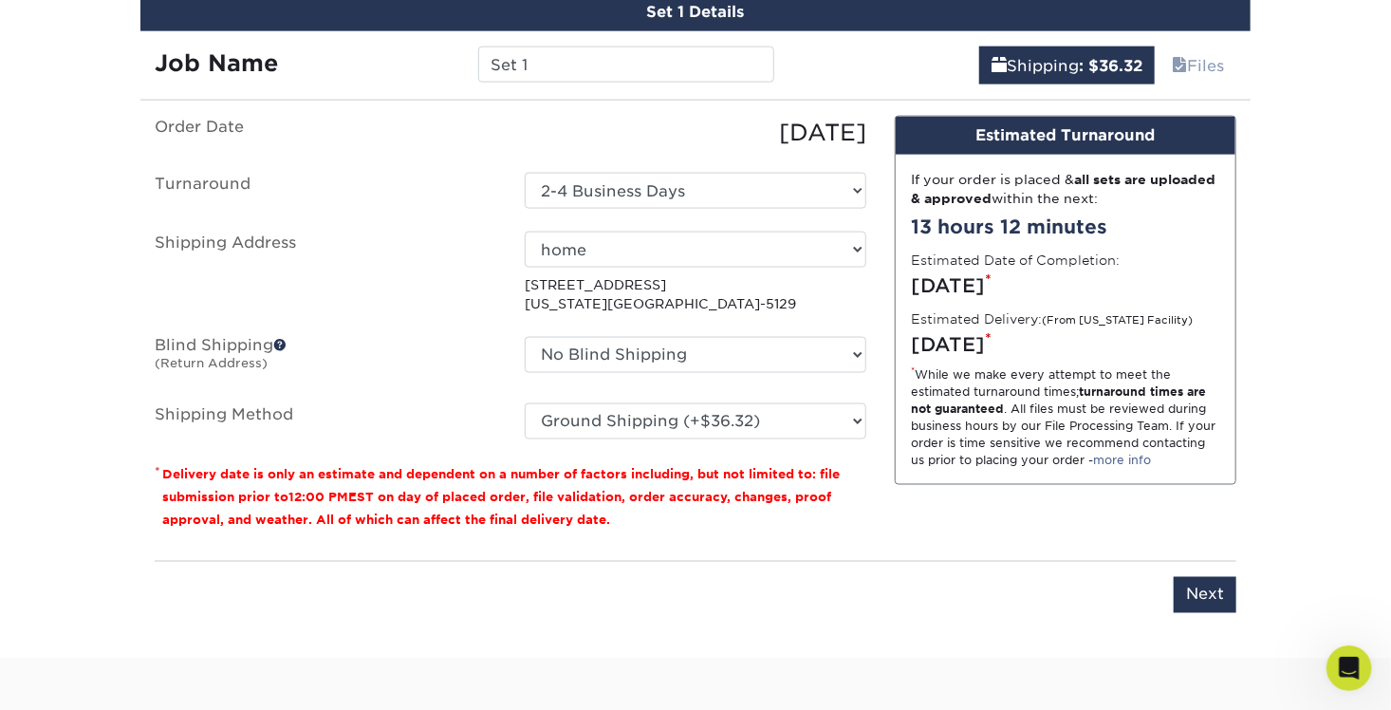
drag, startPoint x: 925, startPoint y: 237, endPoint x: 1057, endPoint y: 242, distance: 132.0
click at [1057, 251] on label "Estimated Date of Completion:" at bounding box center [1015, 260] width 209 height 19
drag, startPoint x: 1057, startPoint y: 242, endPoint x: 951, endPoint y: 287, distance: 115.3
click at [971, 285] on div "If your order is placed & all sets are uploaded & approved within the next: 13 …" at bounding box center [1066, 319] width 340 height 329
drag, startPoint x: 920, startPoint y: 273, endPoint x: 1037, endPoint y: 266, distance: 117.9
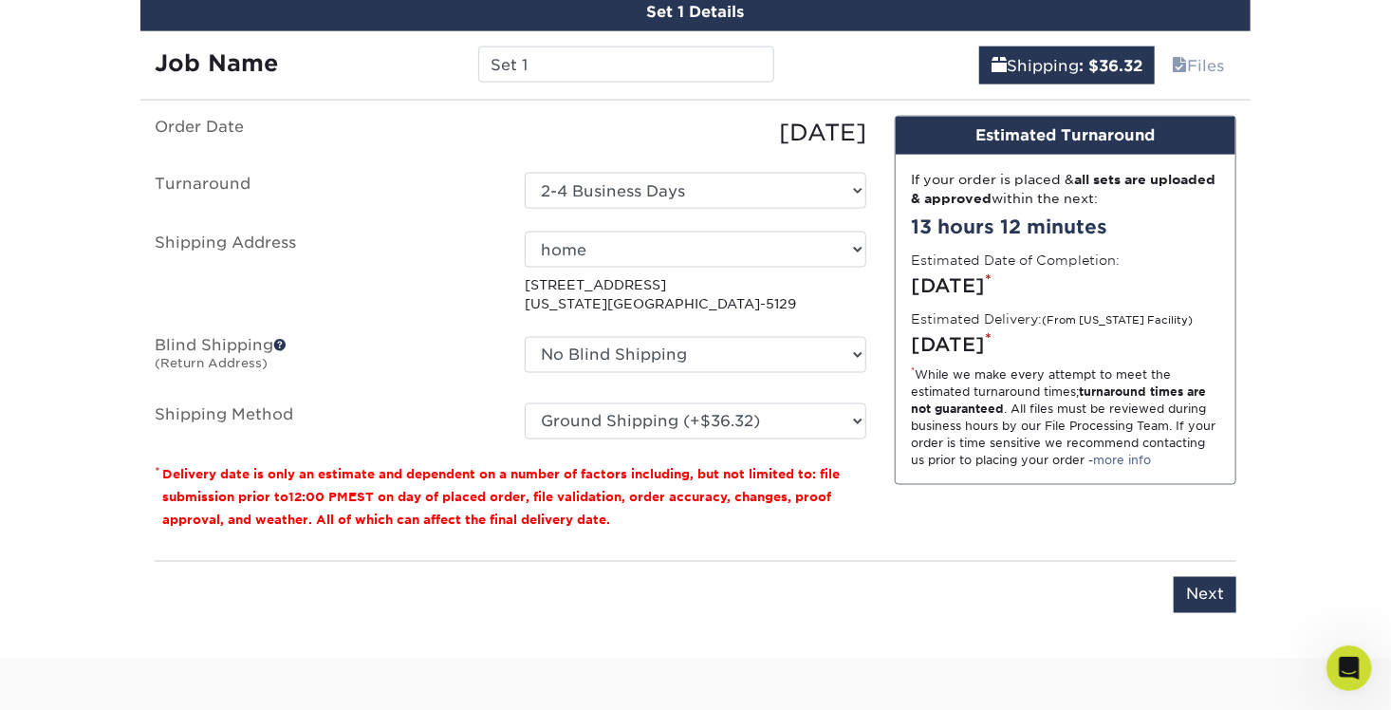
click at [1037, 271] on div "[DATE] *" at bounding box center [1065, 285] width 309 height 28
drag, startPoint x: 1037, startPoint y: 266, endPoint x: 1040, endPoint y: 322, distance: 56.1
click at [1039, 330] on div "[DATE] *" at bounding box center [1065, 344] width 309 height 28
drag, startPoint x: 1040, startPoint y: 322, endPoint x: 1102, endPoint y: 330, distance: 62.3
click at [1102, 330] on div "[DATE] *" at bounding box center [1065, 344] width 309 height 28
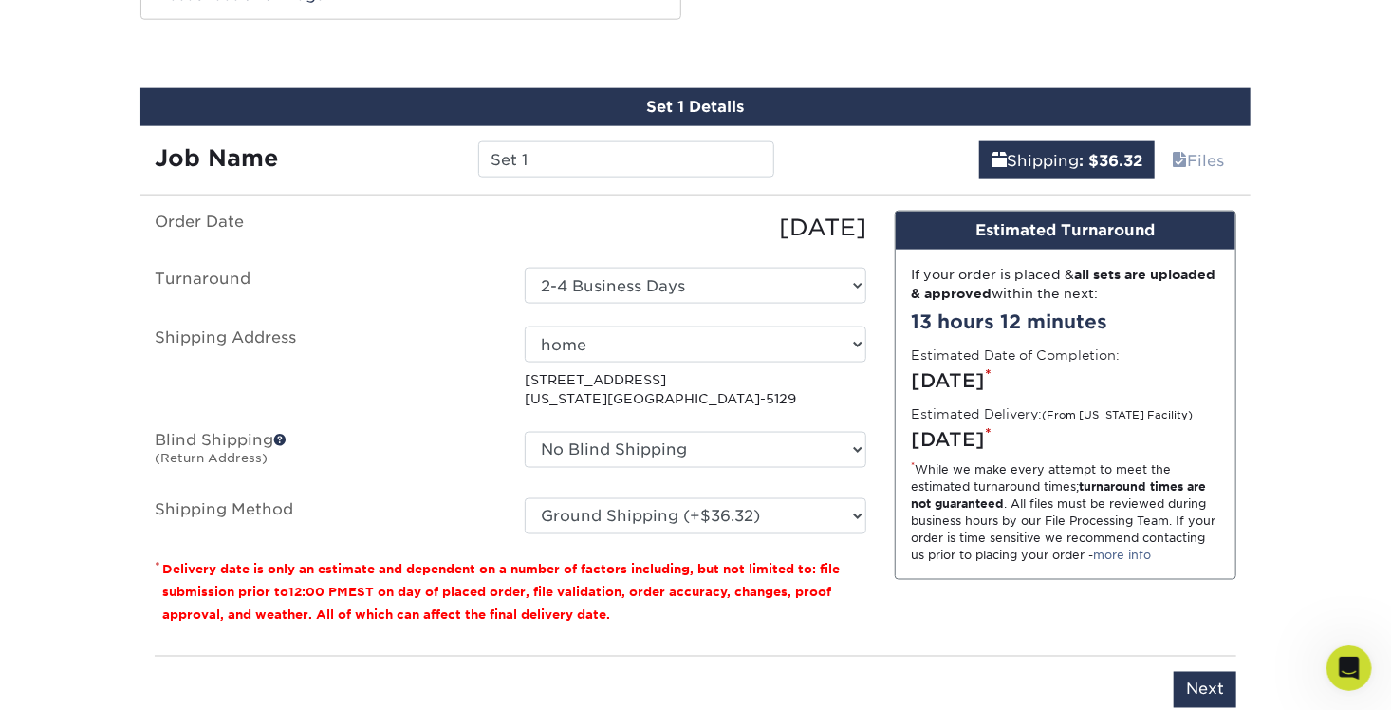
scroll to position [1021, 0]
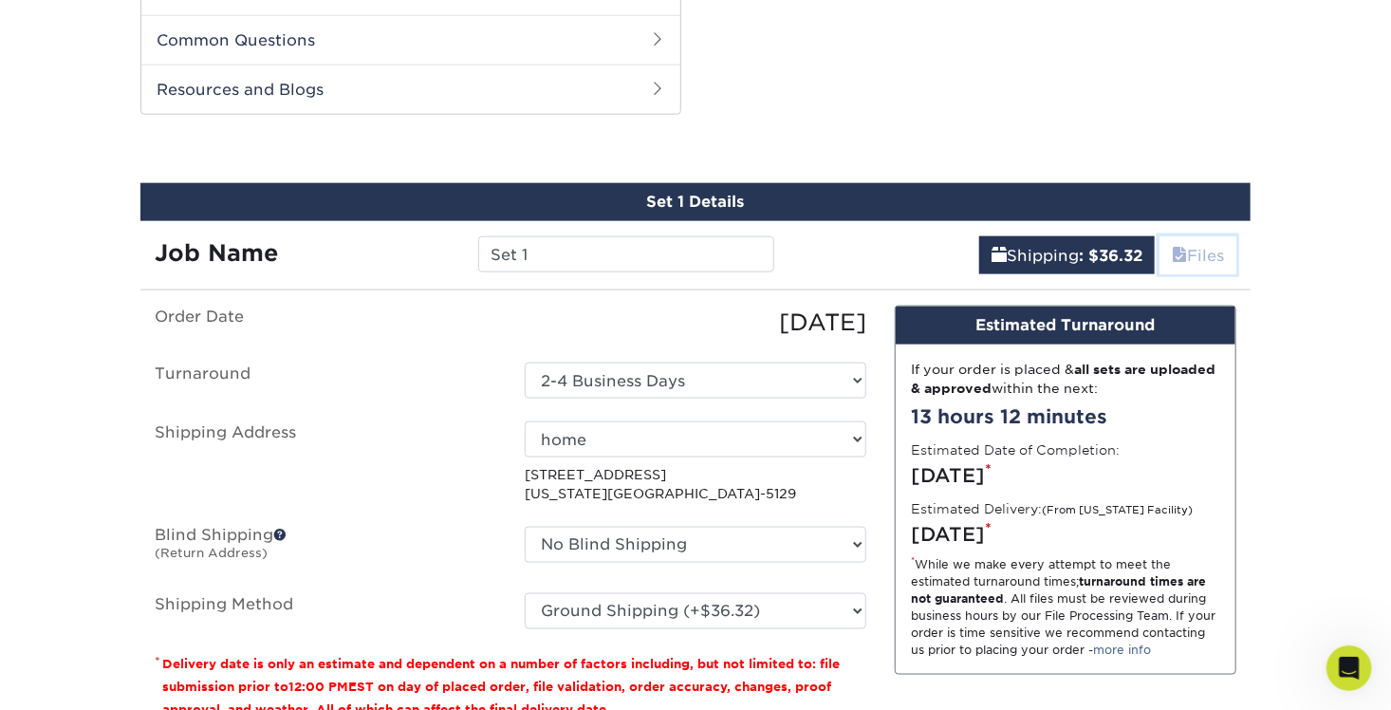
click at [1200, 236] on link "Files" at bounding box center [1198, 255] width 77 height 38
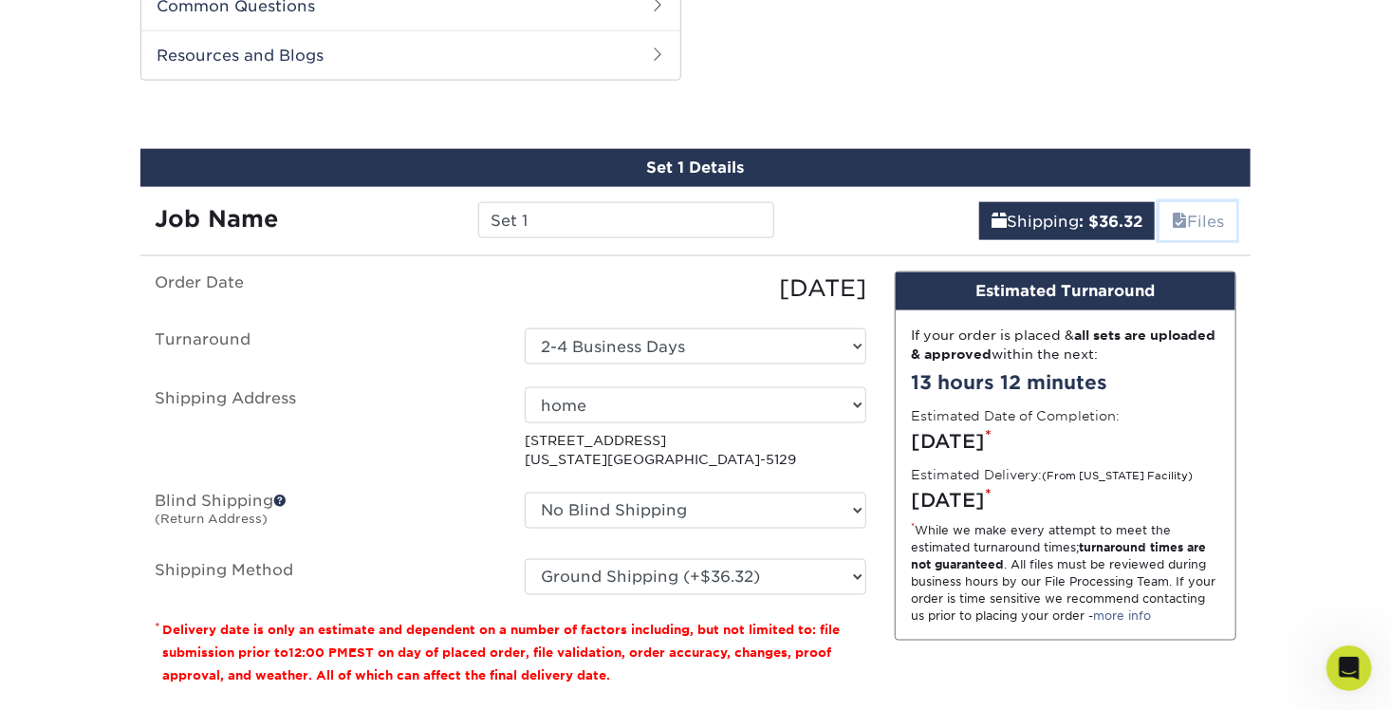
scroll to position [1306, 0]
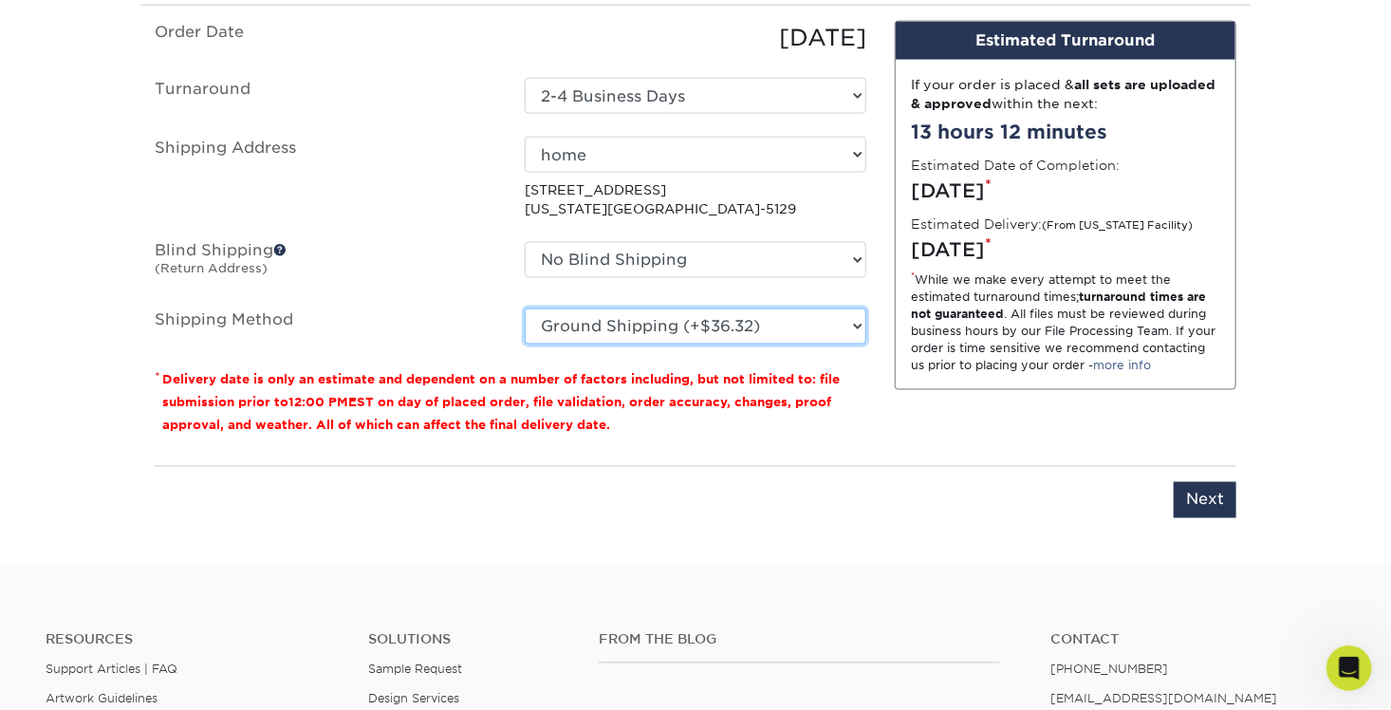
click at [733, 308] on select "Please Select Ground Shipping (+$36.32) 3 Day Shipping Service (+$41.24) 2 Day …" at bounding box center [696, 326] width 342 height 36
click at [525, 308] on select "Please Select Ground Shipping (+$36.32) 3 Day Shipping Service (+$41.24) 2 Day …" at bounding box center [696, 326] width 342 height 36
drag, startPoint x: 918, startPoint y: 225, endPoint x: 1099, endPoint y: 232, distance: 181.4
click at [1099, 235] on div "[DATE] *" at bounding box center [1065, 249] width 309 height 28
drag, startPoint x: 1099, startPoint y: 232, endPoint x: 1022, endPoint y: 371, distance: 159.3
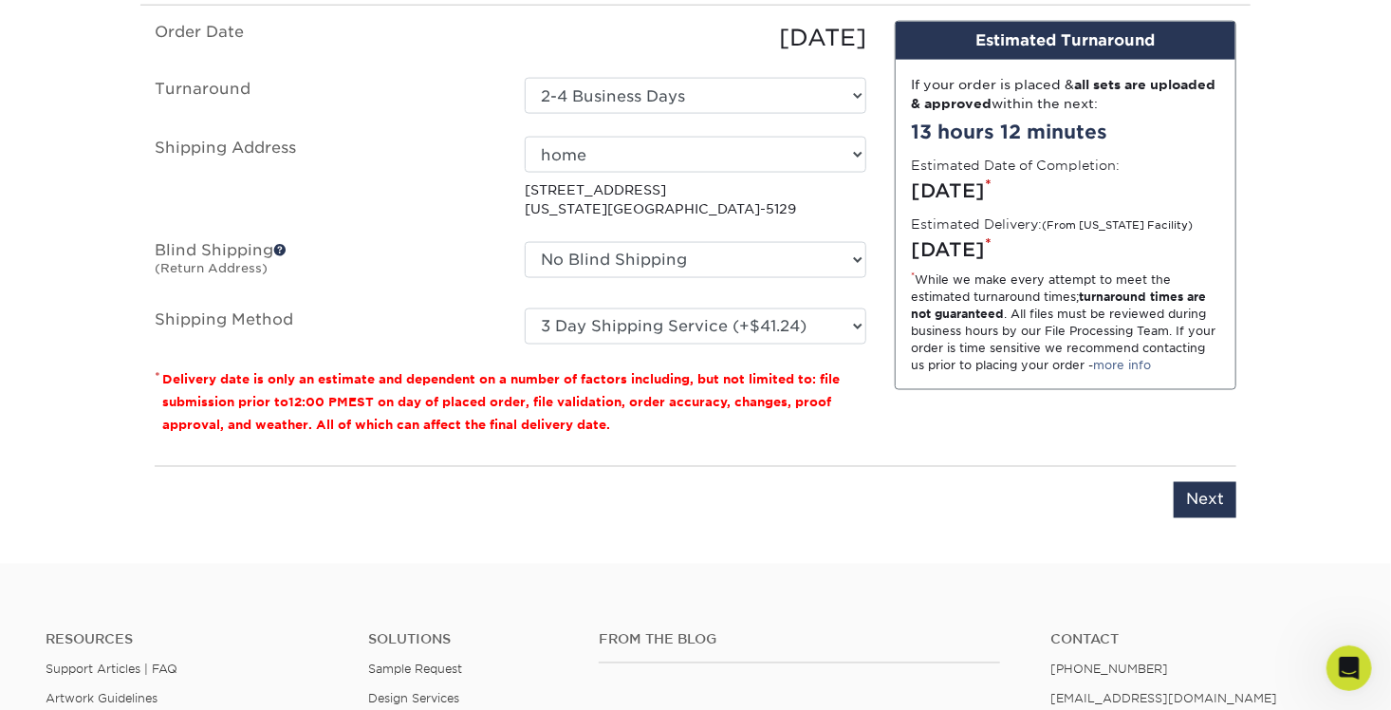
click at [1022, 371] on div "Design Estimated Turnaround If your order is placed & all sets are uploaded & a…" at bounding box center [1066, 236] width 370 height 430
click at [787, 319] on select "Please Select Ground Shipping (+$36.32) 3 Day Shipping Service (+$41.24) 2 Day …" at bounding box center [696, 326] width 342 height 36
click at [525, 308] on select "Please Select Ground Shipping (+$36.32) 3 Day Shipping Service (+$41.24) 2 Day …" at bounding box center [696, 326] width 342 height 36
click at [767, 308] on select "Please Select Ground Shipping (+$36.32) 3 Day Shipping Service (+$41.24) 2 Day …" at bounding box center [696, 326] width 342 height 36
click at [525, 308] on select "Please Select Ground Shipping (+$36.32) 3 Day Shipping Service (+$41.24) 2 Day …" at bounding box center [696, 326] width 342 height 36
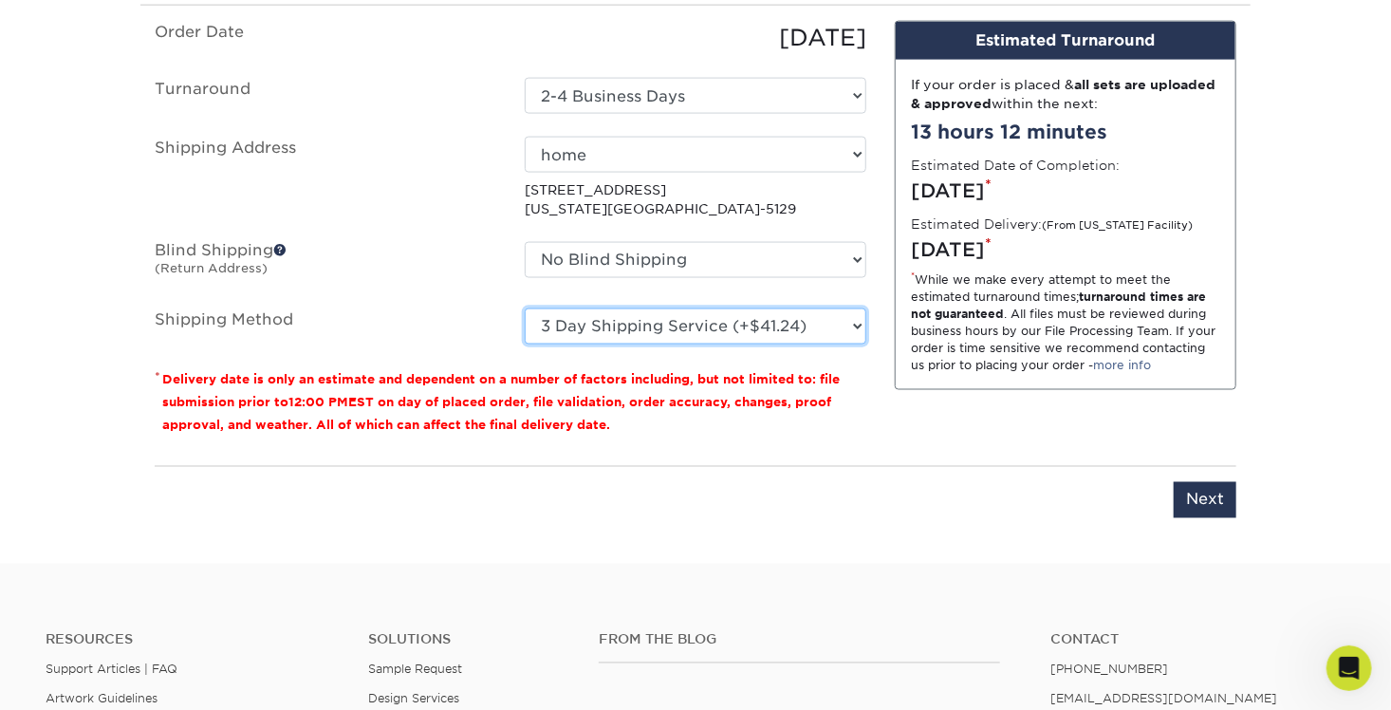
click at [765, 321] on select "Please Select Ground Shipping (+$36.32) 3 Day Shipping Service (+$41.24) 2 Day …" at bounding box center [696, 326] width 342 height 36
click at [525, 308] on select "Please Select Ground Shipping (+$36.32) 3 Day Shipping Service (+$41.24) 2 Day …" at bounding box center [696, 326] width 342 height 36
click at [593, 316] on select "Please Select Ground Shipping (+$36.32) 3 Day Shipping Service (+$41.24) 2 Day …" at bounding box center [696, 326] width 342 height 36
click at [525, 308] on select "Please Select Ground Shipping (+$36.32) 3 Day Shipping Service (+$41.24) 2 Day …" at bounding box center [696, 326] width 342 height 36
drag, startPoint x: 917, startPoint y: 228, endPoint x: 1075, endPoint y: 233, distance: 158.6
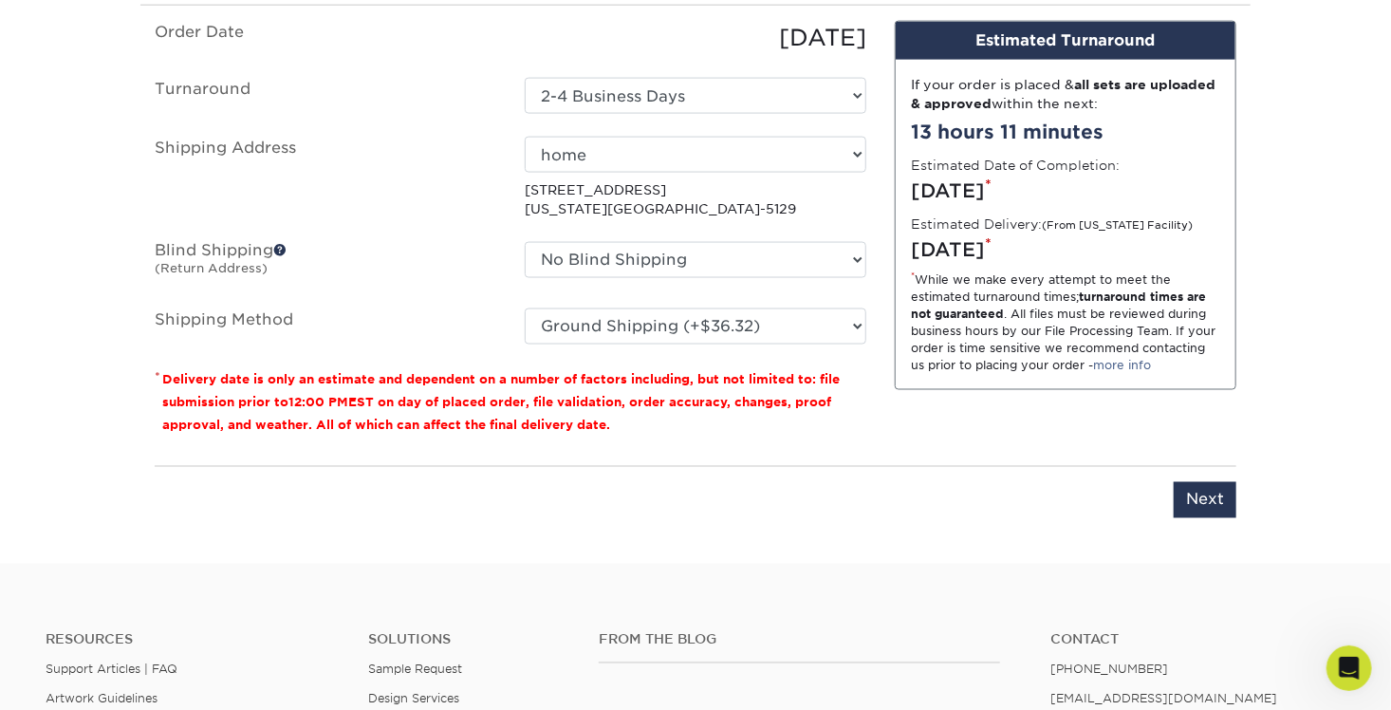
click at [1075, 235] on div "[DATE] *" at bounding box center [1065, 249] width 309 height 28
drag, startPoint x: 957, startPoint y: 444, endPoint x: 940, endPoint y: 449, distance: 16.8
click at [954, 466] on div "Please enter job name and select desired turnaround time, shipping address and …" at bounding box center [696, 492] width 1082 height 52
click at [663, 320] on fieldset "Order Date [DATE] [GEOGRAPHIC_DATA] Select One 2-4 Business Days 2 Day Next Bus…" at bounding box center [511, 194] width 712 height 346
click at [661, 308] on select "Please Select Ground Shipping (+$36.32) 3 Day Shipping Service (+$41.24) 2 Day …" at bounding box center [696, 326] width 342 height 36
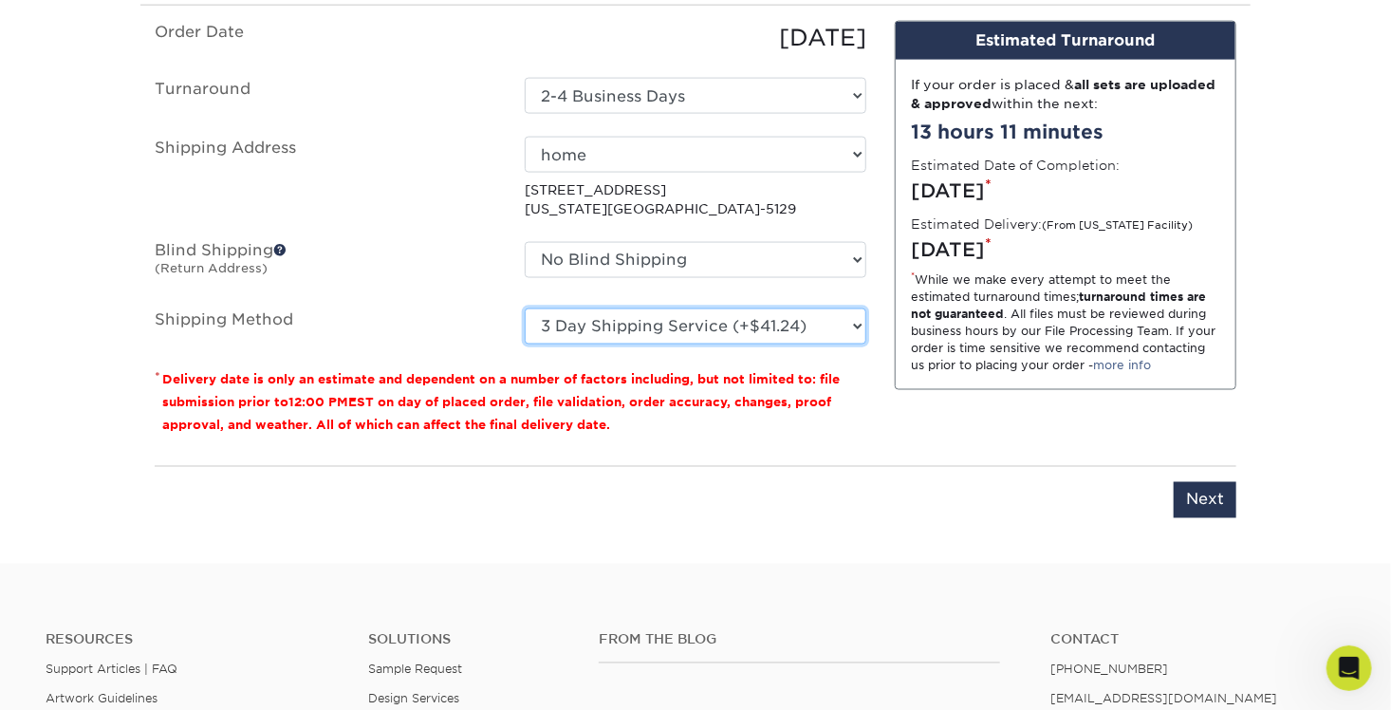
click at [525, 308] on select "Please Select Ground Shipping (+$36.32) 3 Day Shipping Service (+$41.24) 2 Day …" at bounding box center [696, 326] width 342 height 36
drag, startPoint x: 901, startPoint y: 229, endPoint x: 1103, endPoint y: 228, distance: 202.1
click at [1103, 228] on div "If your order is placed & all sets are uploaded & approved within the next: 13 …" at bounding box center [1066, 224] width 340 height 329
click at [946, 432] on div "You've choosen mailing services! If you have a csv address list please upload i…" at bounding box center [696, 281] width 1082 height 520
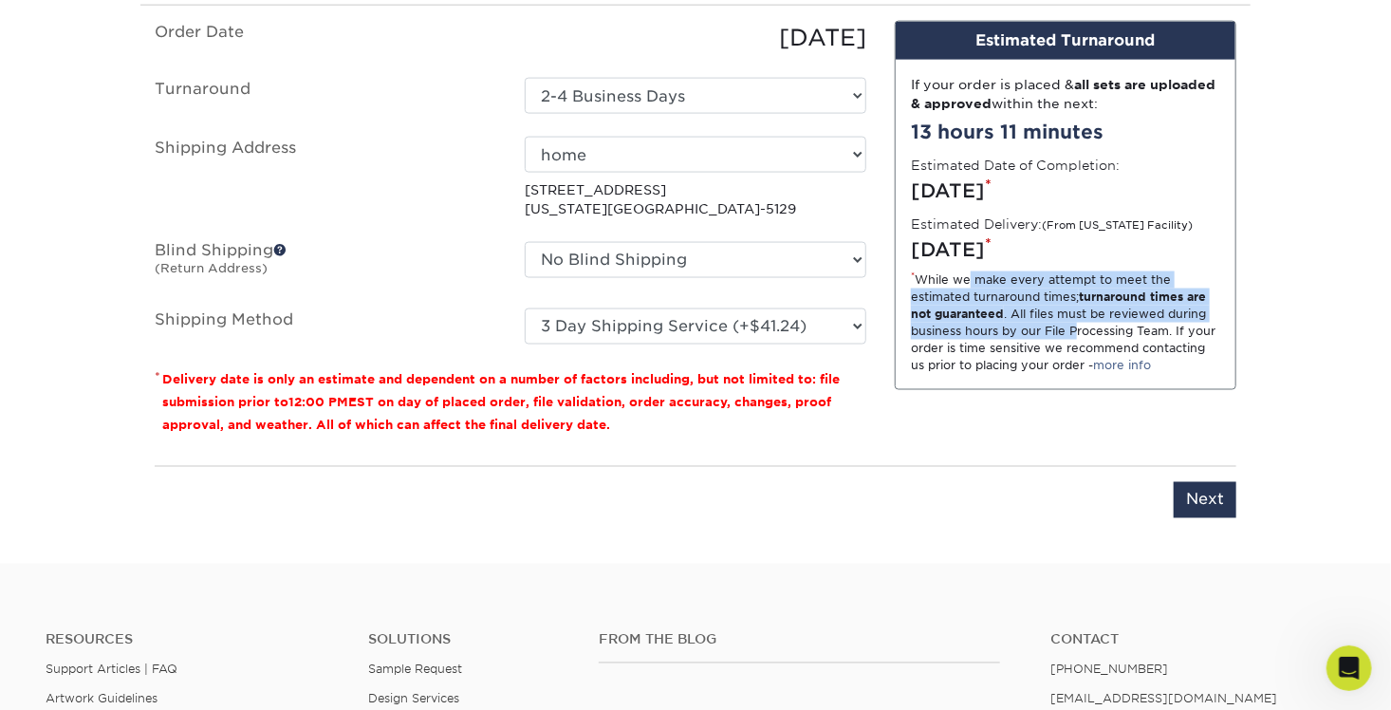
drag, startPoint x: 962, startPoint y: 254, endPoint x: 1078, endPoint y: 300, distance: 124.4
click at [1078, 300] on div "* While we make every attempt to meet the estimated turnaround times; turnaroun…" at bounding box center [1065, 322] width 309 height 102
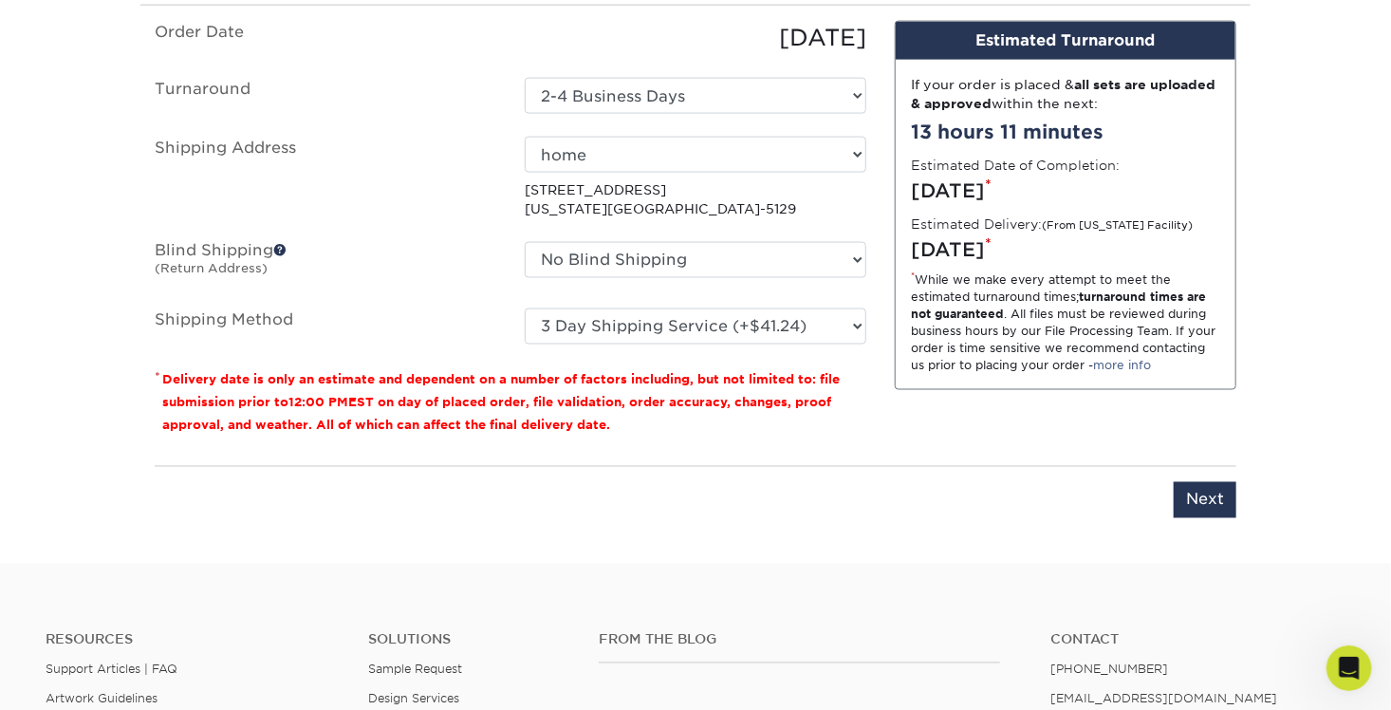
drag, startPoint x: 1078, startPoint y: 300, endPoint x: 1014, endPoint y: 367, distance: 92.6
click at [1014, 367] on div "Design Estimated Turnaround If your order is placed & all sets are uploaded & a…" at bounding box center [1066, 236] width 370 height 430
click at [724, 308] on select "Please Select Ground Shipping (+$36.32) 3 Day Shipping Service (+$41.24) 2 Day …" at bounding box center [696, 326] width 342 height 36
drag, startPoint x: 1098, startPoint y: 200, endPoint x: 1192, endPoint y: 196, distance: 94.0
click at [1192, 219] on small "(From [US_STATE] Facility)" at bounding box center [1117, 225] width 151 height 12
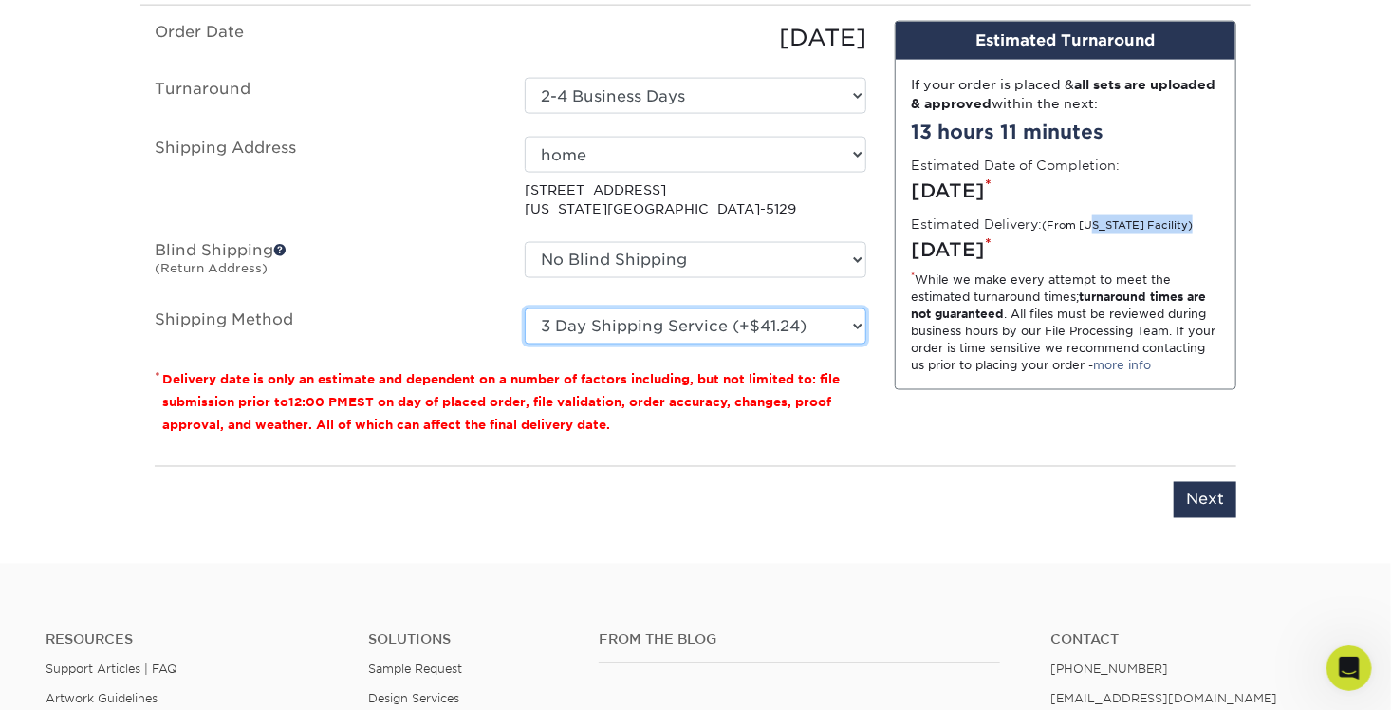
click at [748, 308] on select "Please Select Ground Shipping (+$36.32) 3 Day Shipping Service (+$41.24) 2 Day …" at bounding box center [696, 326] width 342 height 36
click at [525, 308] on select "Please Select Ground Shipping (+$36.32) 3 Day Shipping Service (+$41.24) 2 Day …" at bounding box center [696, 326] width 342 height 36
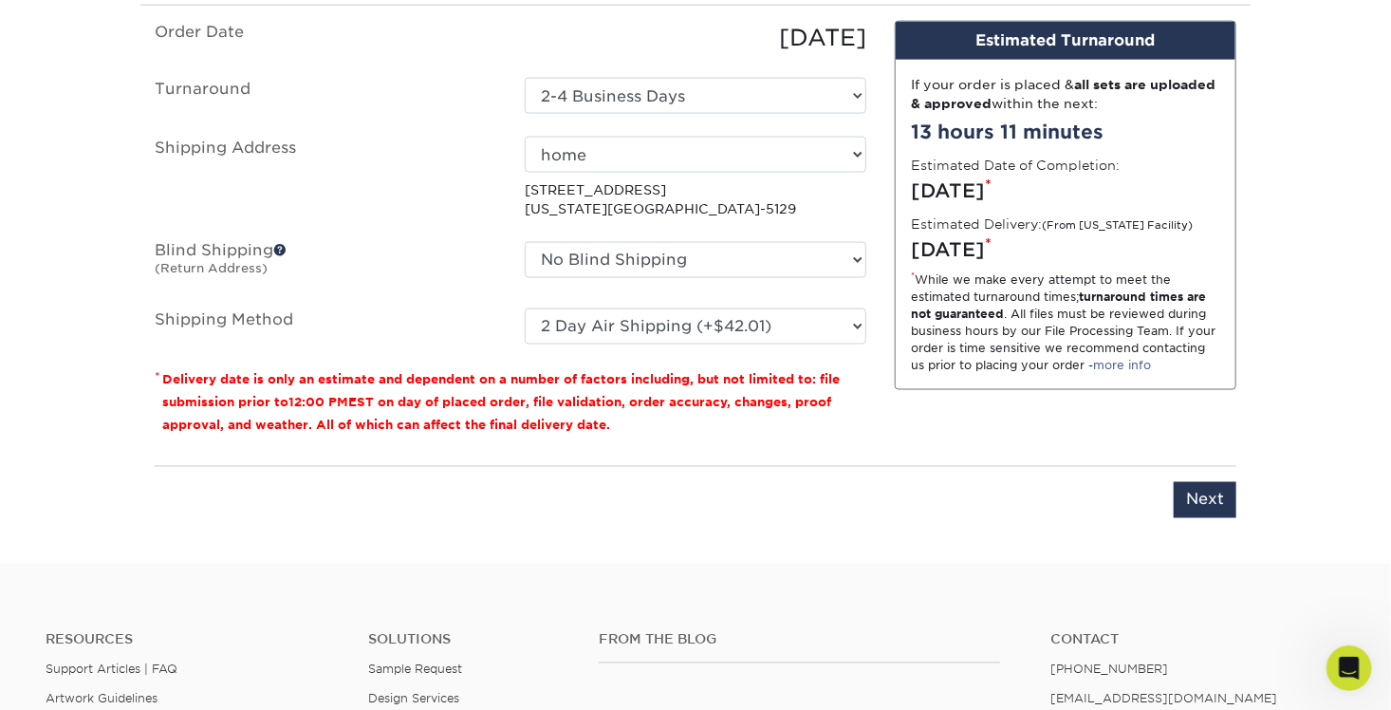
click at [981, 397] on div "Design Estimated Turnaround If your order is placed & all sets are uploaded & a…" at bounding box center [1066, 236] width 370 height 430
click at [891, 466] on div "Please enter job name and select desired turnaround time, shipping address and …" at bounding box center [696, 492] width 1082 height 52
click at [700, 308] on select "Please Select Ground Shipping (+$36.32) 3 Day Shipping Service (+$41.24) 2 Day …" at bounding box center [696, 326] width 342 height 36
click at [525, 308] on select "Please Select Ground Shipping (+$36.32) 3 Day Shipping Service (+$41.24) 2 Day …" at bounding box center [696, 326] width 342 height 36
drag, startPoint x: 904, startPoint y: 224, endPoint x: 1059, endPoint y: 222, distance: 154.7
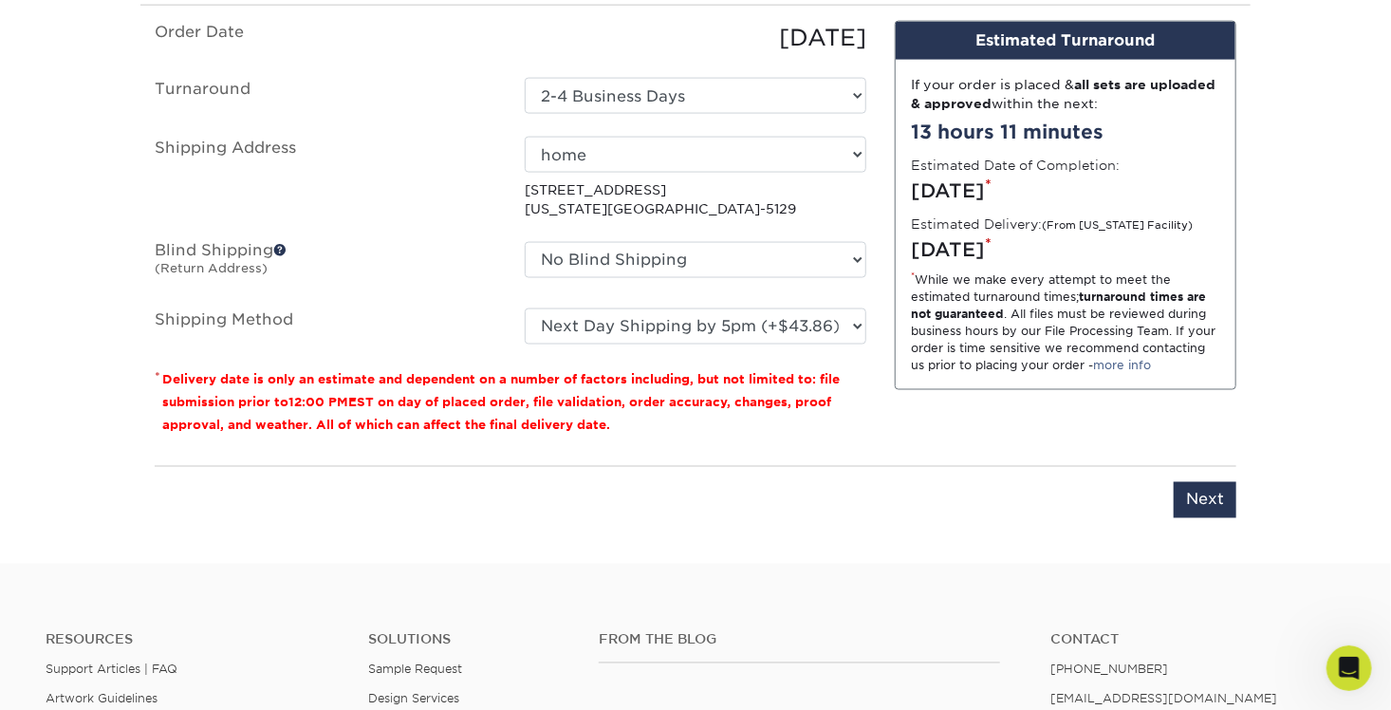
click at [1059, 222] on div "If your order is placed & all sets are uploaded & approved within the next: 13 …" at bounding box center [1066, 224] width 340 height 329
click at [828, 409] on p "* Delivery date is only an estimate and dependent on a number of factors includ…" at bounding box center [511, 401] width 712 height 68
click at [706, 309] on select "Please Select Ground Shipping (+$36.32) 3 Day Shipping Service (+$41.24) 2 Day …" at bounding box center [696, 326] width 342 height 36
click at [525, 308] on select "Please Select Ground Shipping (+$36.32) 3 Day Shipping Service (+$41.24) 2 Day …" at bounding box center [696, 326] width 342 height 36
click at [716, 327] on fieldset "Order Date [DATE] [GEOGRAPHIC_DATA] Select One 2-4 Business Days 2 Day Next Bus…" at bounding box center [511, 194] width 712 height 346
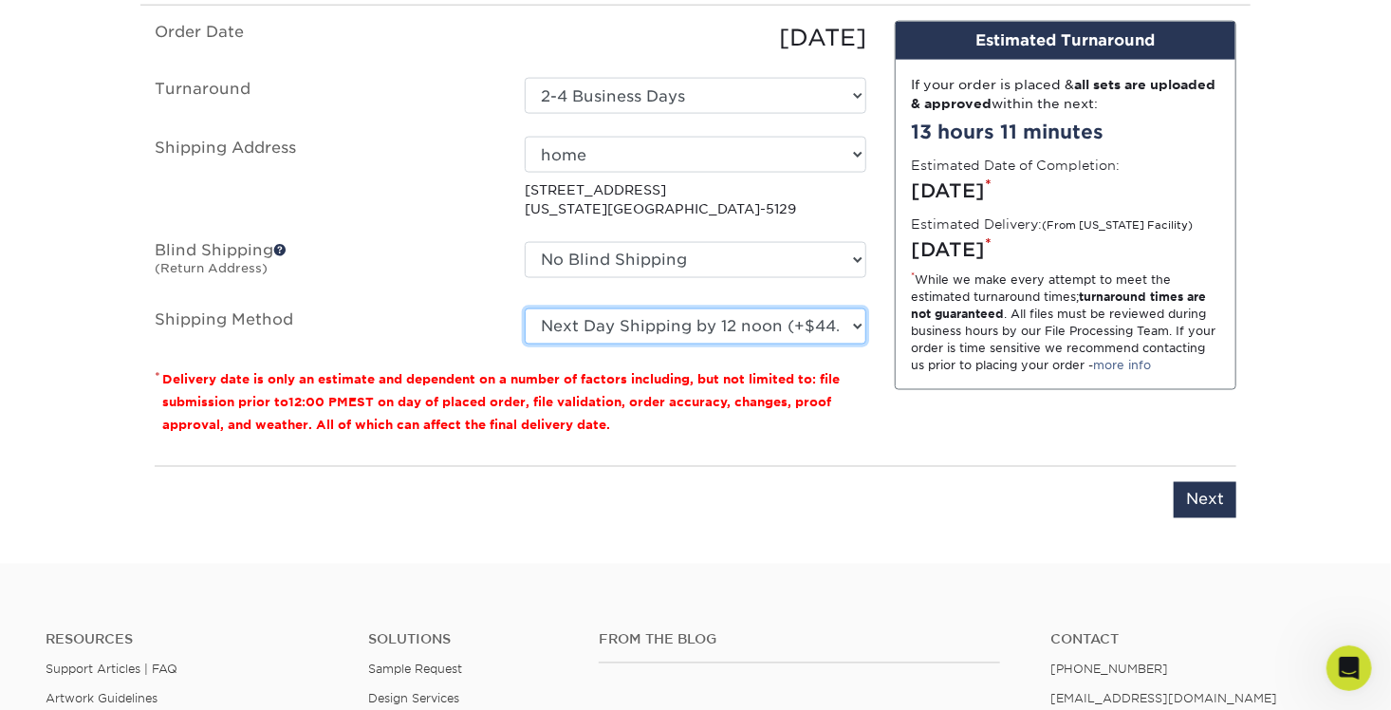
click at [715, 308] on select "Please Select Ground Shipping (+$36.32) 3 Day Shipping Service (+$41.24) 2 Day …" at bounding box center [696, 326] width 342 height 36
click at [525, 308] on select "Please Select Ground Shipping (+$36.32) 3 Day Shipping Service (+$41.24) 2 Day …" at bounding box center [696, 326] width 342 height 36
click at [899, 406] on div "Design Estimated Turnaround If your order is placed & all sets are uploaded & a…" at bounding box center [1066, 236] width 370 height 430
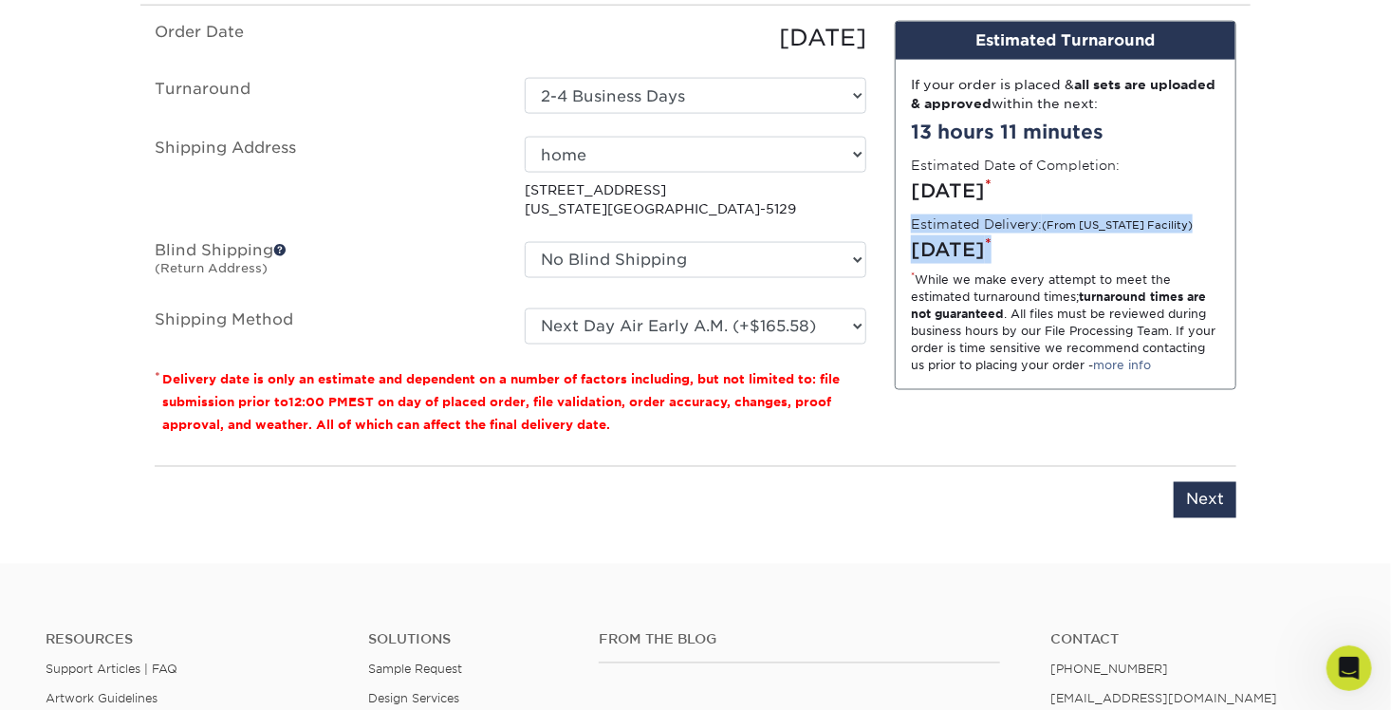
drag, startPoint x: 903, startPoint y: 210, endPoint x: 1114, endPoint y: 219, distance: 210.9
click at [1114, 219] on div "If your order is placed & all sets are uploaded & approved within the next: 13 …" at bounding box center [1066, 224] width 340 height 329
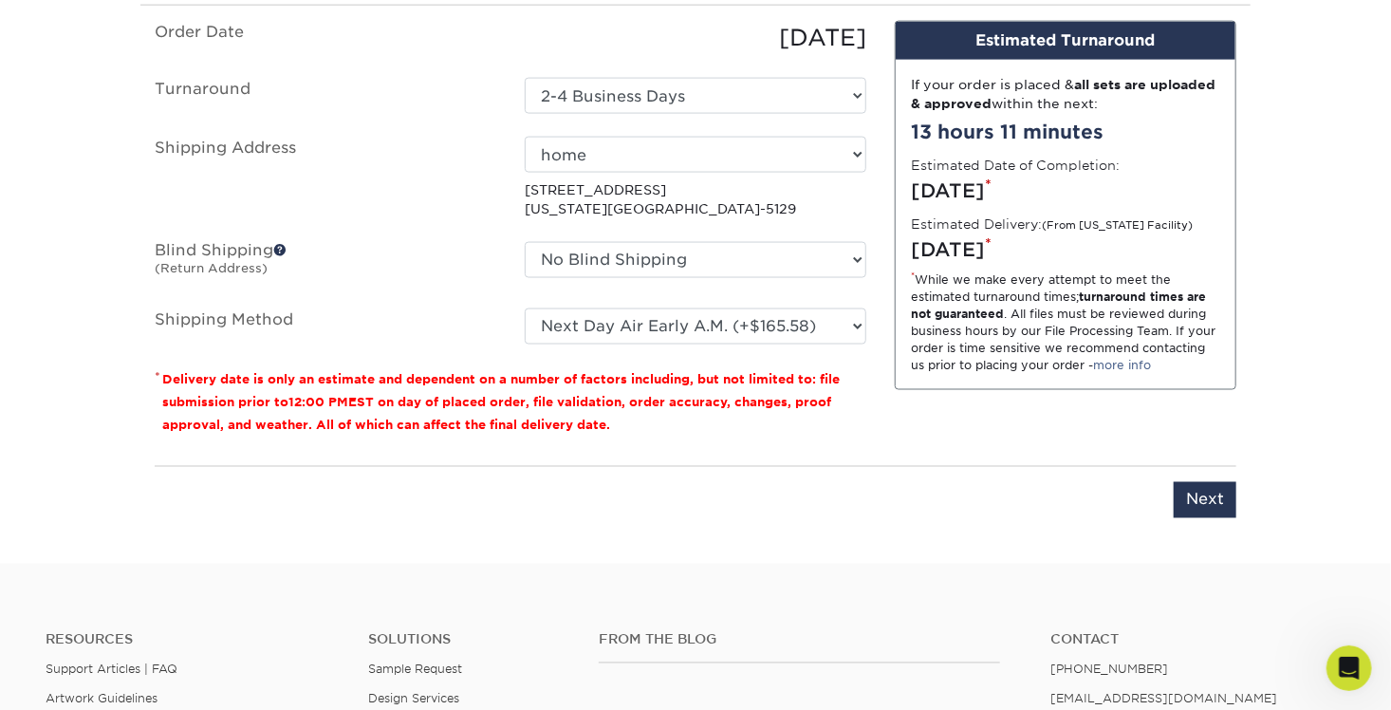
drag, startPoint x: 1114, startPoint y: 219, endPoint x: 1078, endPoint y: 258, distance: 53.0
click at [1078, 271] on div "* While we make every attempt to meet the estimated turnaround times; turnaroun…" at bounding box center [1065, 322] width 309 height 102
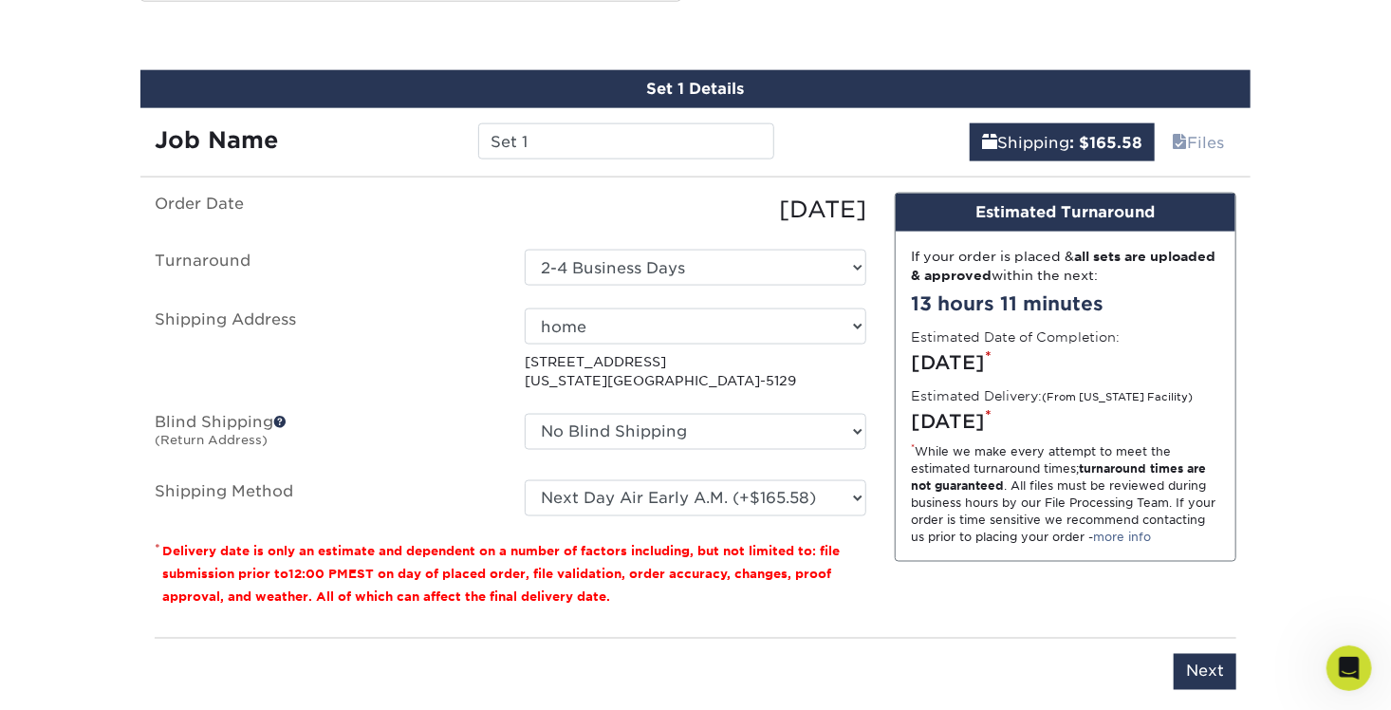
scroll to position [1116, 0]
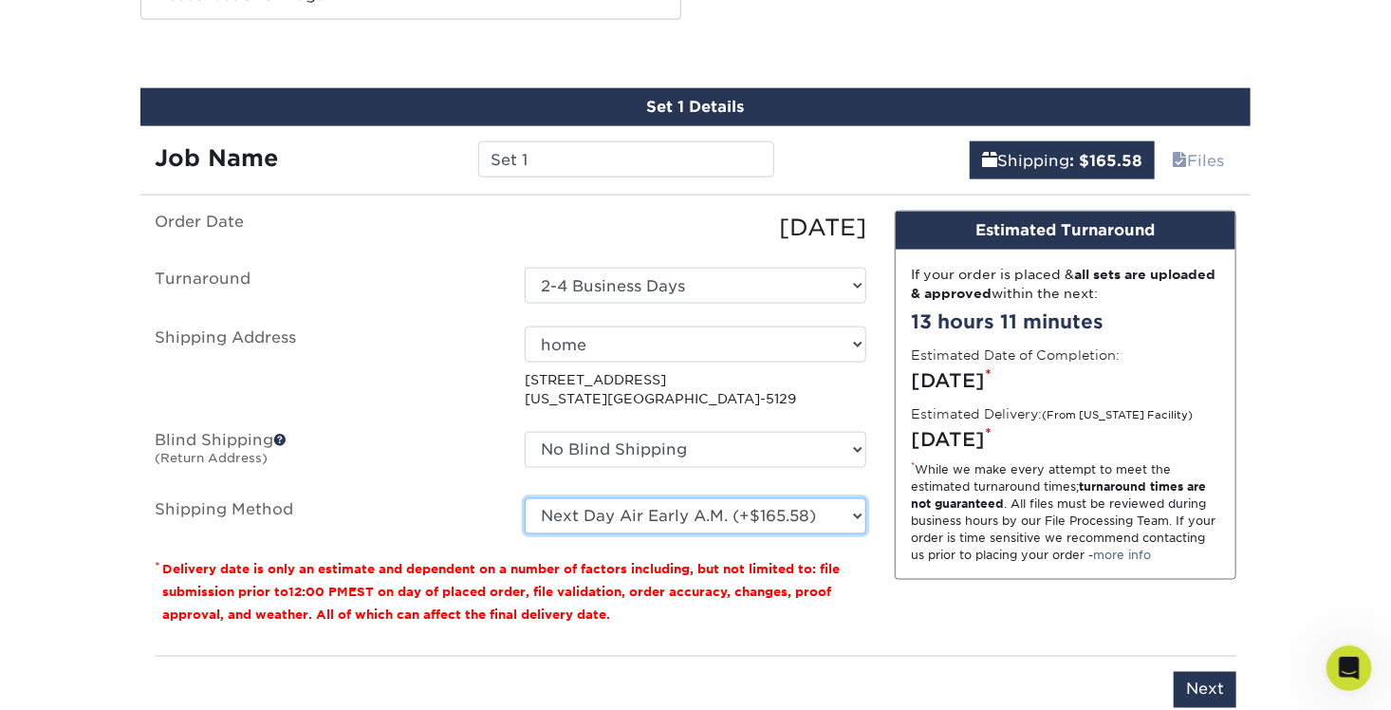
click at [715, 498] on select "Please Select Ground Shipping (+$36.32) 3 Day Shipping Service (+$41.24) 2 Day …" at bounding box center [696, 516] width 342 height 36
select select "03"
click at [525, 498] on select "Please Select Ground Shipping (+$36.32) 3 Day Shipping Service (+$41.24) 2 Day …" at bounding box center [696, 516] width 342 height 36
click at [915, 557] on div "Design Estimated Turnaround If your order is placed & all sets are uploaded & a…" at bounding box center [1066, 426] width 370 height 430
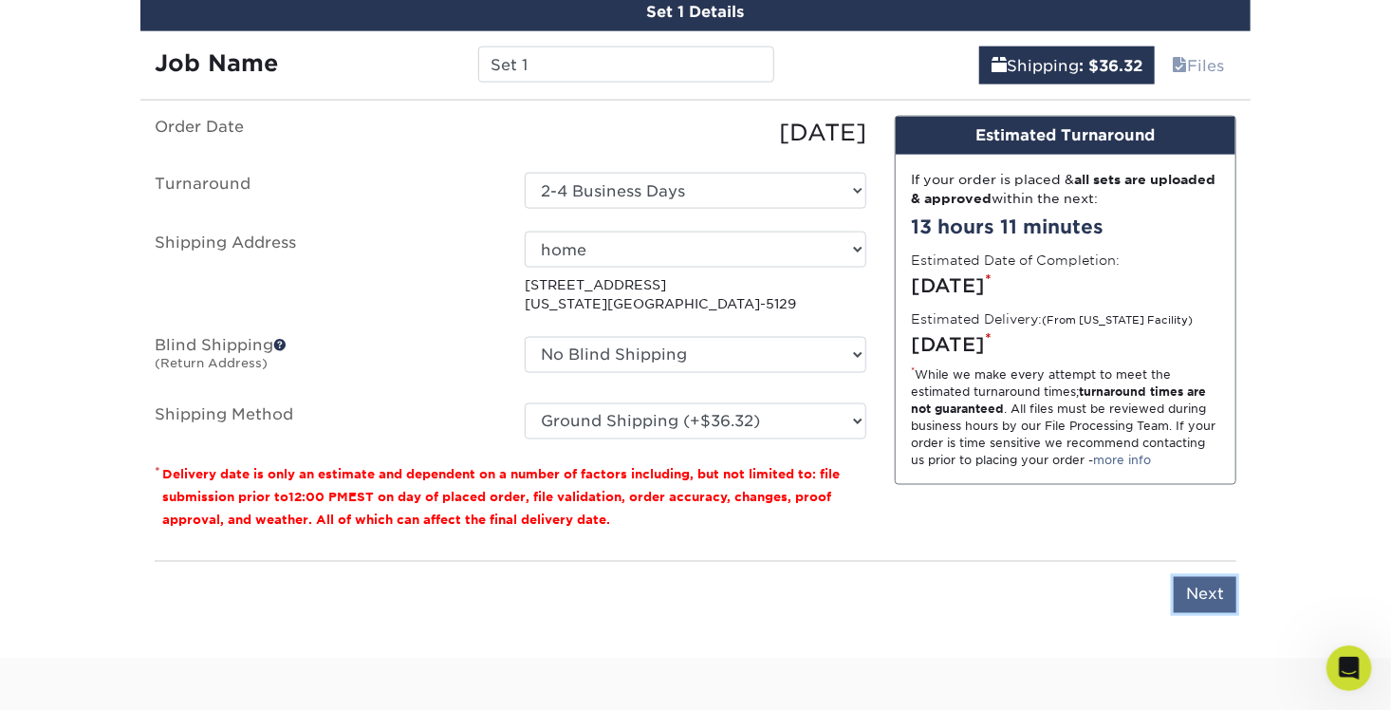
click at [1211, 577] on input "Next" at bounding box center [1205, 595] width 63 height 36
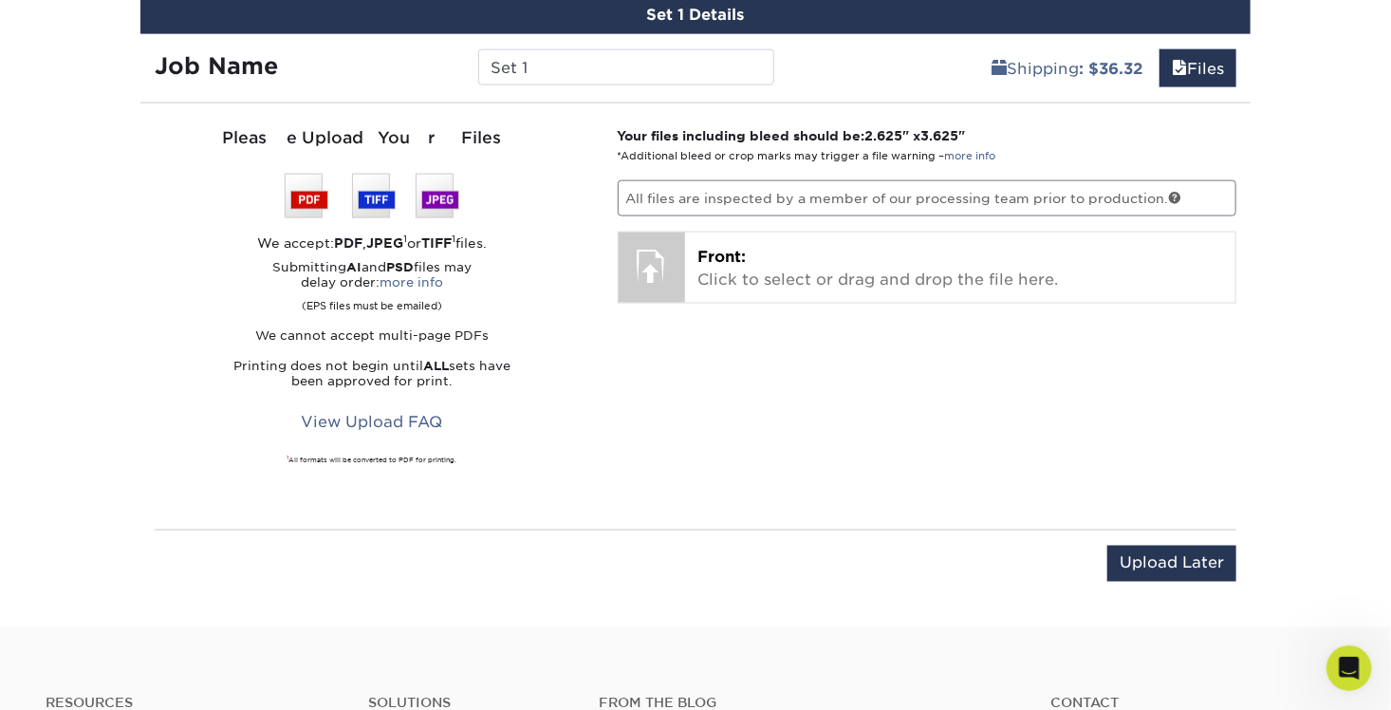
scroll to position [1116, 0]
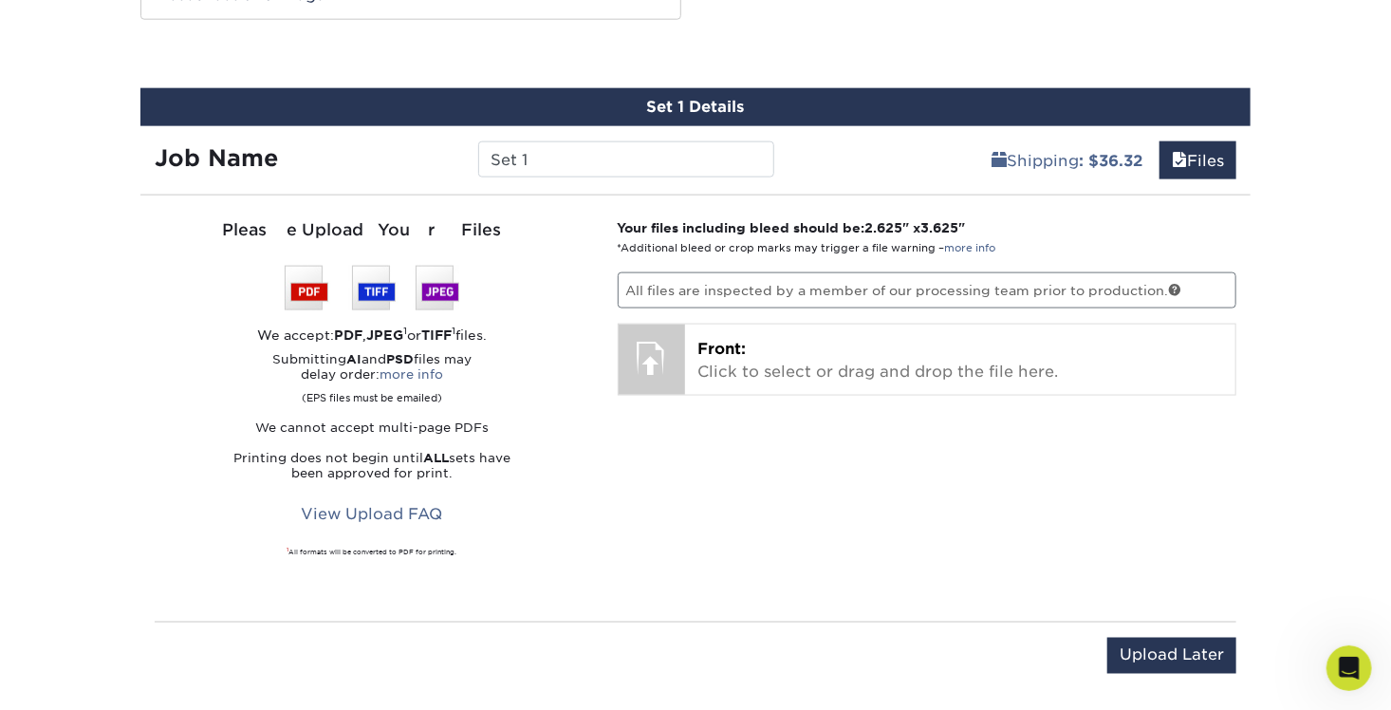
drag, startPoint x: 752, startPoint y: 202, endPoint x: 909, endPoint y: 199, distance: 157.6
click at [909, 220] on strong "Your files including bleed should be: 2.625 " x 3.625 "" at bounding box center [792, 227] width 348 height 15
drag, startPoint x: 327, startPoint y: 313, endPoint x: 536, endPoint y: 315, distance: 208.8
click at [536, 325] on div "We accept: PDF , JPEG 1 or TIFF 1 files." at bounding box center [372, 334] width 435 height 19
drag, startPoint x: 536, startPoint y: 315, endPoint x: 494, endPoint y: 355, distance: 57.7
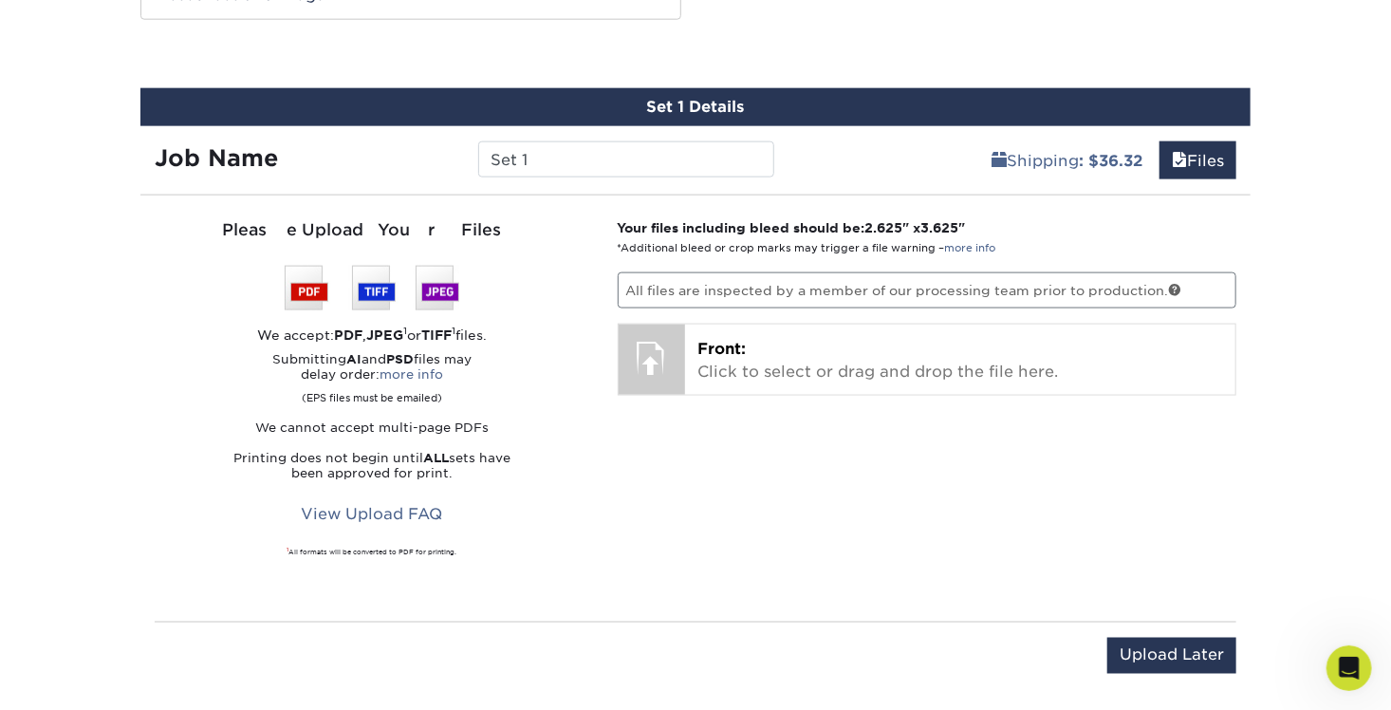
click at [494, 355] on p "Submitting AI and PSD files may delay order: more info (EPS files must be email…" at bounding box center [372, 378] width 435 height 53
drag, startPoint x: 327, startPoint y: 305, endPoint x: 547, endPoint y: 315, distance: 219.5
click at [547, 325] on div "We accept: PDF , JPEG 1 or TIFF 1 files." at bounding box center [372, 334] width 435 height 19
drag, startPoint x: 547, startPoint y: 315, endPoint x: 534, endPoint y: 328, distance: 18.1
click at [534, 328] on div "Please Upload Your Files We accept: PDF , JPEG 1 or TIFF 1 files. Submitting AI…" at bounding box center [372, 408] width 435 height 381
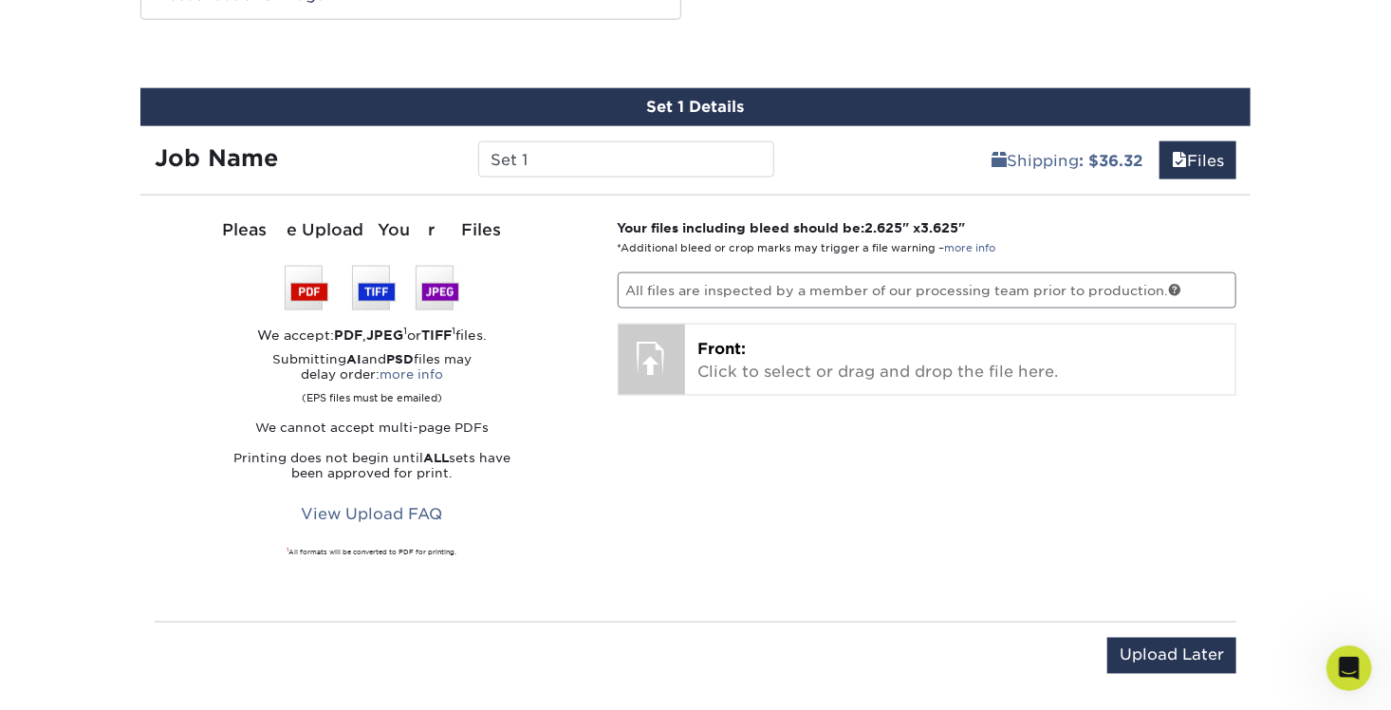
click at [623, 429] on div "Your files including bleed should be: 2.625 " x 3.625 " *Additional bleed or cr…" at bounding box center [928, 408] width 648 height 381
click at [1073, 272] on p "All files are inspected by a member of our processing team prior to production." at bounding box center [928, 290] width 620 height 36
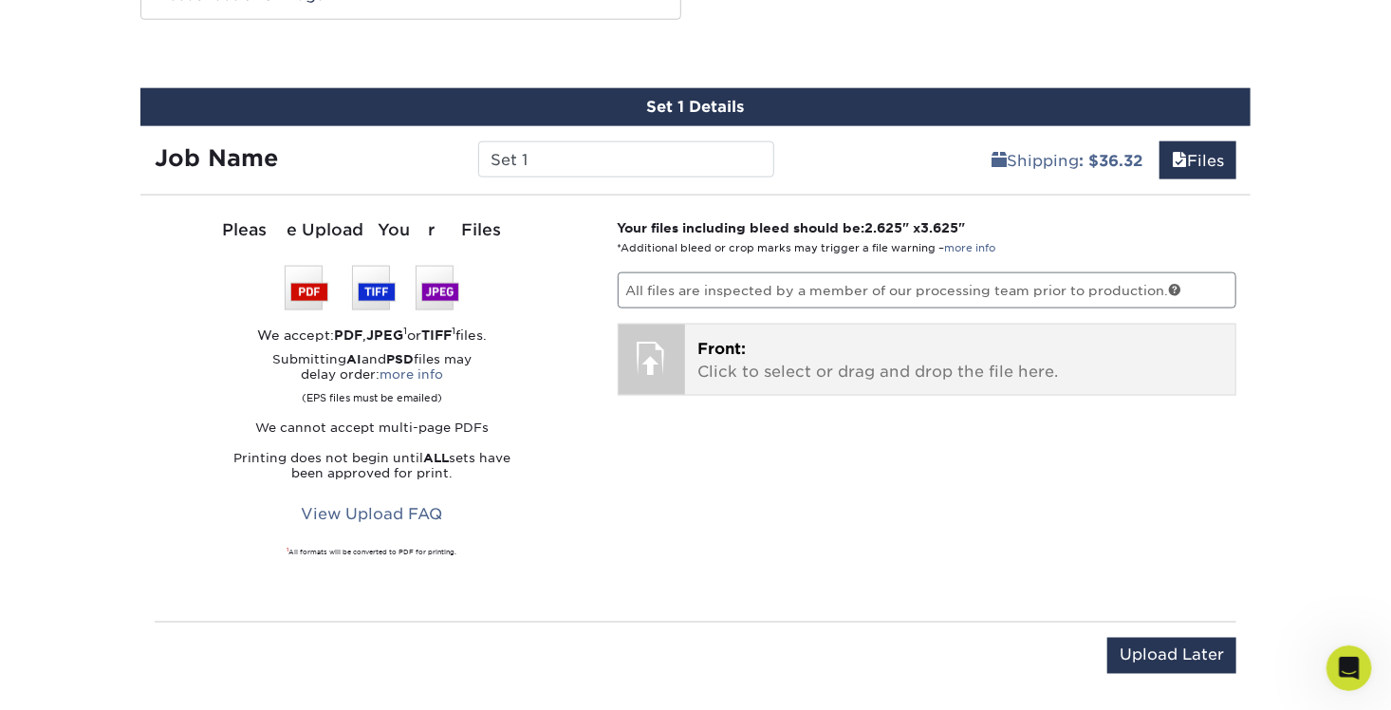
click at [794, 342] on p "Front: Click to select or drag and drop the file here." at bounding box center [960, 361] width 525 height 46
click at [757, 350] on p "Front: Click to select or drag and drop the file here." at bounding box center [960, 361] width 525 height 46
